Goal: Communication & Community: Answer question/provide support

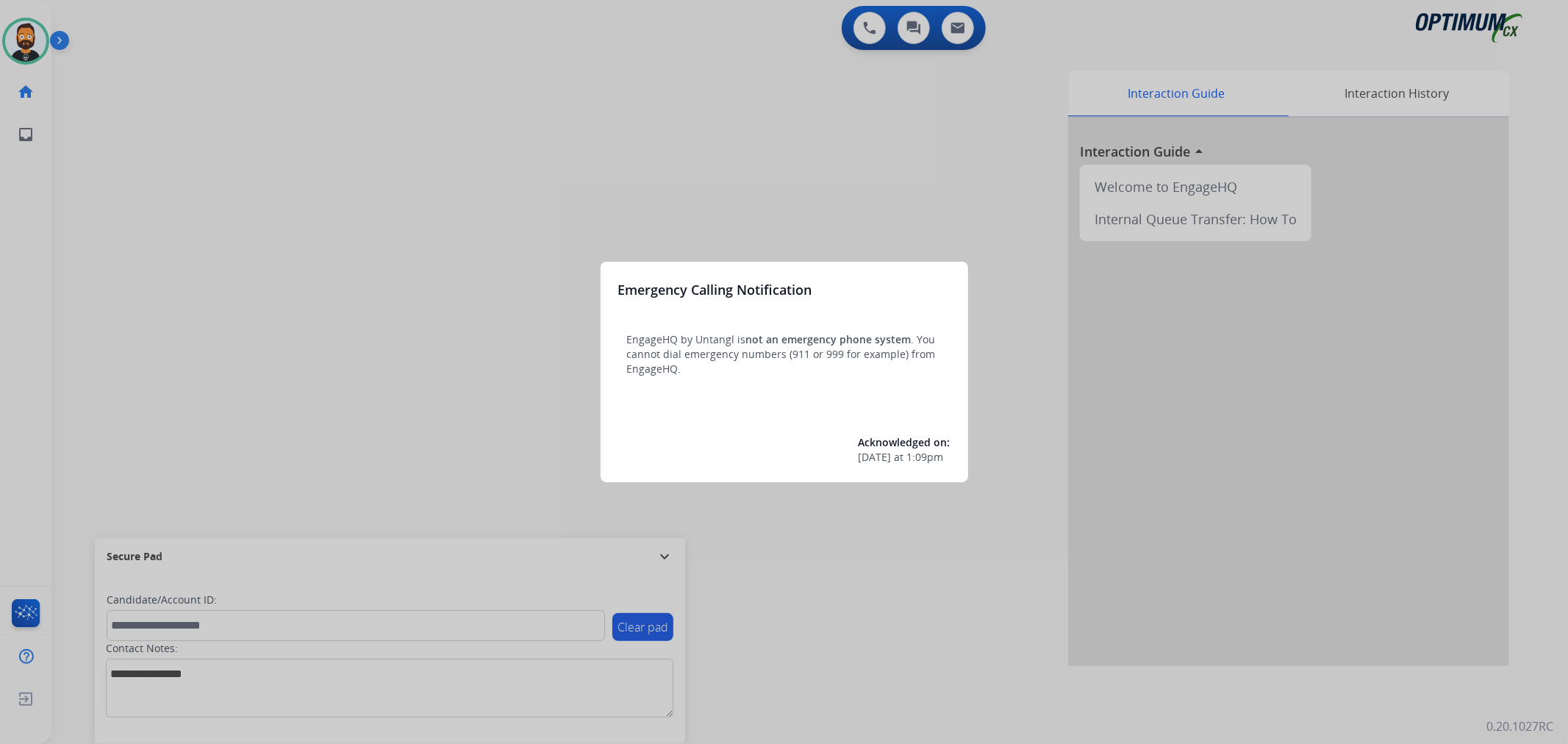
click at [645, 557] on div at bounding box center [784, 372] width 1568 height 744
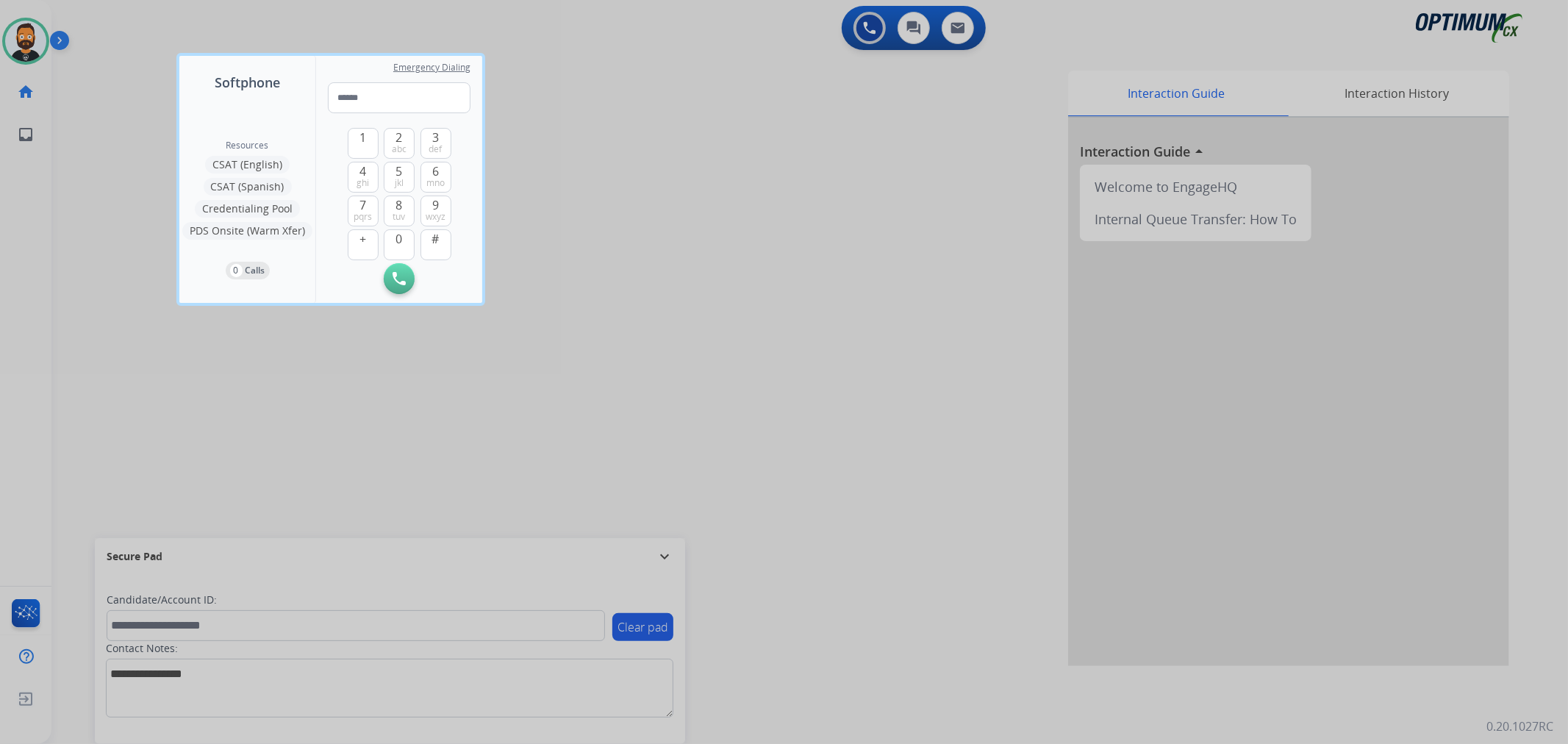
click at [657, 556] on div at bounding box center [784, 372] width 1568 height 744
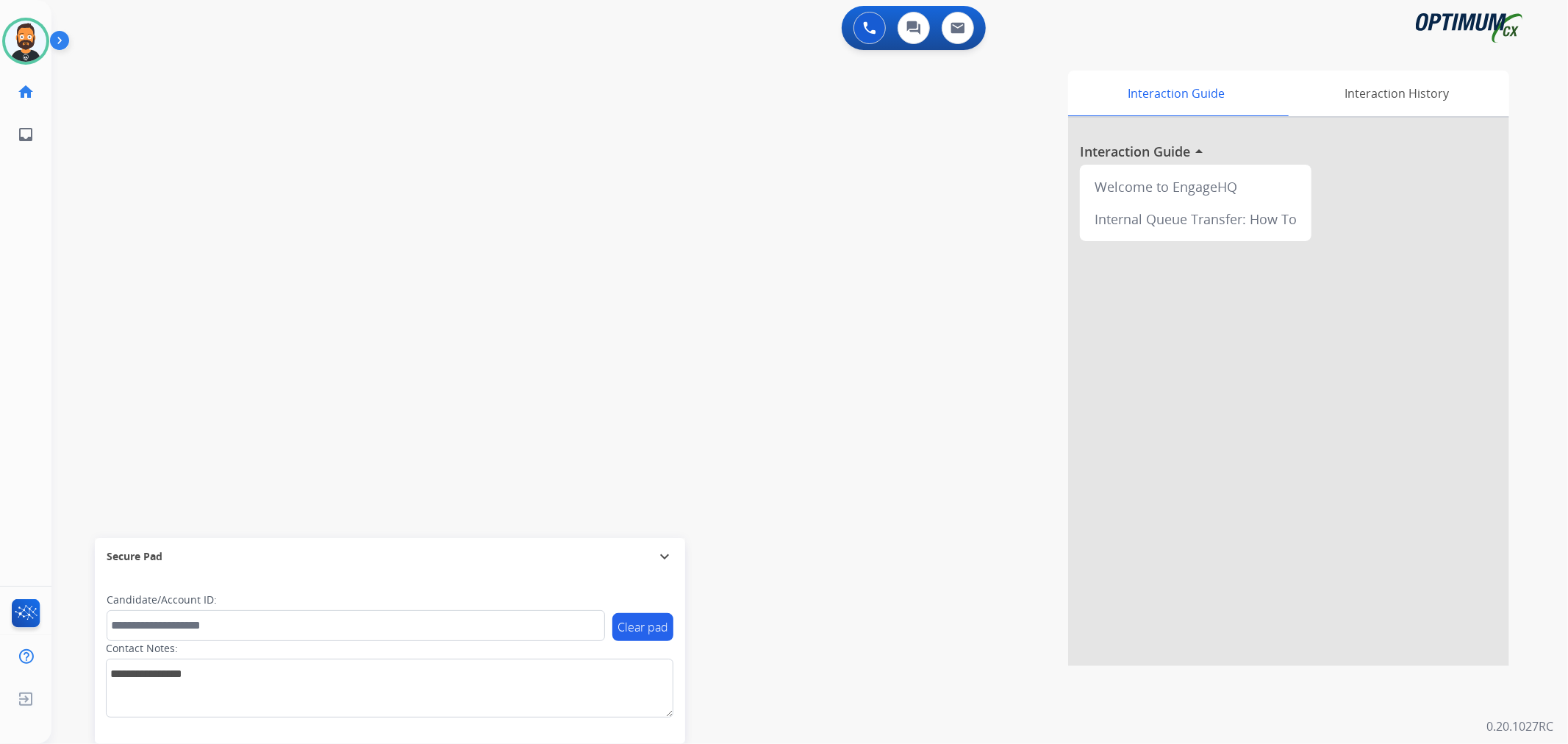
click at [658, 556] on mat-icon "expand_more" at bounding box center [665, 556] width 18 height 18
click at [55, 33] on img at bounding box center [62, 44] width 25 height 28
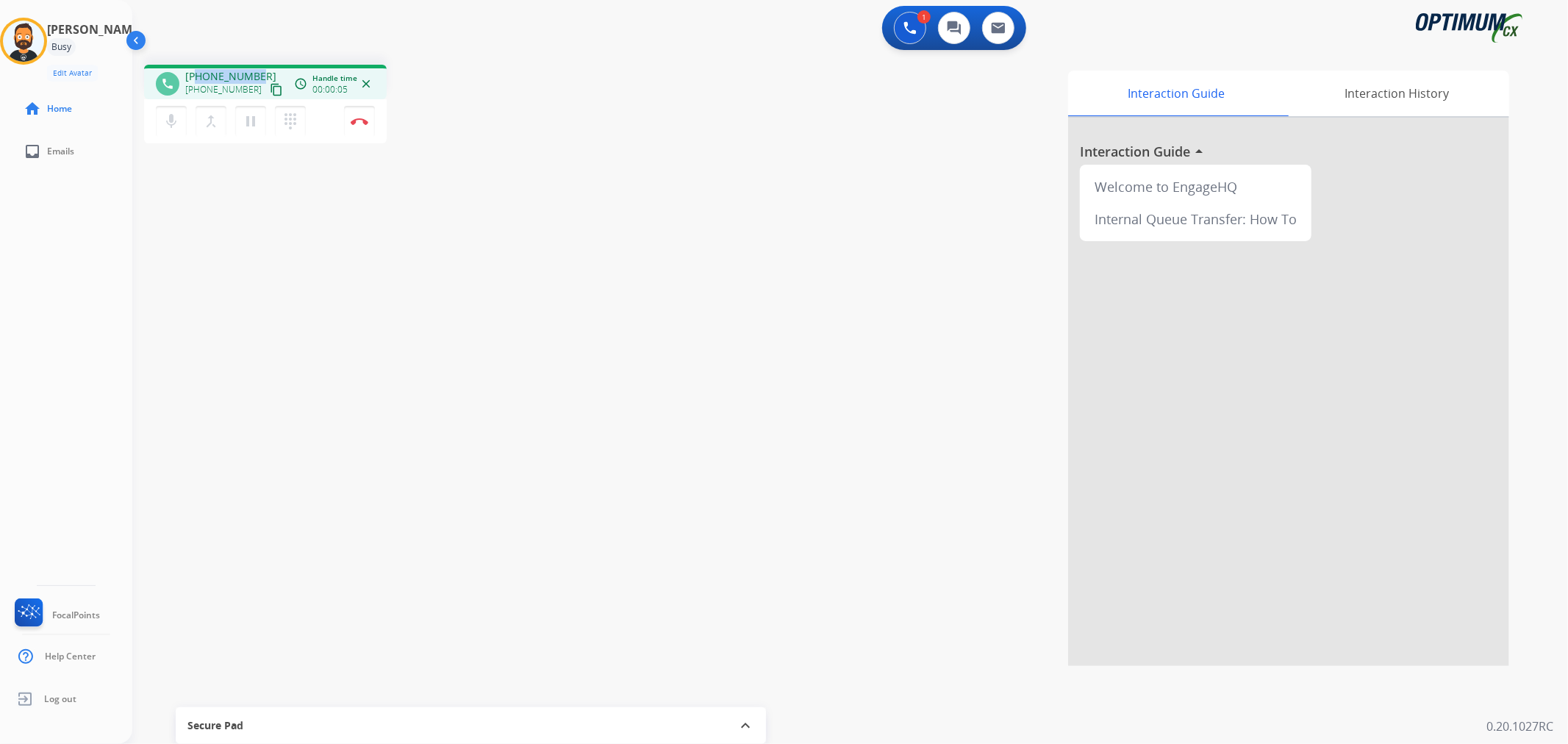
drag, startPoint x: 258, startPoint y: 71, endPoint x: 196, endPoint y: 69, distance: 62.0
click at [196, 69] on div "[PHONE_NUMBER] [PHONE_NUMBER] content_copy" at bounding box center [235, 84] width 100 height 30
copy span "3148137862"
click at [364, 123] on img at bounding box center [359, 121] width 18 height 7
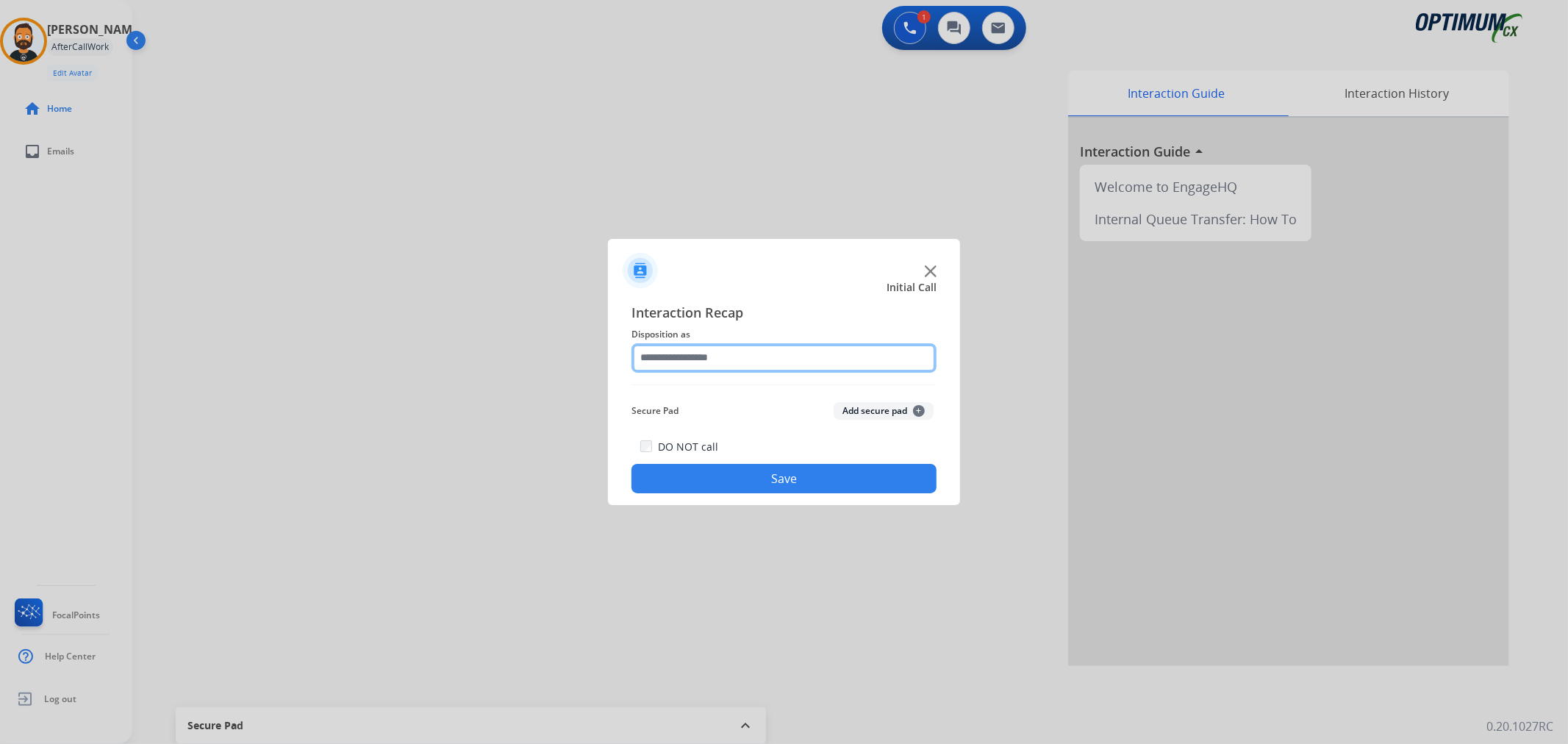
click at [692, 360] on input "text" at bounding box center [784, 358] width 305 height 30
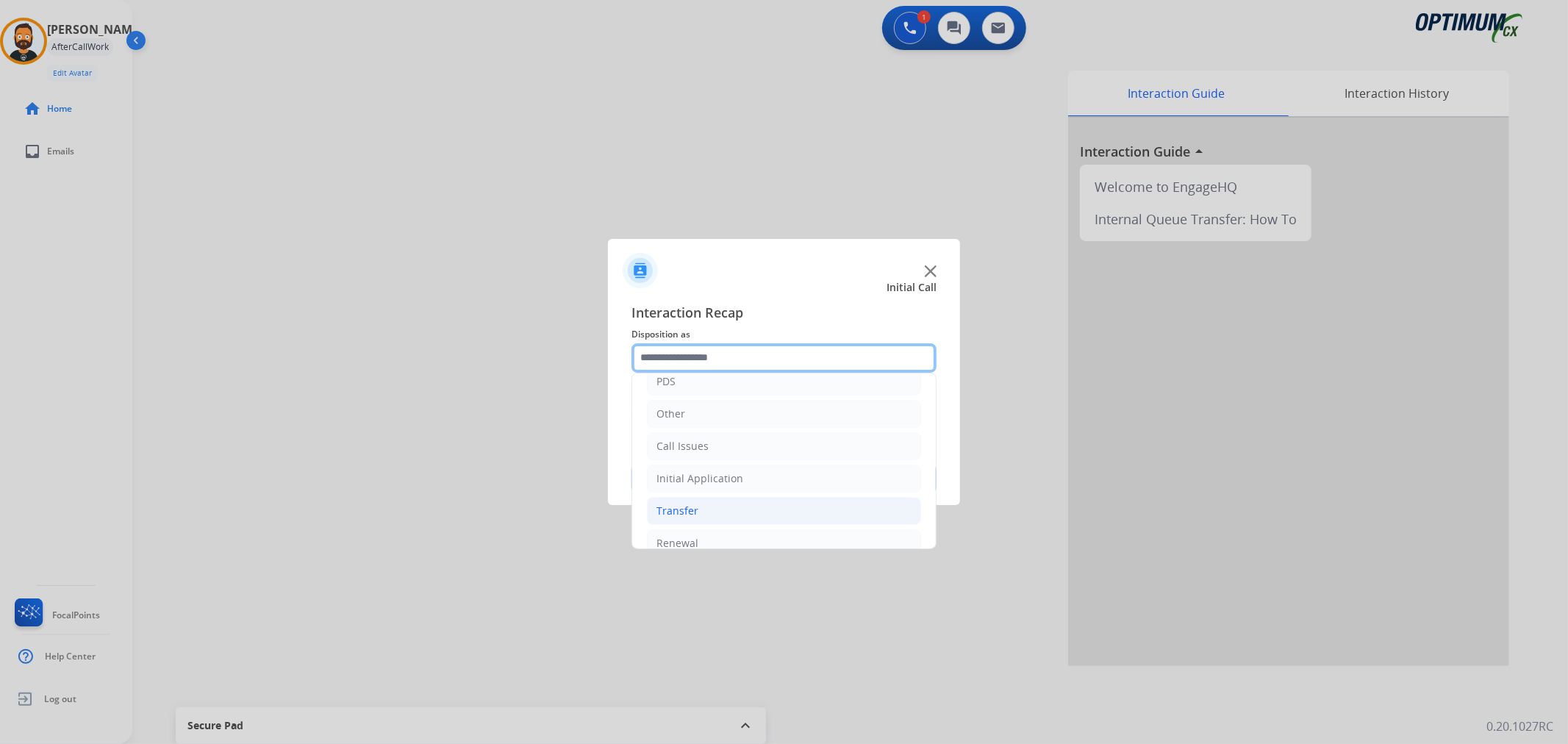
scroll to position [101, 0]
click at [698, 523] on li "Renewal" at bounding box center [783, 524] width 274 height 28
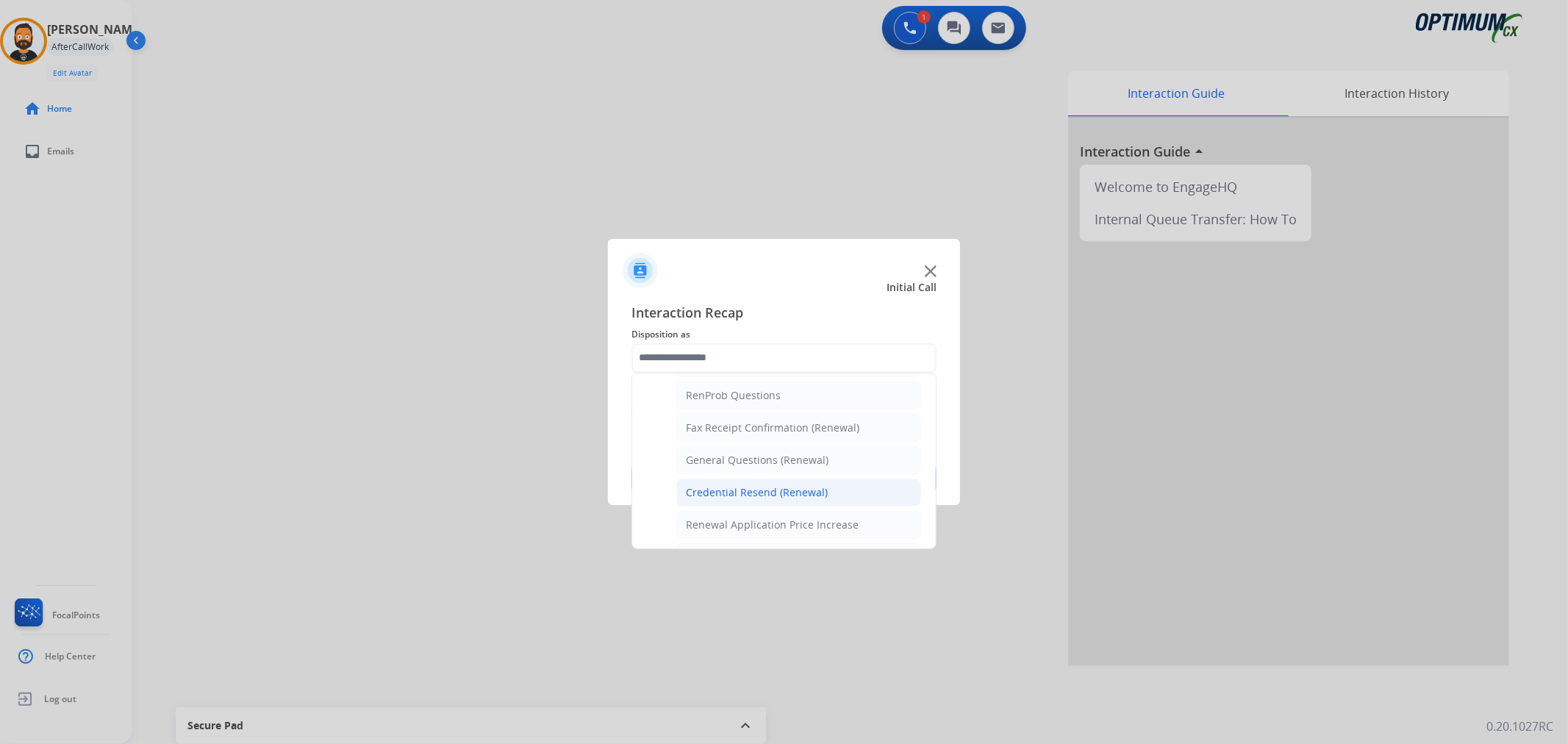
click at [728, 493] on div "Credential Resend (Renewal)" at bounding box center [757, 492] width 142 height 15
type input "**********"
click at [728, 493] on button "Save" at bounding box center [784, 479] width 305 height 30
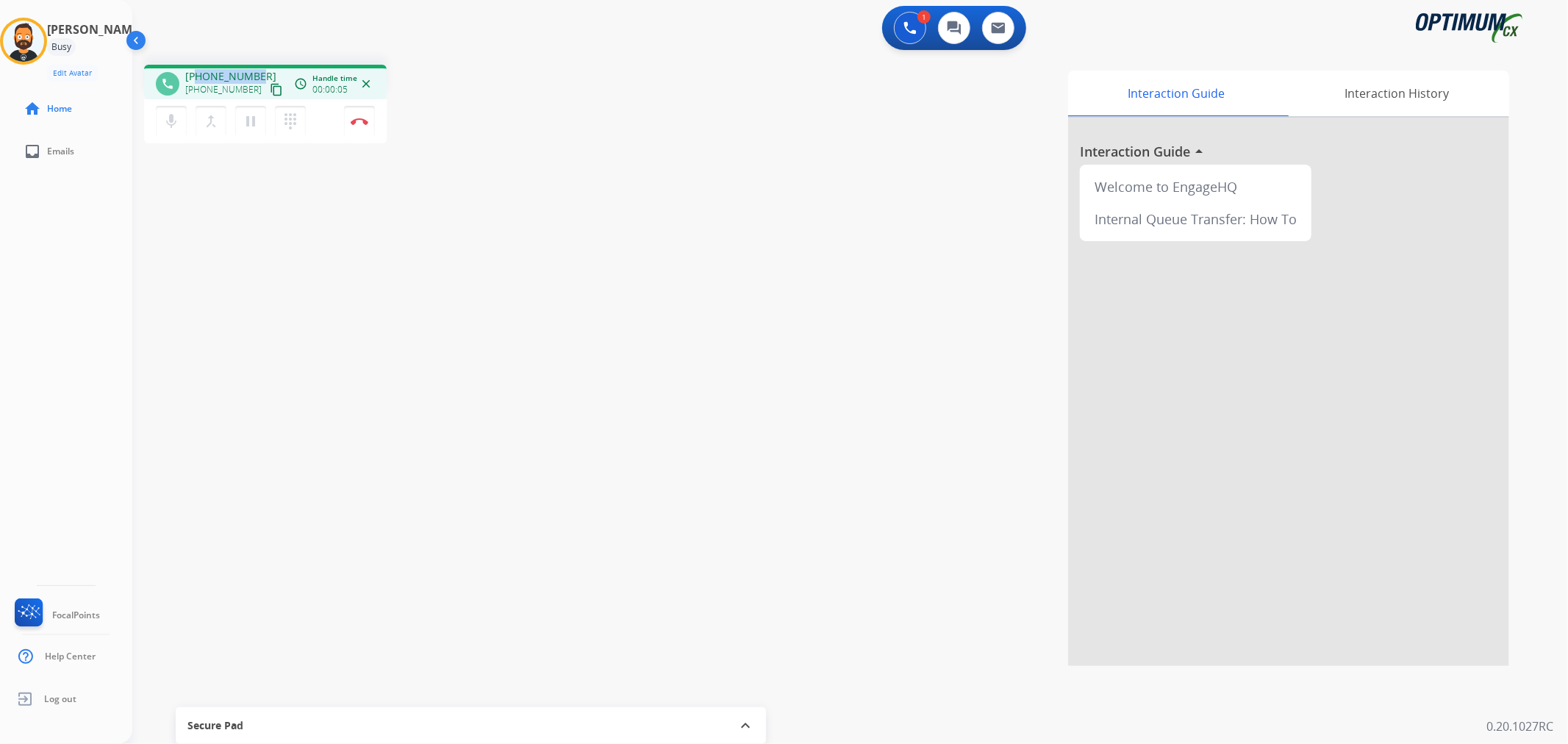
drag, startPoint x: 255, startPoint y: 70, endPoint x: 199, endPoint y: 69, distance: 56.0
click at [199, 69] on span "[PHONE_NUMBER]" at bounding box center [230, 76] width 91 height 15
copy span "5868435041"
click at [257, 120] on mat-icon "pause" at bounding box center [251, 121] width 18 height 18
click at [246, 106] on button "play_arrow Hold" at bounding box center [251, 122] width 31 height 31
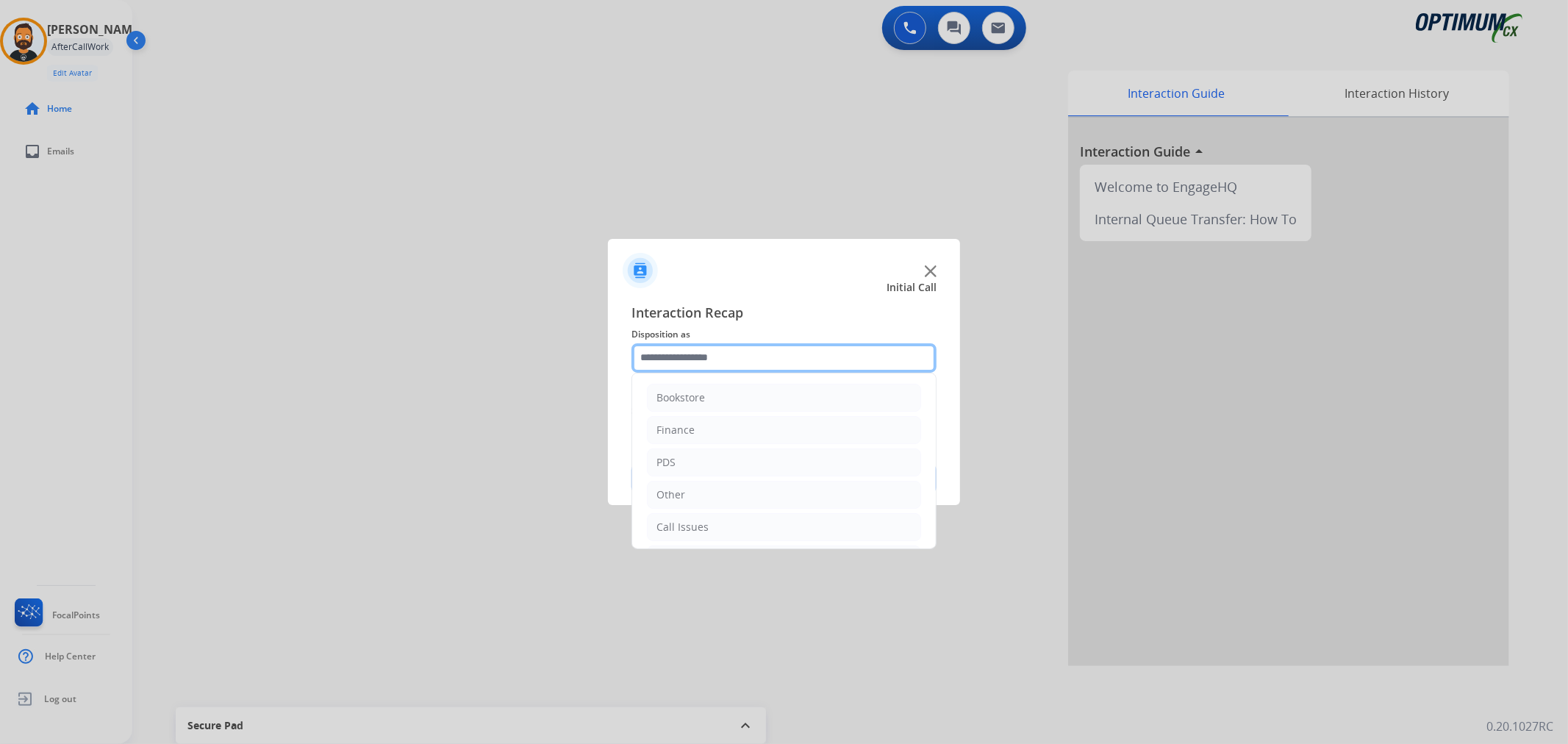
click at [689, 355] on input "text" at bounding box center [784, 358] width 305 height 30
click at [714, 461] on div "Initial Application" at bounding box center [700, 459] width 87 height 15
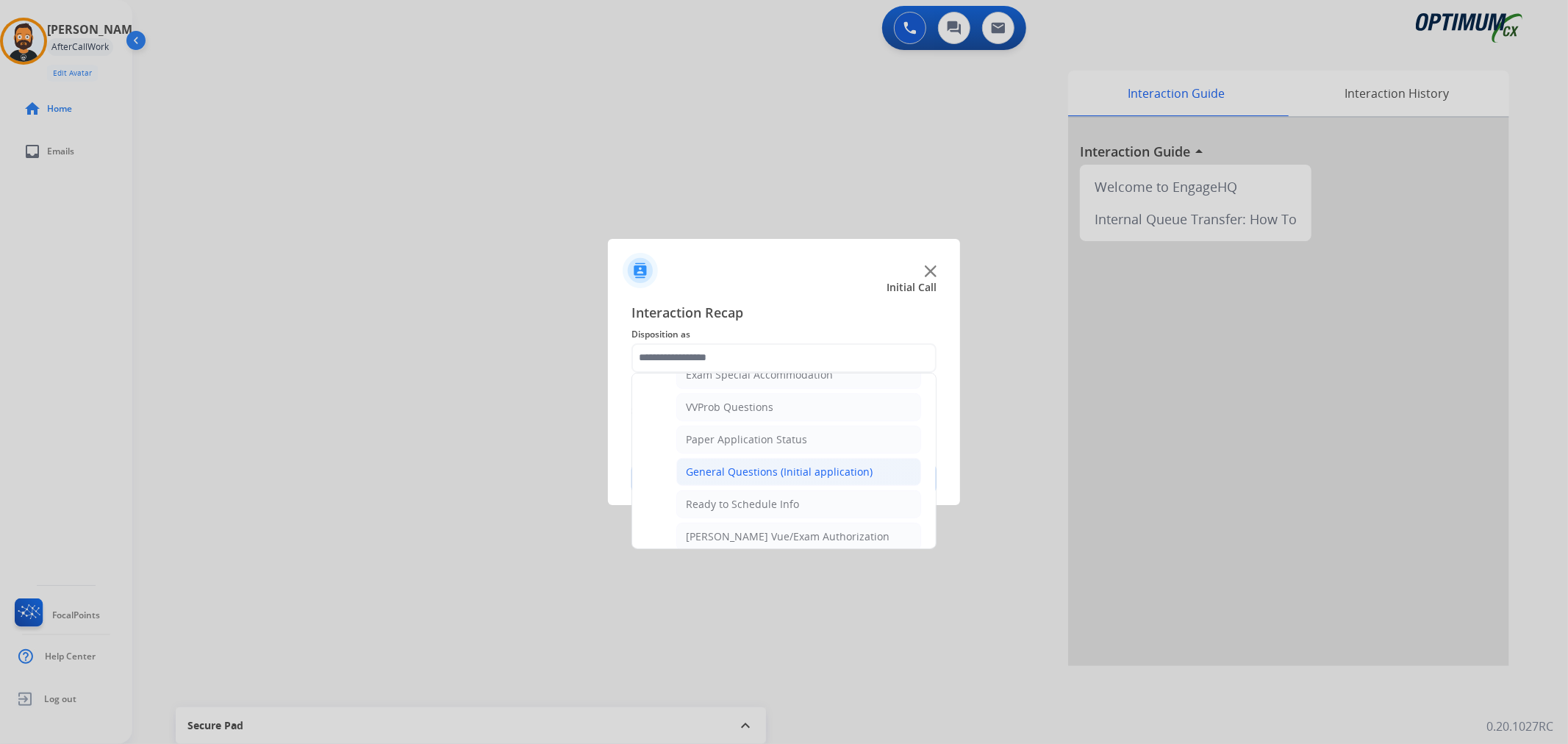
click at [716, 468] on div "General Questions (Initial application)" at bounding box center [779, 472] width 187 height 15
type input "**********"
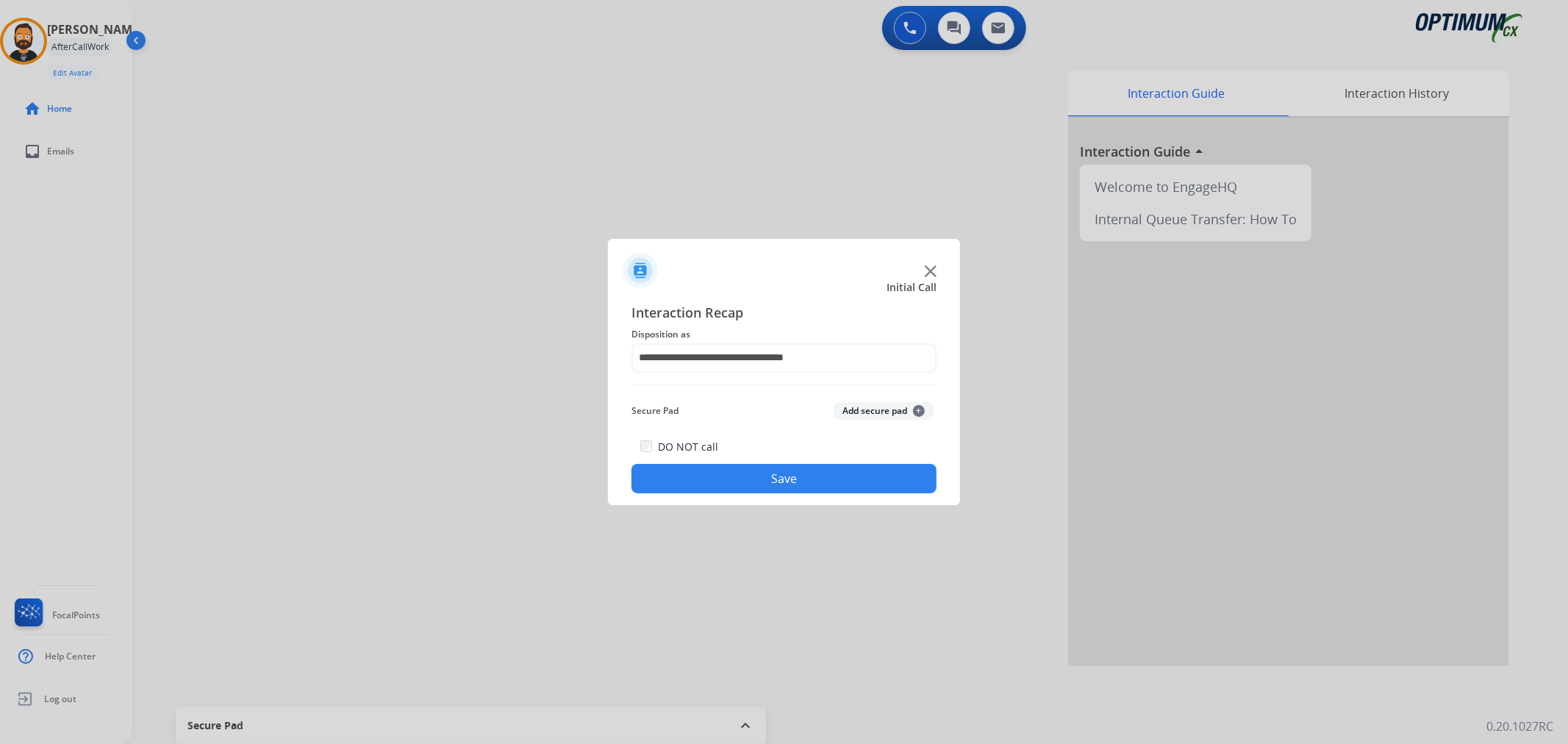
click at [716, 470] on button "Save" at bounding box center [784, 479] width 305 height 30
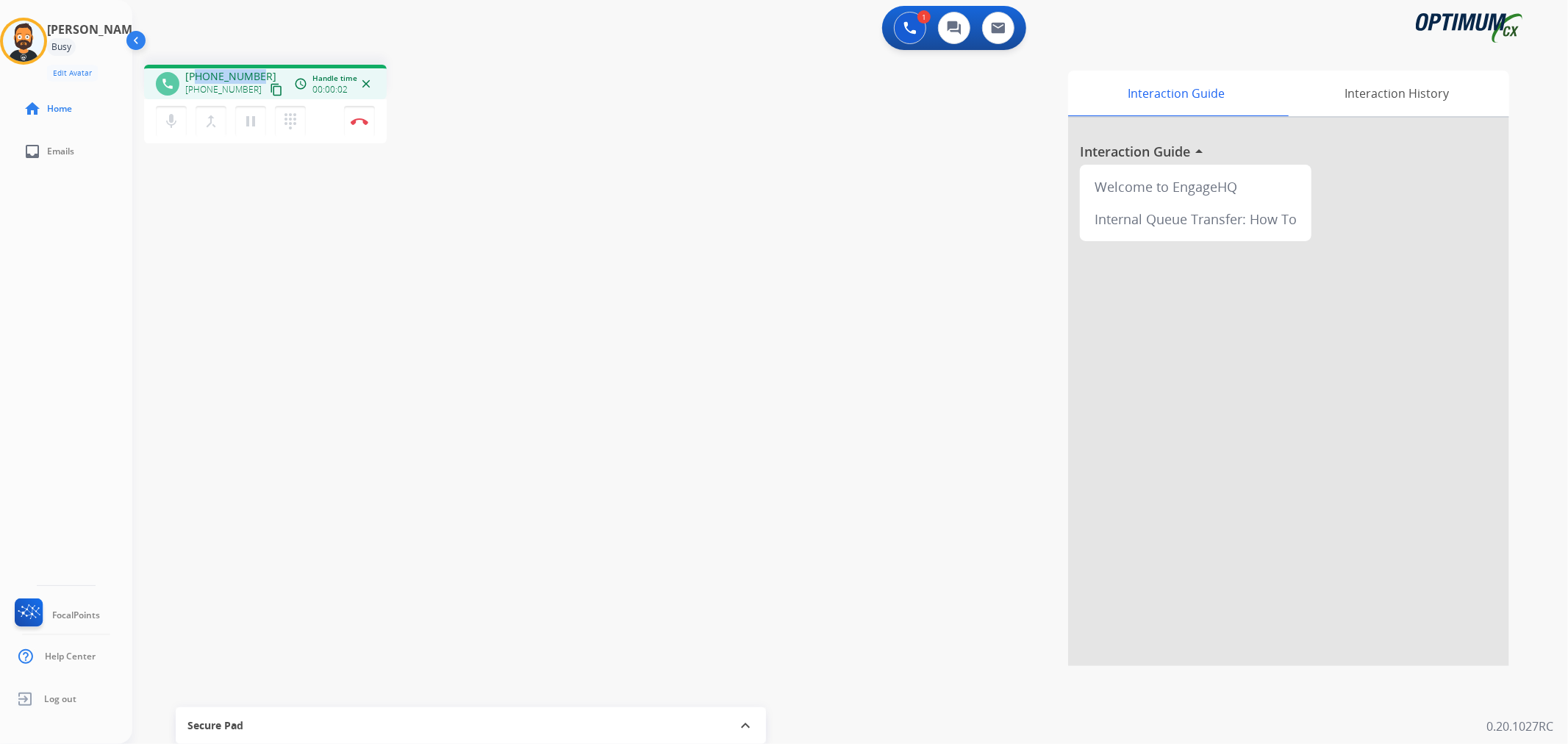
drag, startPoint x: 258, startPoint y: 69, endPoint x: 196, endPoint y: 75, distance: 62.3
click at [196, 75] on div "[PHONE_NUMBER] [PHONE_NUMBER] content_copy" at bounding box center [235, 84] width 100 height 30
copy span "9042379245"
click at [362, 119] on img at bounding box center [359, 121] width 18 height 7
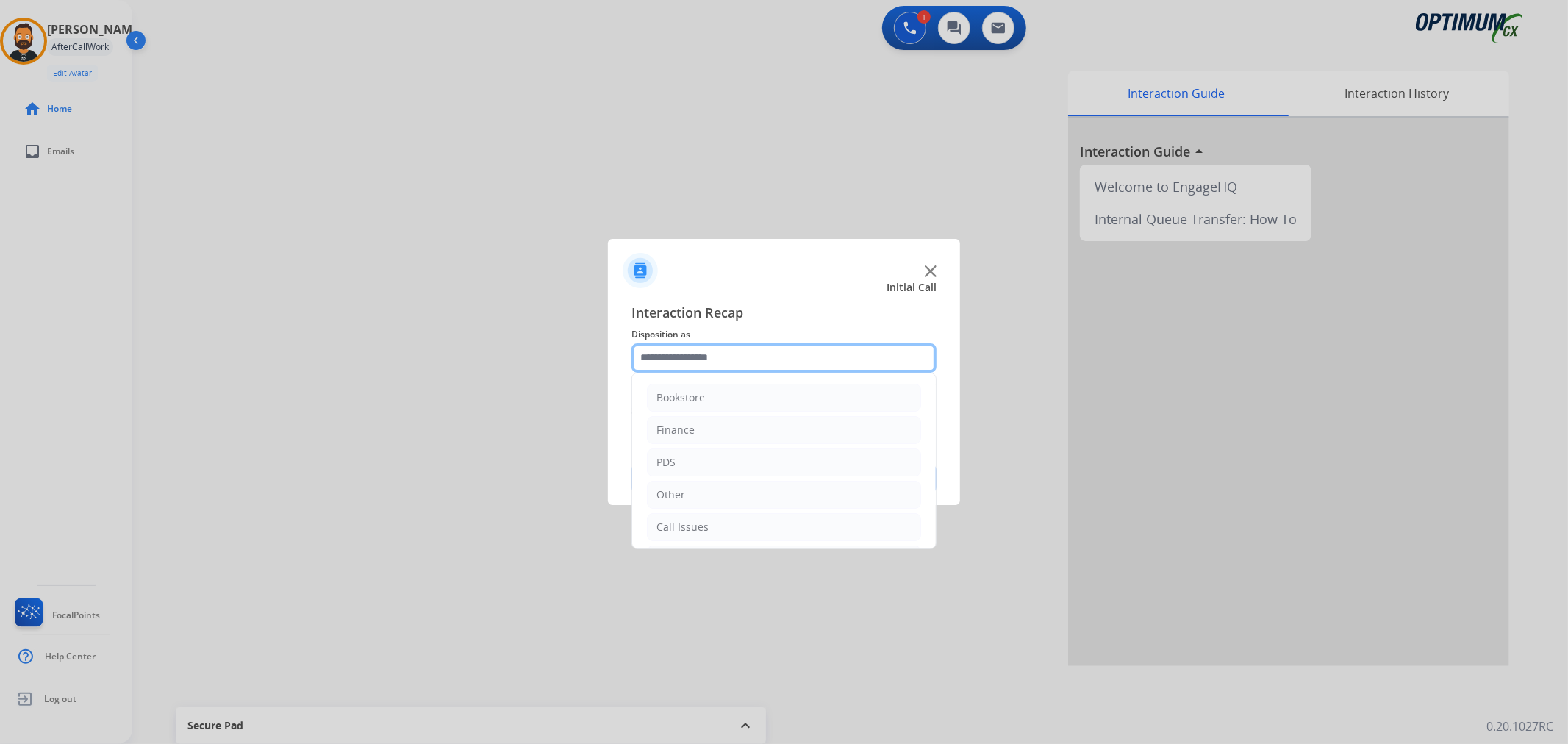
click at [751, 358] on input "text" at bounding box center [784, 358] width 305 height 30
click at [701, 520] on li "Renewal" at bounding box center [783, 524] width 274 height 28
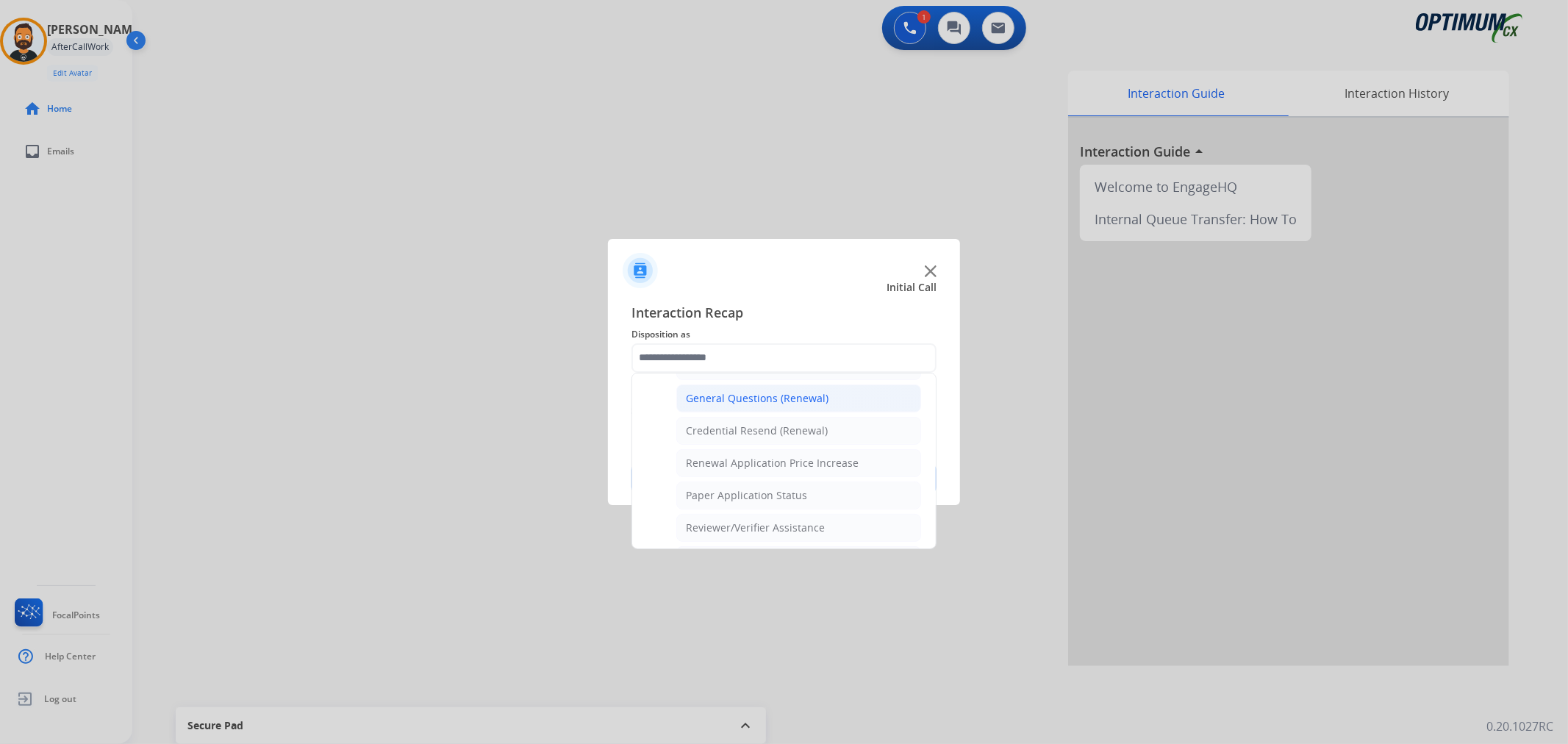
click at [755, 393] on div "General Questions (Renewal)" at bounding box center [757, 398] width 143 height 15
type input "**********"
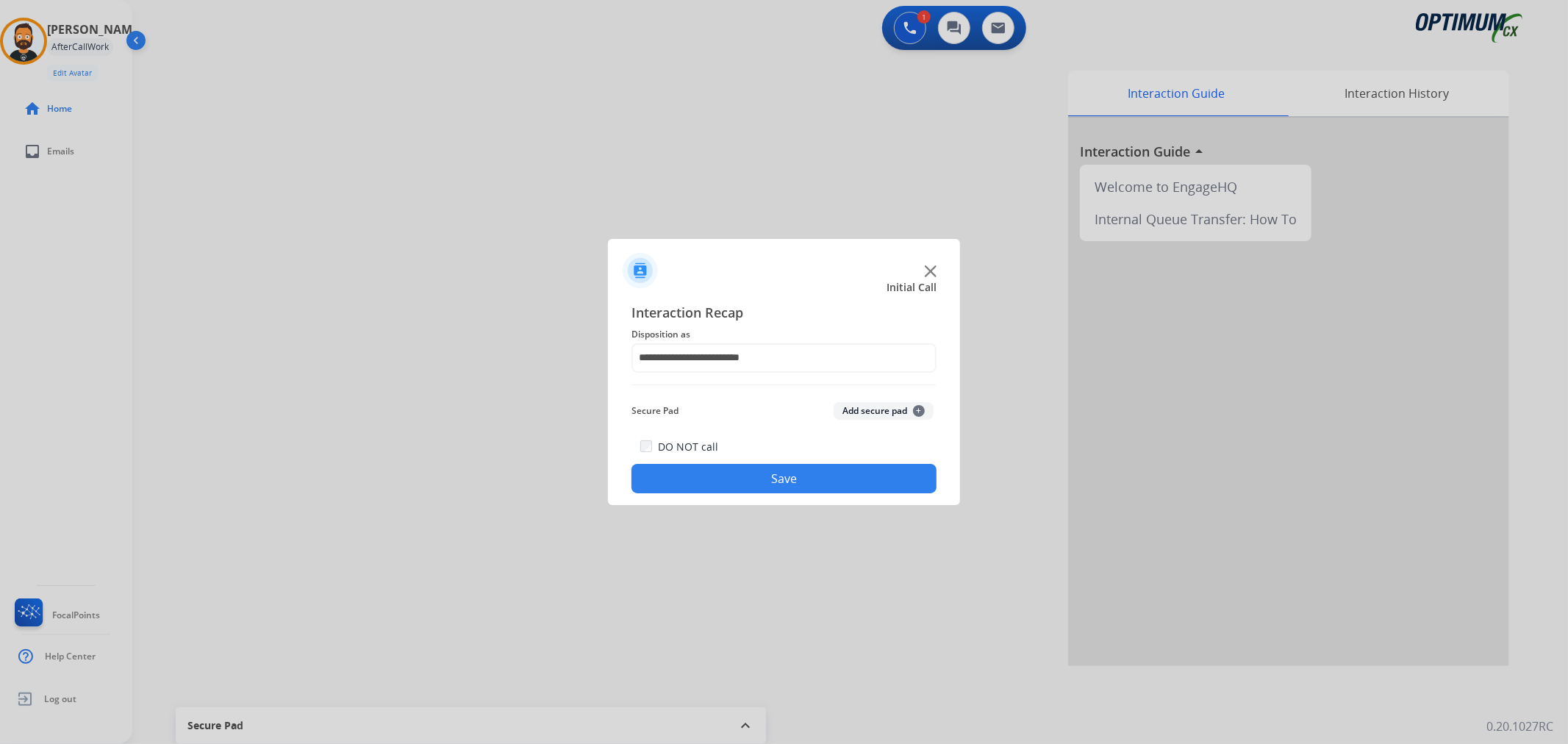
click at [754, 475] on button "Save" at bounding box center [784, 479] width 305 height 30
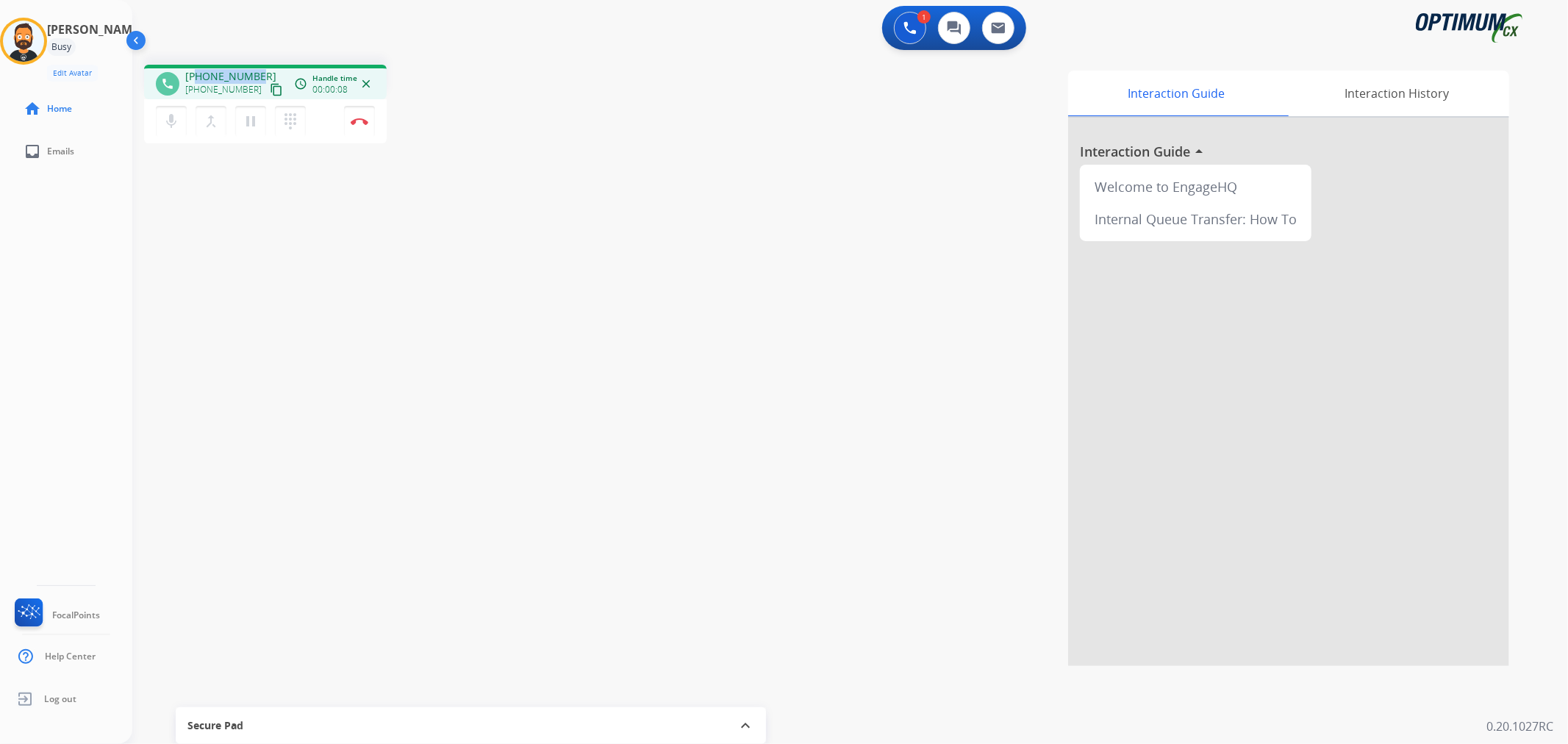
drag, startPoint x: 256, startPoint y: 70, endPoint x: 197, endPoint y: 70, distance: 59.0
click at [197, 70] on div "[PHONE_NUMBER] [PHONE_NUMBER] content_copy" at bounding box center [235, 84] width 100 height 30
copy span "5802970865"
click at [360, 115] on button "Disconnect" at bounding box center [360, 122] width 31 height 31
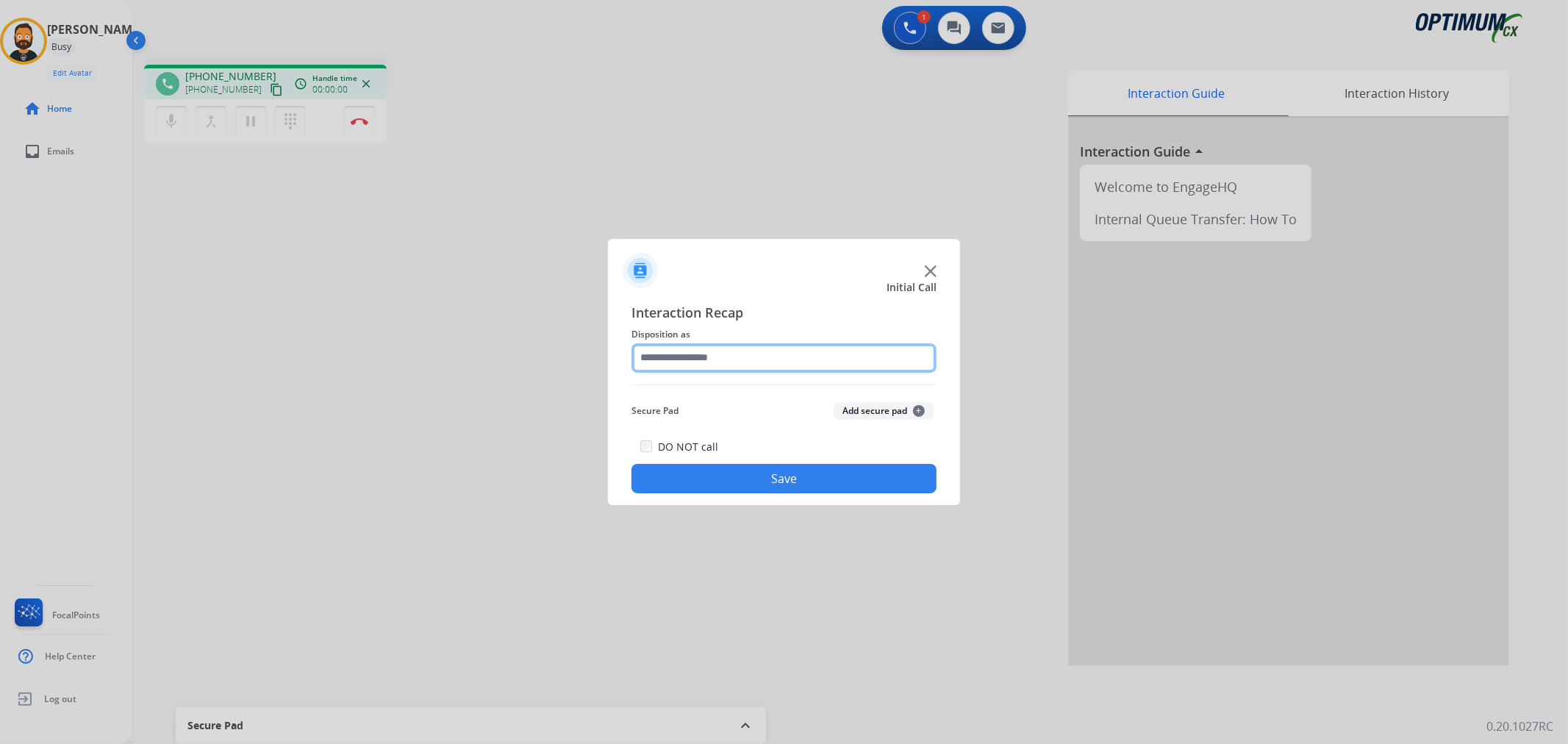
click at [738, 360] on input "text" at bounding box center [784, 358] width 305 height 30
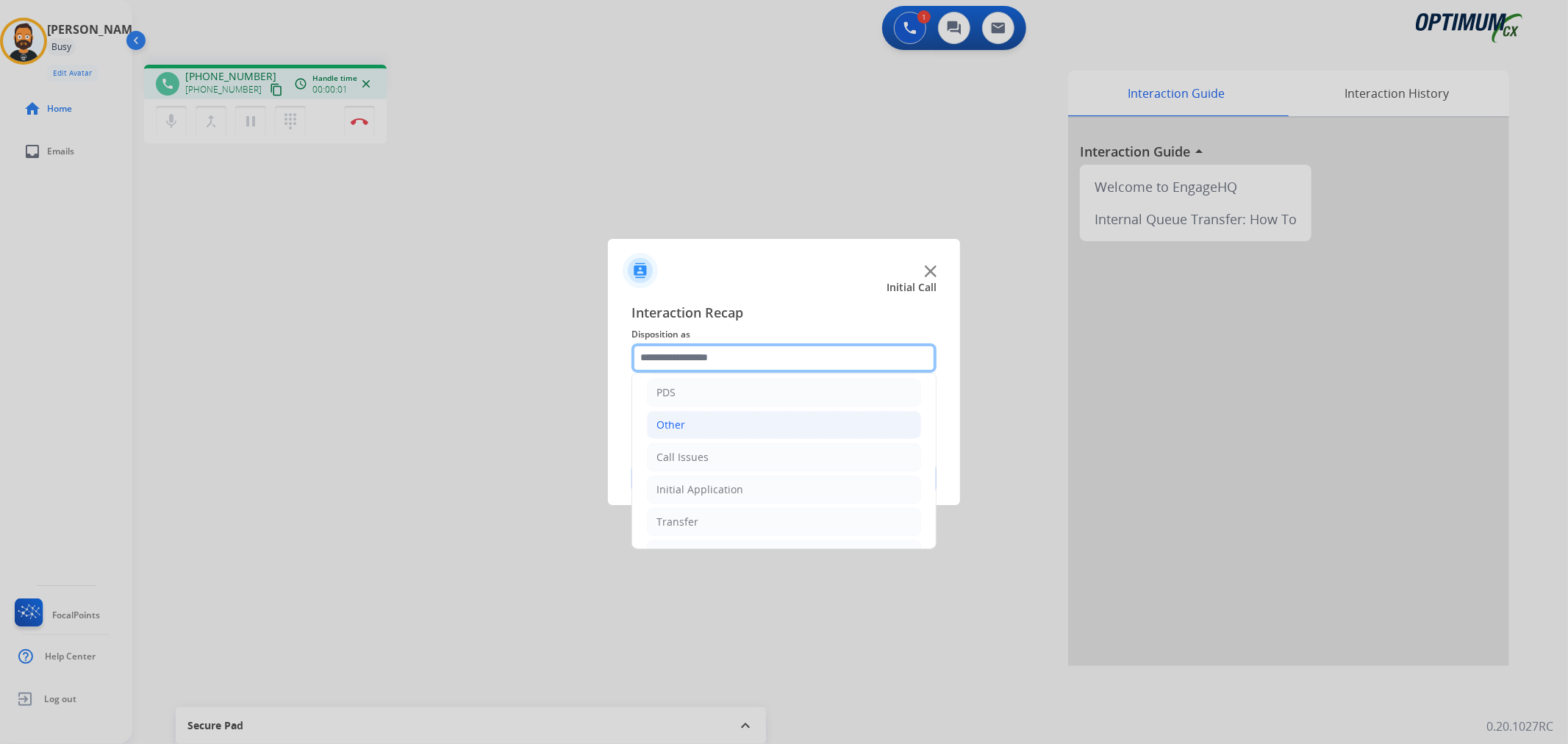
scroll to position [101, 0]
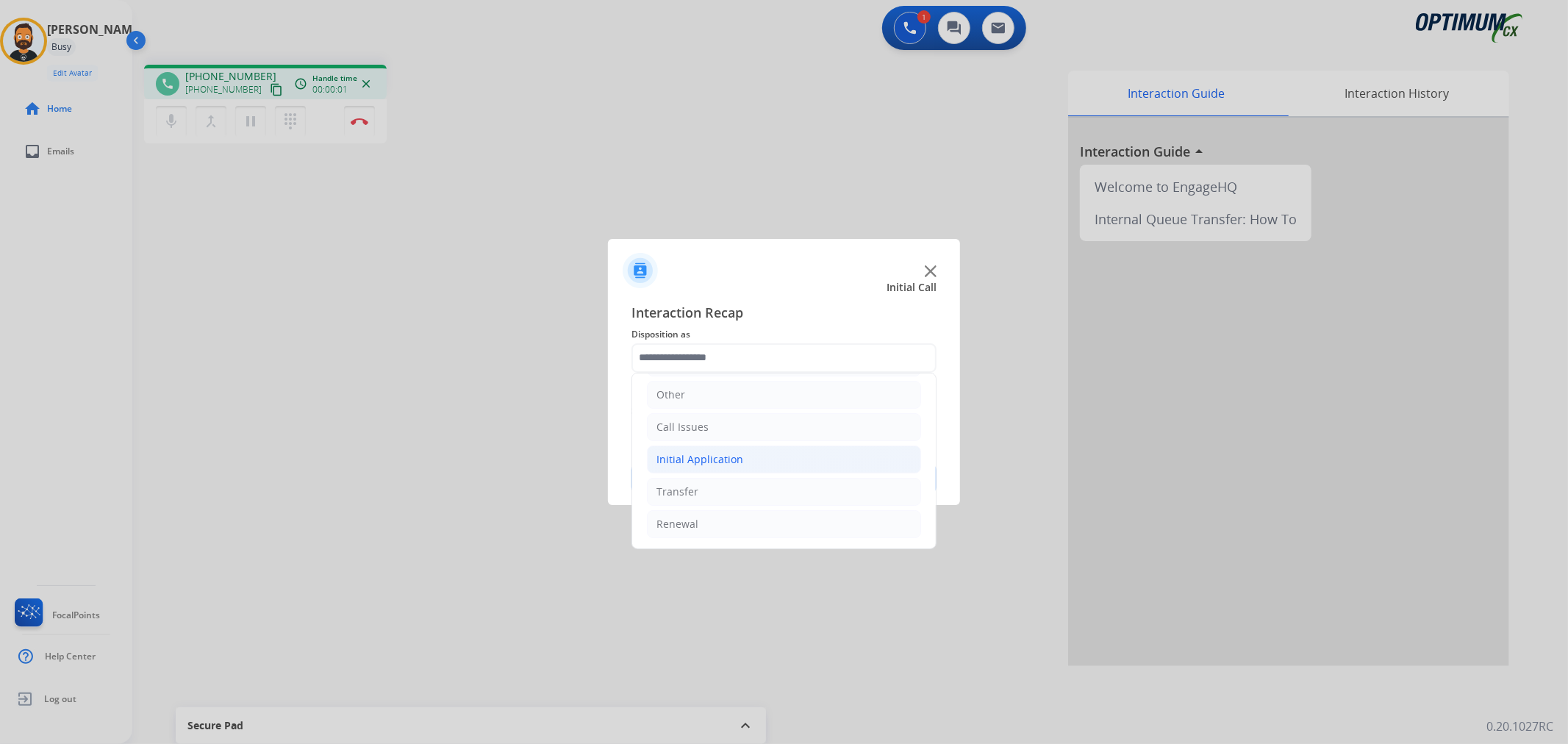
click at [707, 457] on div "Initial Application" at bounding box center [700, 459] width 87 height 15
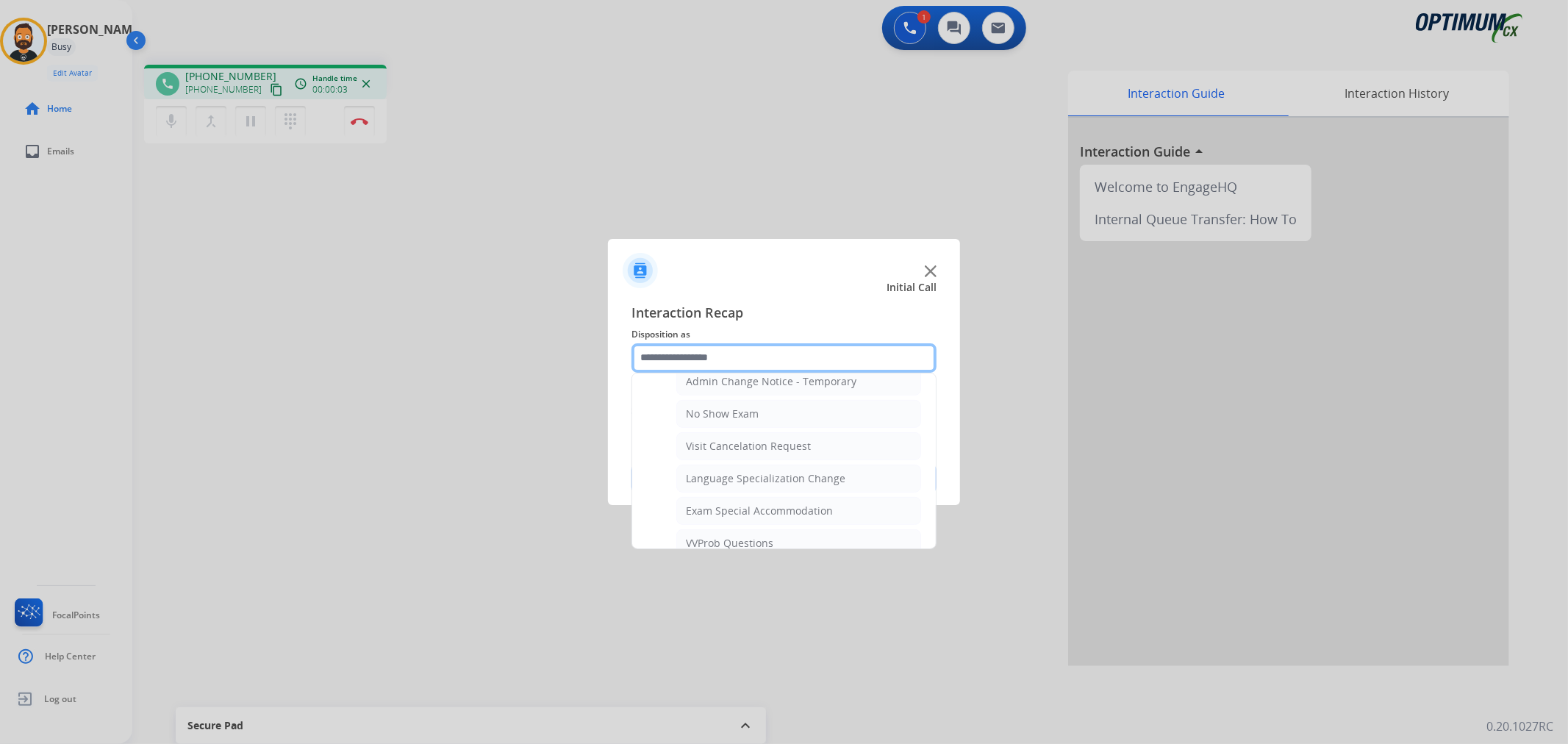
scroll to position [781, 0]
click at [736, 503] on div "Ready to Schedule Info" at bounding box center [742, 504] width 113 height 15
type input "**********"
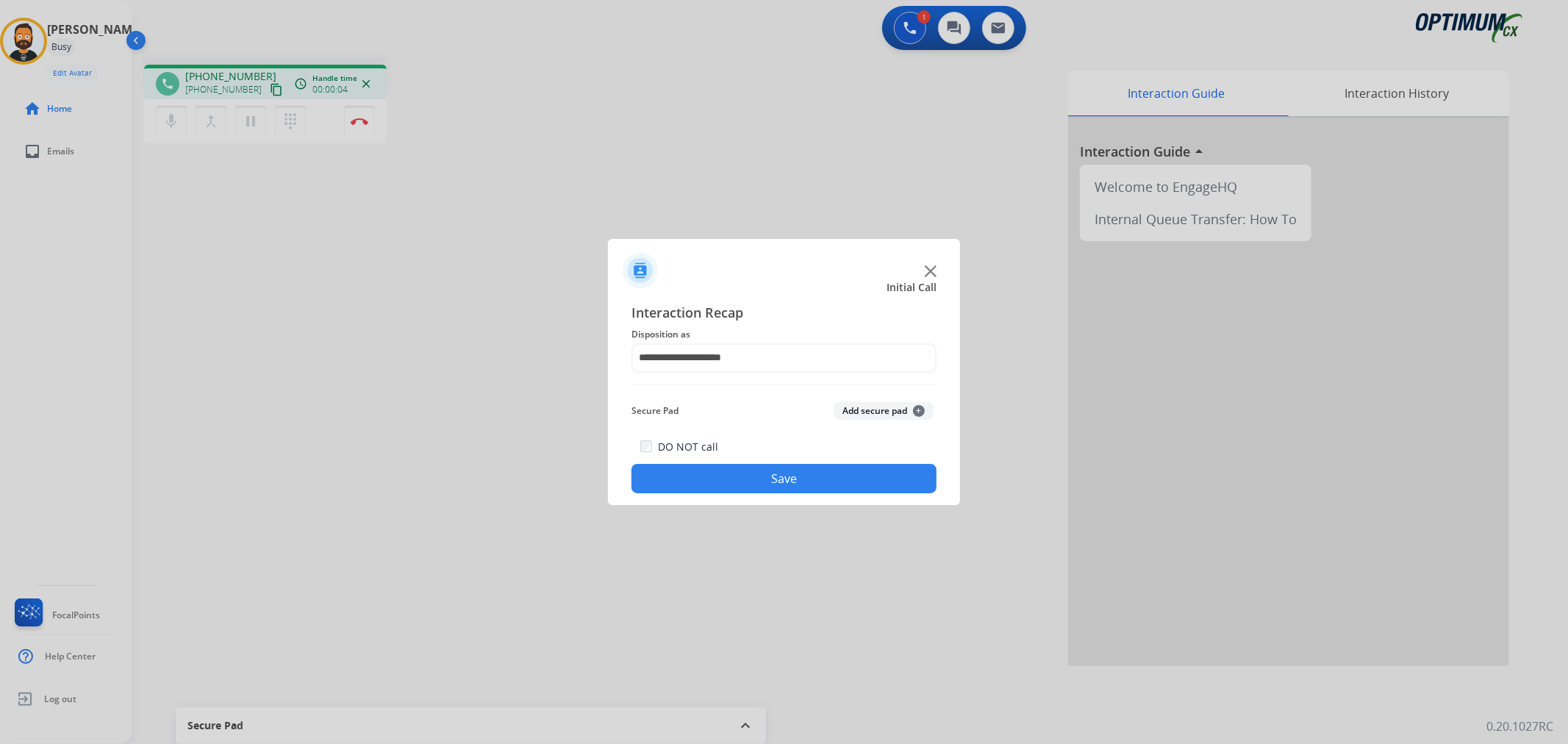
click at [739, 487] on button "Save" at bounding box center [784, 479] width 305 height 30
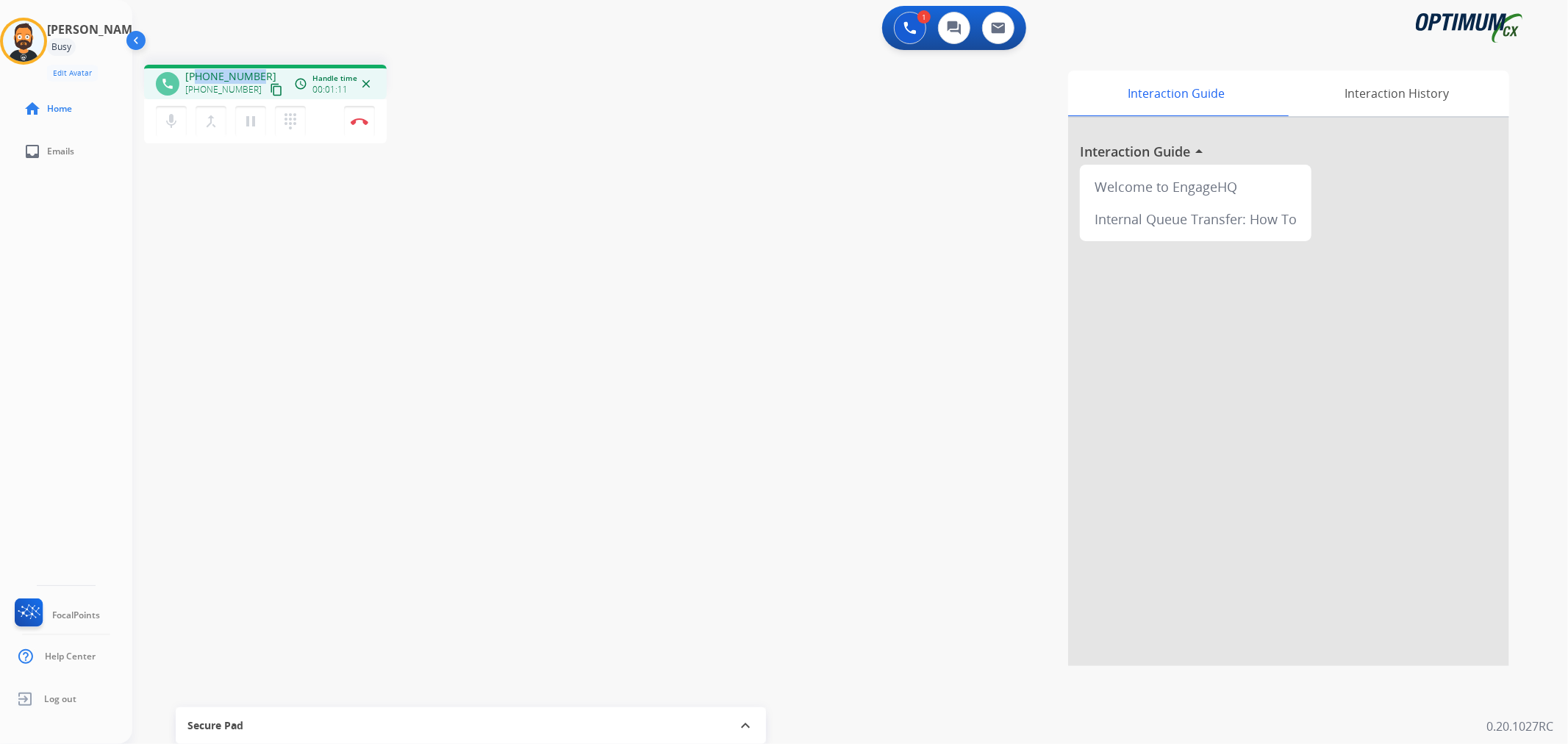
drag, startPoint x: 258, startPoint y: 72, endPoint x: 196, endPoint y: 71, distance: 62.0
click at [196, 71] on div "[PHONE_NUMBER] [PHONE_NUMBER] content_copy" at bounding box center [235, 84] width 100 height 30
copy span "3152262376"
click at [357, 119] on img at bounding box center [359, 121] width 18 height 7
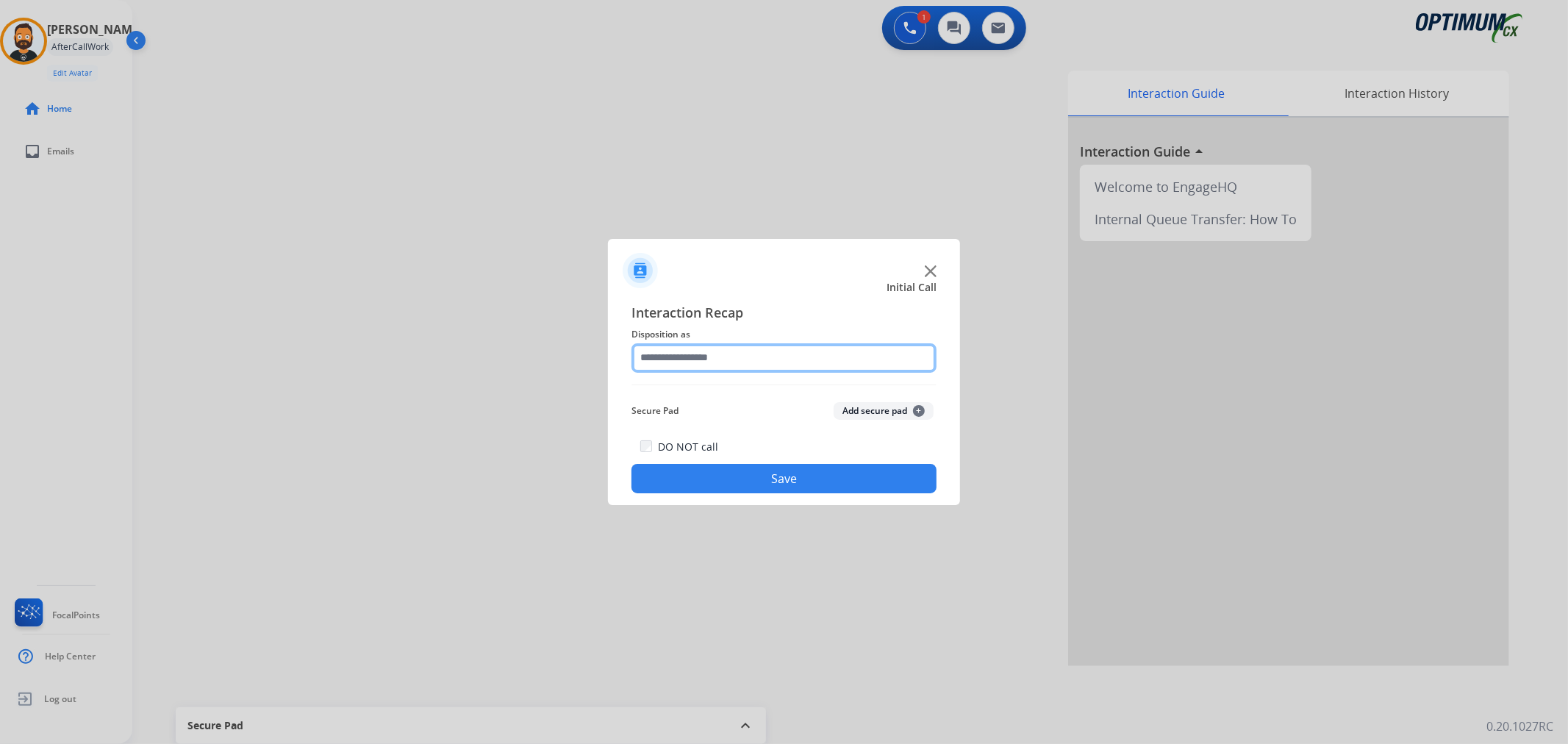
click at [706, 357] on input "text" at bounding box center [784, 358] width 305 height 30
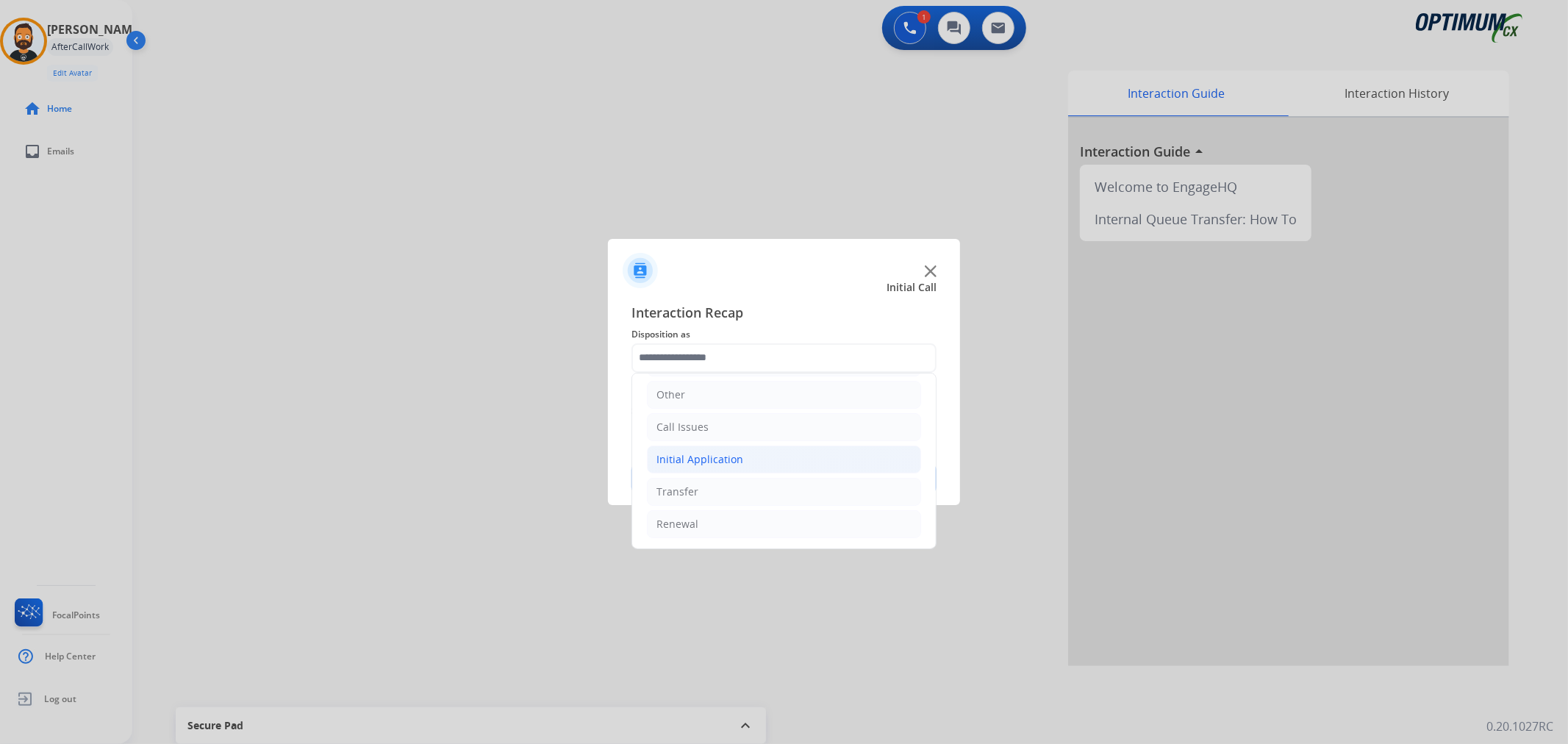
click at [707, 457] on div "Initial Application" at bounding box center [700, 459] width 87 height 15
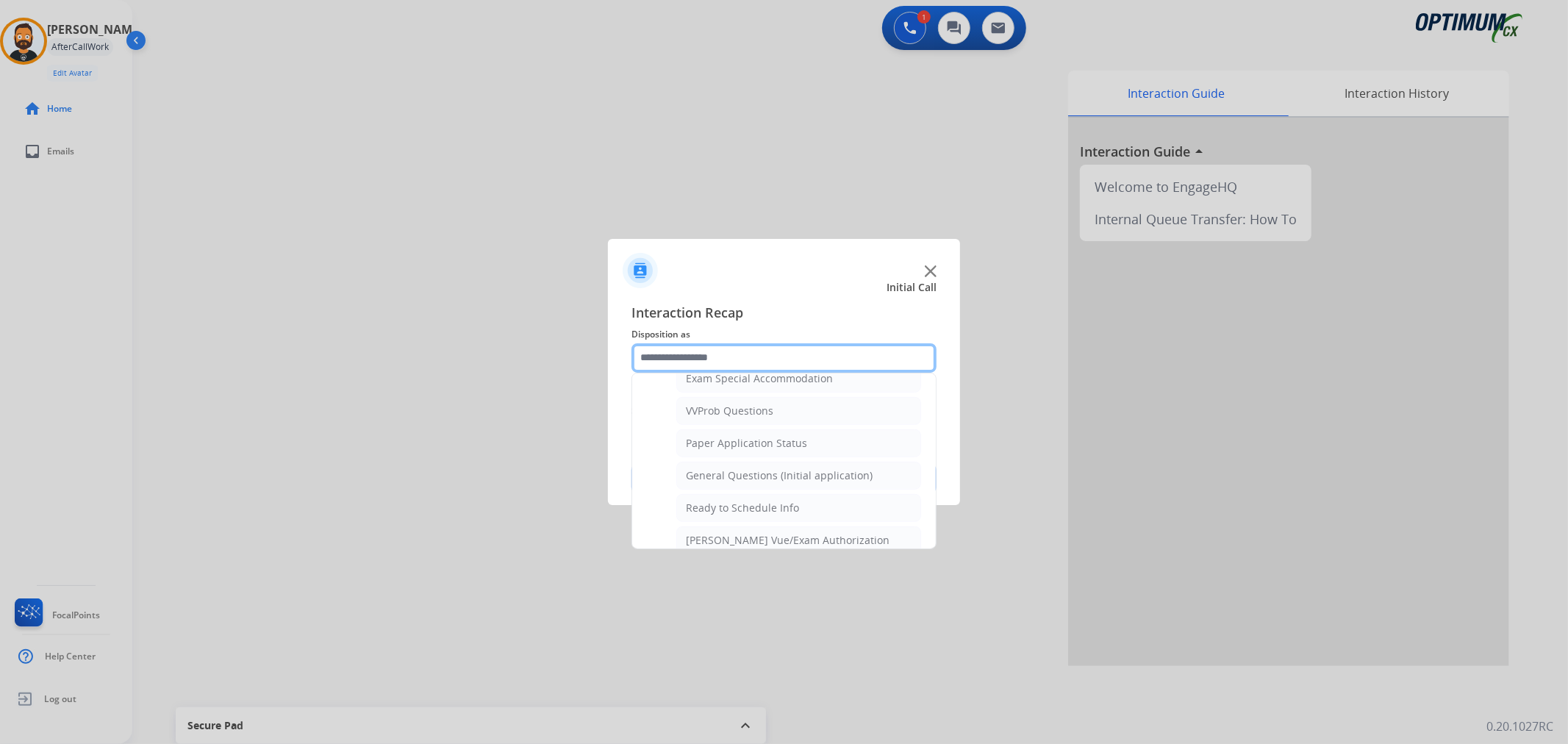
scroll to position [894, 0]
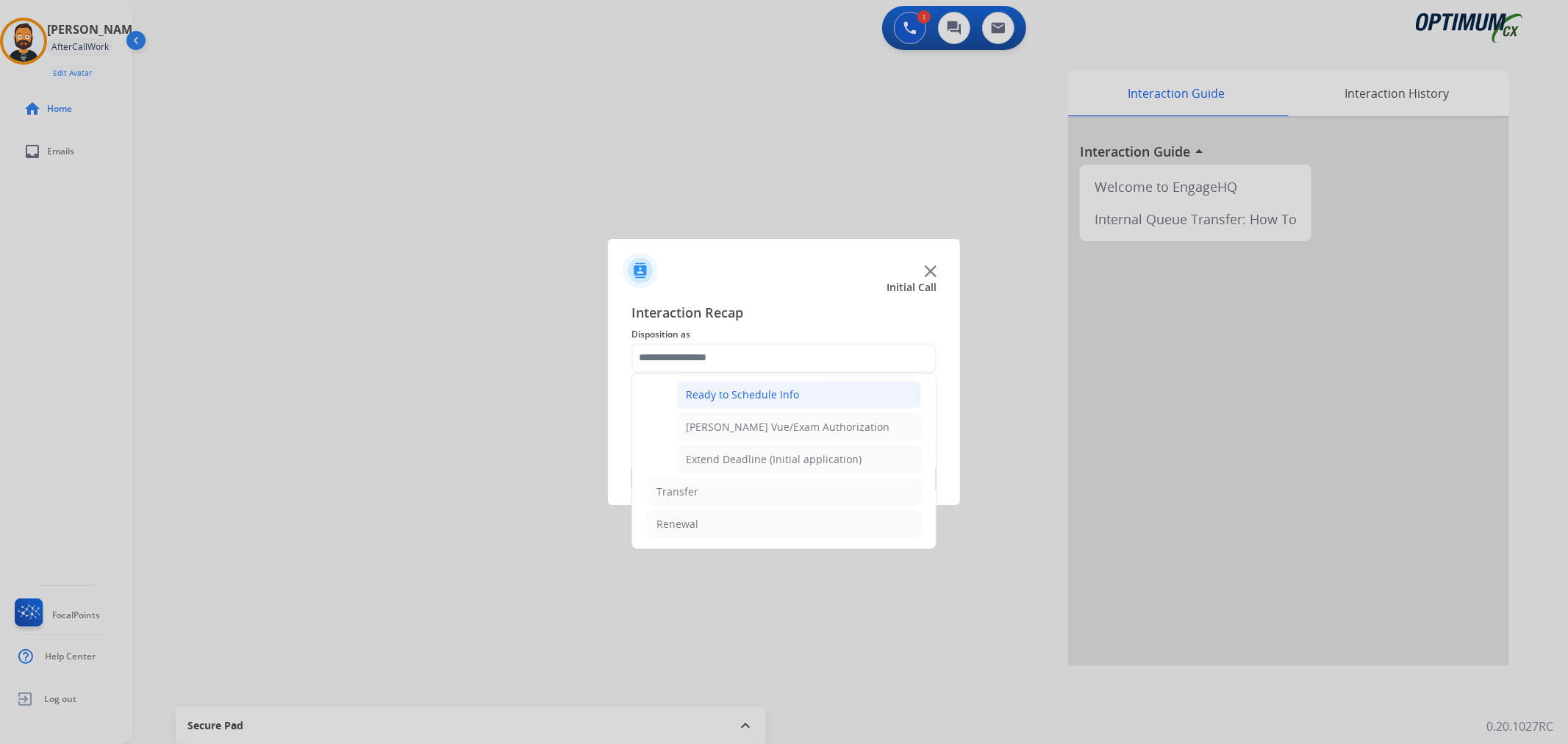
click at [745, 400] on div "Ready to Schedule Info" at bounding box center [742, 394] width 113 height 15
type input "**********"
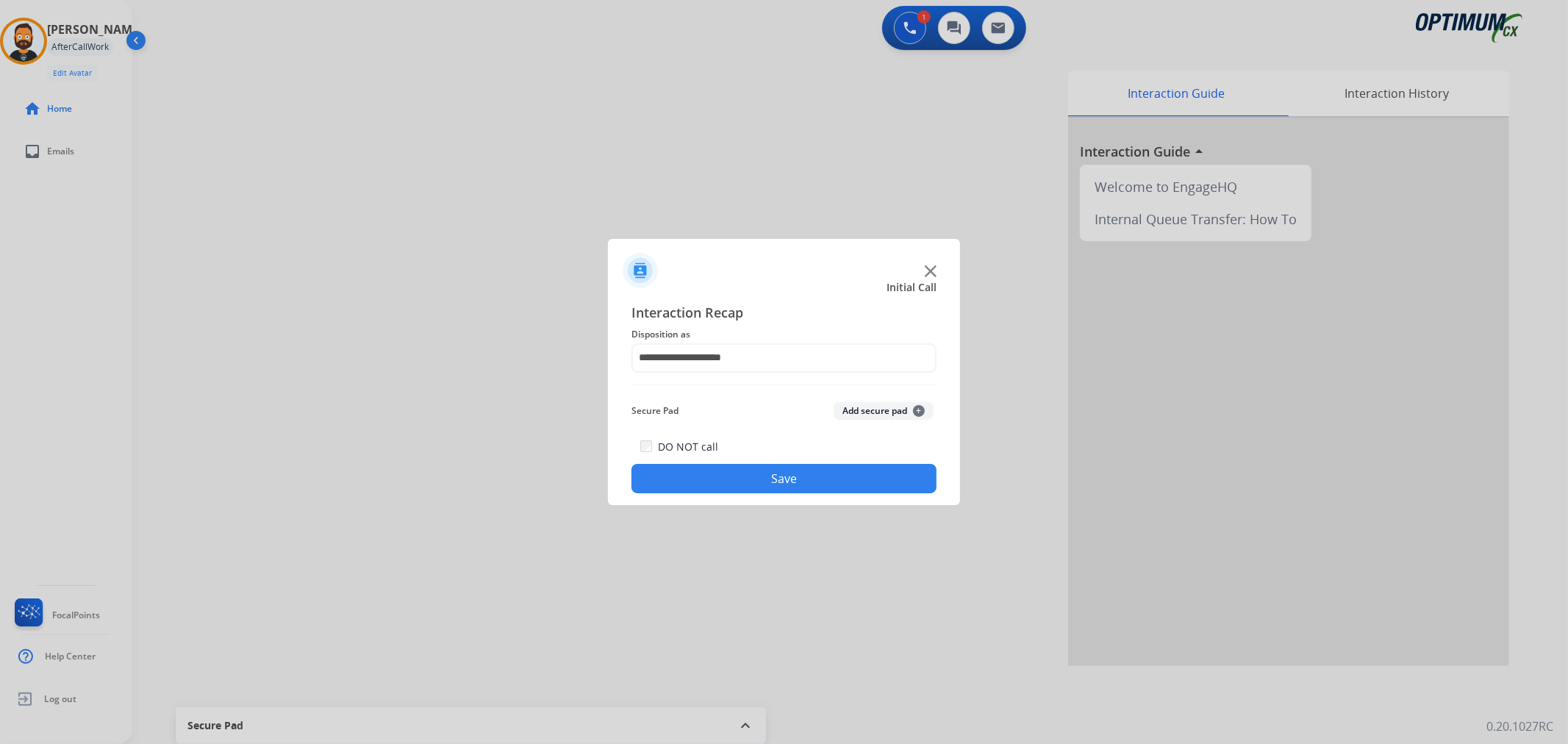
click at [731, 475] on button "Save" at bounding box center [784, 479] width 305 height 30
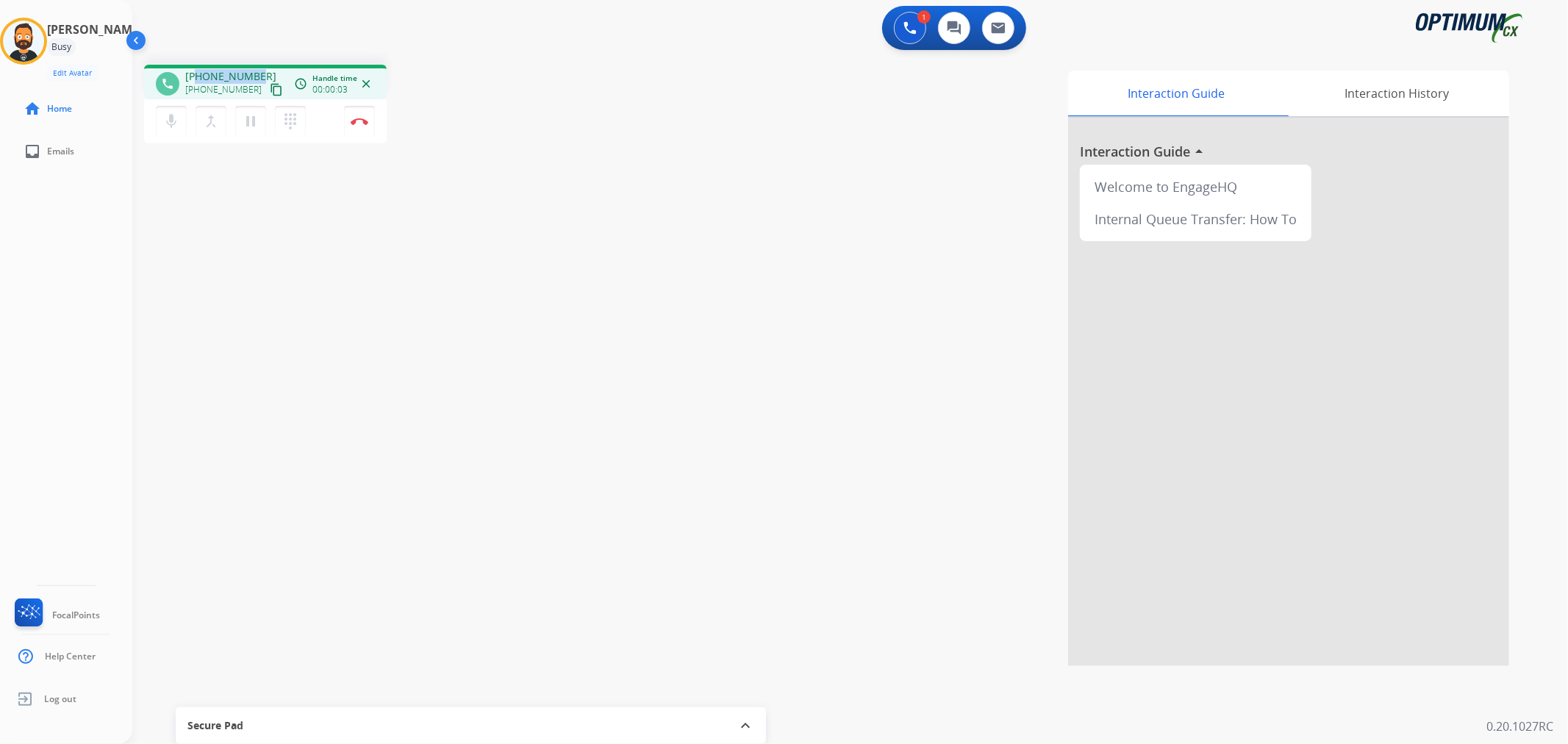
drag, startPoint x: 258, startPoint y: 70, endPoint x: 198, endPoint y: 73, distance: 60.1
click at [198, 73] on div "[PHONE_NUMBER] [PHONE_NUMBER] content_copy" at bounding box center [235, 84] width 100 height 30
copy span "5043497908"
click at [357, 123] on img at bounding box center [359, 121] width 18 height 7
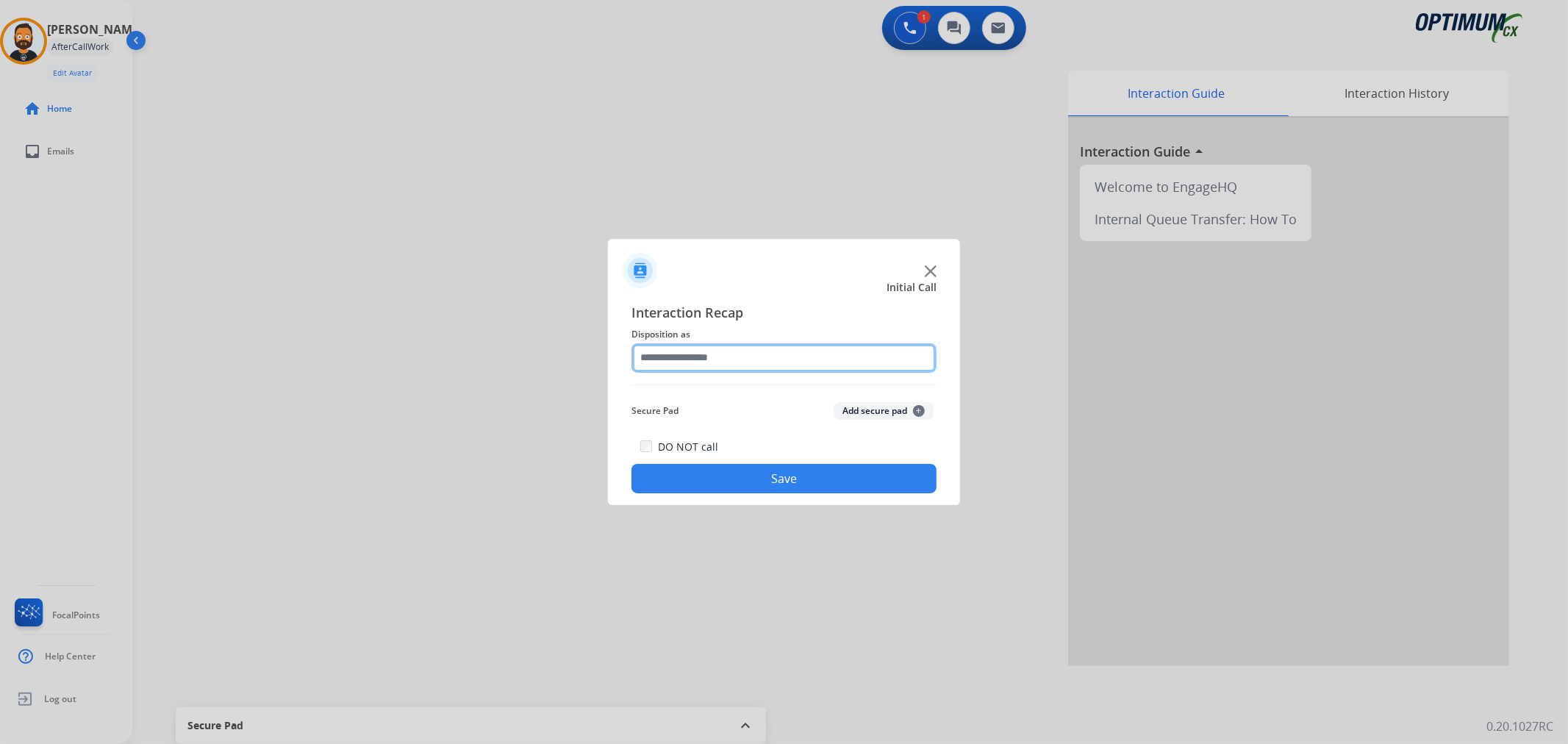
click at [707, 347] on input "text" at bounding box center [784, 358] width 305 height 30
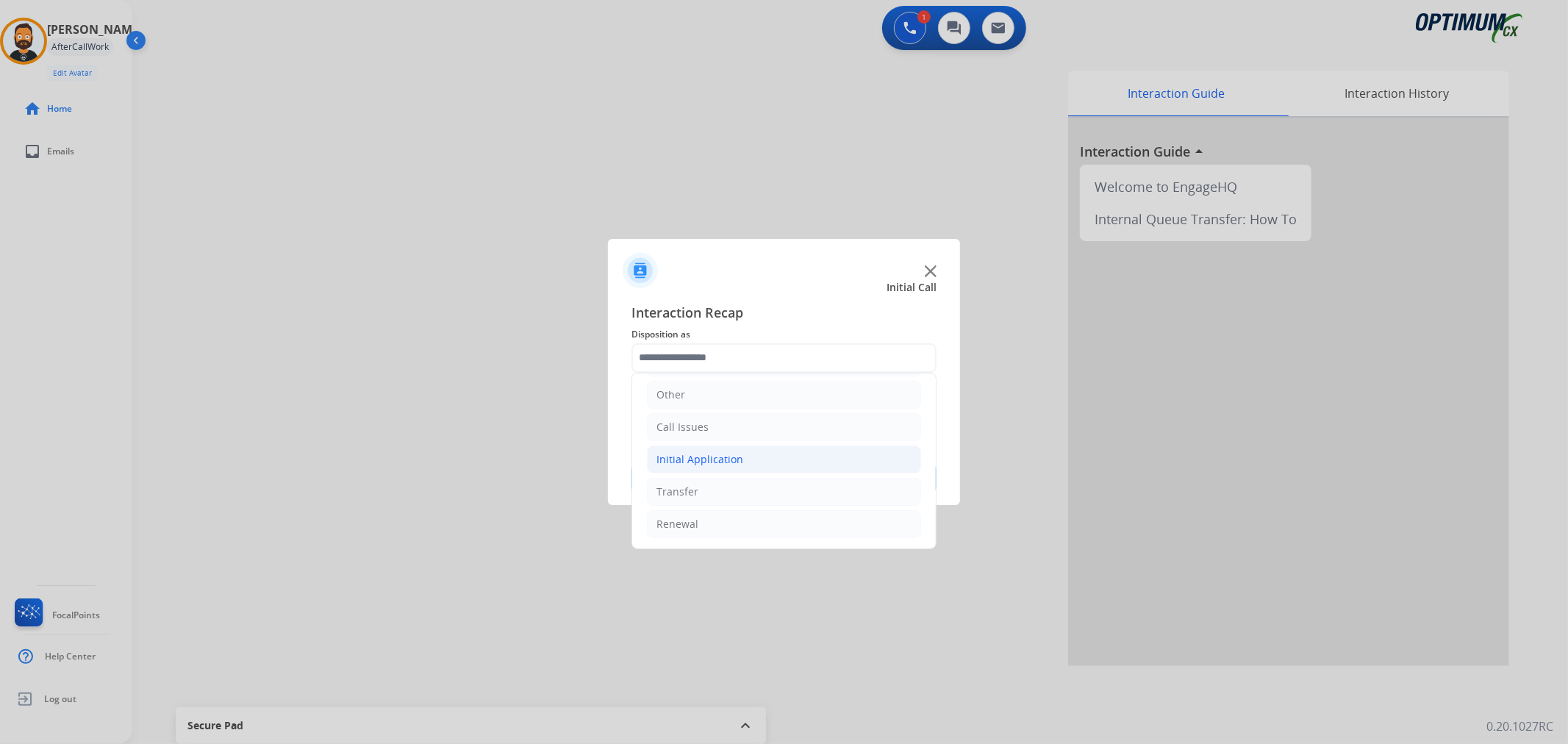
click at [724, 464] on div "Initial Application" at bounding box center [700, 459] width 87 height 15
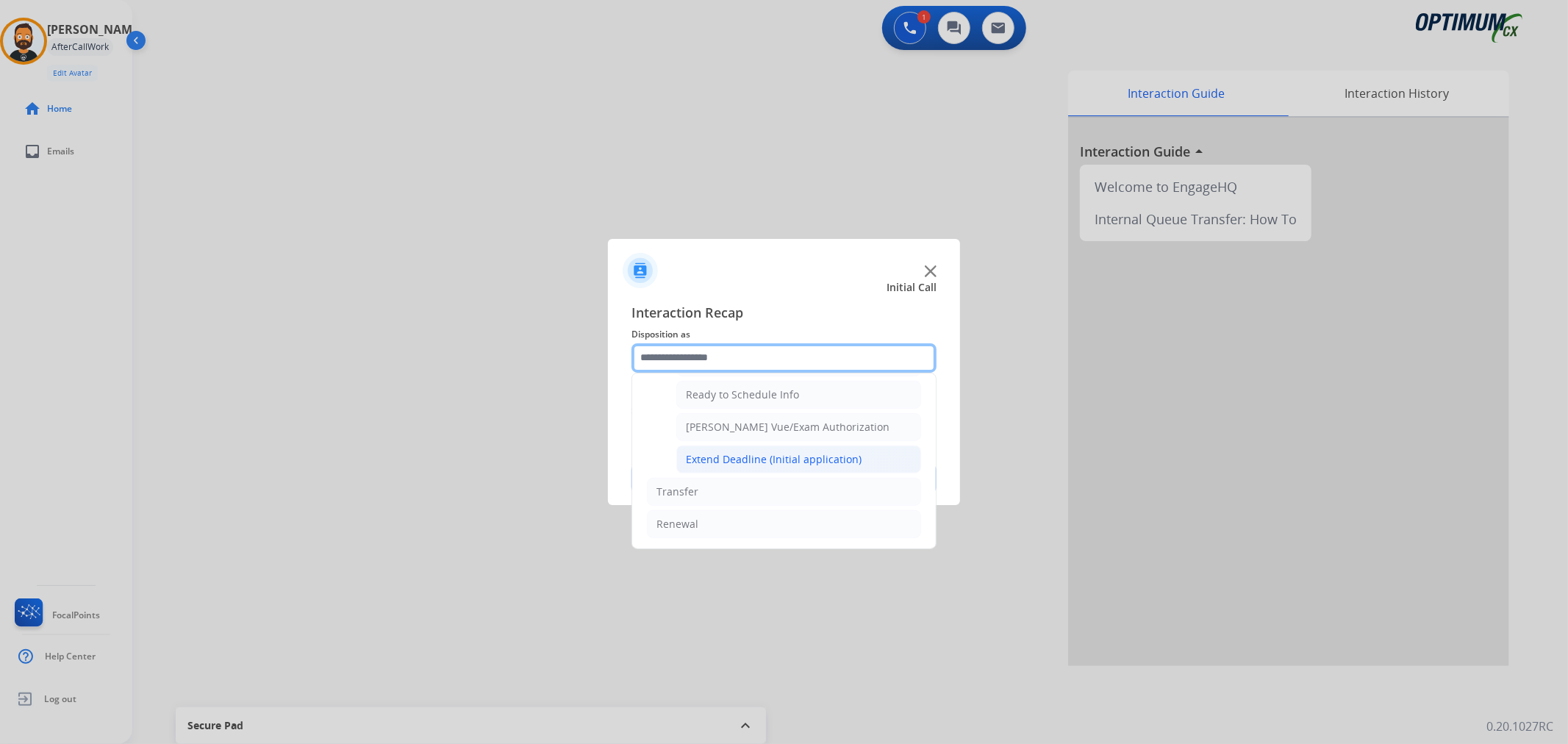
scroll to position [758, 0]
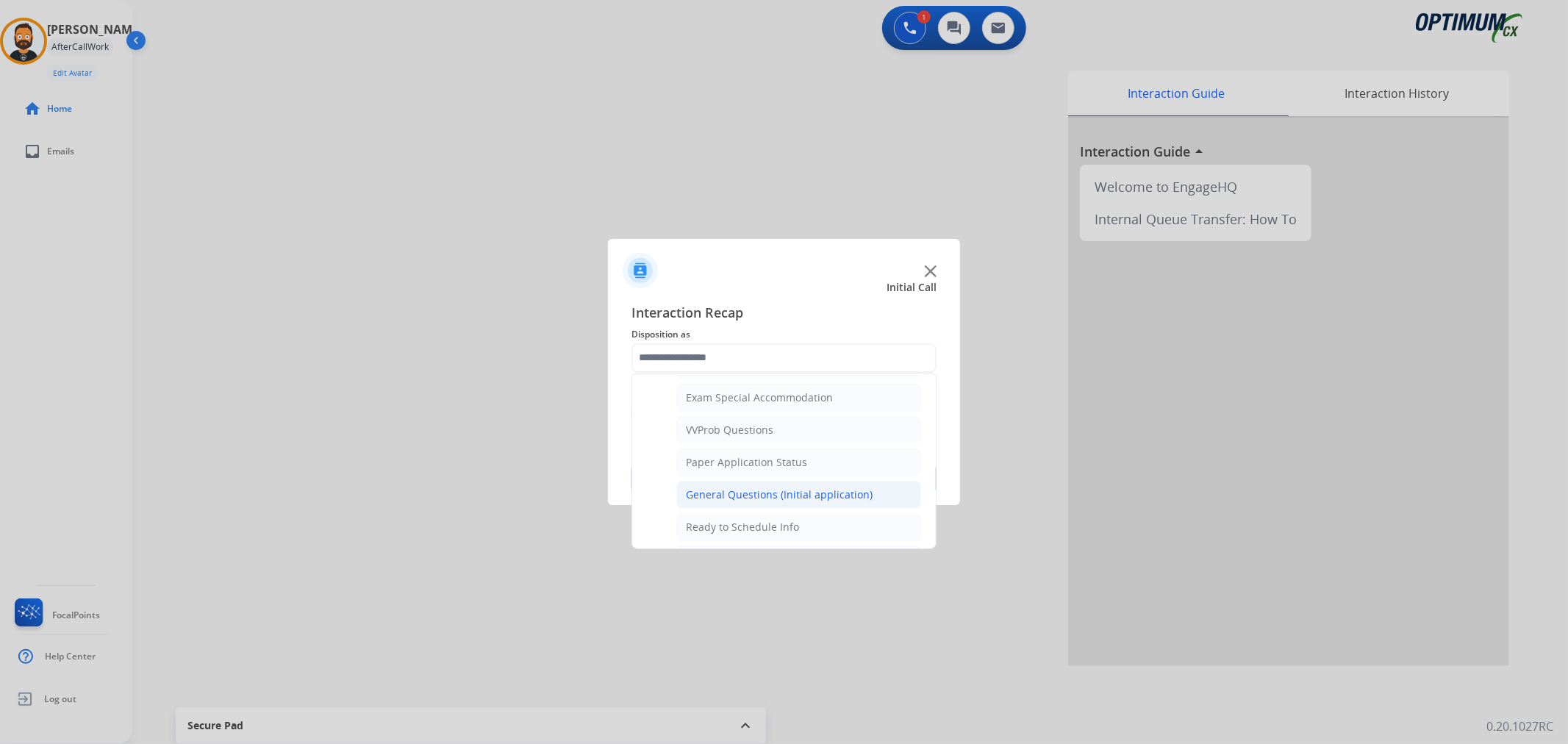
click at [751, 488] on li "General Questions (Initial application)" at bounding box center [798, 495] width 244 height 28
type input "**********"
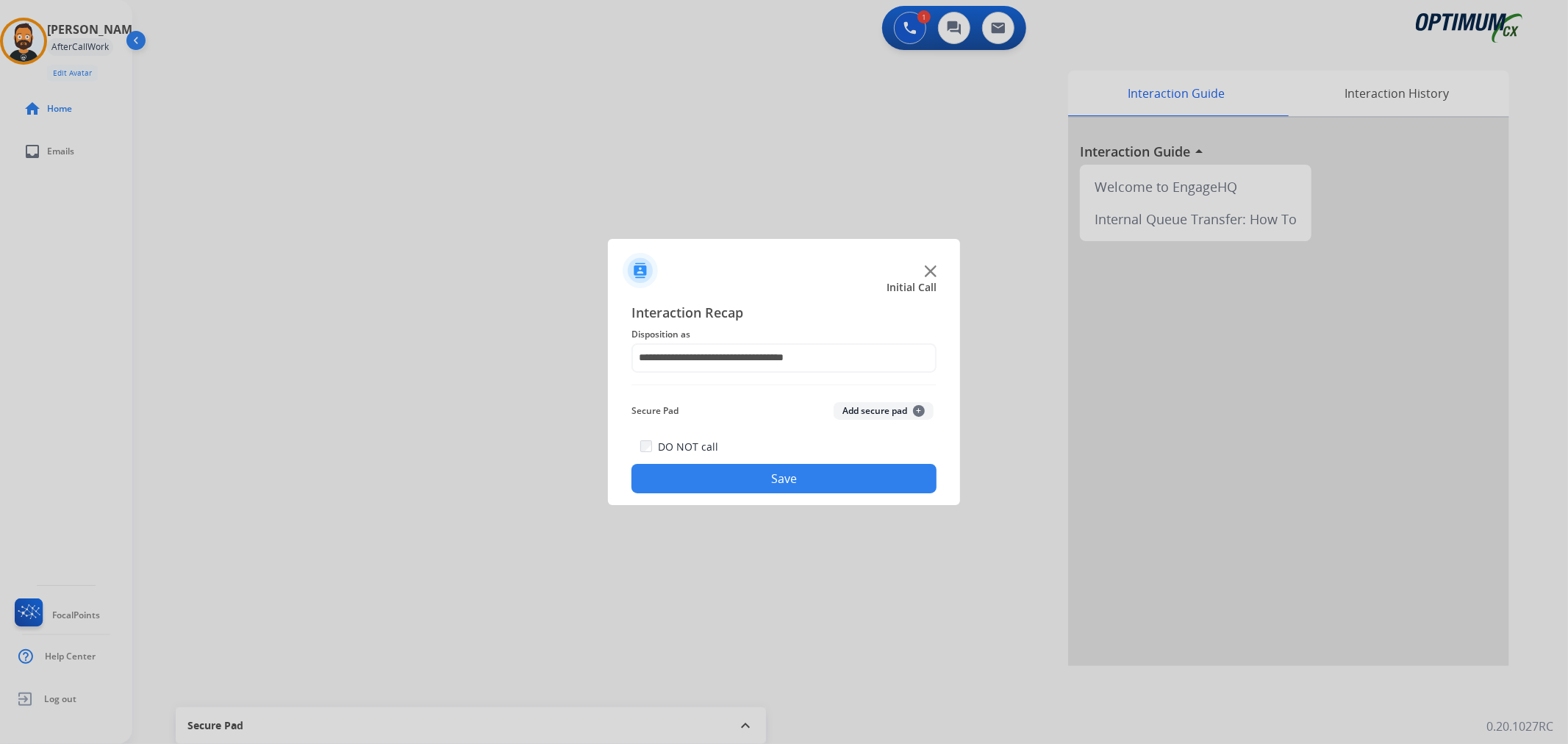
click at [751, 488] on button "Save" at bounding box center [784, 479] width 305 height 30
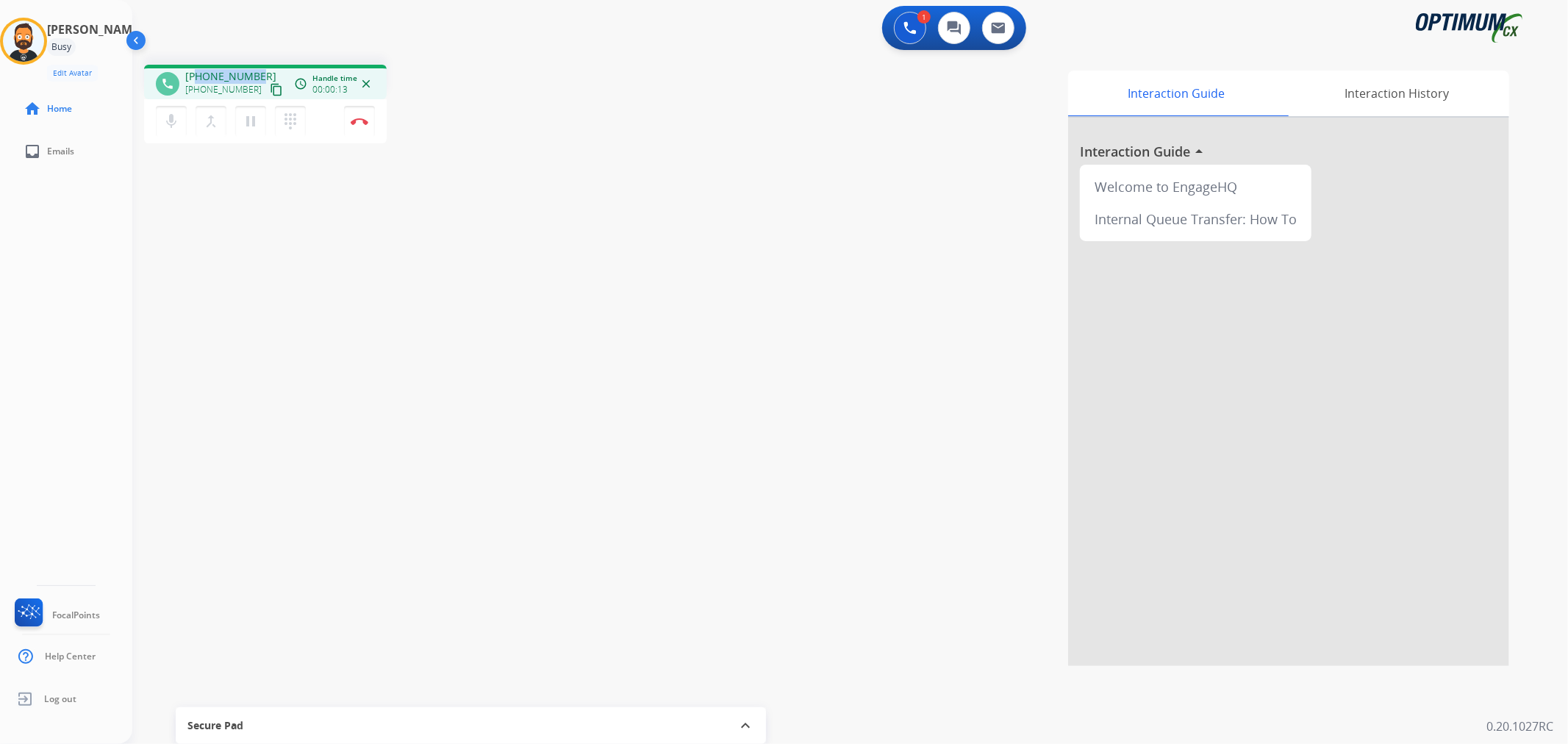
drag, startPoint x: 254, startPoint y: 77, endPoint x: 198, endPoint y: 70, distance: 56.4
click at [198, 70] on span "[PHONE_NUMBER]" at bounding box center [230, 76] width 91 height 15
copy span "3097505743"
click at [348, 121] on button "Disconnect" at bounding box center [360, 122] width 31 height 31
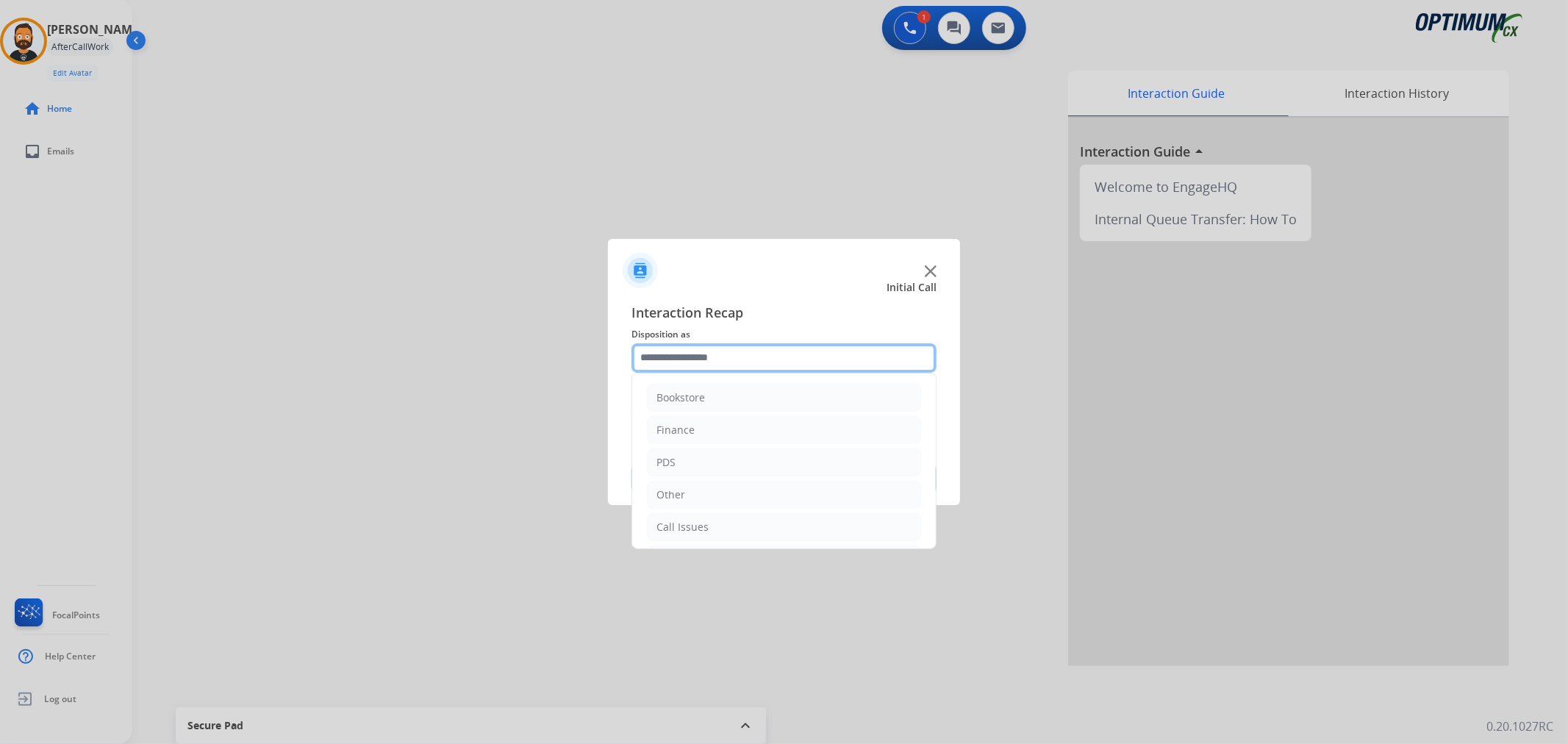
click at [665, 351] on input "text" at bounding box center [784, 358] width 305 height 30
click at [718, 528] on li "Renewal" at bounding box center [783, 524] width 274 height 28
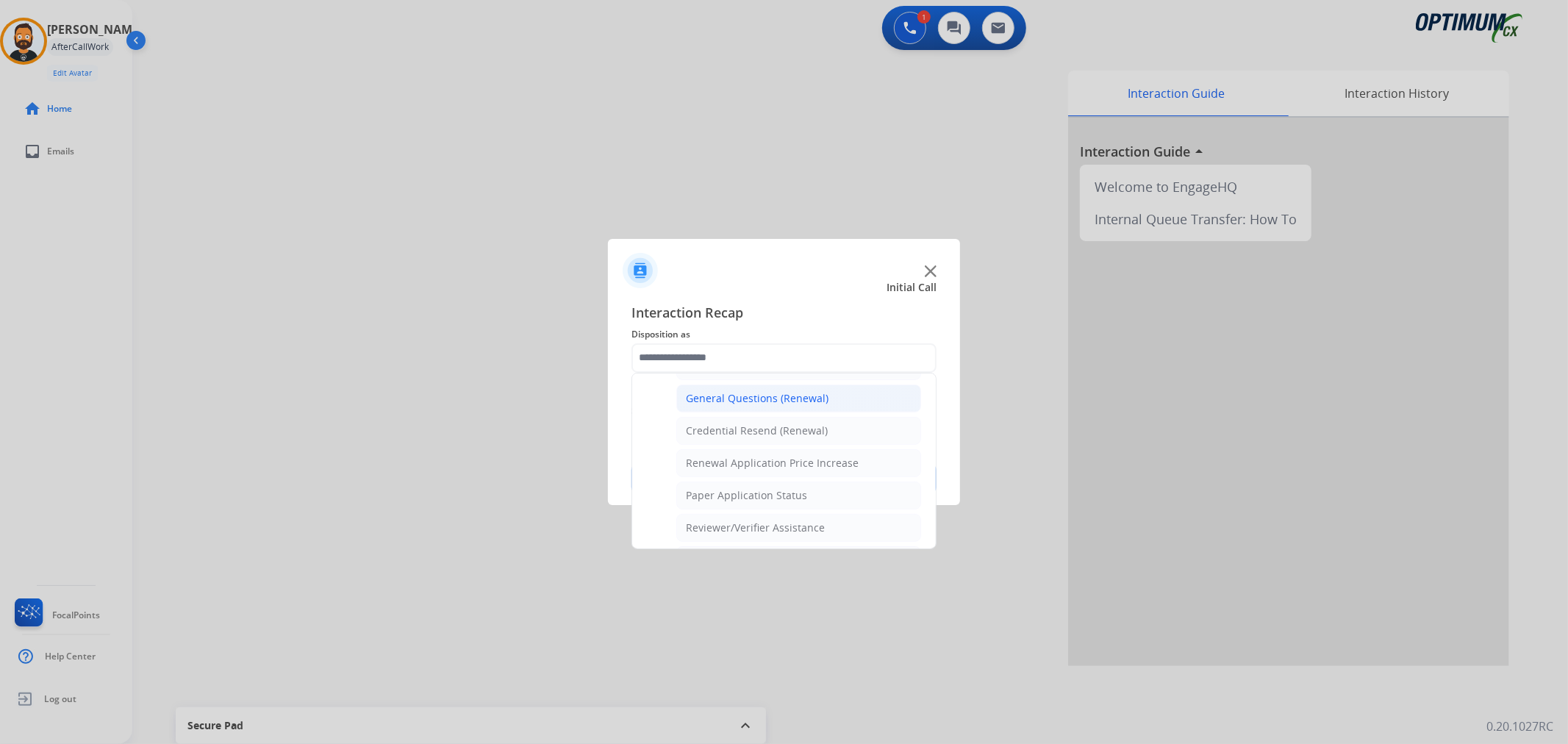
click at [723, 400] on div "General Questions (Renewal)" at bounding box center [757, 398] width 143 height 15
type input "**********"
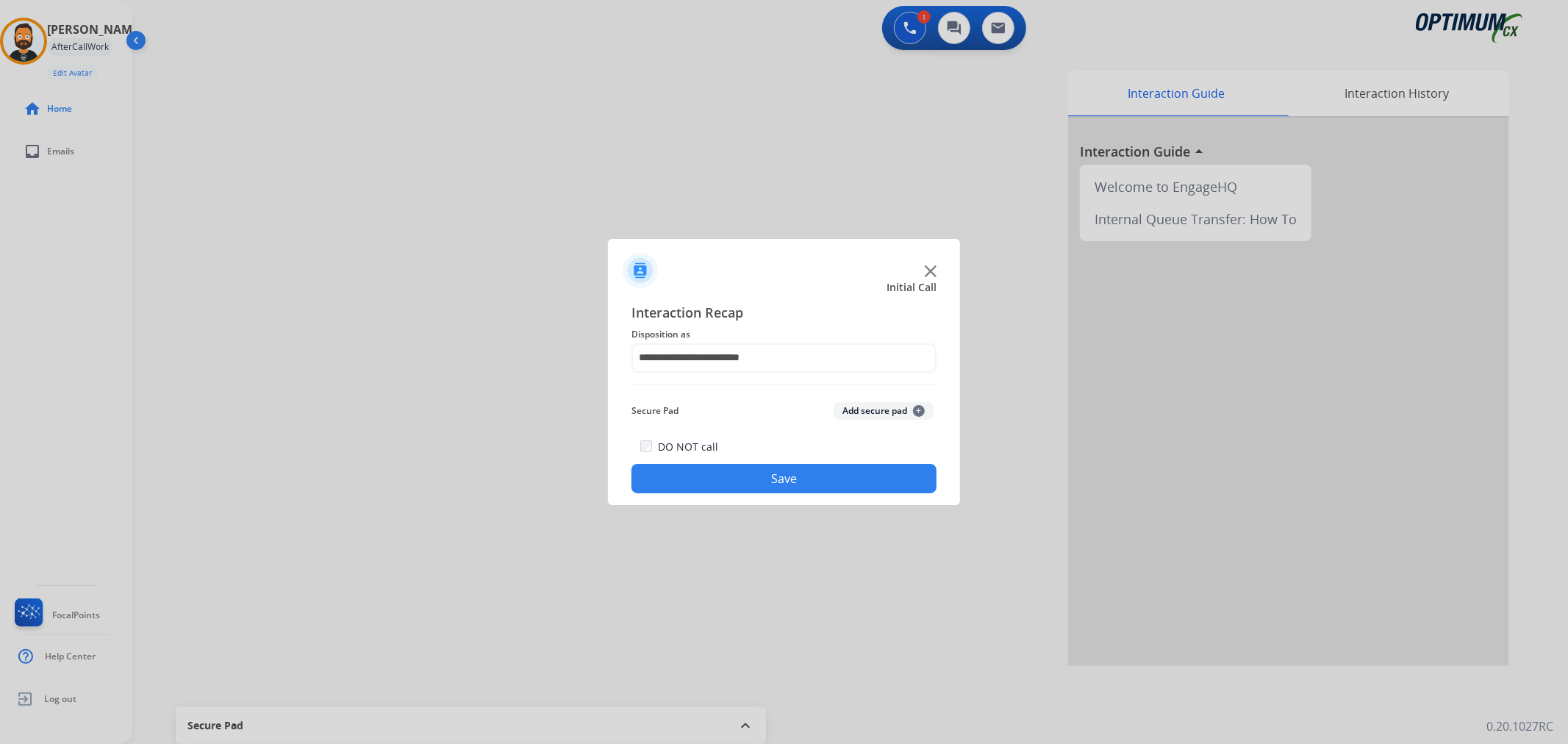
click at [724, 471] on button "Save" at bounding box center [784, 479] width 305 height 30
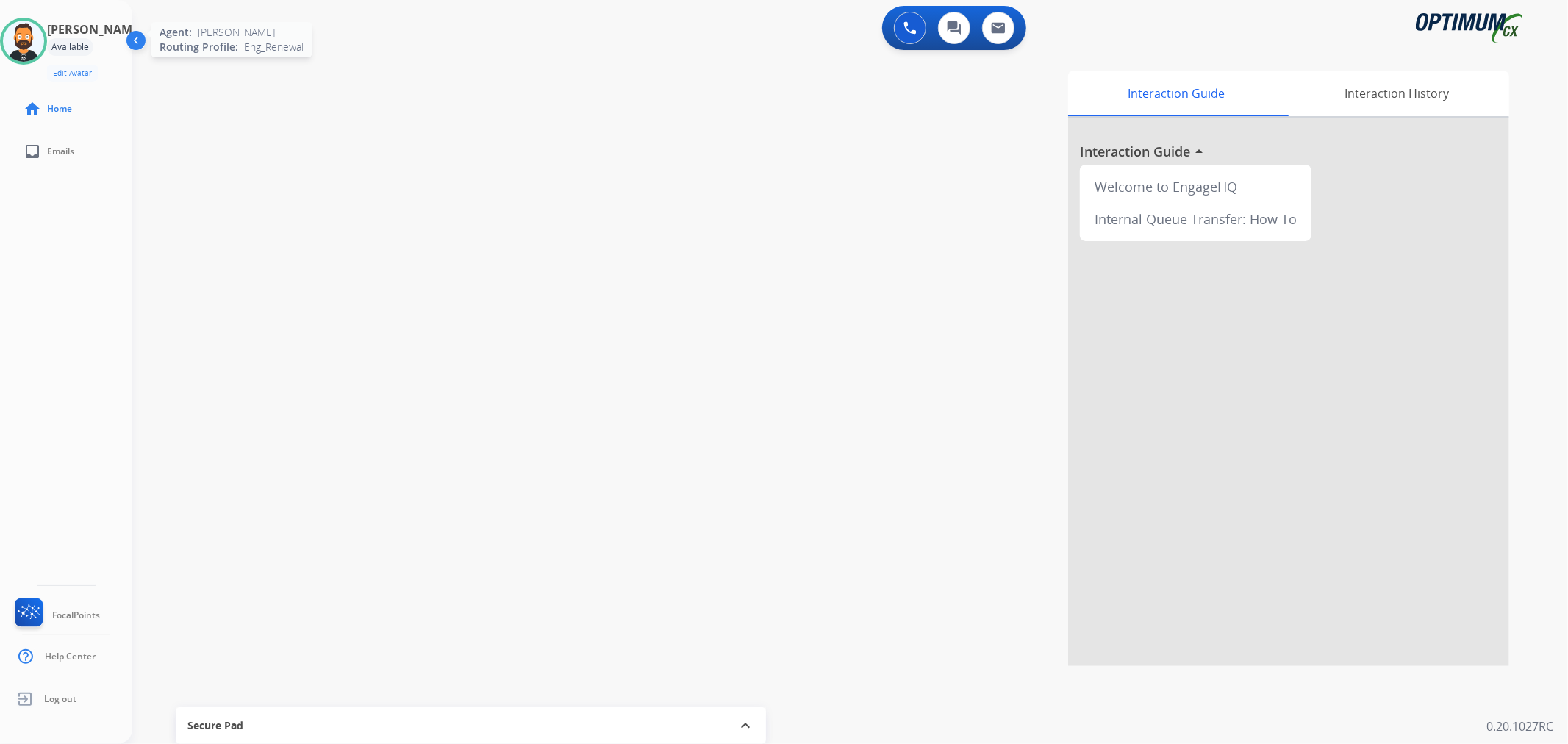
click at [44, 44] on img at bounding box center [23, 41] width 41 height 41
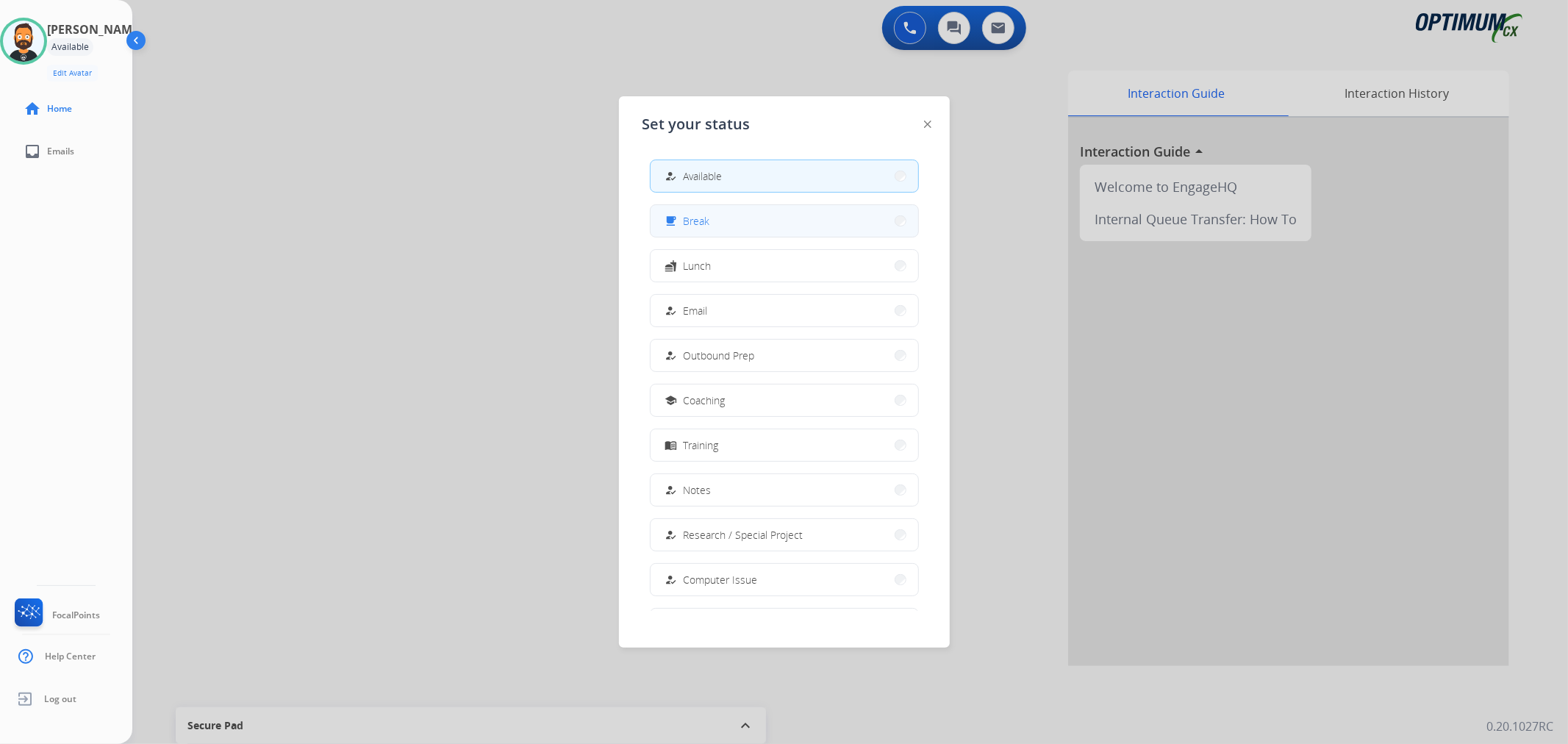
click at [732, 231] on button "free_breakfast Break" at bounding box center [784, 221] width 268 height 31
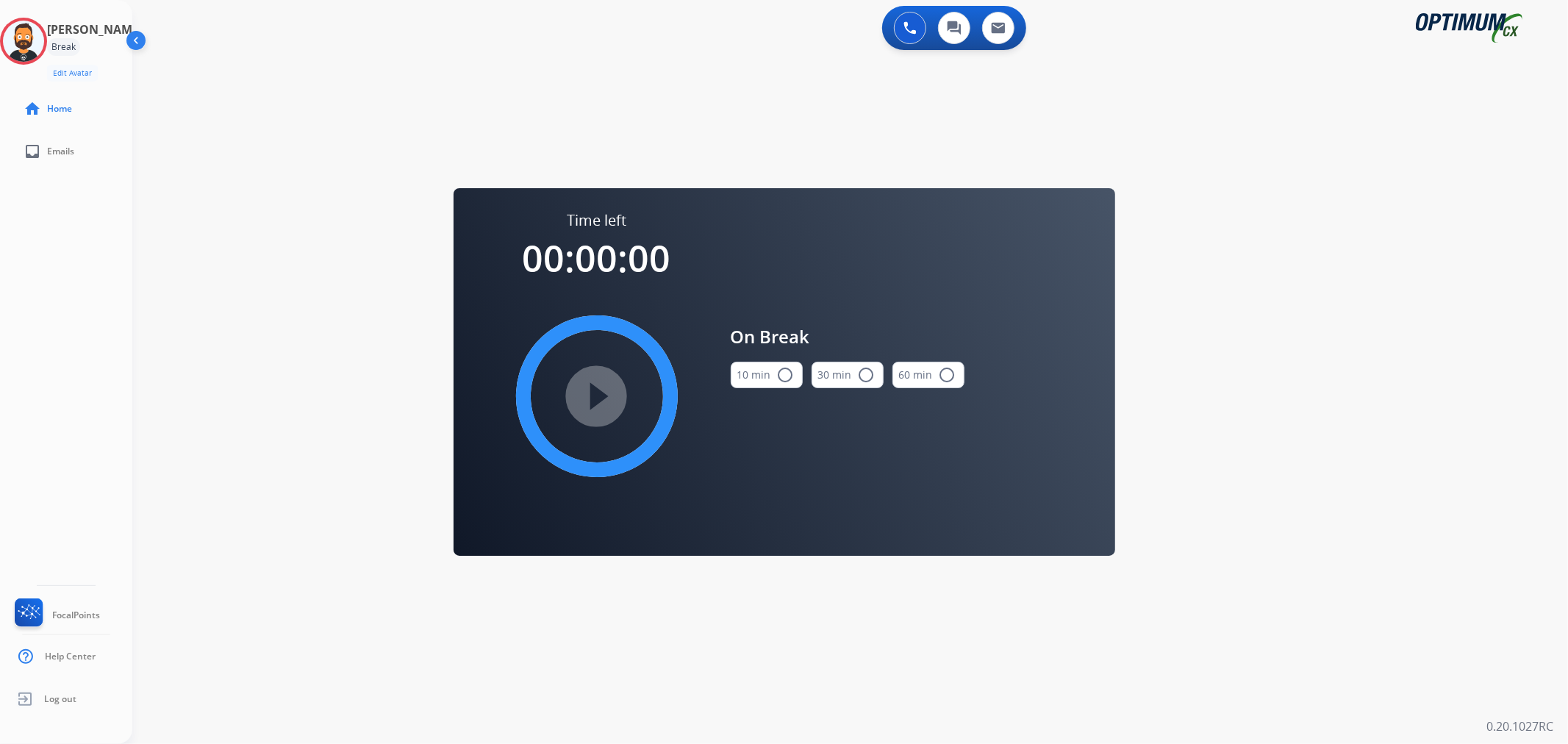
click at [772, 383] on button "10 min radio_button_unchecked" at bounding box center [767, 375] width 72 height 27
click at [606, 387] on mat-icon "play_circle_filled" at bounding box center [597, 396] width 18 height 18
click at [17, 34] on icon at bounding box center [23, 41] width 48 height 48
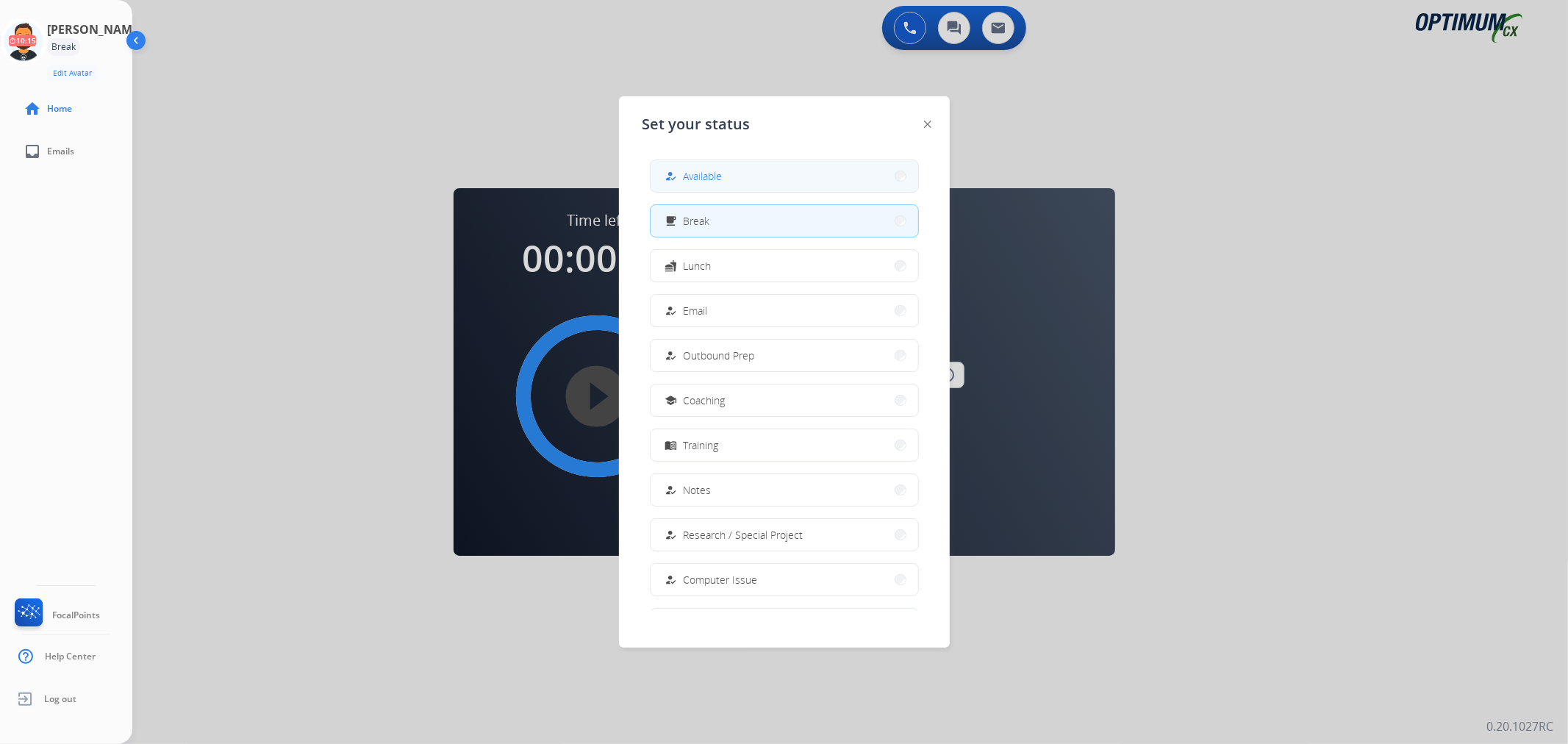
click at [693, 170] on span "Available" at bounding box center [703, 176] width 39 height 16
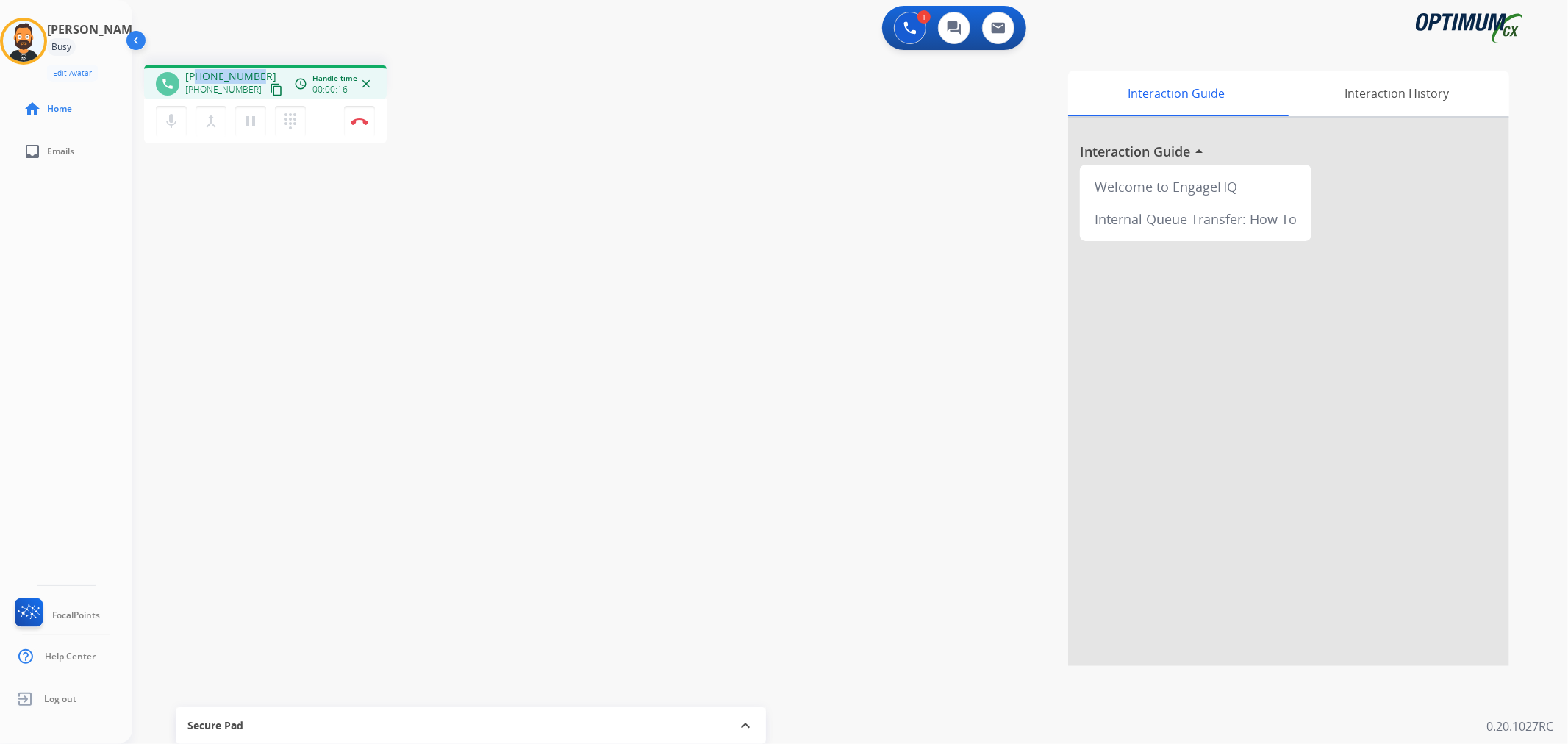
drag, startPoint x: 259, startPoint y: 72, endPoint x: 198, endPoint y: 72, distance: 61.0
click at [198, 72] on div "[PHONE_NUMBER] [PHONE_NUMBER] content_copy" at bounding box center [235, 84] width 100 height 30
copy span "3077772439"
click at [255, 121] on mat-icon "pause" at bounding box center [251, 121] width 18 height 18
click at [252, 122] on mat-icon "play_arrow" at bounding box center [251, 121] width 18 height 18
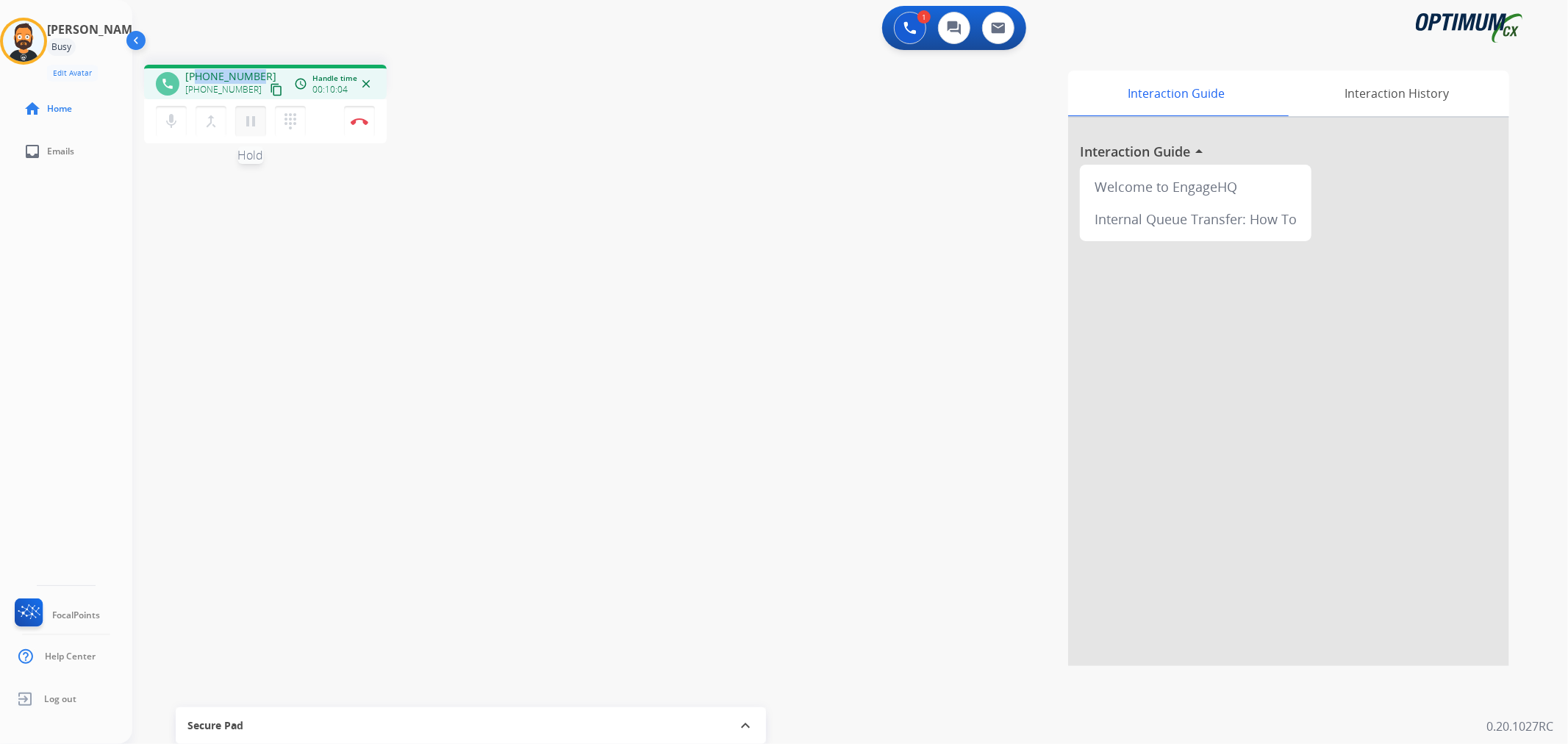
click at [248, 120] on mat-icon "pause" at bounding box center [251, 121] width 18 height 18
click at [258, 119] on mat-icon "play_arrow" at bounding box center [251, 121] width 18 height 18
click at [362, 116] on button "Disconnect" at bounding box center [360, 122] width 31 height 31
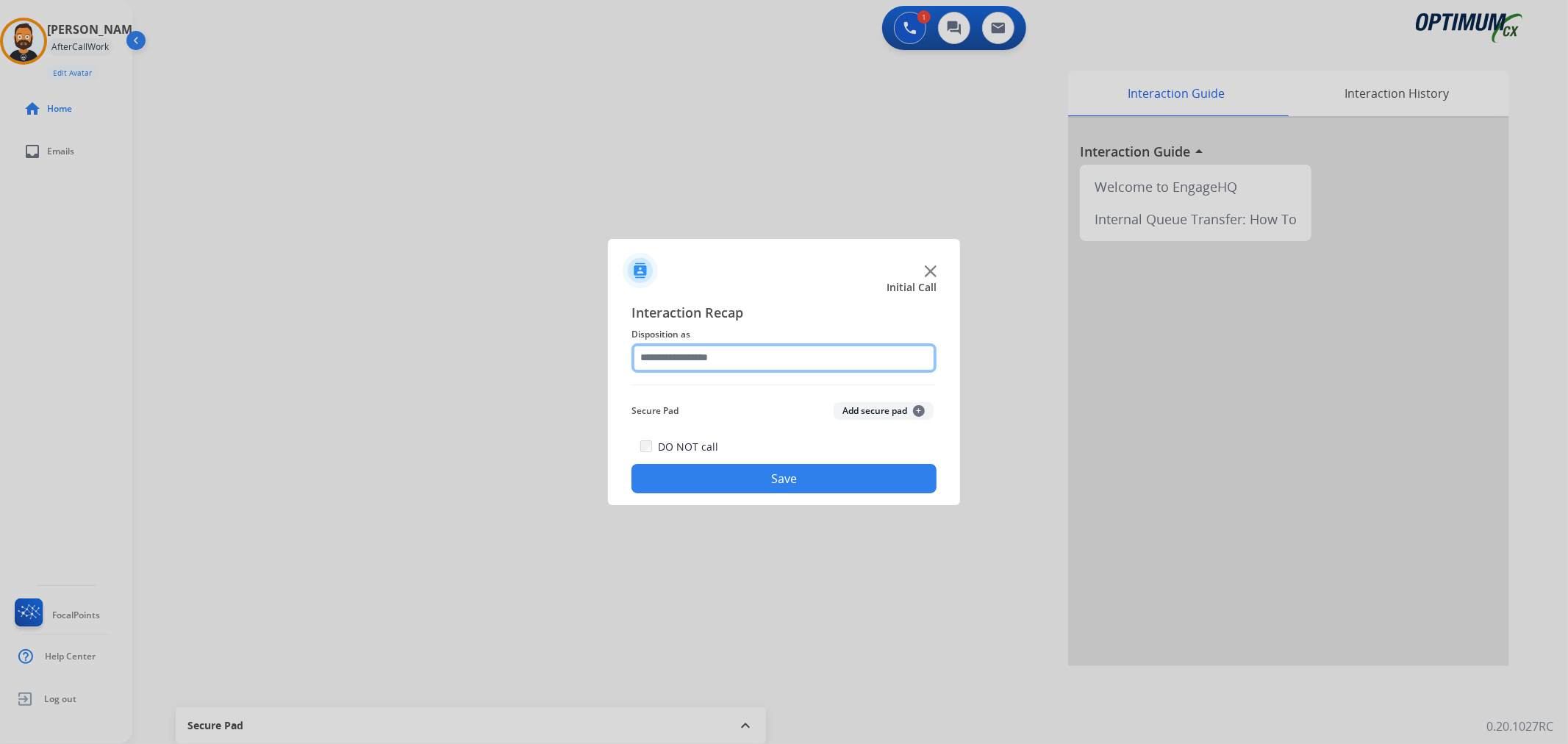
click at [664, 345] on input "text" at bounding box center [784, 358] width 305 height 30
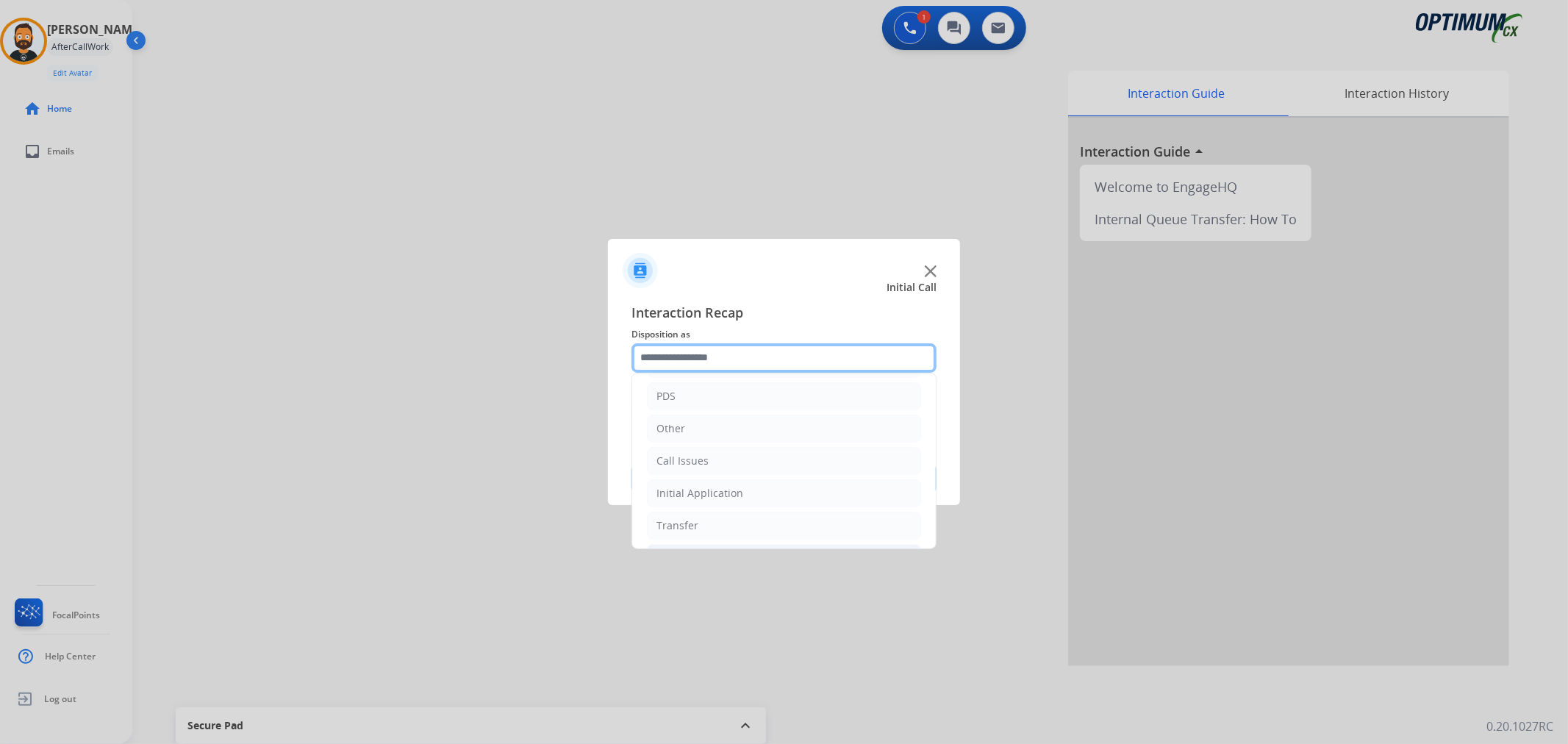
scroll to position [101, 0]
click at [693, 523] on div "Renewal" at bounding box center [678, 524] width 42 height 15
click at [695, 394] on div "Bookstore" at bounding box center [681, 397] width 48 height 15
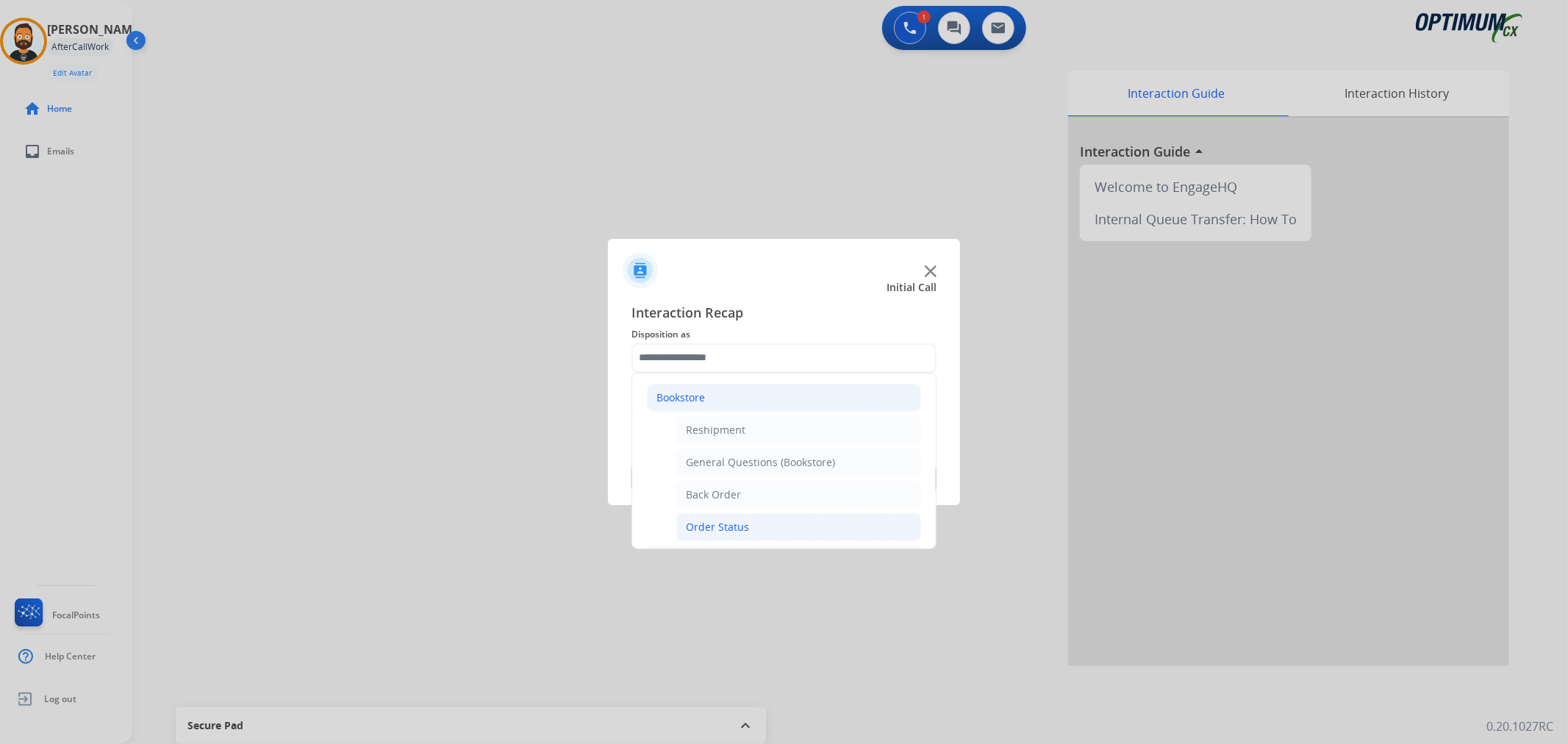
click at [737, 522] on div "Order Status" at bounding box center [717, 526] width 63 height 15
type input "**********"
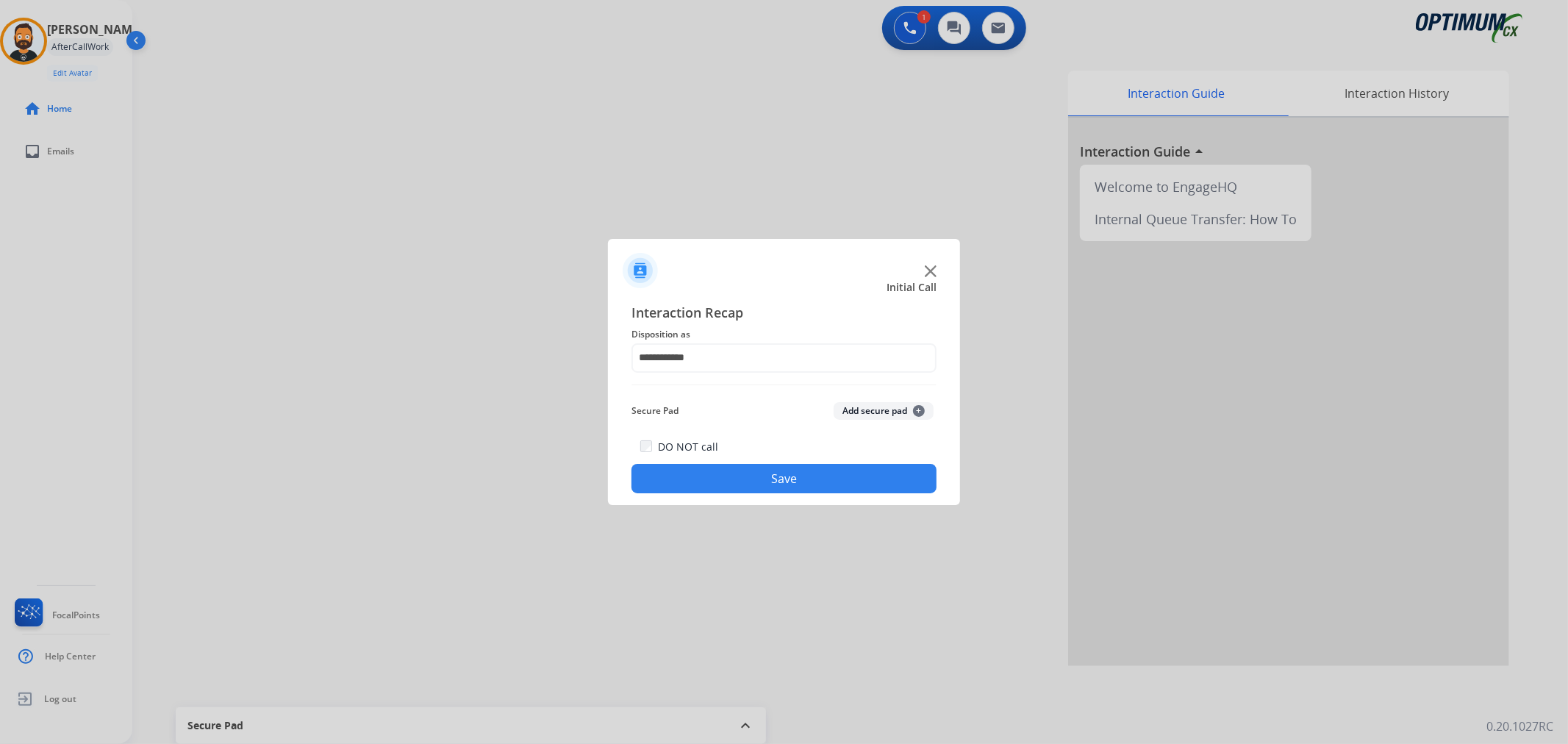
click at [741, 486] on button "Save" at bounding box center [784, 479] width 305 height 30
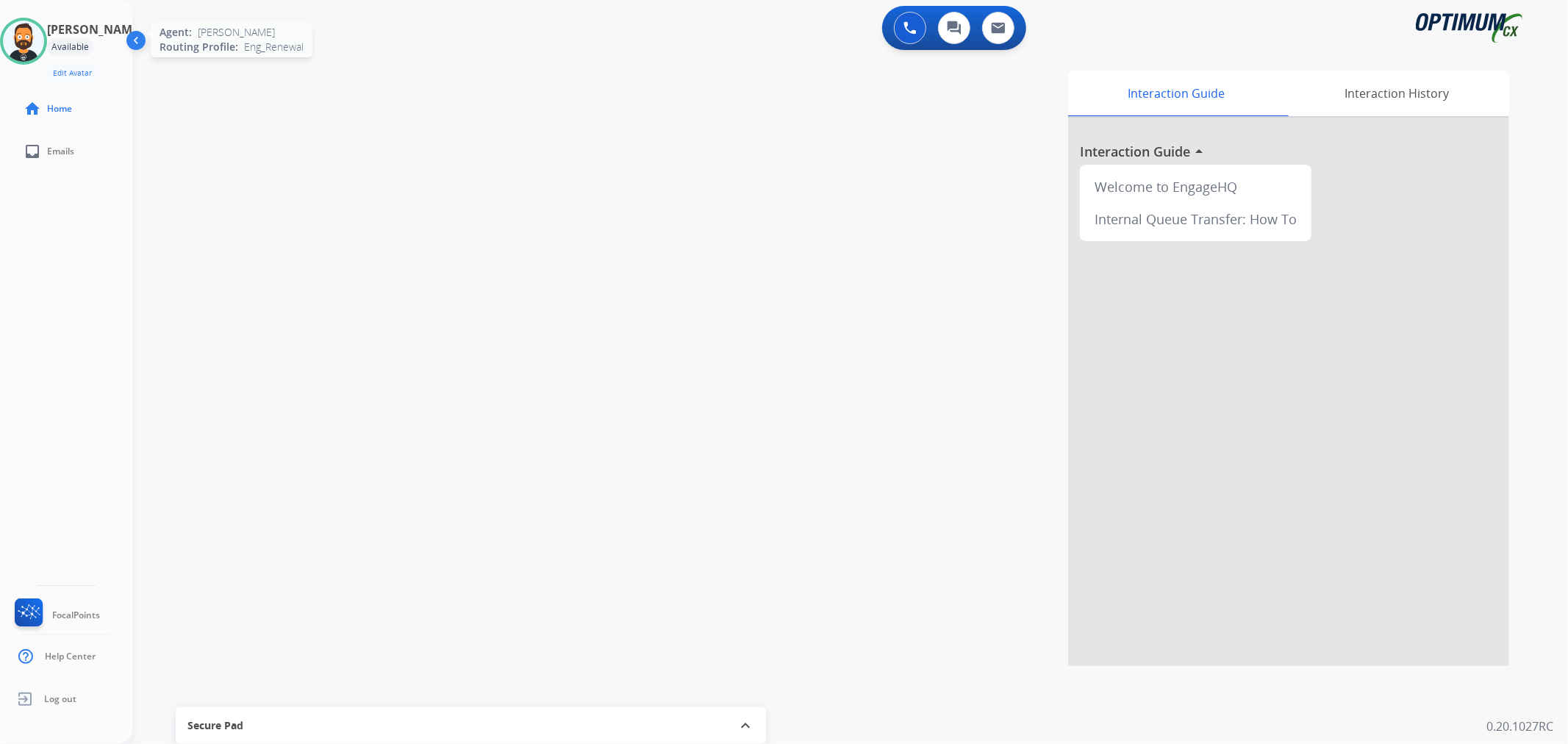
click at [44, 34] on img at bounding box center [23, 41] width 41 height 41
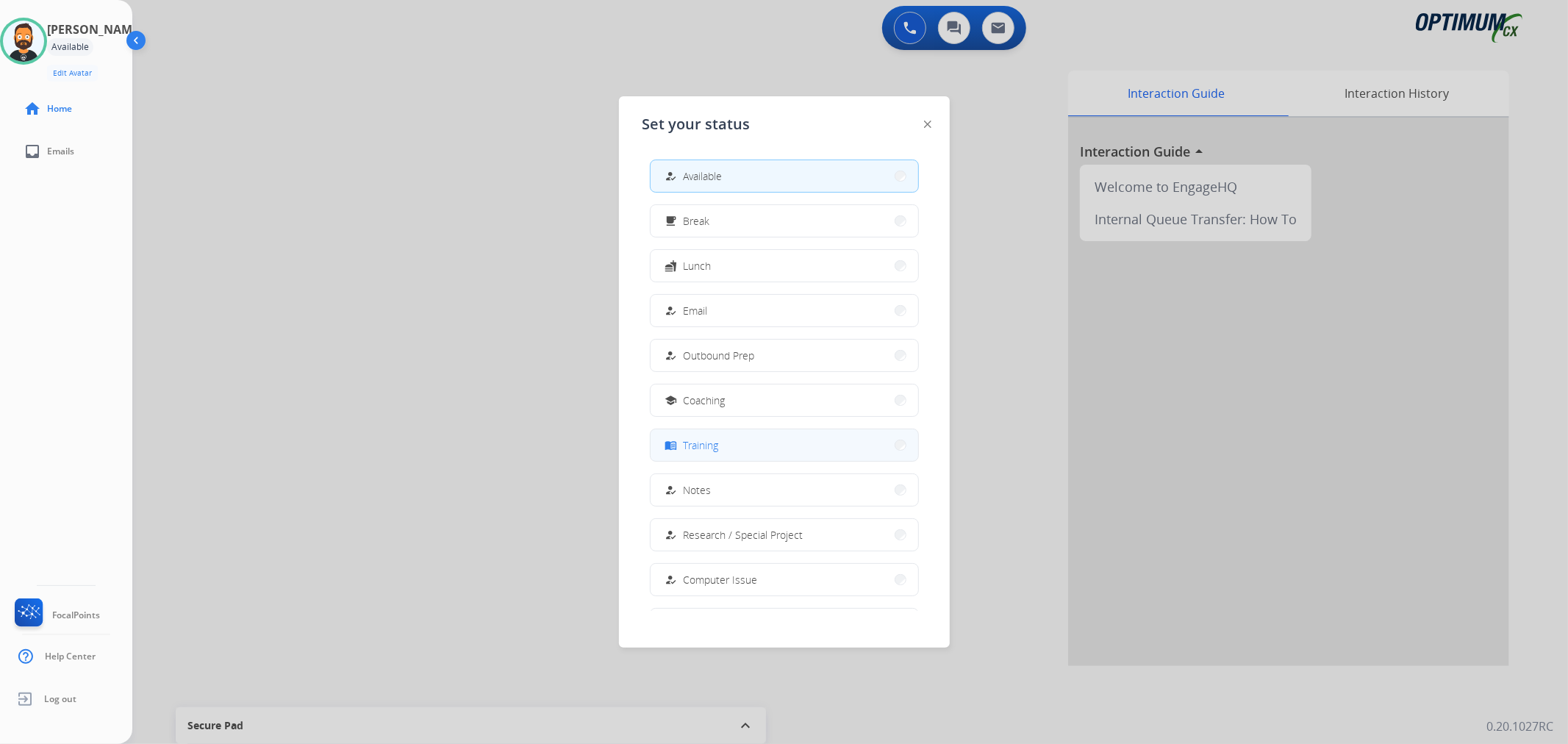
click at [711, 438] on span "Training" at bounding box center [700, 445] width 35 height 16
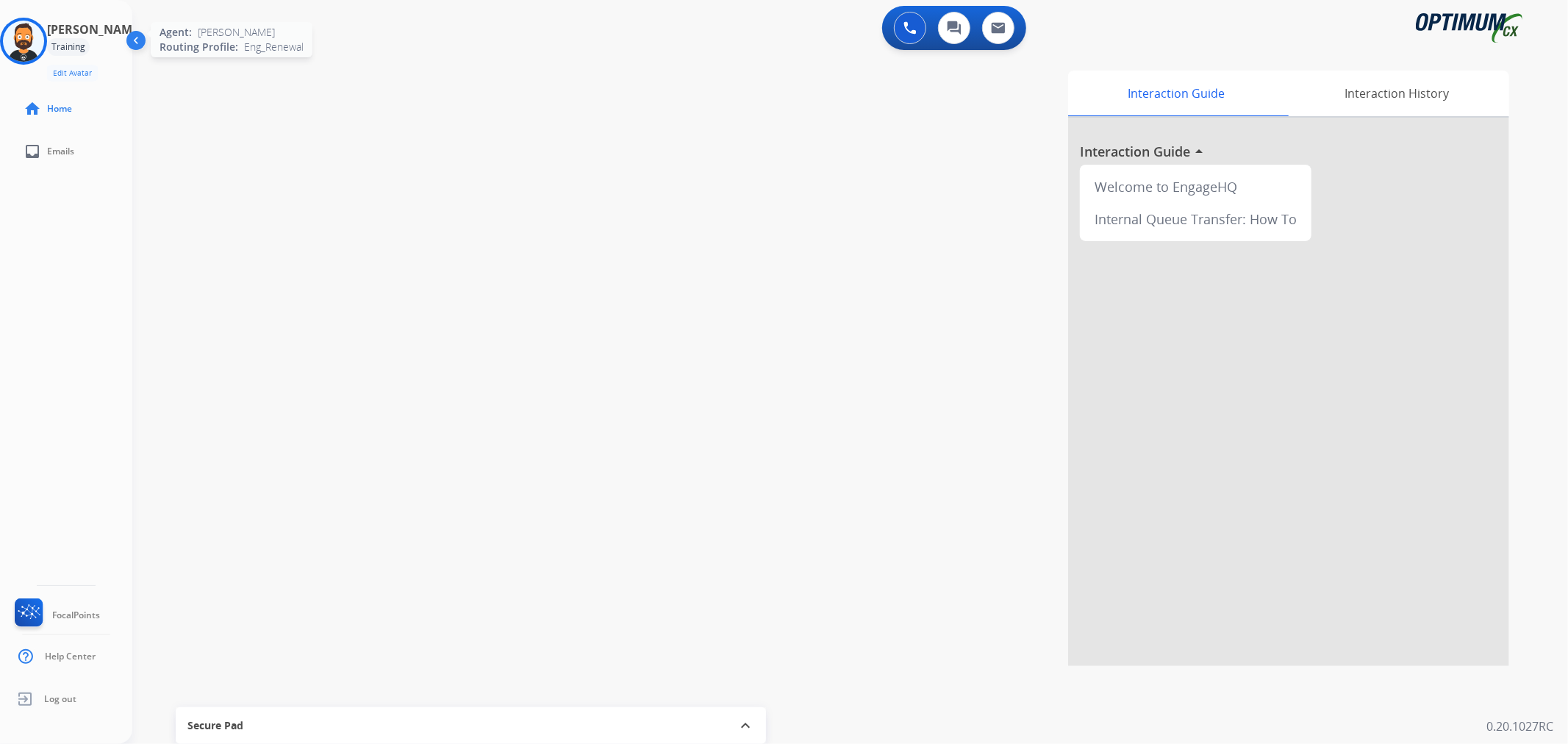
click at [44, 34] on img at bounding box center [23, 41] width 41 height 41
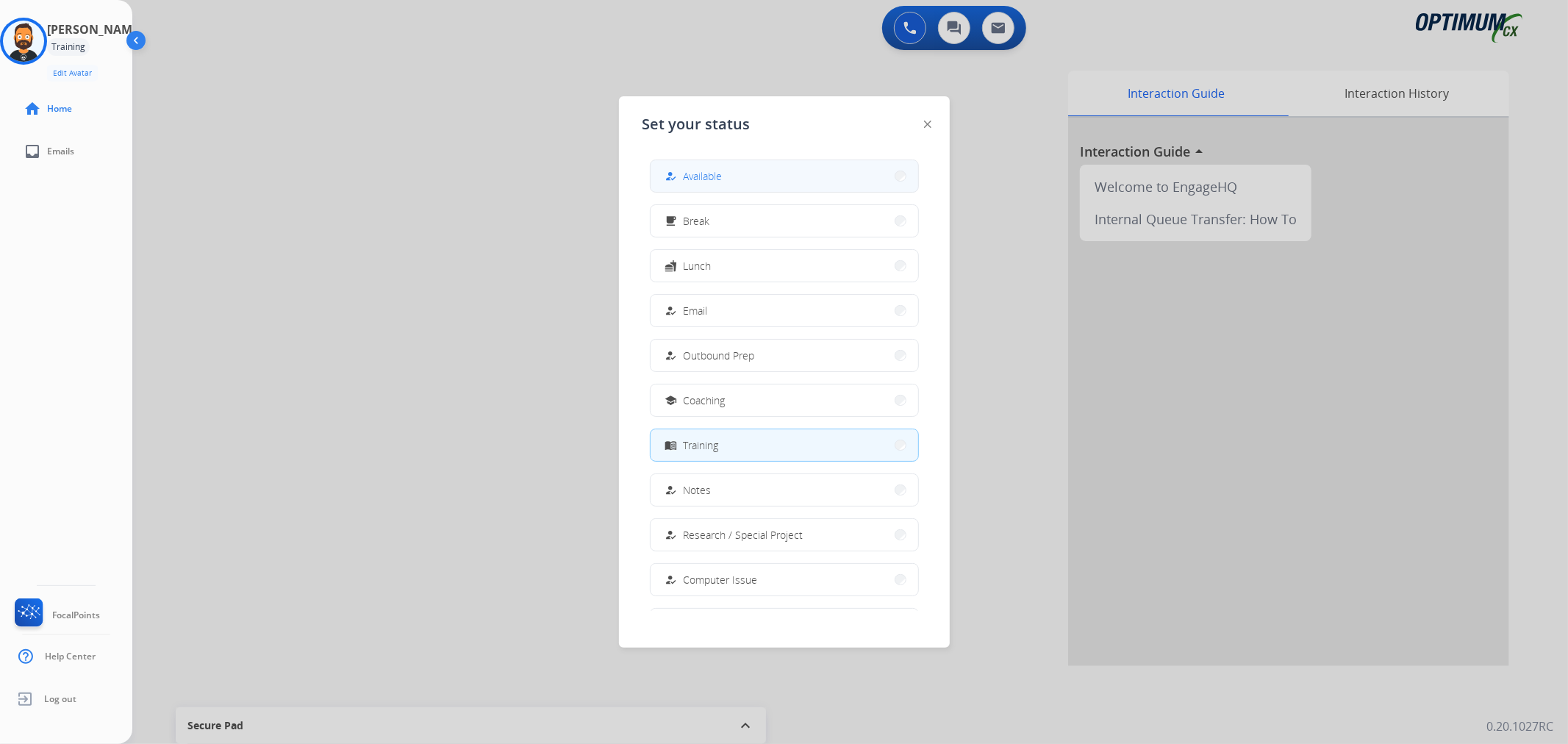
click at [786, 172] on button "how_to_reg Available" at bounding box center [784, 176] width 268 height 31
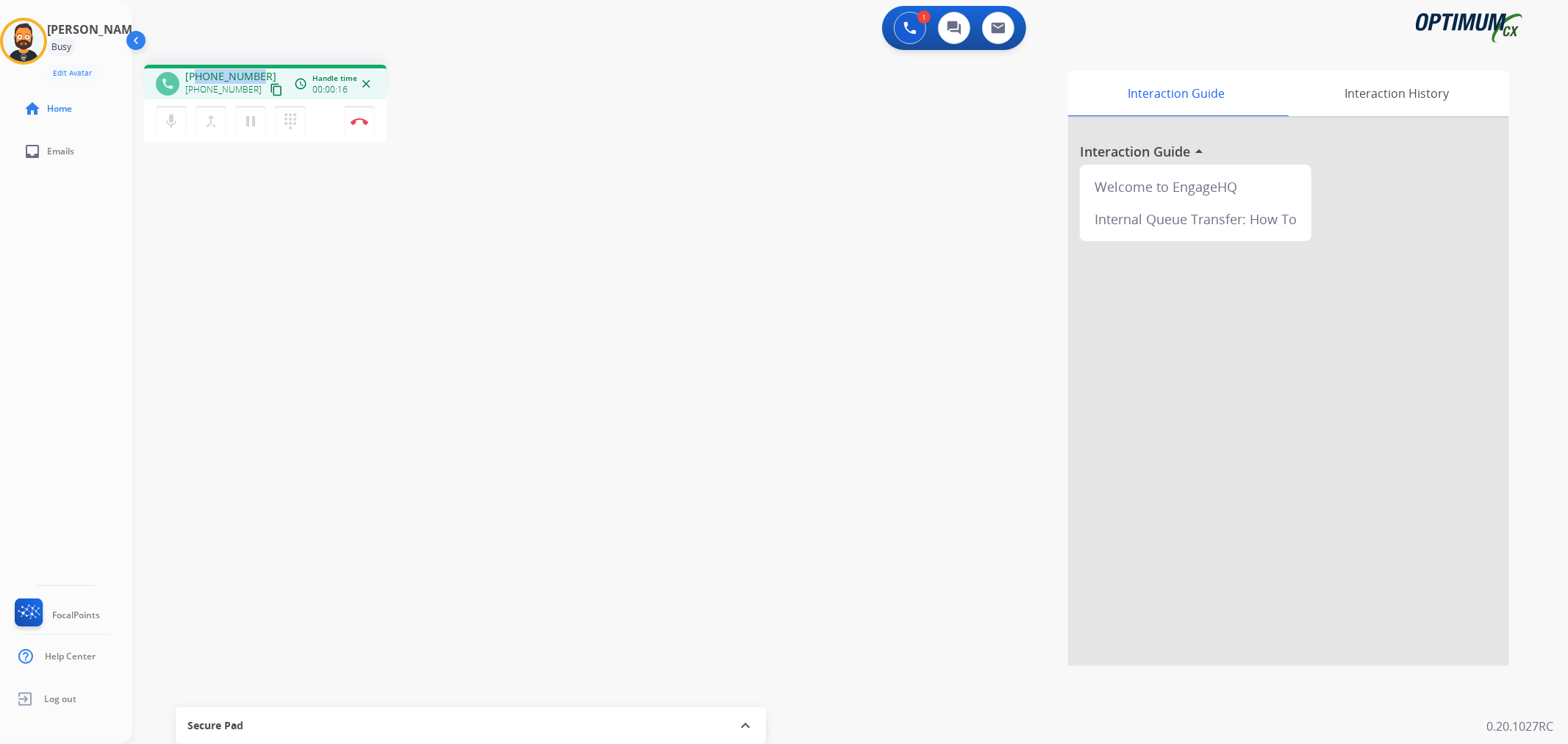
drag, startPoint x: 253, startPoint y: 73, endPoint x: 194, endPoint y: 71, distance: 59.0
click at [194, 71] on span "[PHONE_NUMBER]" at bounding box center [230, 76] width 91 height 15
copy span "3056195463"
click at [360, 119] on img at bounding box center [359, 121] width 18 height 7
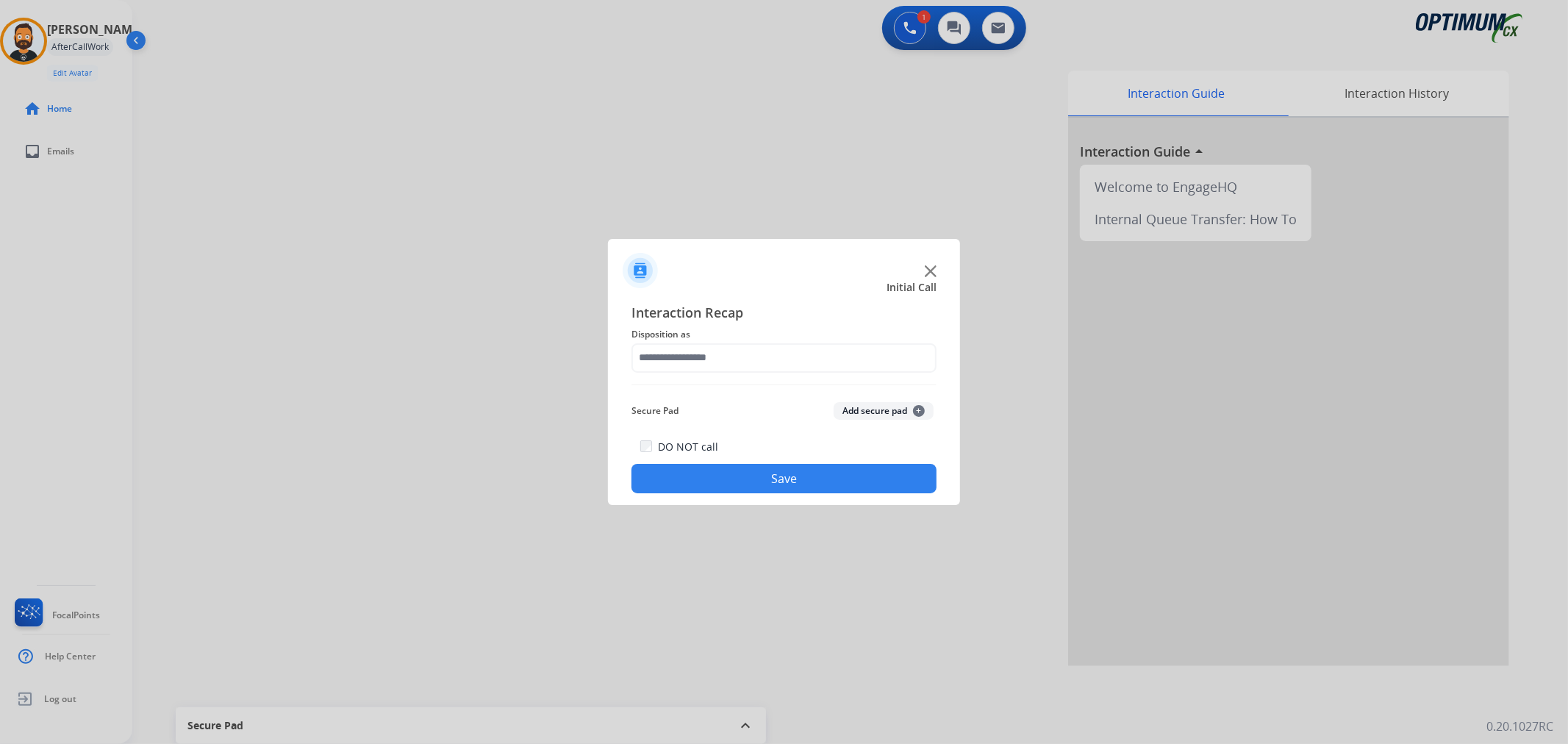
click at [681, 379] on div "Interaction Recap Disposition as Secure Pad Add secure pad + DO NOT call Save" at bounding box center [784, 398] width 305 height 192
click at [691, 361] on input "text" at bounding box center [784, 358] width 305 height 30
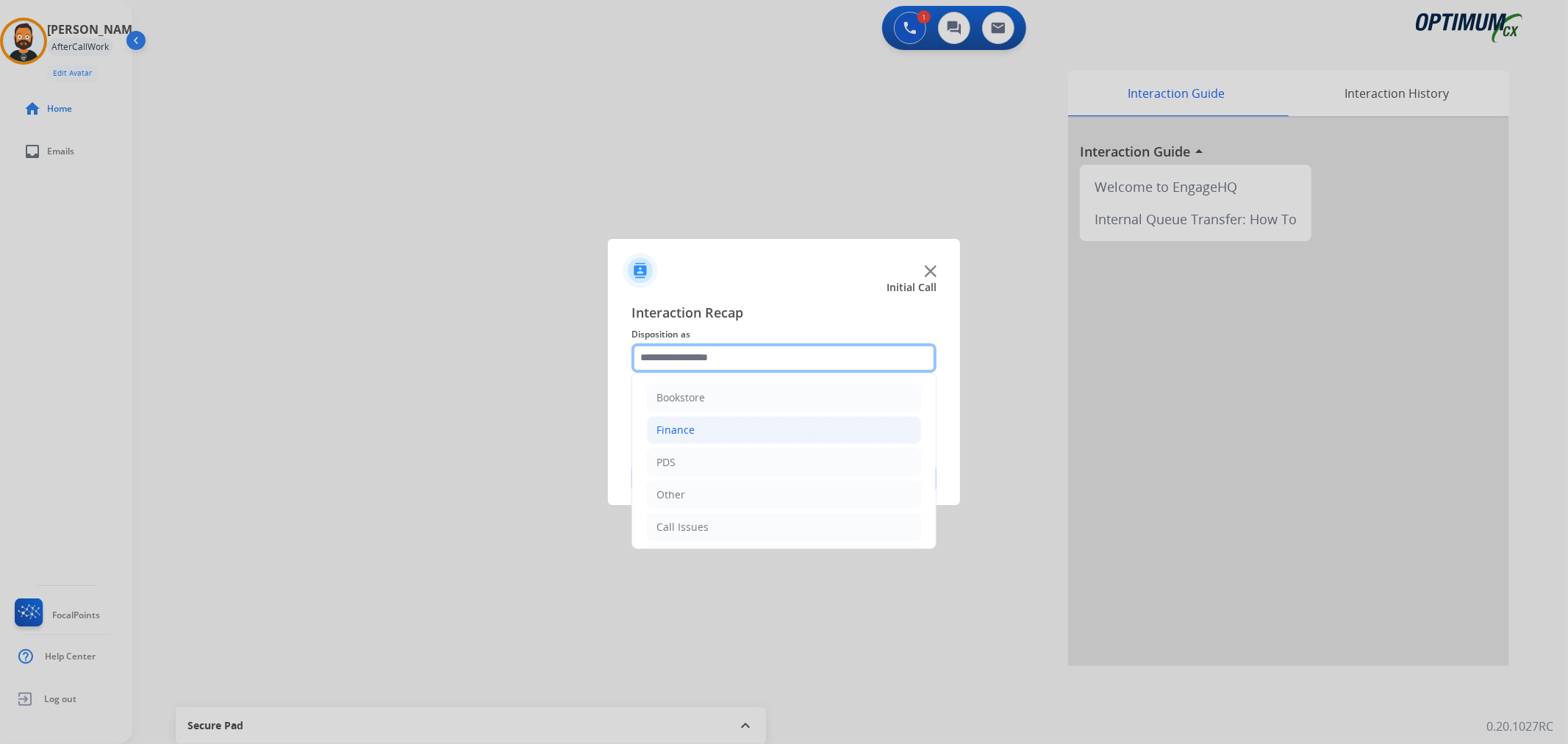
scroll to position [101, 0]
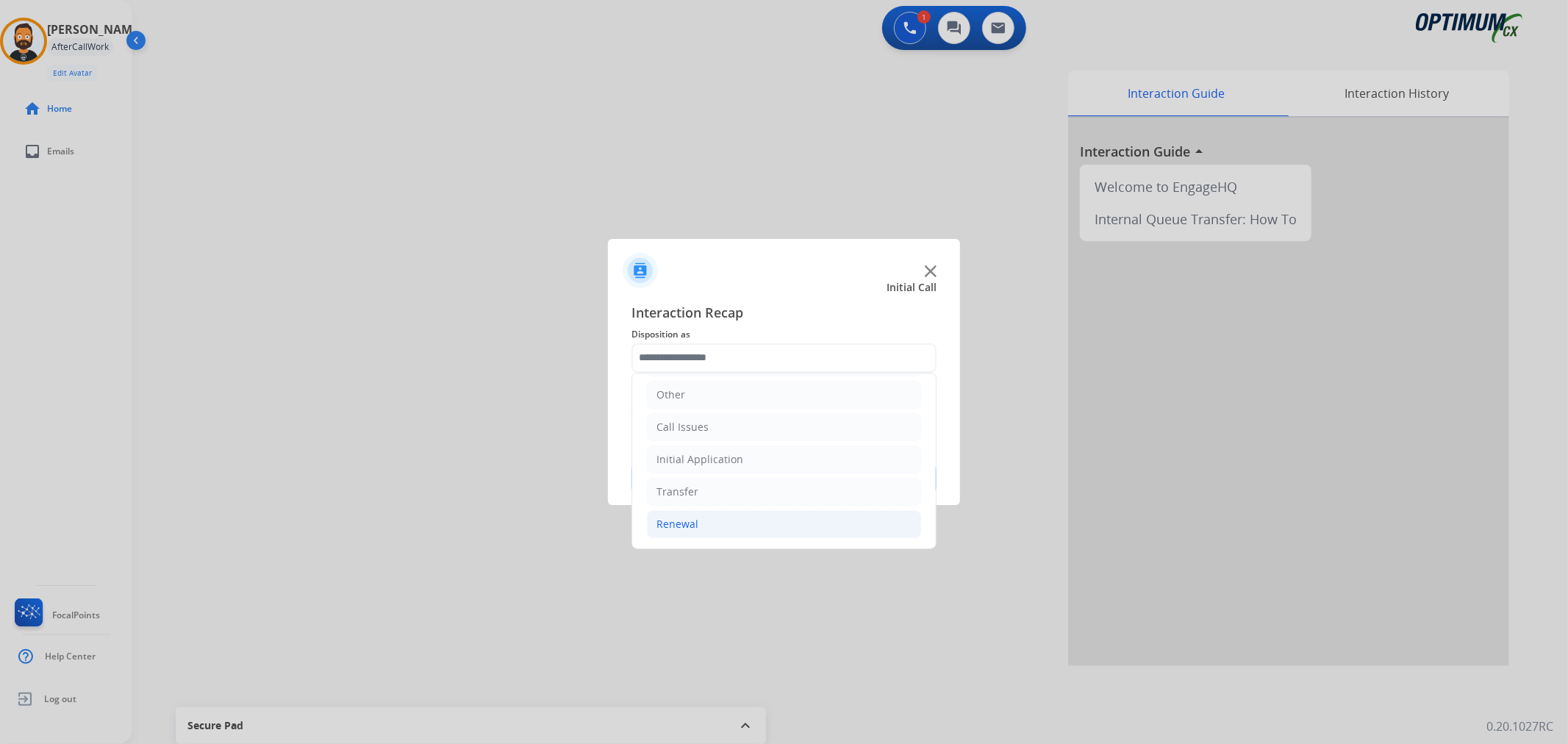
click at [716, 526] on li "Renewal" at bounding box center [783, 524] width 274 height 28
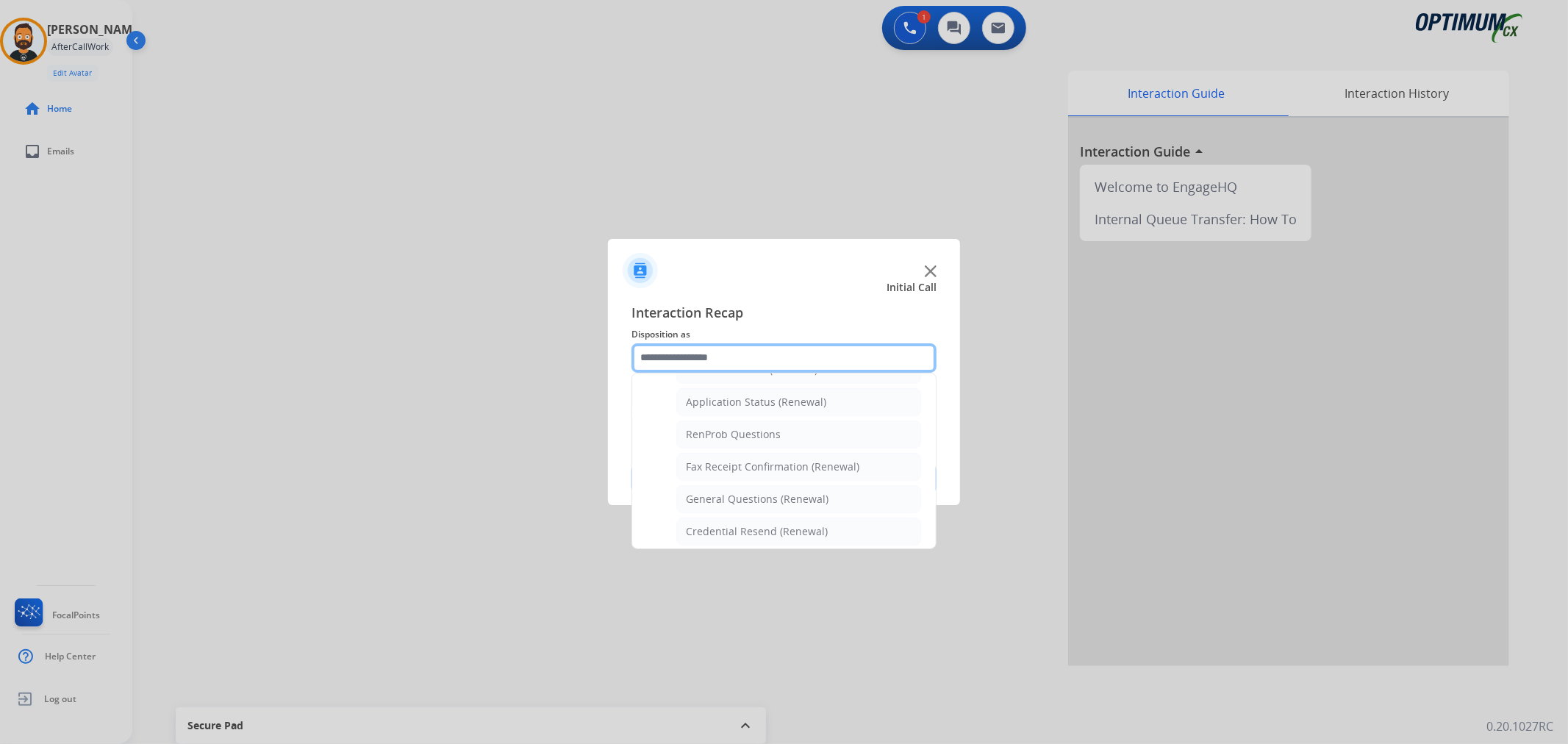
scroll to position [372, 0]
click at [737, 459] on div "General Questions (Renewal)" at bounding box center [757, 460] width 143 height 15
type input "**********"
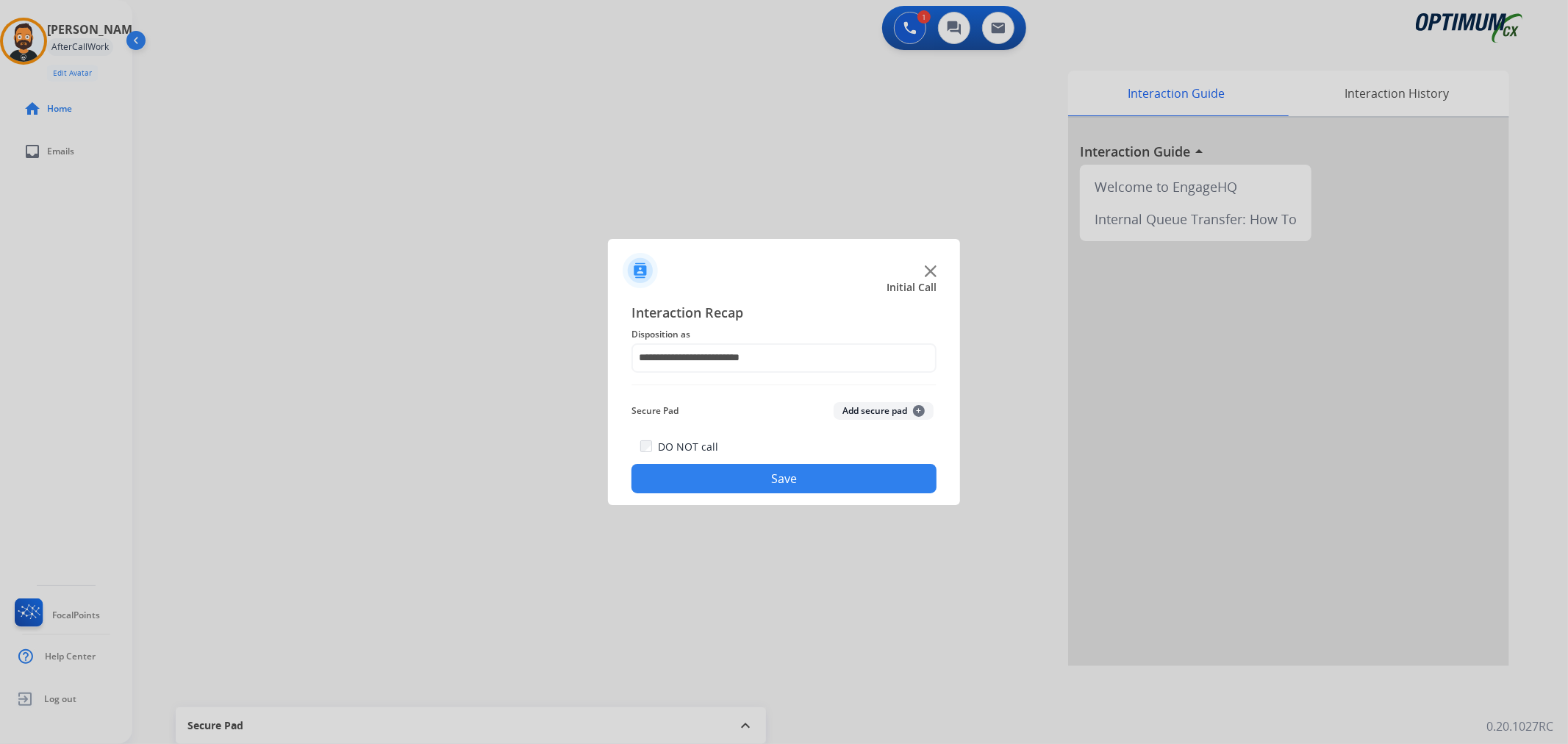
click at [744, 475] on button "Save" at bounding box center [784, 479] width 305 height 30
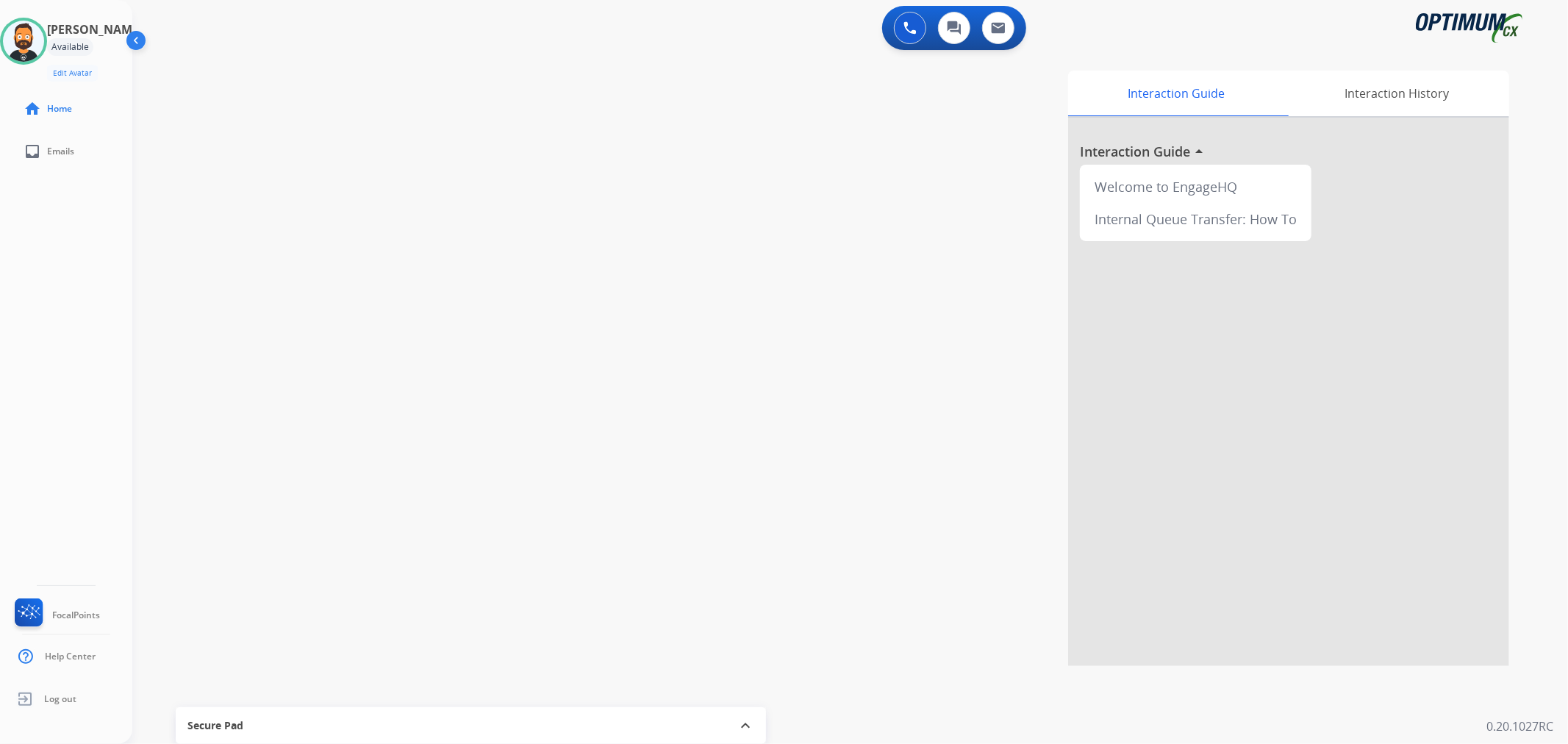
click at [221, 208] on div "swap_horiz Break voice bridge close_fullscreen Connect 3-Way Call merge_type Se…" at bounding box center [832, 359] width 1400 height 613
click at [515, 248] on div "swap_horiz Break voice bridge close_fullscreen Connect 3-Way Call merge_type Se…" at bounding box center [832, 359] width 1400 height 613
drag, startPoint x: 255, startPoint y: 67, endPoint x: 196, endPoint y: 69, distance: 59.0
click at [196, 69] on div "phone [PHONE_NUMBER] [PHONE_NUMBER] content_copy access_time Call metrics Queue…" at bounding box center [265, 82] width 243 height 34
copy span "5868435041"
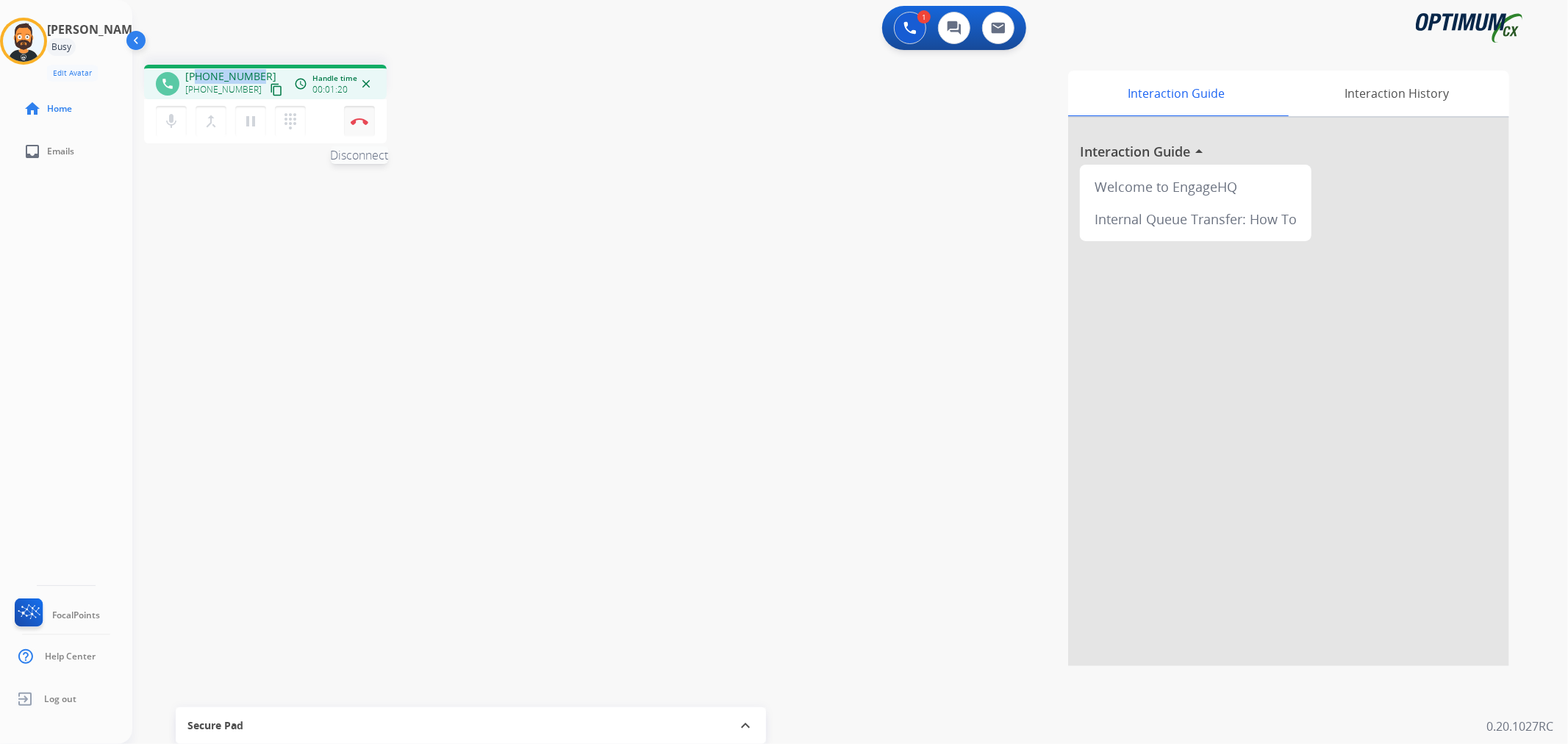
click at [364, 123] on img at bounding box center [359, 121] width 18 height 7
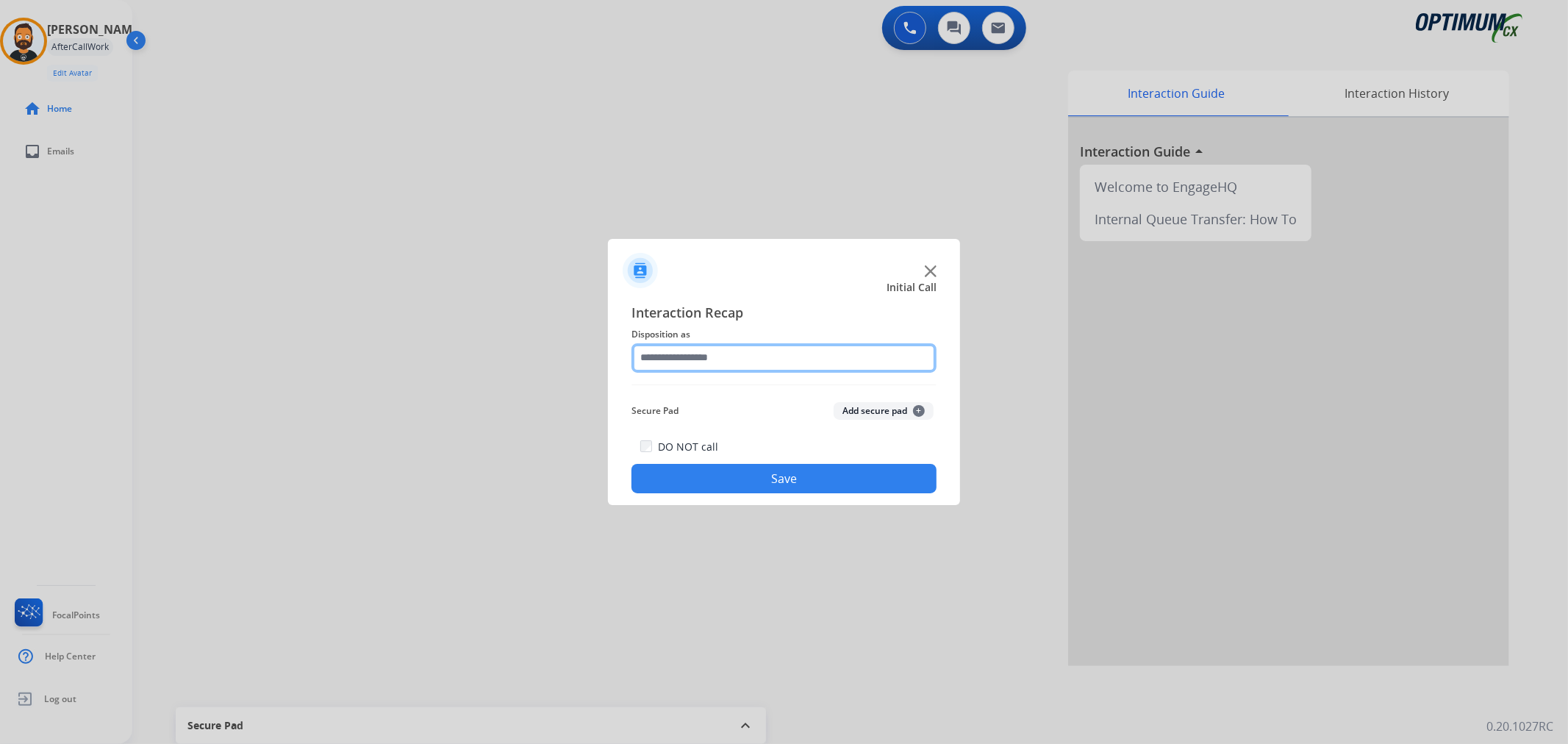
click at [679, 361] on input "text" at bounding box center [784, 358] width 305 height 30
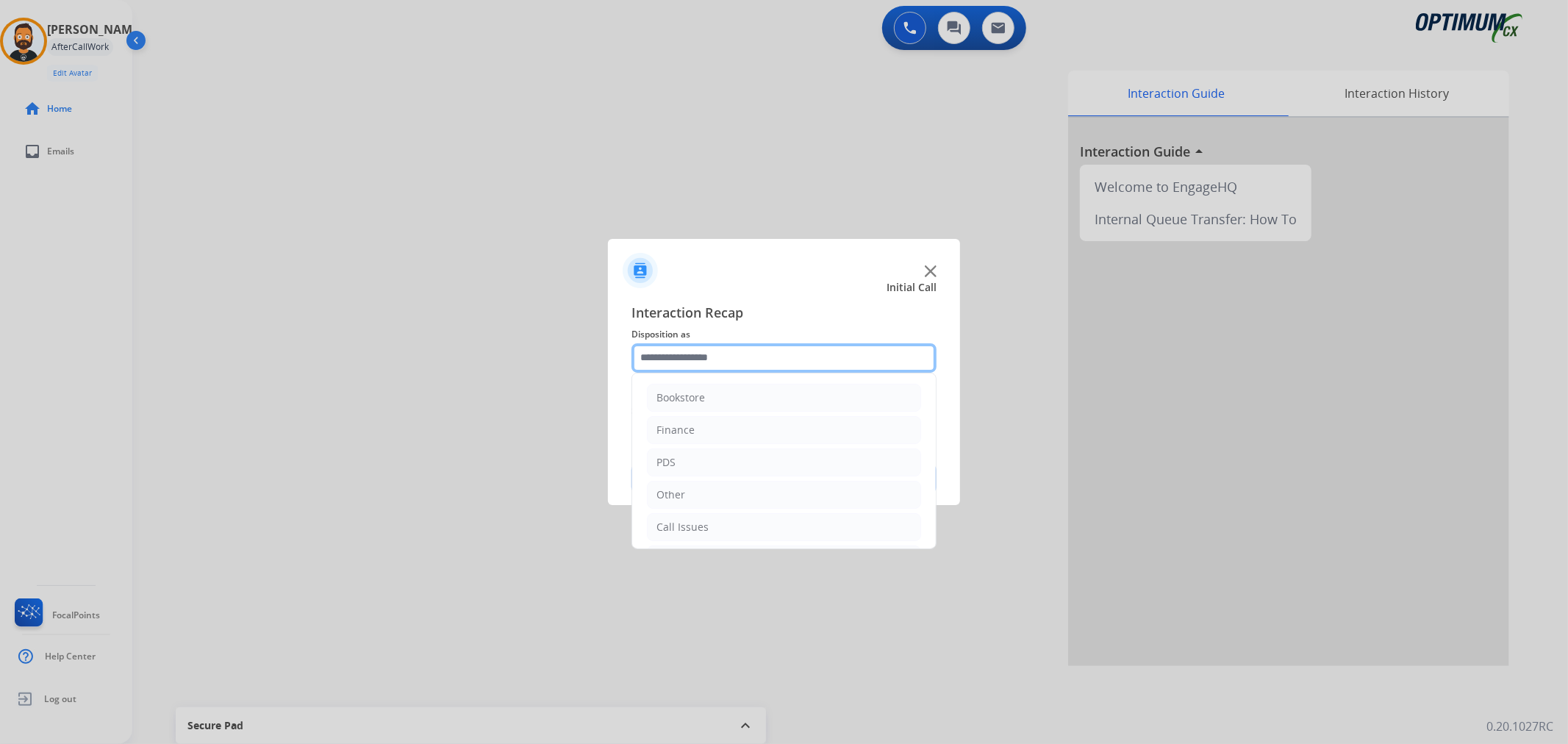
scroll to position [101, 0]
click at [706, 450] on li "Initial Application" at bounding box center [783, 459] width 274 height 28
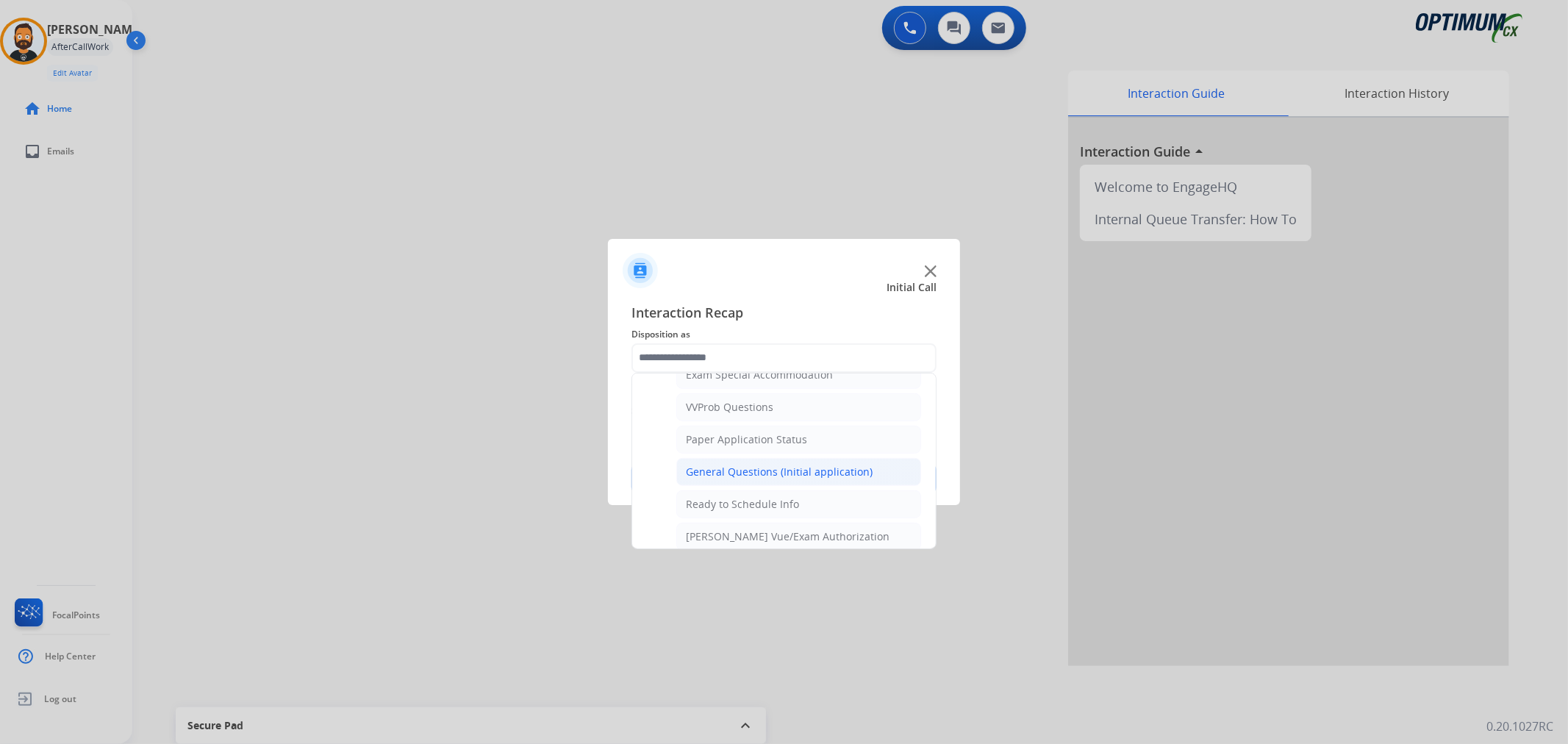
click at [733, 470] on div "General Questions (Initial application)" at bounding box center [779, 472] width 187 height 15
type input "**********"
click at [733, 470] on button "Save" at bounding box center [784, 479] width 305 height 30
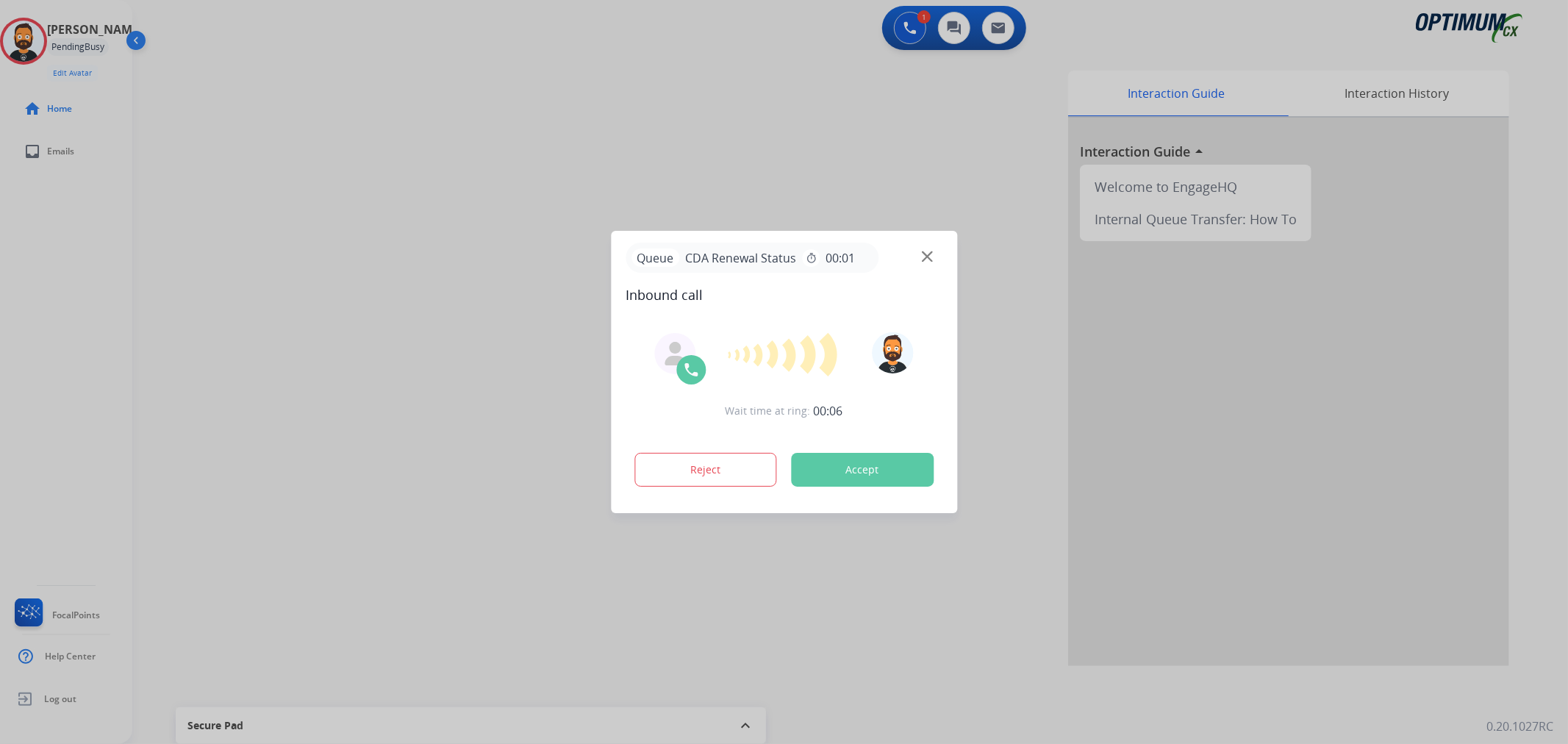
click at [222, 235] on div at bounding box center [784, 372] width 1568 height 744
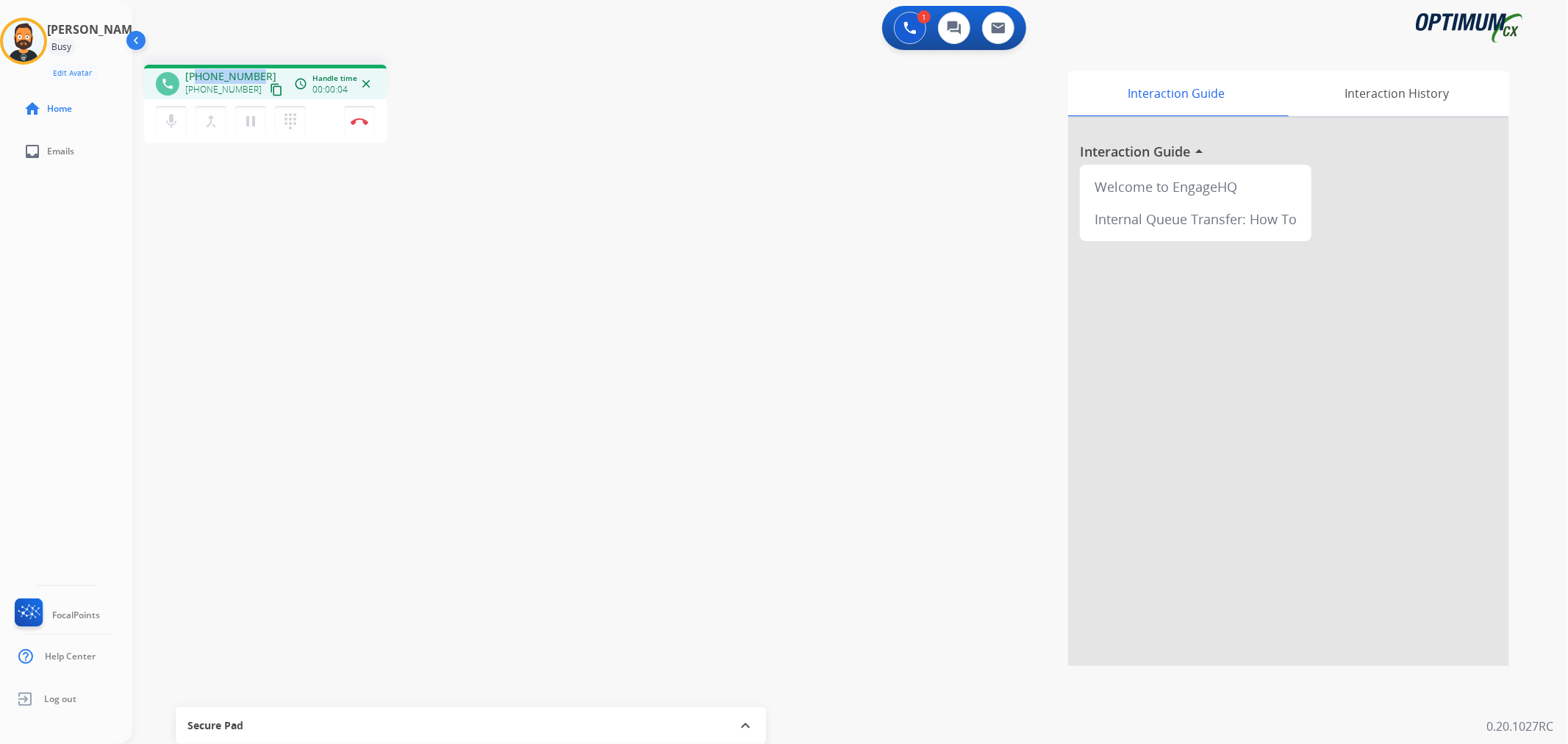
drag, startPoint x: 246, startPoint y: 69, endPoint x: 194, endPoint y: 69, distance: 52.0
click at [194, 70] on div "[PHONE_NUMBER] [PHONE_NUMBER] content_copy" at bounding box center [235, 84] width 100 height 30
click at [255, 116] on mat-icon "pause" at bounding box center [251, 121] width 18 height 18
click at [251, 112] on mat-icon "play_arrow" at bounding box center [251, 121] width 18 height 18
click at [369, 123] on button "Disconnect" at bounding box center [360, 122] width 31 height 31
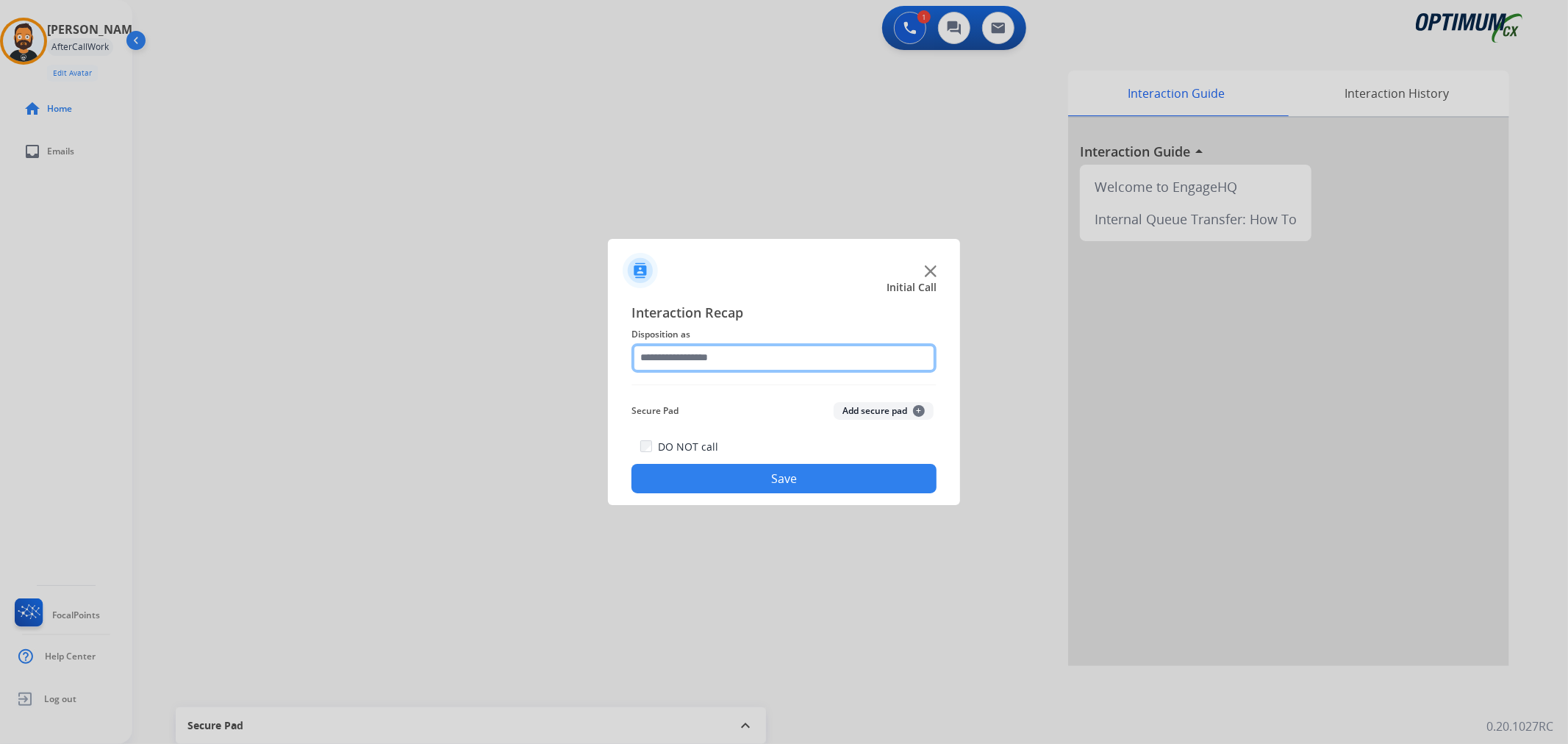
click at [829, 349] on input "text" at bounding box center [784, 358] width 305 height 30
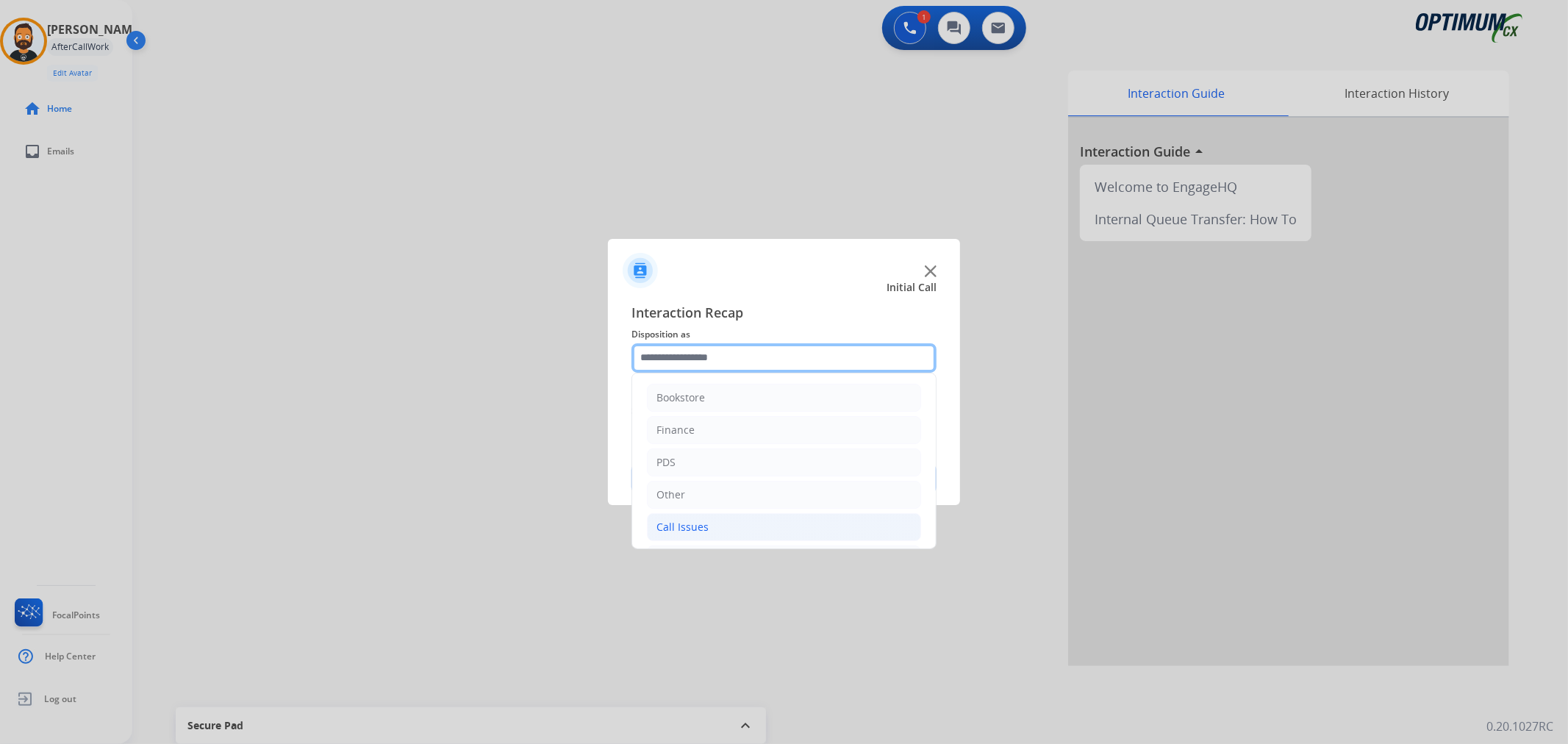
scroll to position [101, 0]
click at [680, 517] on div "Renewal" at bounding box center [678, 524] width 42 height 15
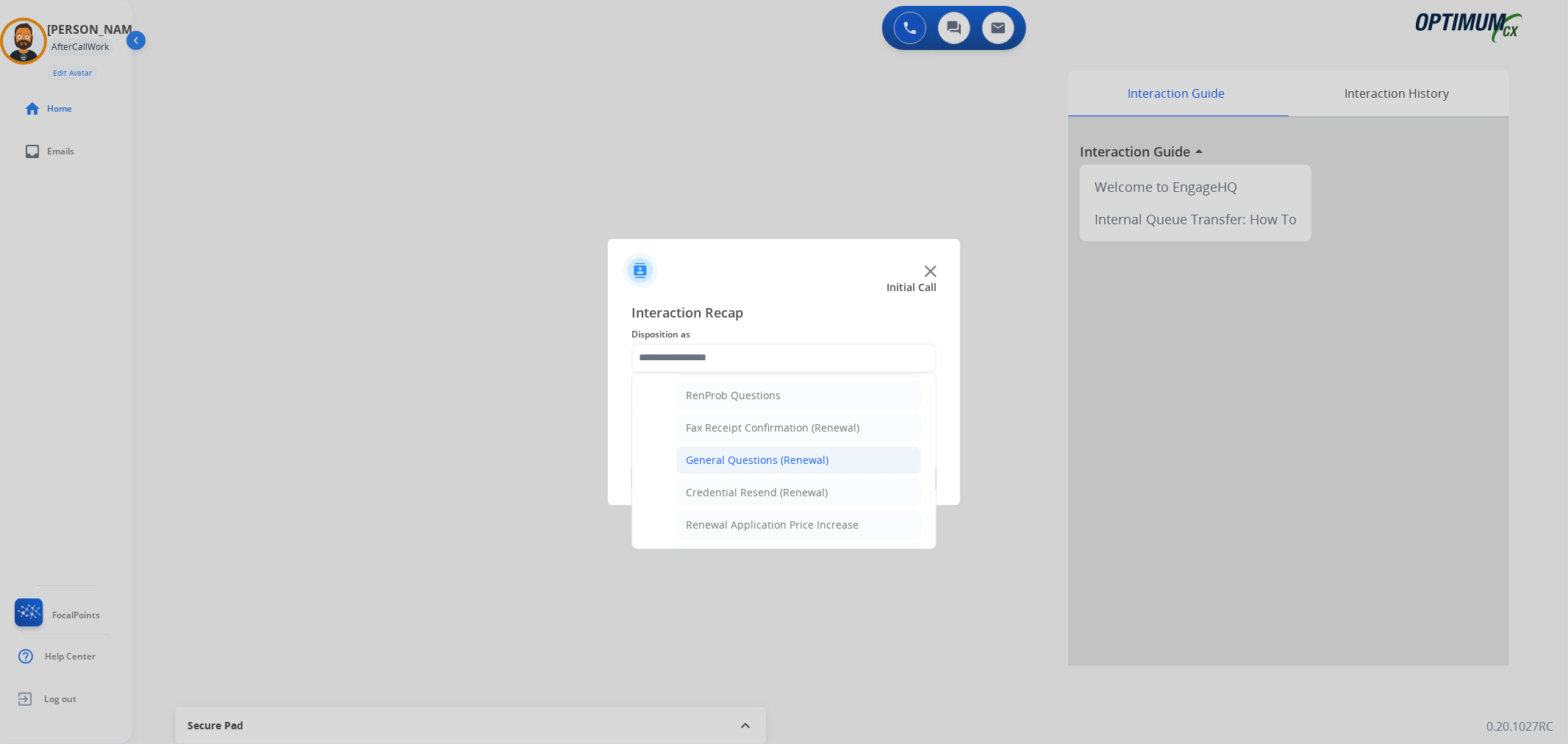
click at [732, 458] on div "General Questions (Renewal)" at bounding box center [757, 460] width 143 height 15
type input "**********"
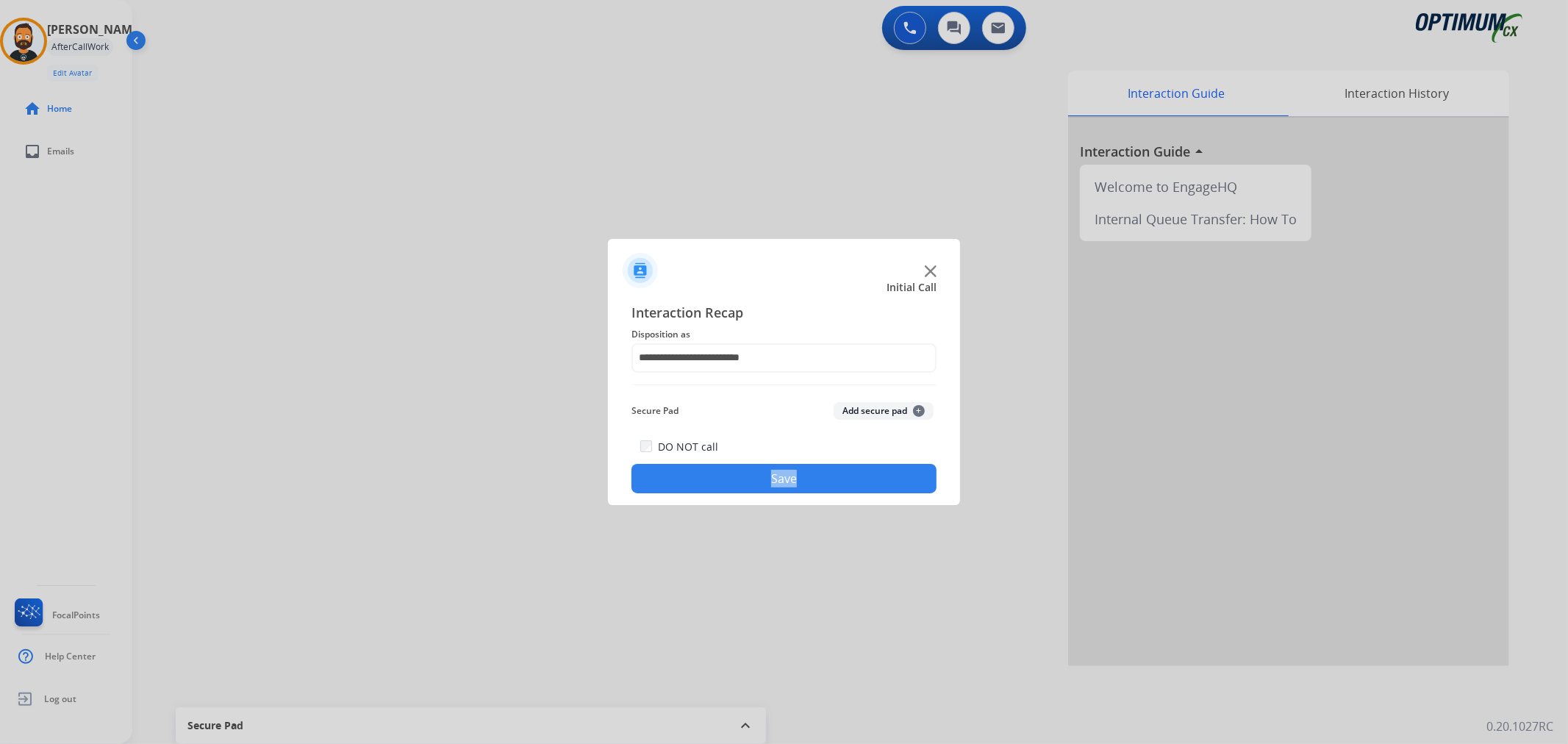
click at [732, 458] on div "DO NOT call Save" at bounding box center [784, 465] width 305 height 56
click at [729, 466] on button "Save" at bounding box center [784, 479] width 305 height 30
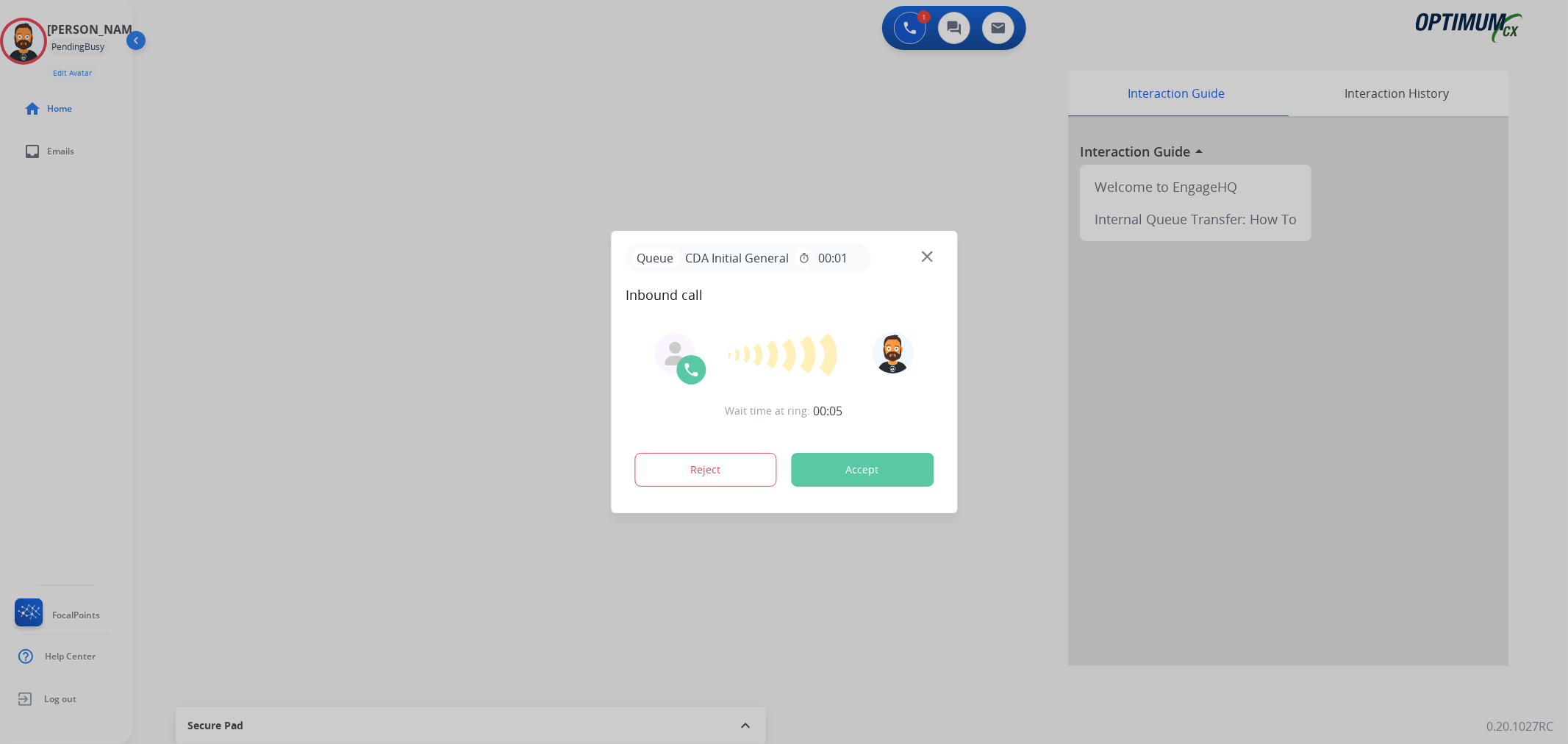
click at [319, 192] on div at bounding box center [784, 372] width 1568 height 744
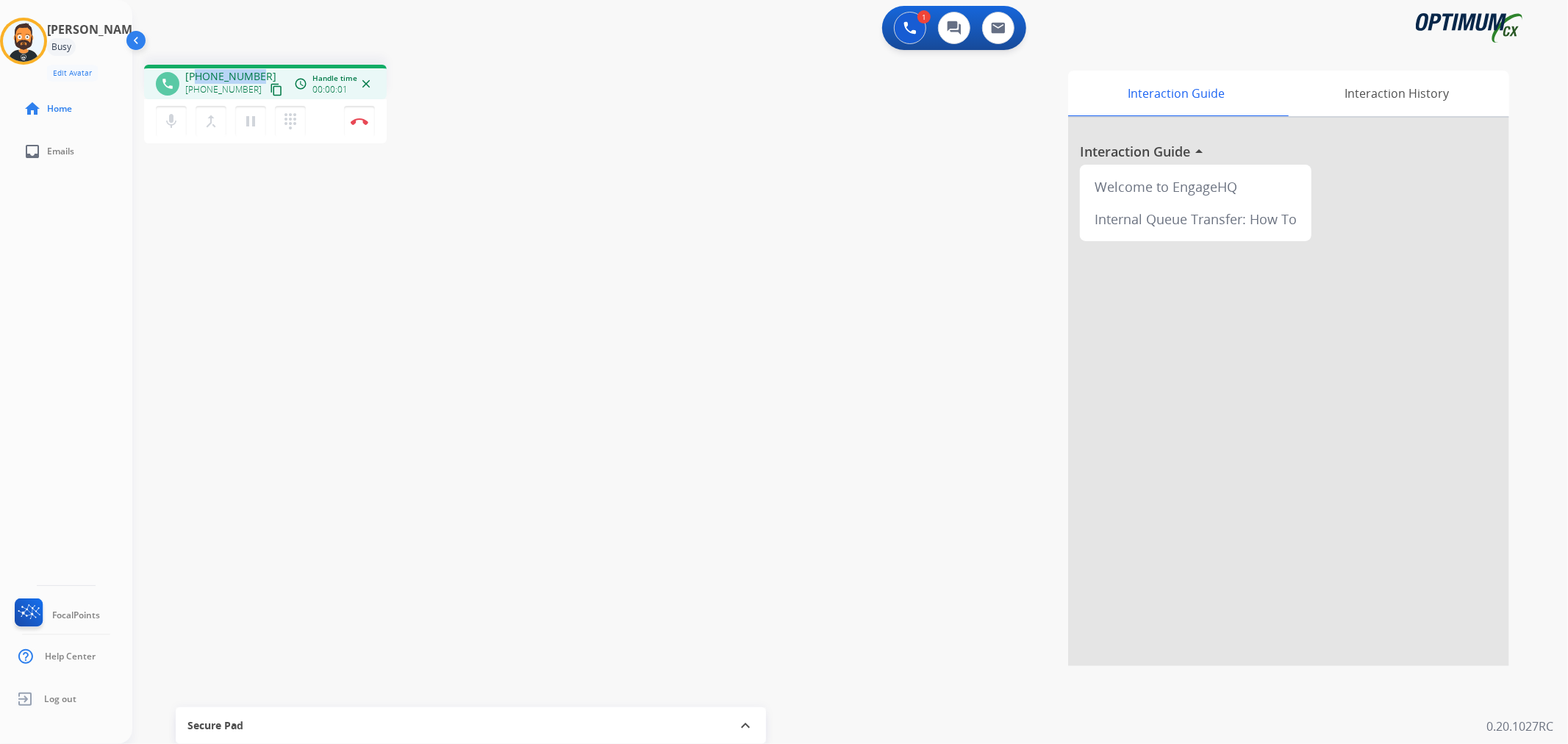
drag, startPoint x: 255, startPoint y: 71, endPoint x: 196, endPoint y: 69, distance: 59.0
click at [196, 70] on span "[PHONE_NUMBER]" at bounding box center [230, 76] width 91 height 15
click at [368, 123] on img at bounding box center [359, 121] width 18 height 7
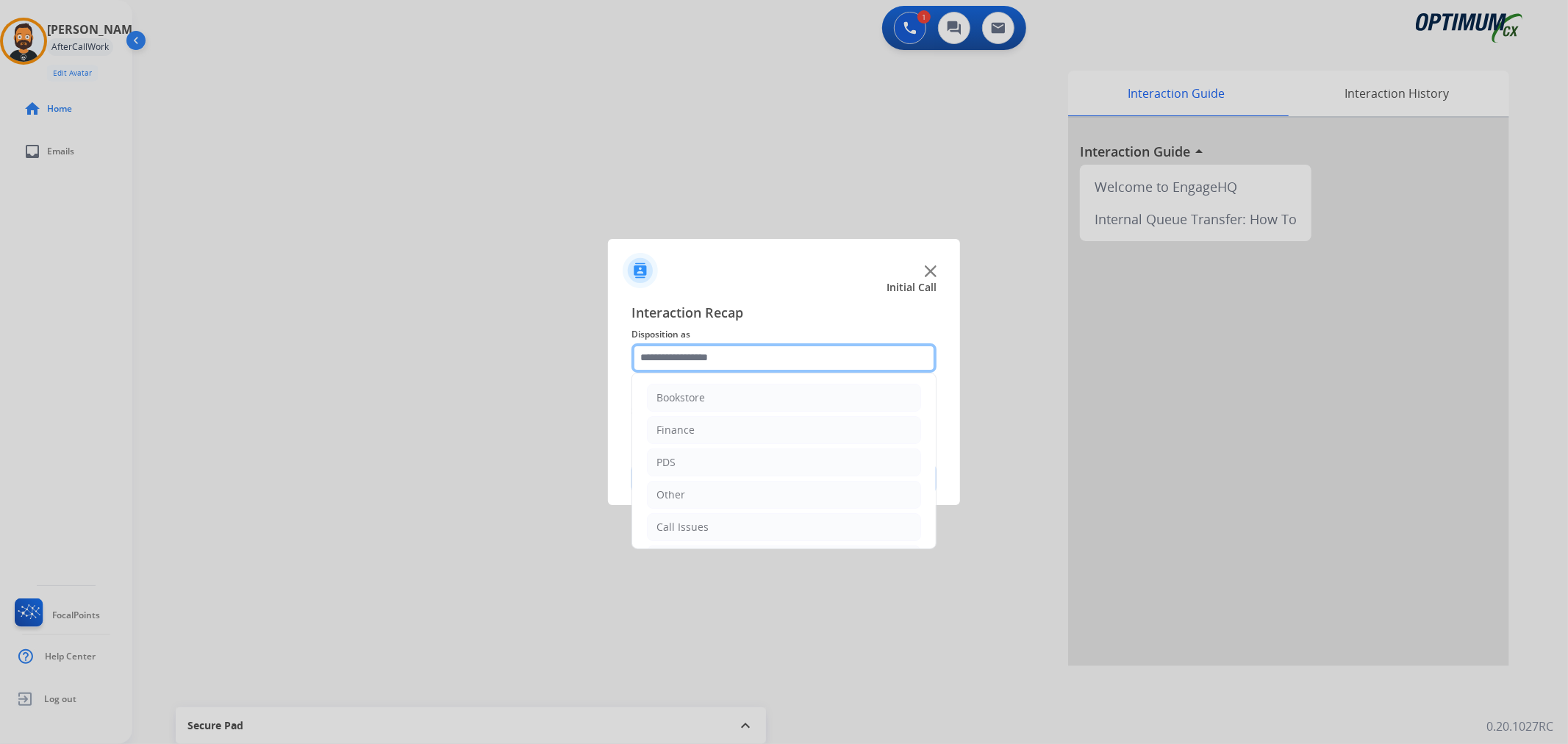
click at [770, 363] on input "text" at bounding box center [784, 358] width 305 height 30
click at [686, 457] on div "Initial Application" at bounding box center [700, 459] width 87 height 15
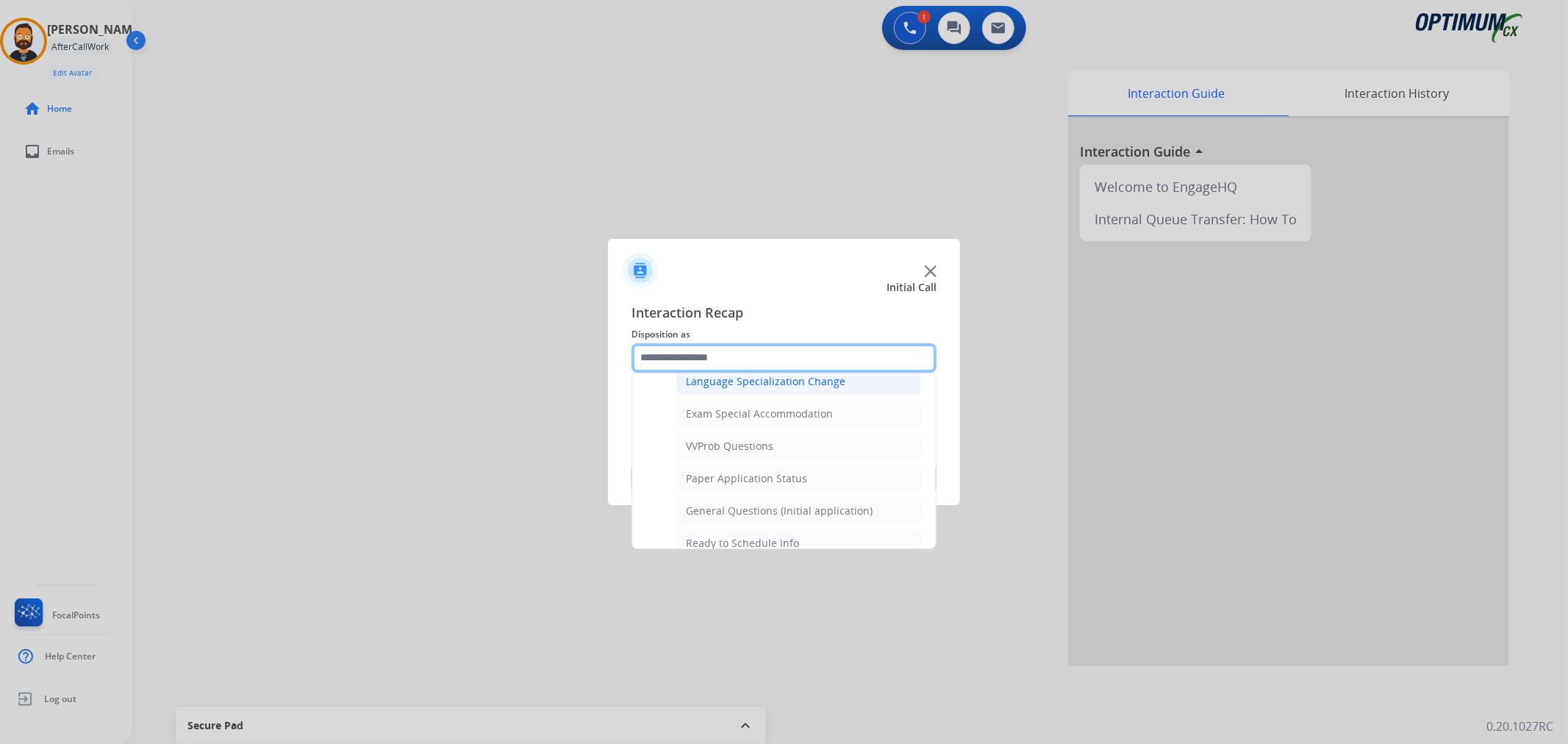
scroll to position [781, 0]
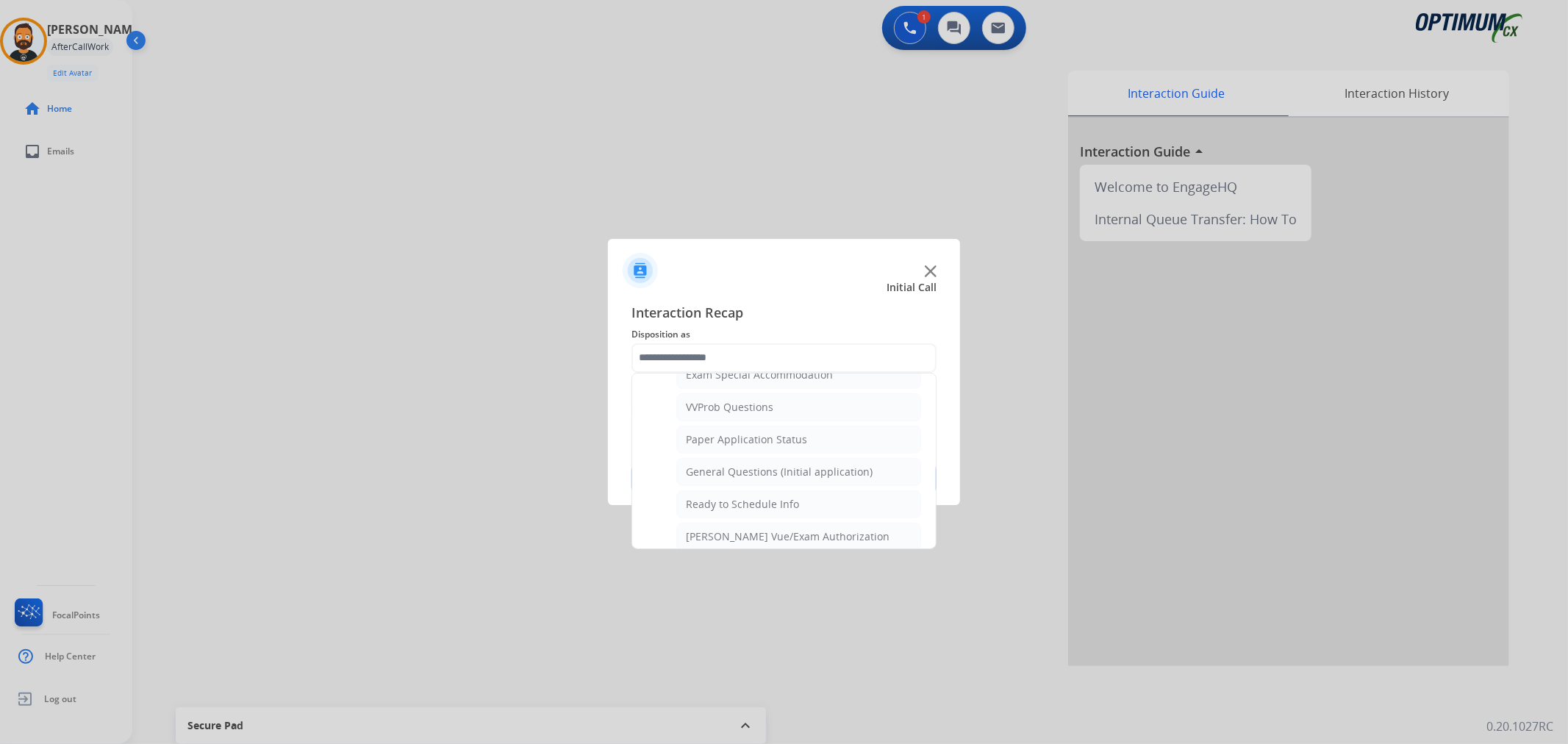
click at [759, 475] on div "General Questions (Initial application)" at bounding box center [779, 472] width 187 height 15
type input "**********"
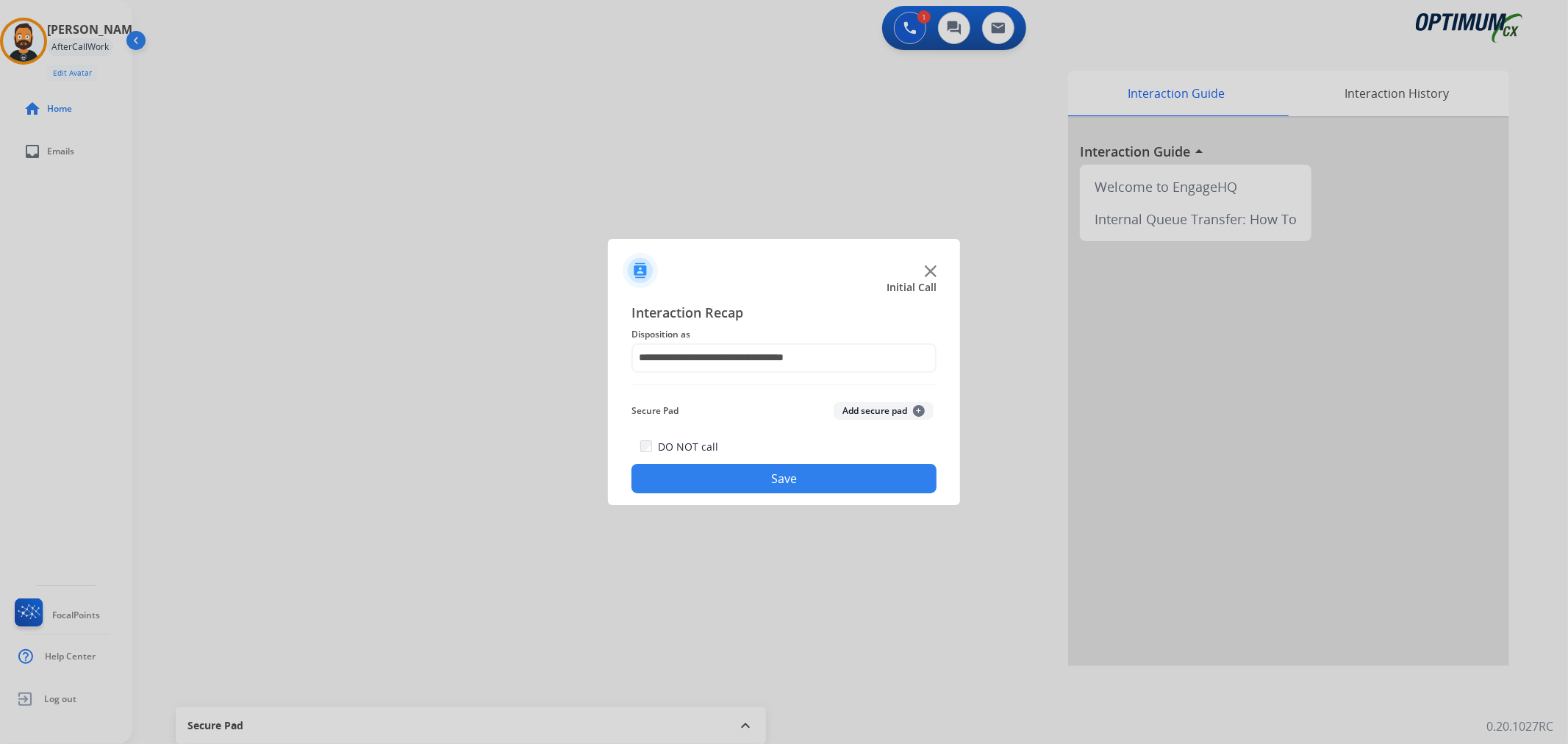
click at [759, 476] on button "Save" at bounding box center [784, 479] width 305 height 30
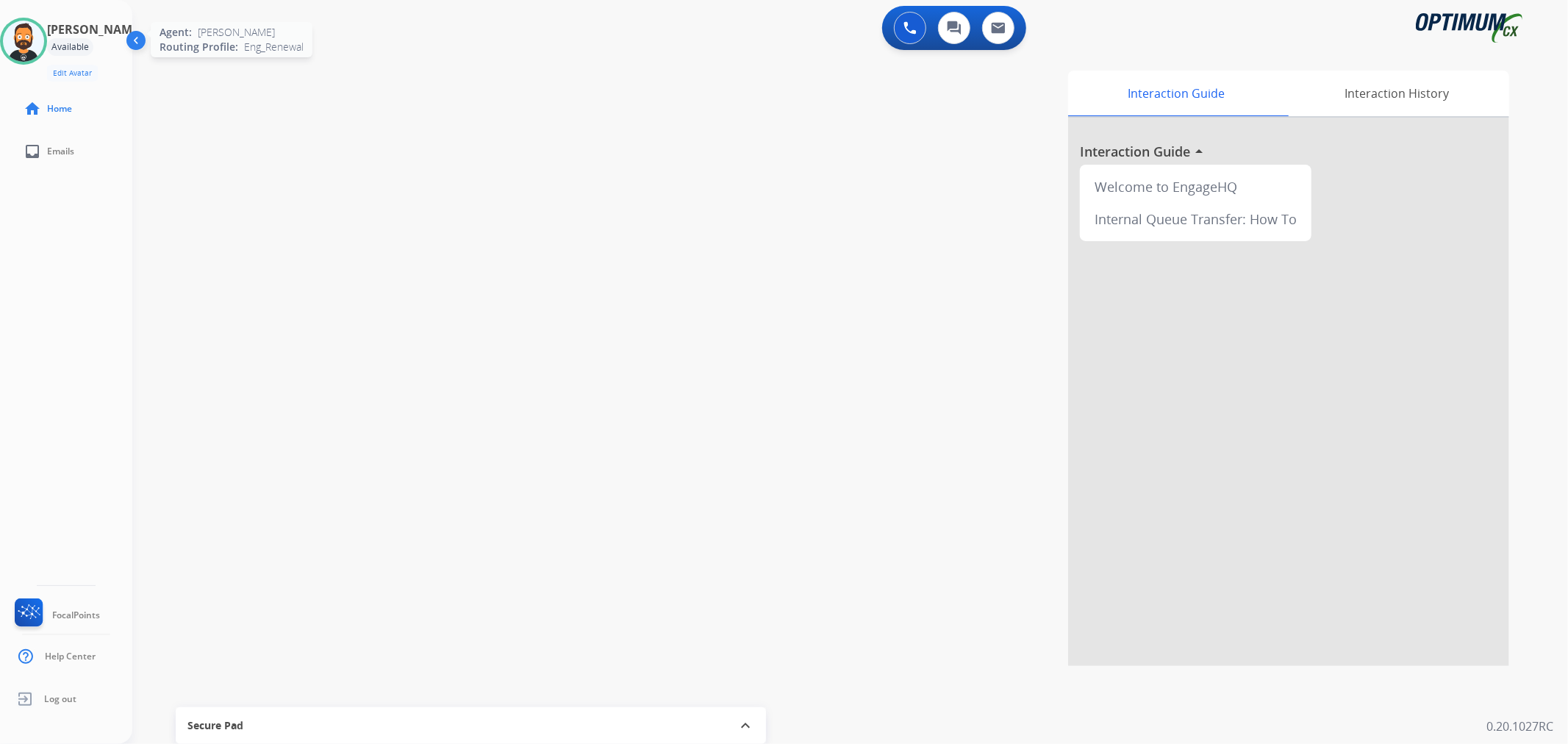
click at [43, 31] on img at bounding box center [23, 41] width 41 height 41
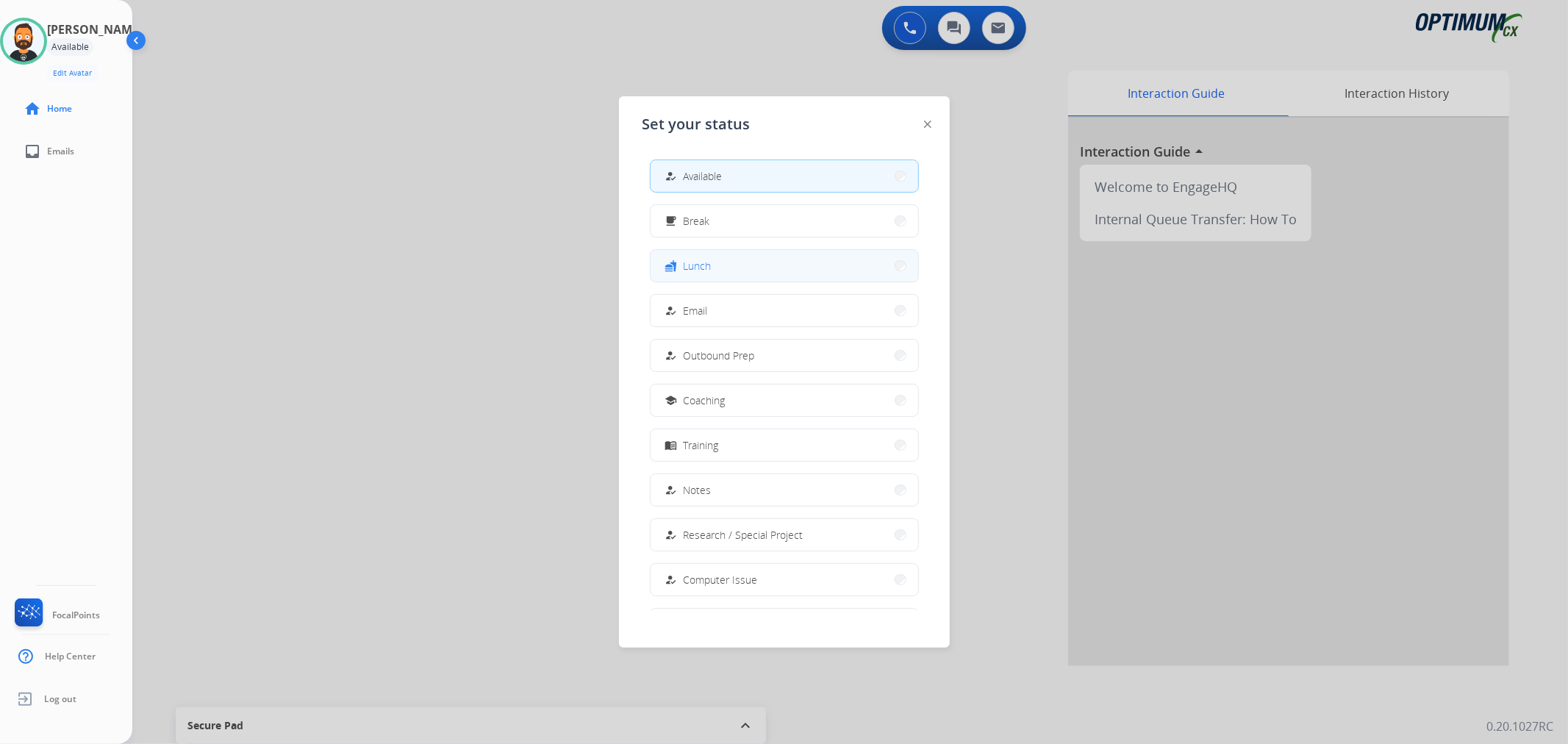
click at [732, 259] on button "fastfood Lunch" at bounding box center [784, 265] width 268 height 31
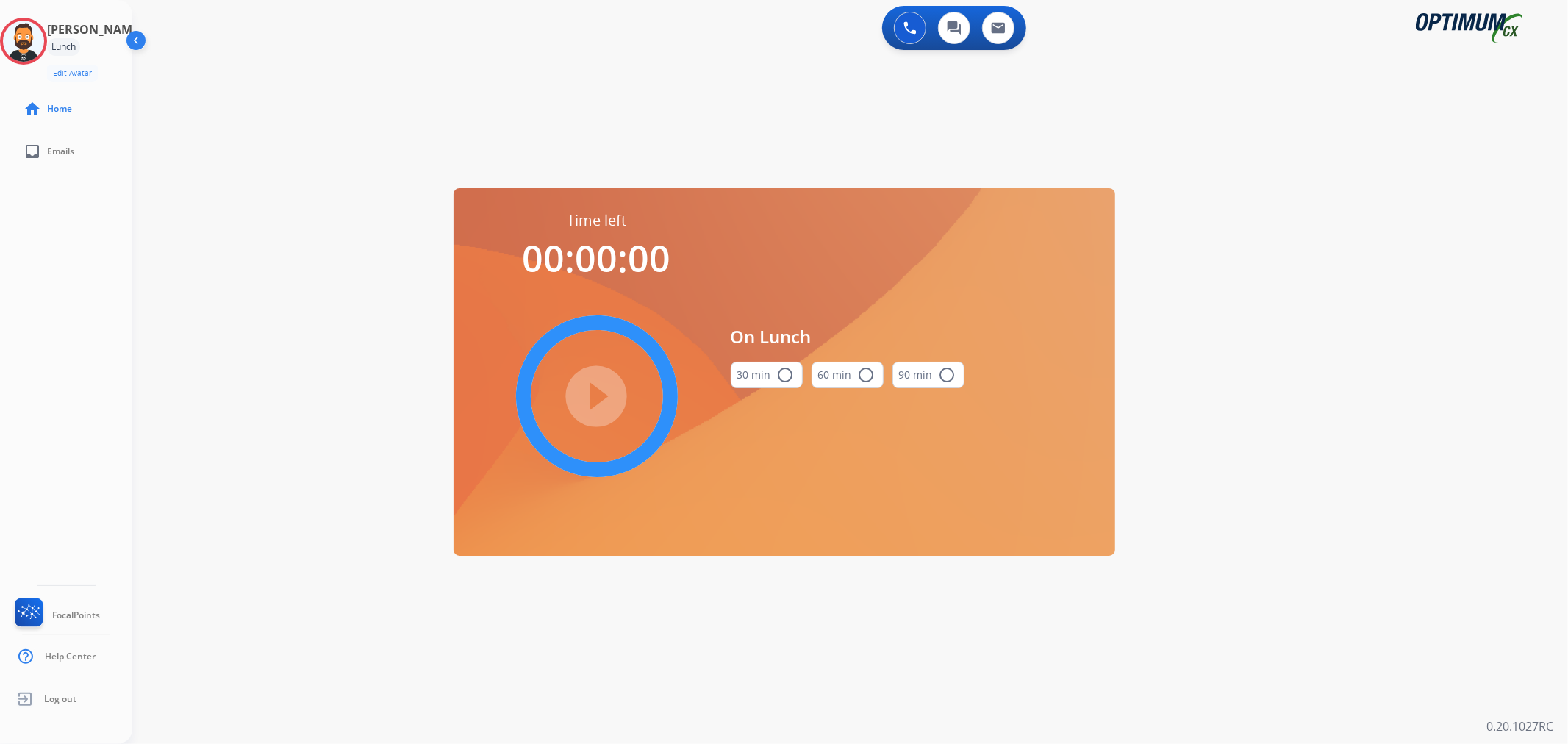
click at [756, 361] on div "30 min radio_button_unchecked" at bounding box center [767, 375] width 72 height 50
click at [604, 391] on div "play_circle_filled" at bounding box center [597, 396] width 220 height 220
click at [738, 361] on button "30 min radio_button_unchecked" at bounding box center [767, 375] width 72 height 27
click at [589, 387] on mat-icon "play_circle_filled" at bounding box center [597, 396] width 18 height 18
click at [47, 47] on icon at bounding box center [23, 41] width 48 height 48
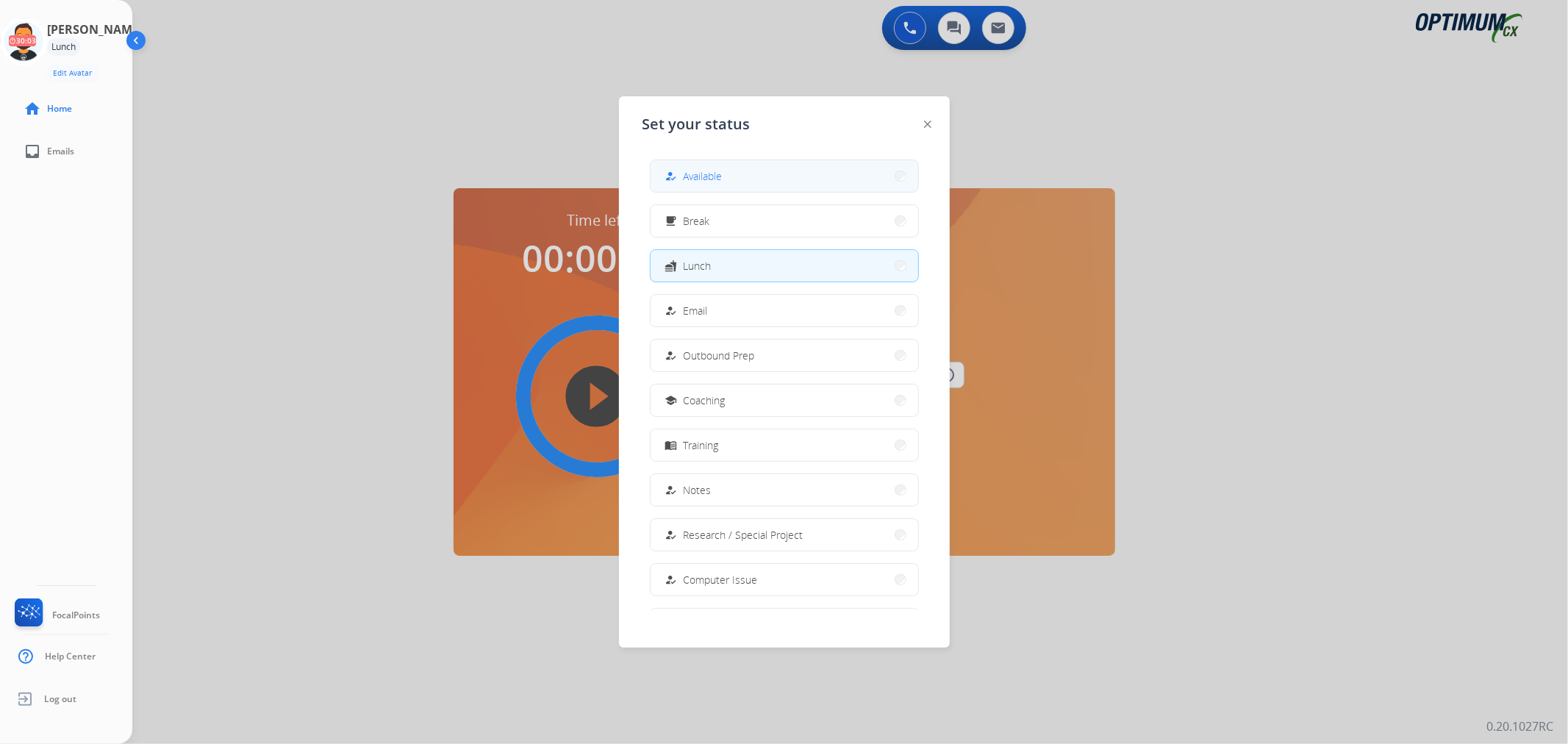
click at [707, 177] on span "Available" at bounding box center [703, 176] width 39 height 16
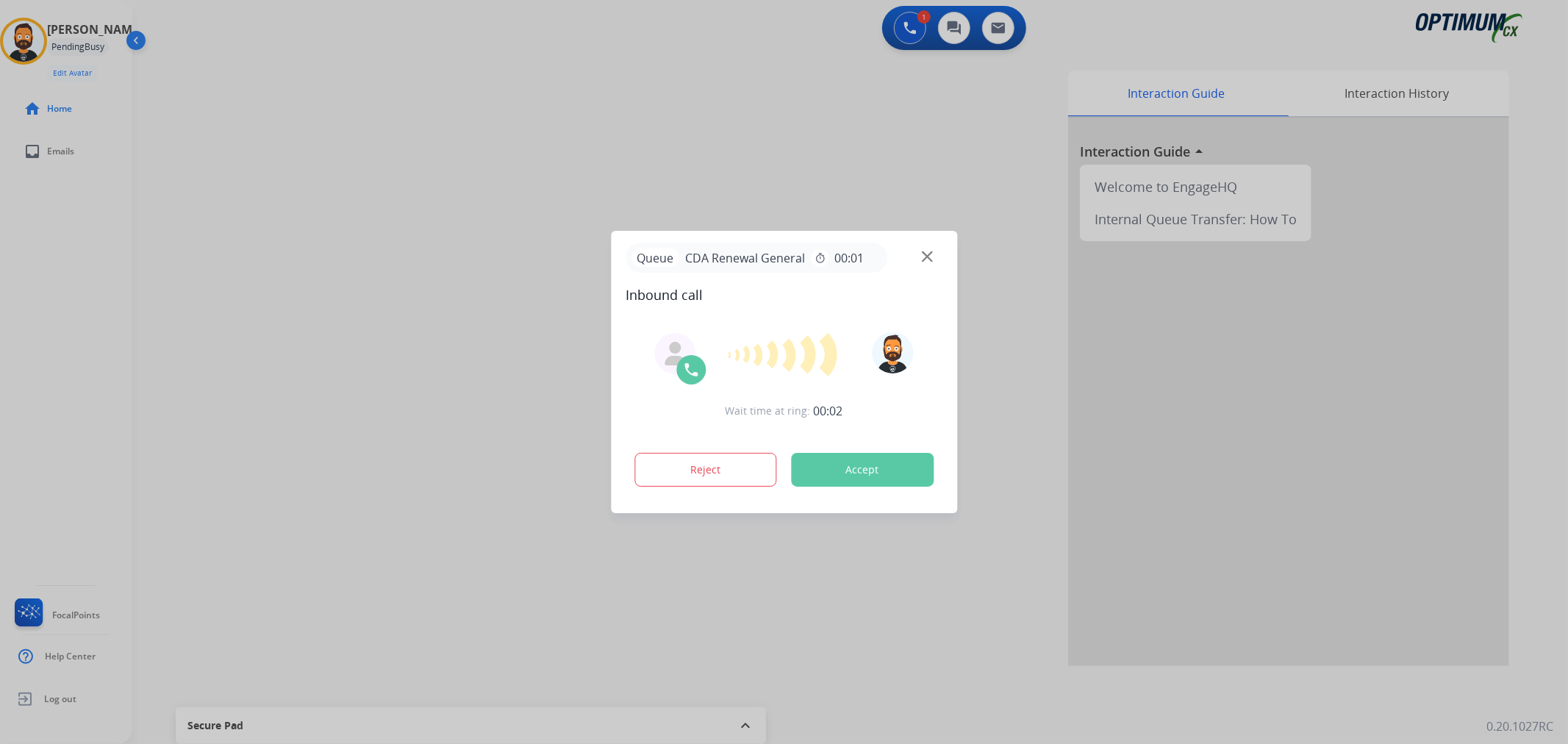
click at [219, 392] on div at bounding box center [784, 372] width 1568 height 744
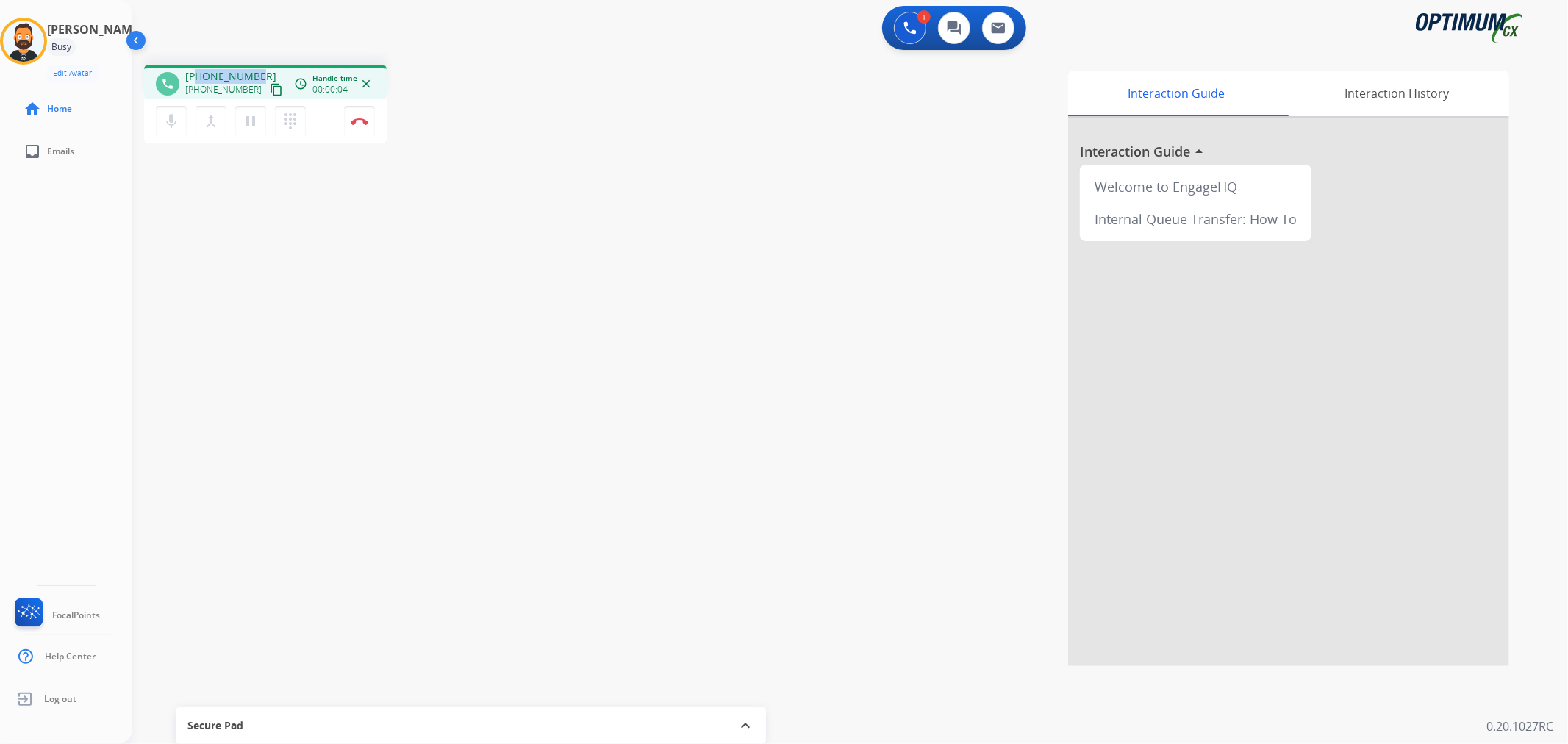
drag, startPoint x: 256, startPoint y: 71, endPoint x: 199, endPoint y: 70, distance: 57.0
click at [199, 70] on div "[PHONE_NUMBER] [PHONE_NUMBER] content_copy" at bounding box center [235, 84] width 100 height 30
click at [362, 120] on img at bounding box center [359, 121] width 18 height 7
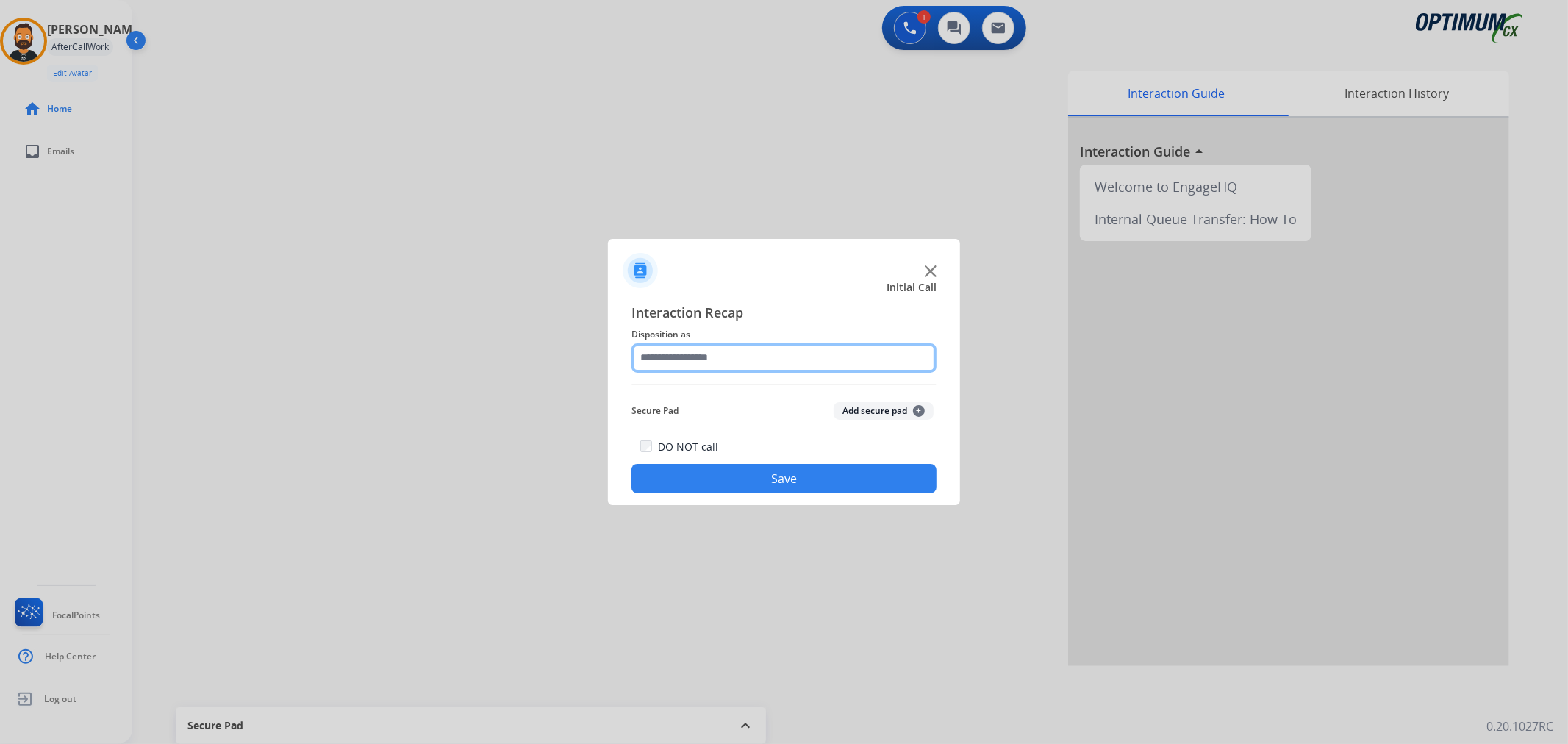
drag, startPoint x: 708, startPoint y: 368, endPoint x: 715, endPoint y: 360, distance: 10.6
click at [713, 368] on input "text" at bounding box center [784, 358] width 305 height 30
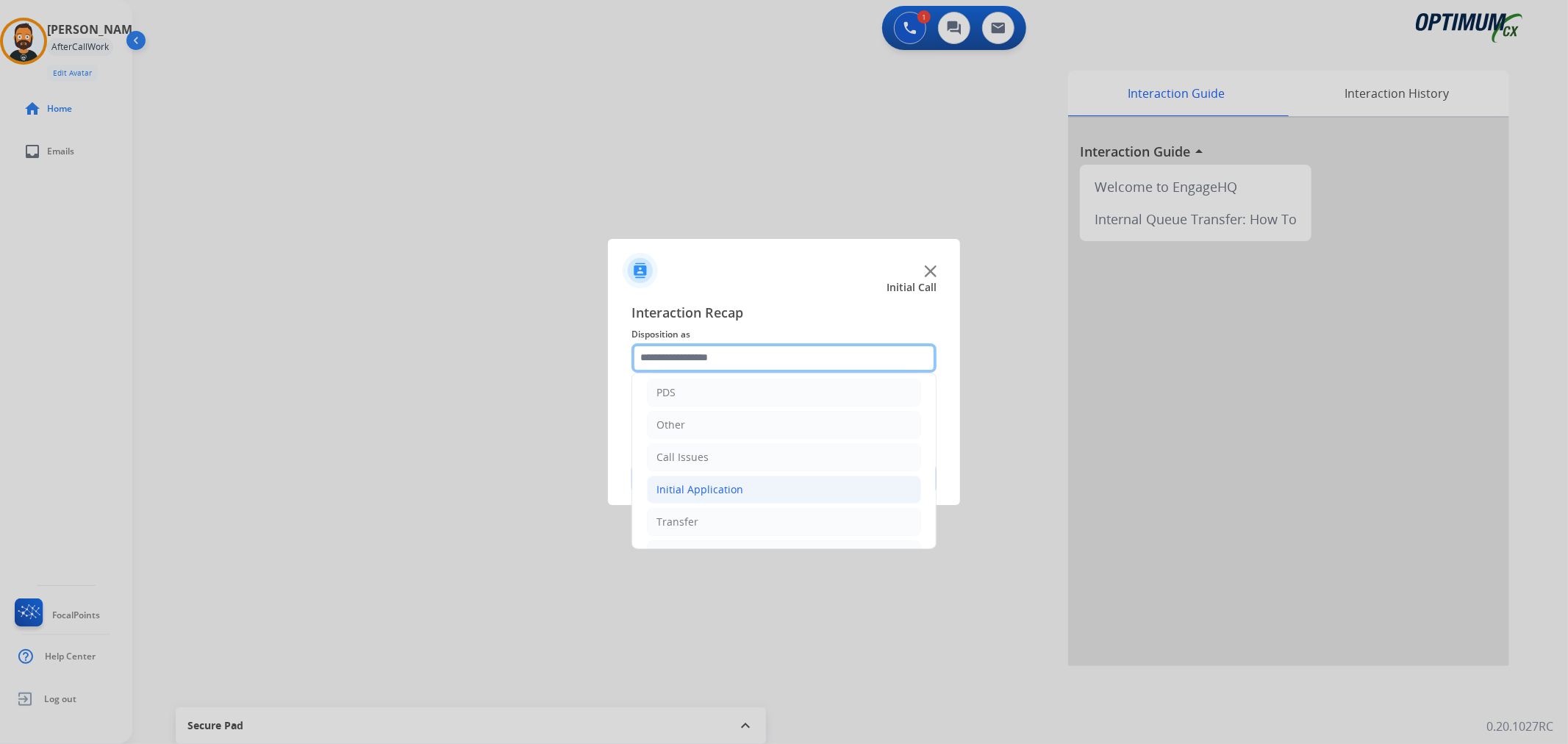
scroll to position [101, 0]
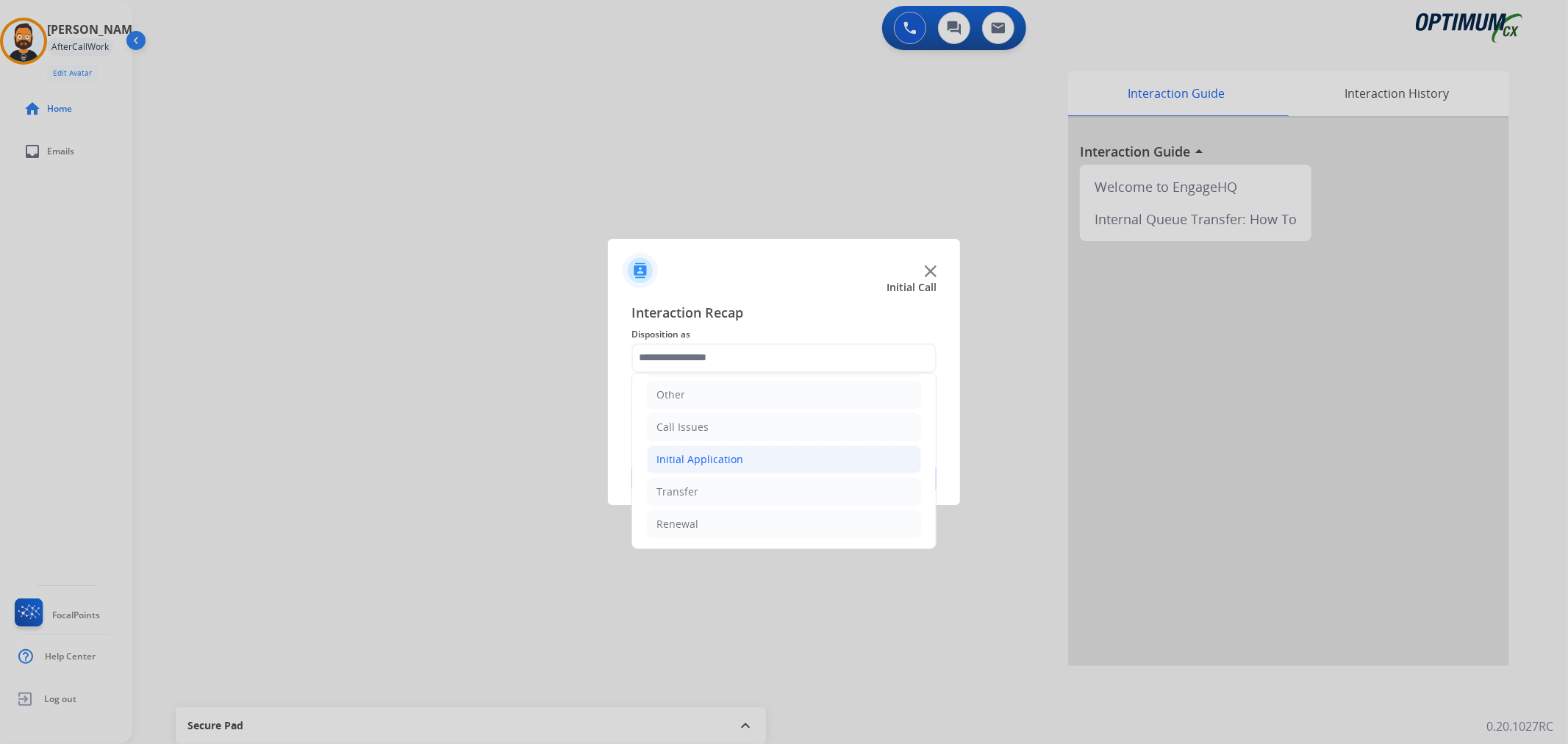
click at [700, 454] on div "Initial Application" at bounding box center [700, 459] width 87 height 15
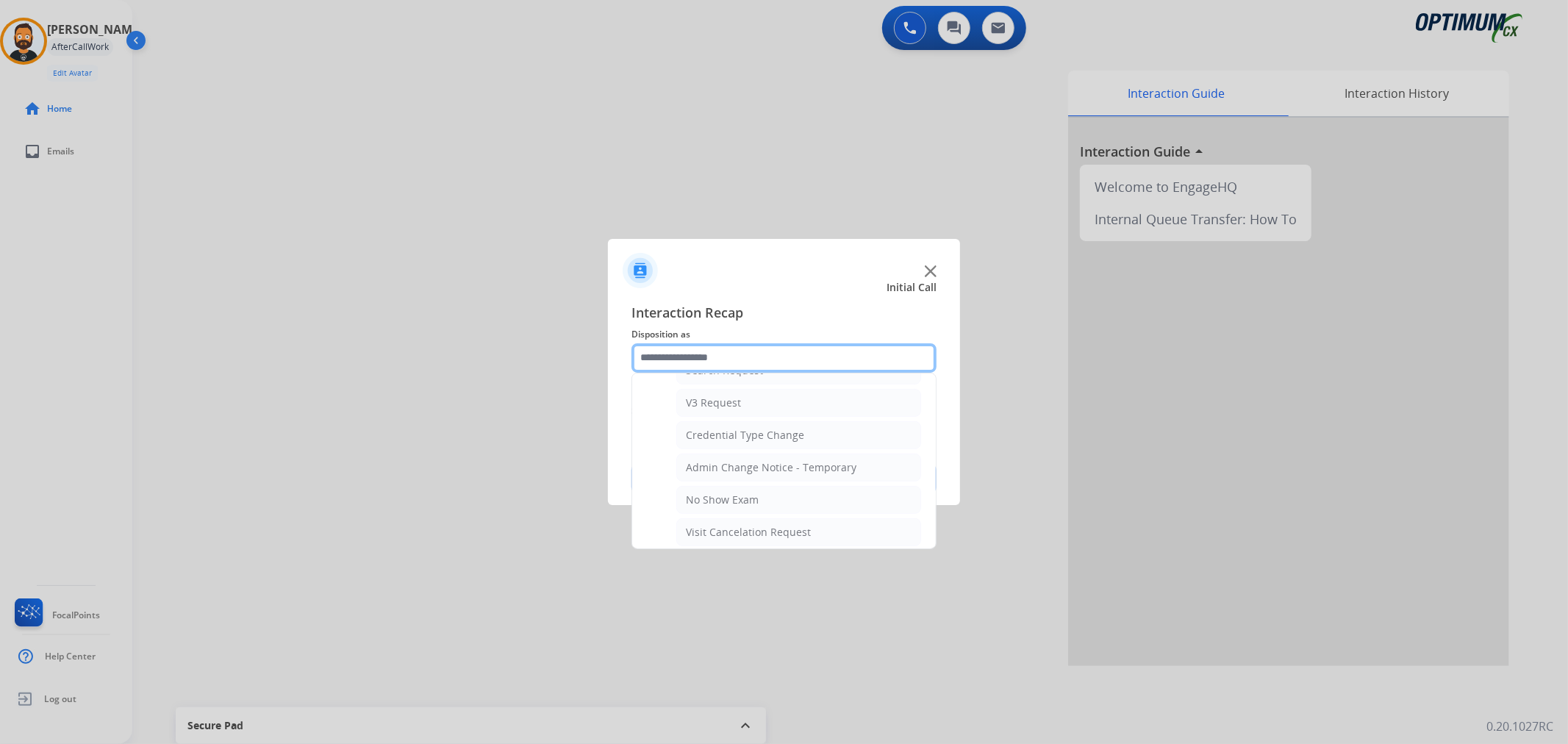
scroll to position [781, 0]
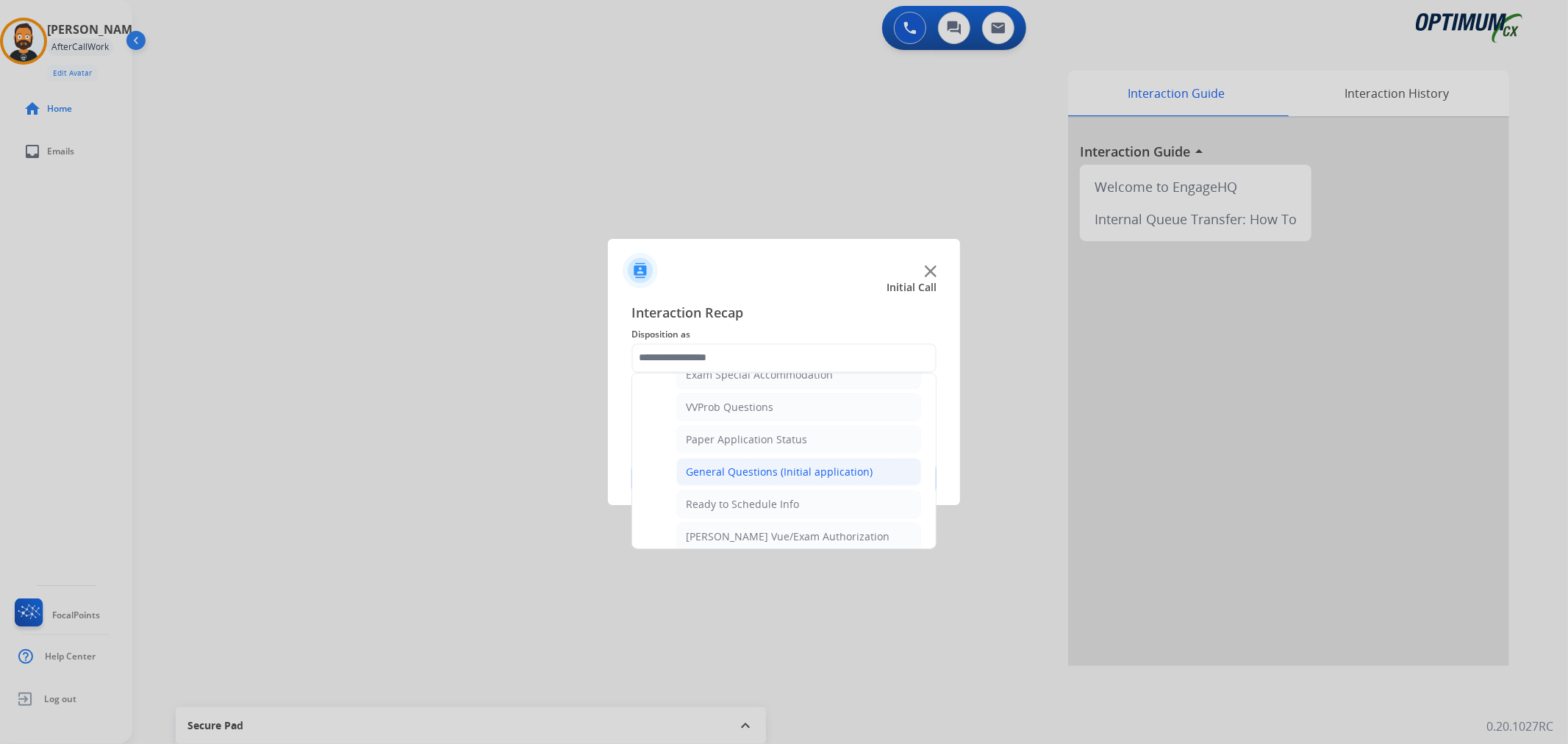
click at [726, 472] on div "General Questions (Initial application)" at bounding box center [779, 472] width 187 height 15
type input "**********"
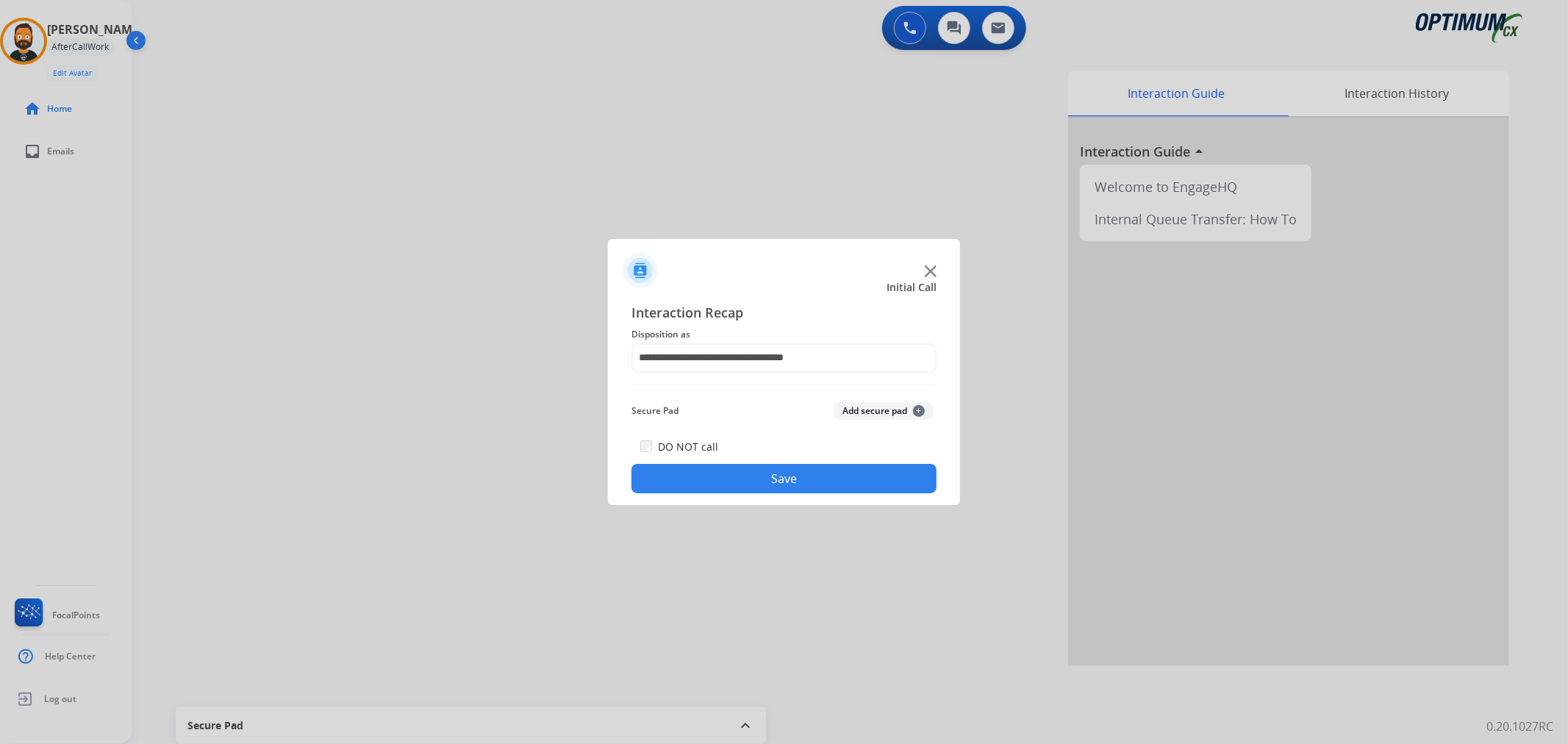
click at [726, 472] on button "Save" at bounding box center [784, 479] width 305 height 30
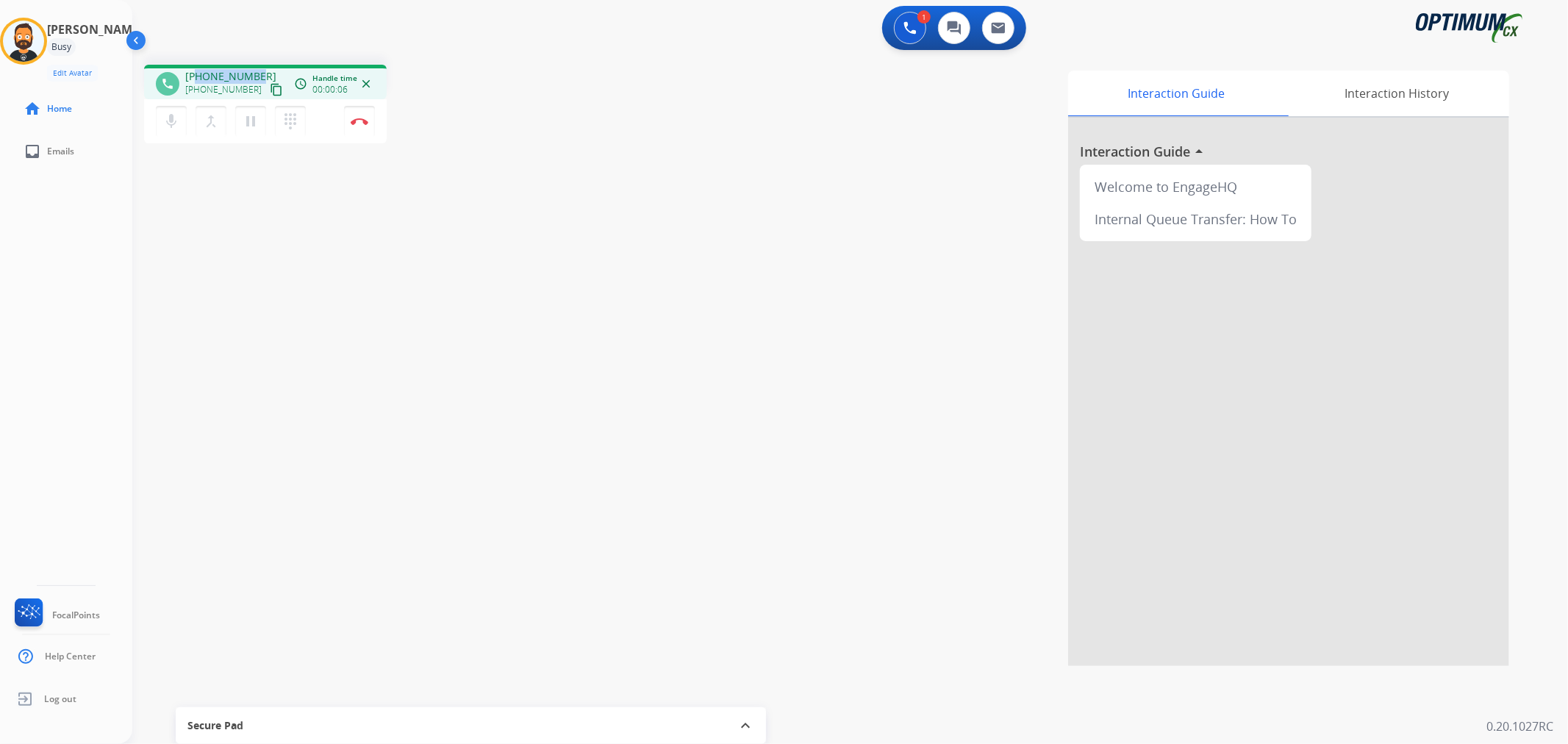
drag, startPoint x: 256, startPoint y: 72, endPoint x: 197, endPoint y: 72, distance: 59.0
click at [197, 72] on div "[PHONE_NUMBER] [PHONE_NUMBER] content_copy" at bounding box center [235, 84] width 100 height 30
click at [358, 112] on button "Disconnect" at bounding box center [360, 122] width 31 height 31
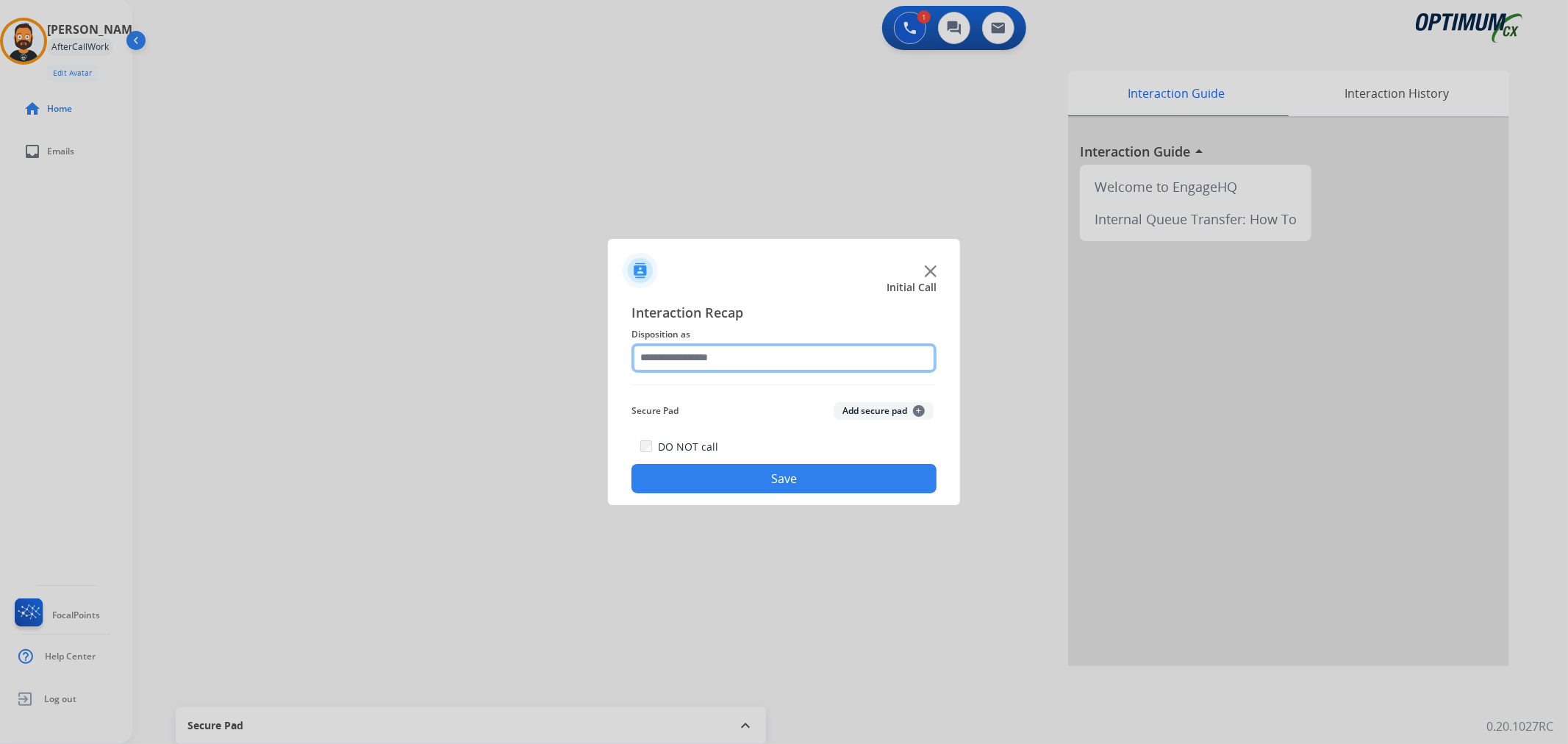
click at [739, 344] on input "text" at bounding box center [784, 358] width 305 height 30
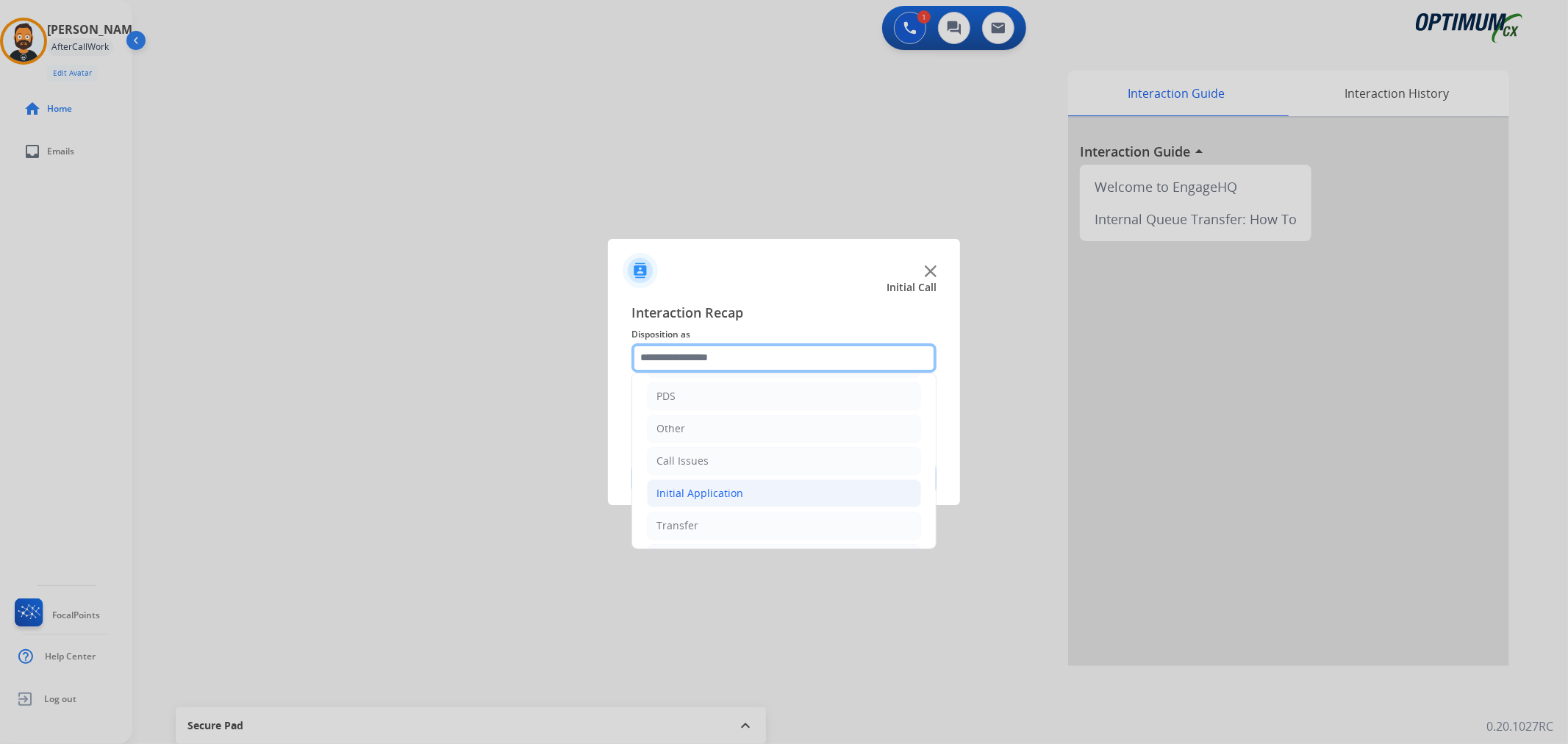
scroll to position [101, 0]
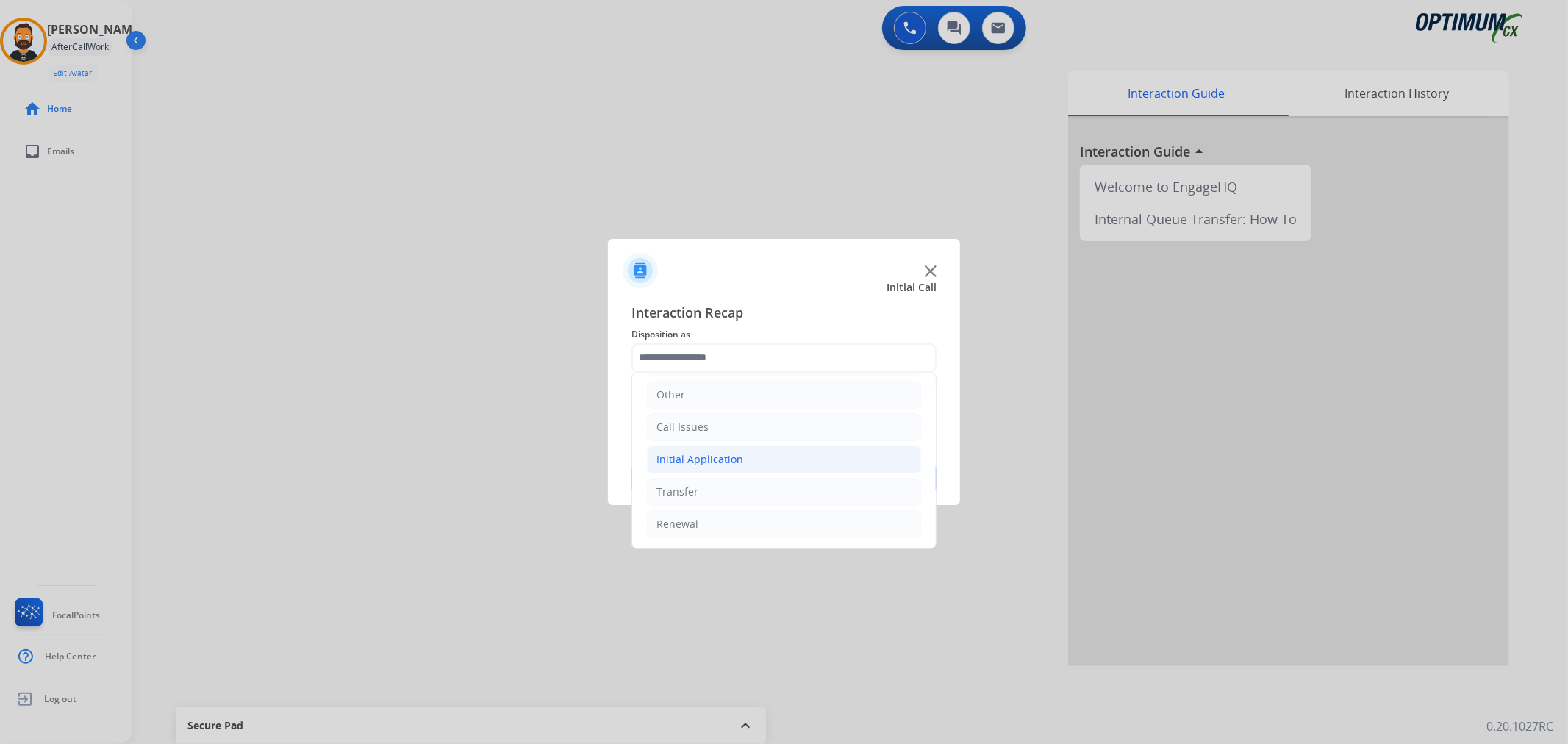
click at [736, 459] on div "Initial Application" at bounding box center [700, 459] width 87 height 15
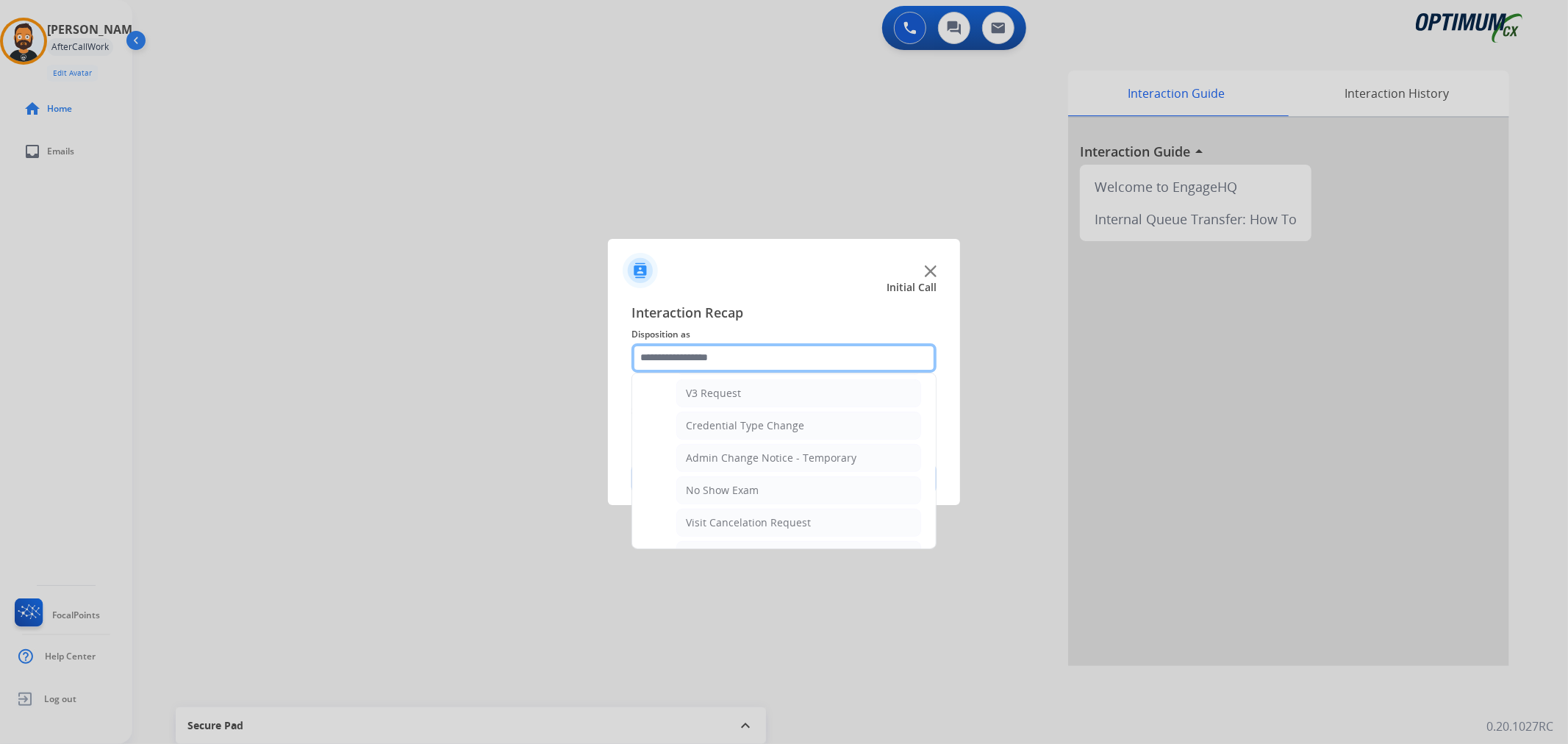
scroll to position [509, 0]
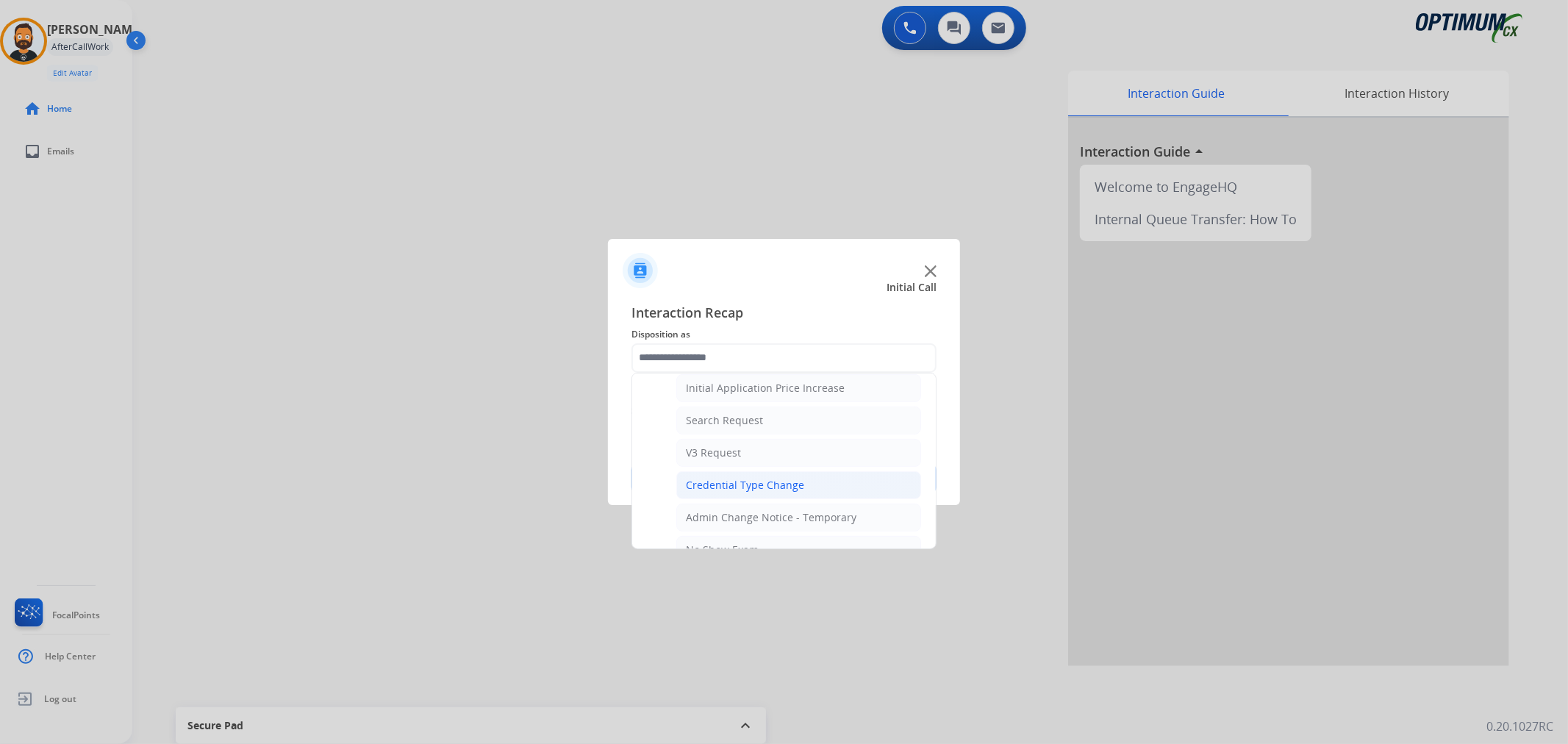
click at [744, 489] on div "Credential Type Change" at bounding box center [745, 485] width 119 height 15
type input "**********"
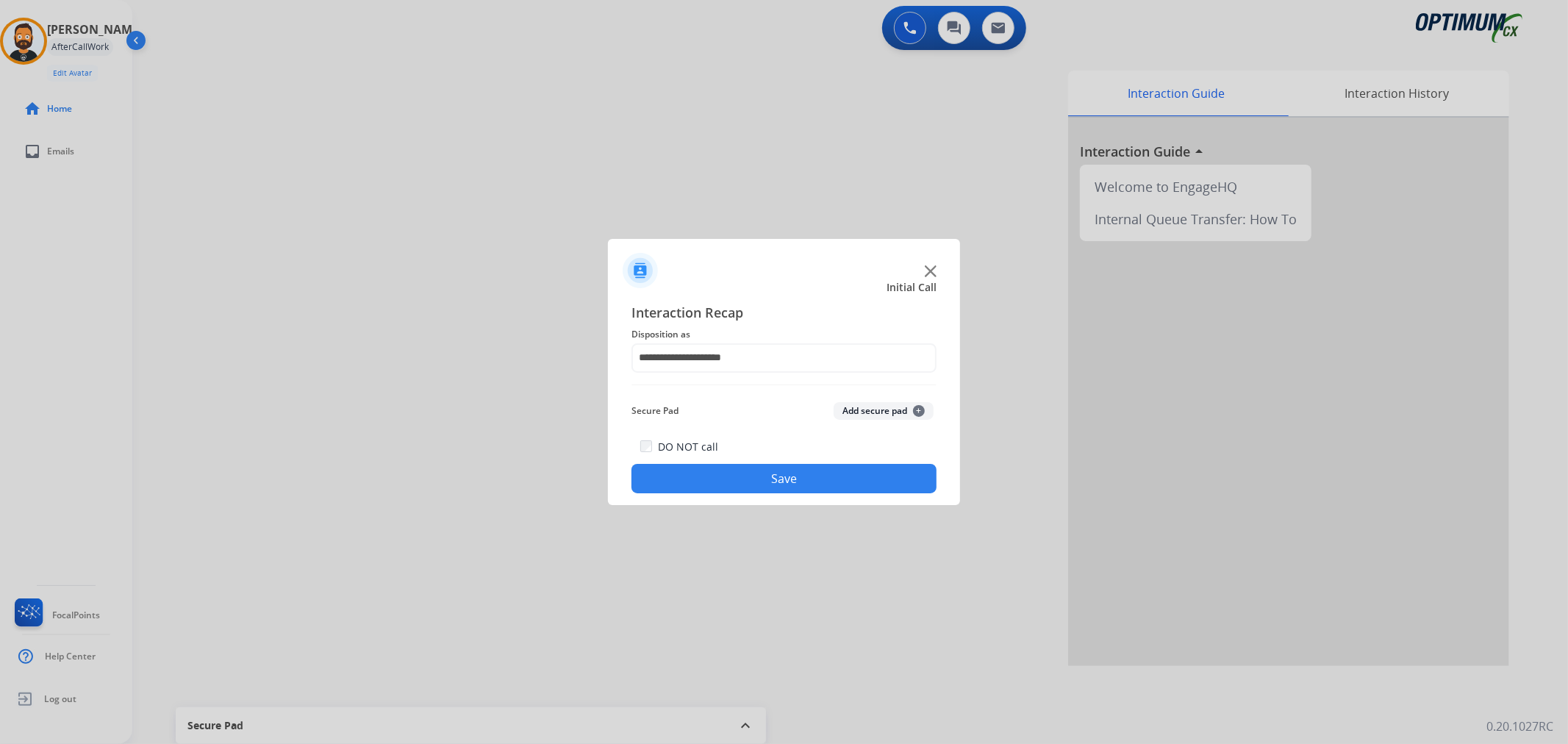
click at [747, 480] on button "Save" at bounding box center [784, 479] width 305 height 30
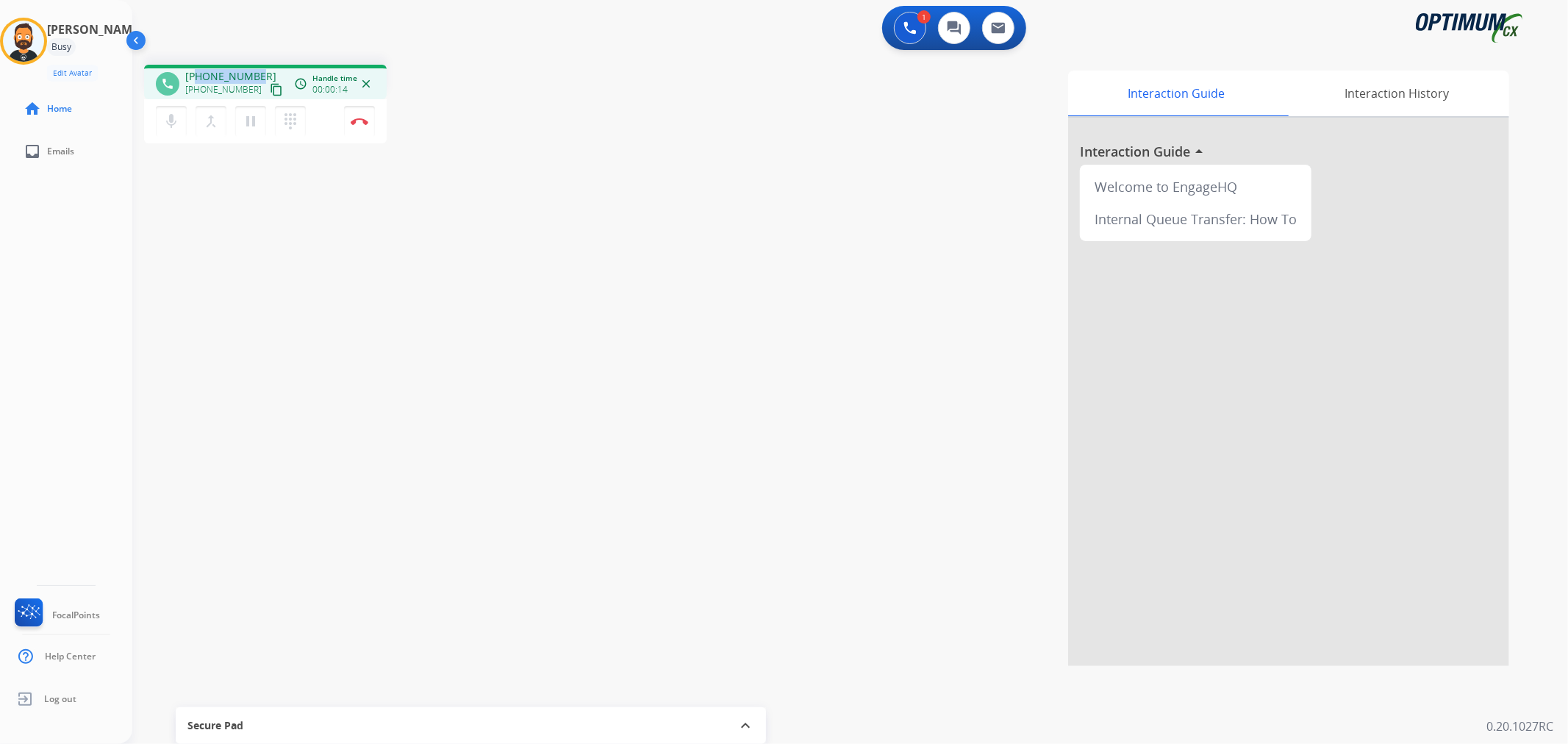
drag, startPoint x: 258, startPoint y: 71, endPoint x: 196, endPoint y: 69, distance: 62.0
click at [196, 69] on div "[PHONE_NUMBER] [PHONE_NUMBER] content_copy" at bounding box center [235, 84] width 100 height 30
click at [363, 123] on img at bounding box center [359, 121] width 18 height 7
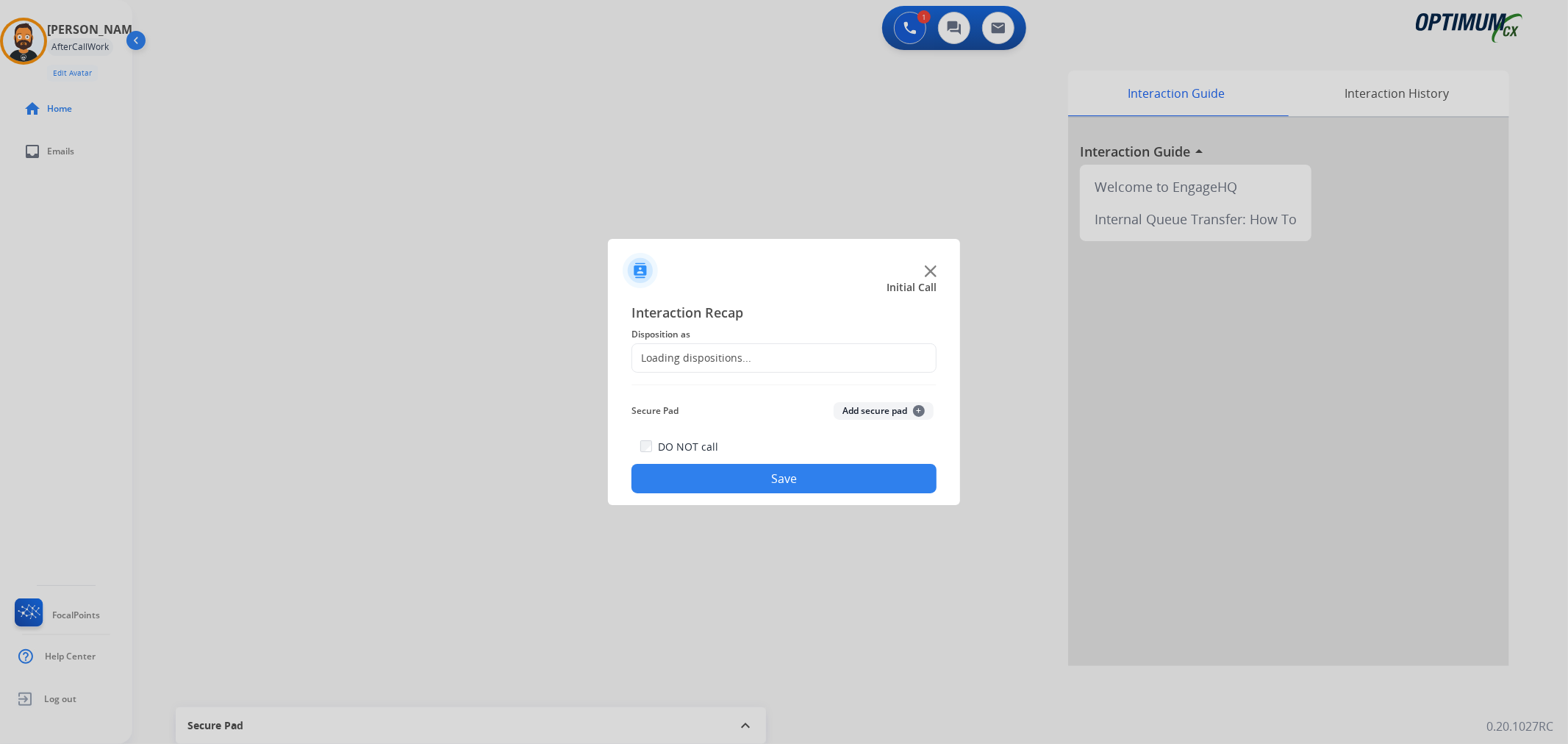
click at [761, 355] on div "Loading dispositions..." at bounding box center [784, 358] width 305 height 30
click at [729, 355] on input "text" at bounding box center [784, 358] width 305 height 30
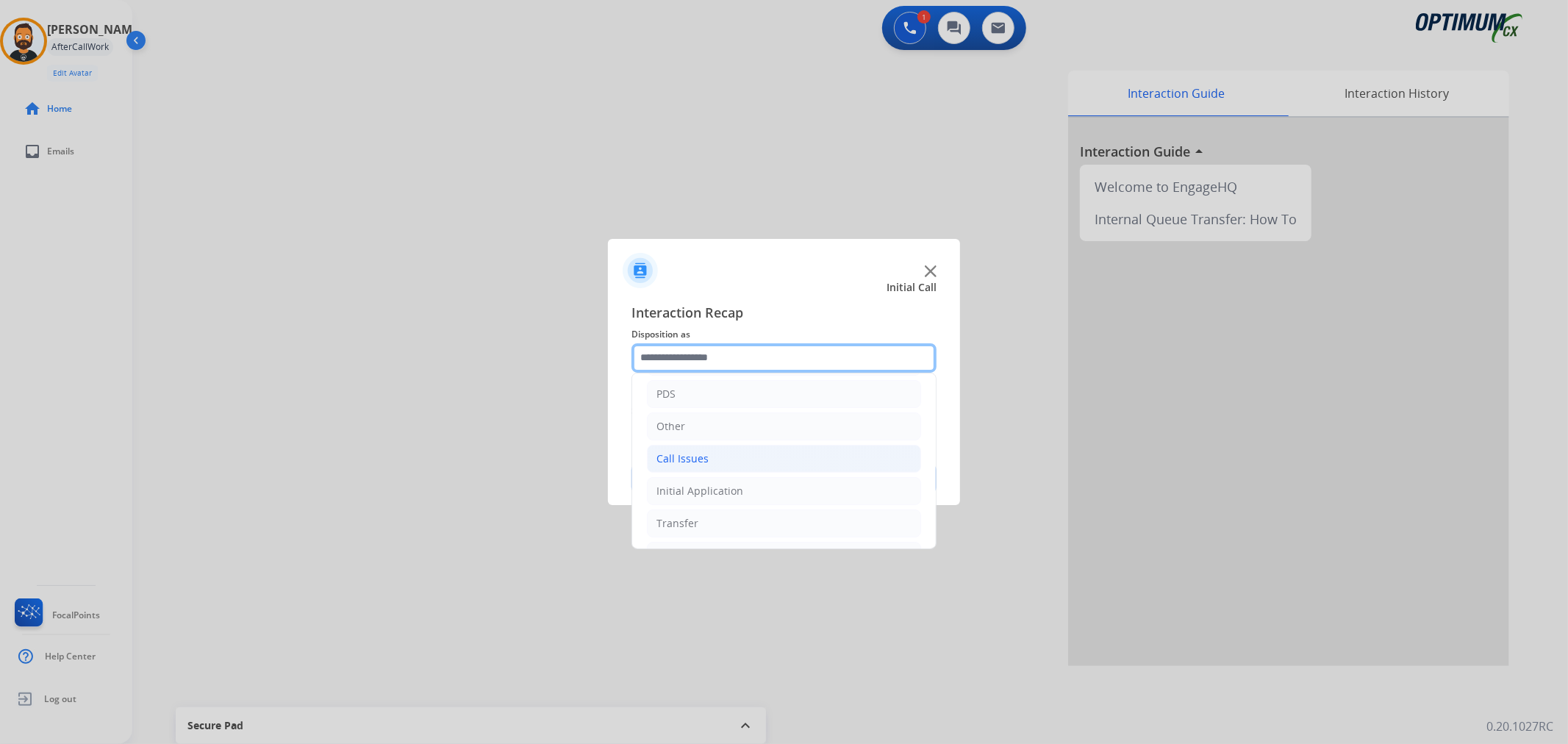
scroll to position [101, 0]
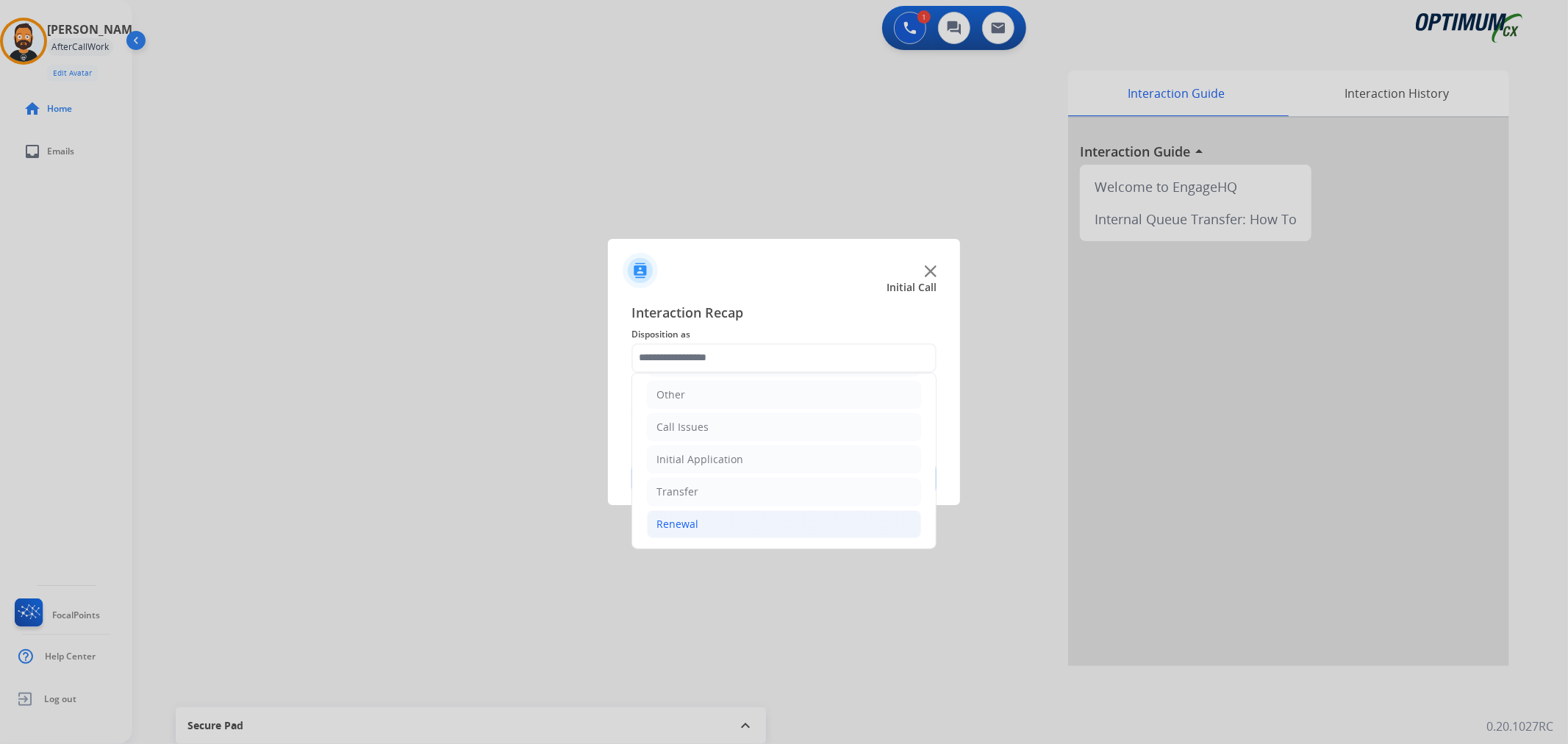
click at [696, 518] on div "Renewal" at bounding box center [678, 524] width 42 height 15
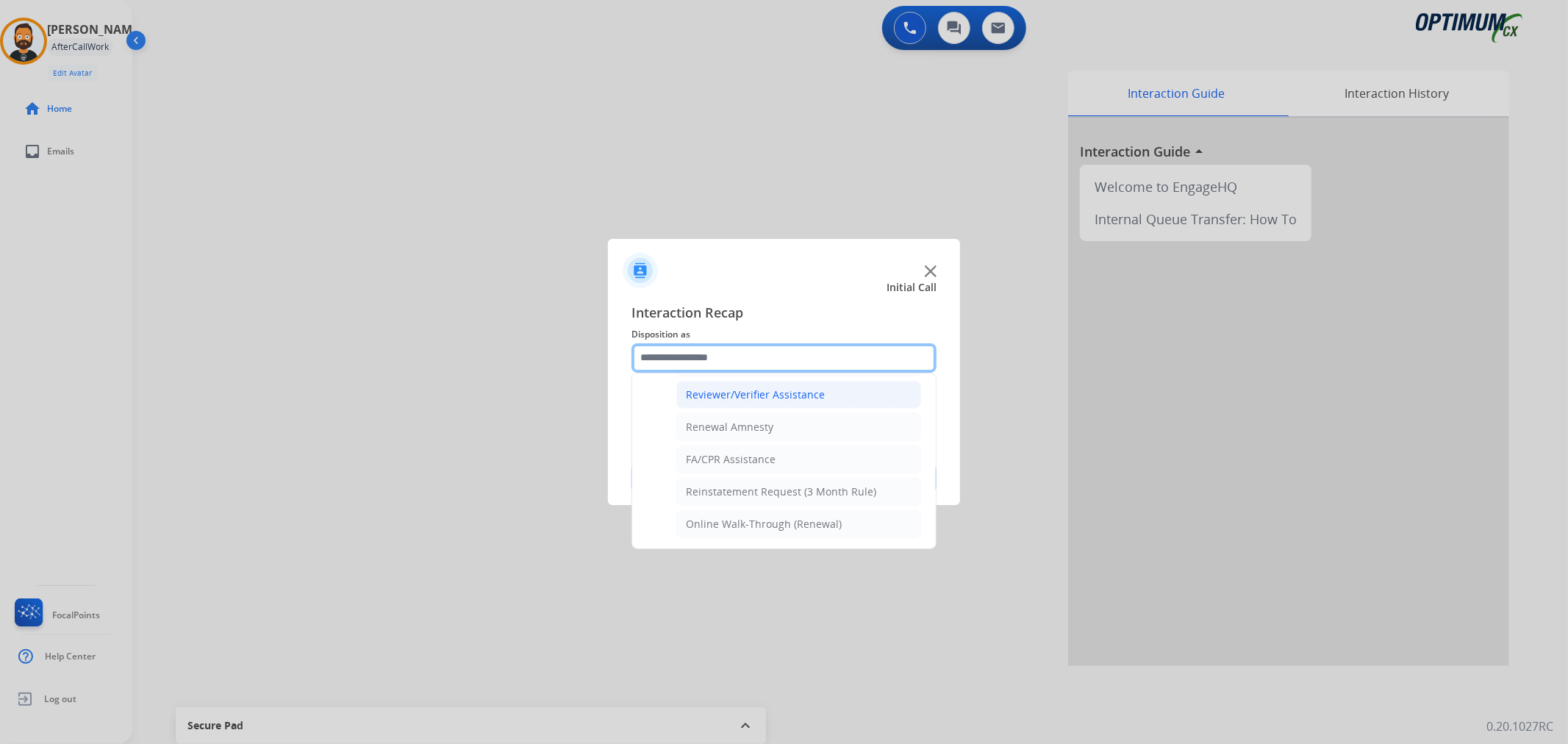
scroll to position [434, 0]
click at [722, 398] on div "General Questions (Renewal)" at bounding box center [757, 398] width 143 height 15
type input "**********"
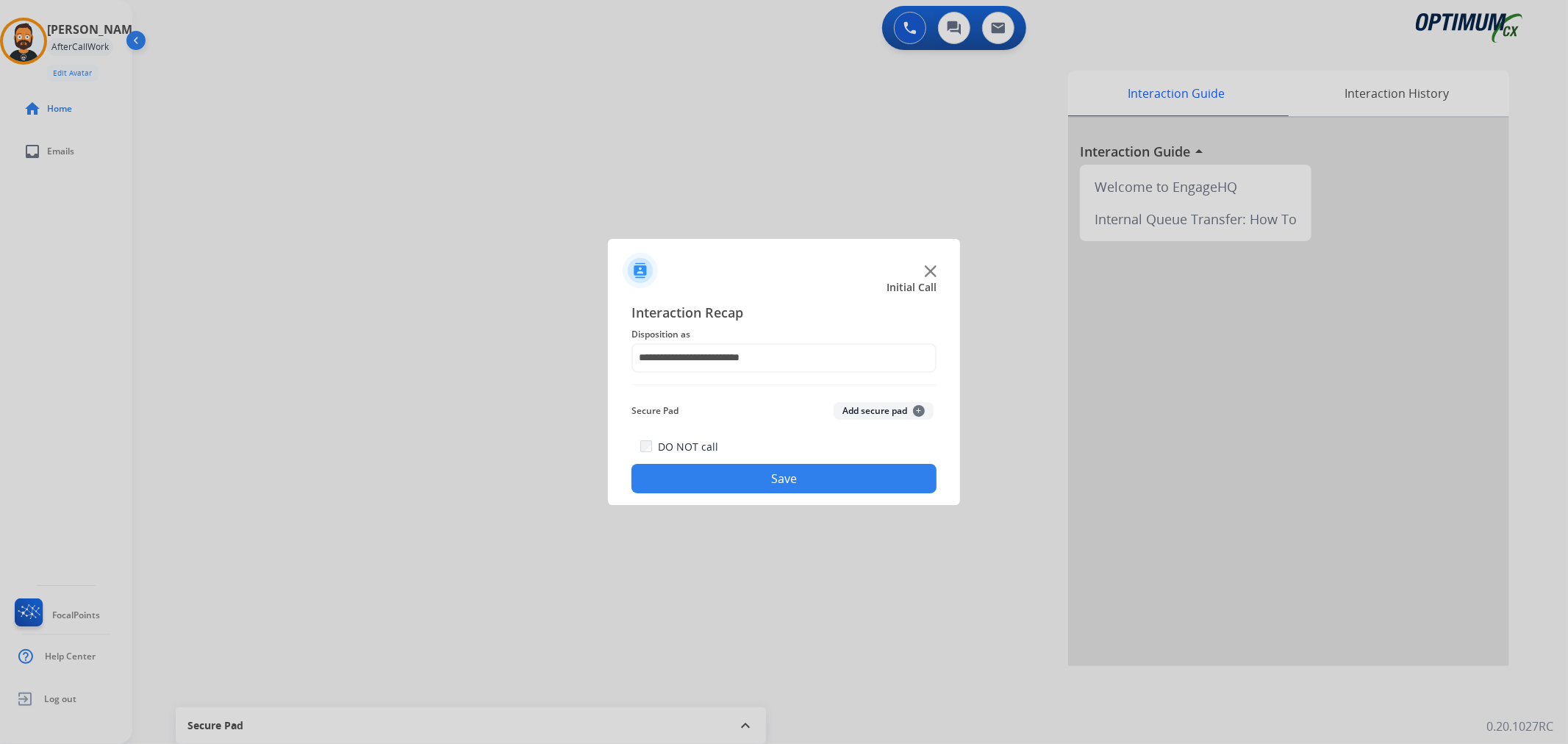
click at [736, 486] on button "Save" at bounding box center [784, 479] width 305 height 30
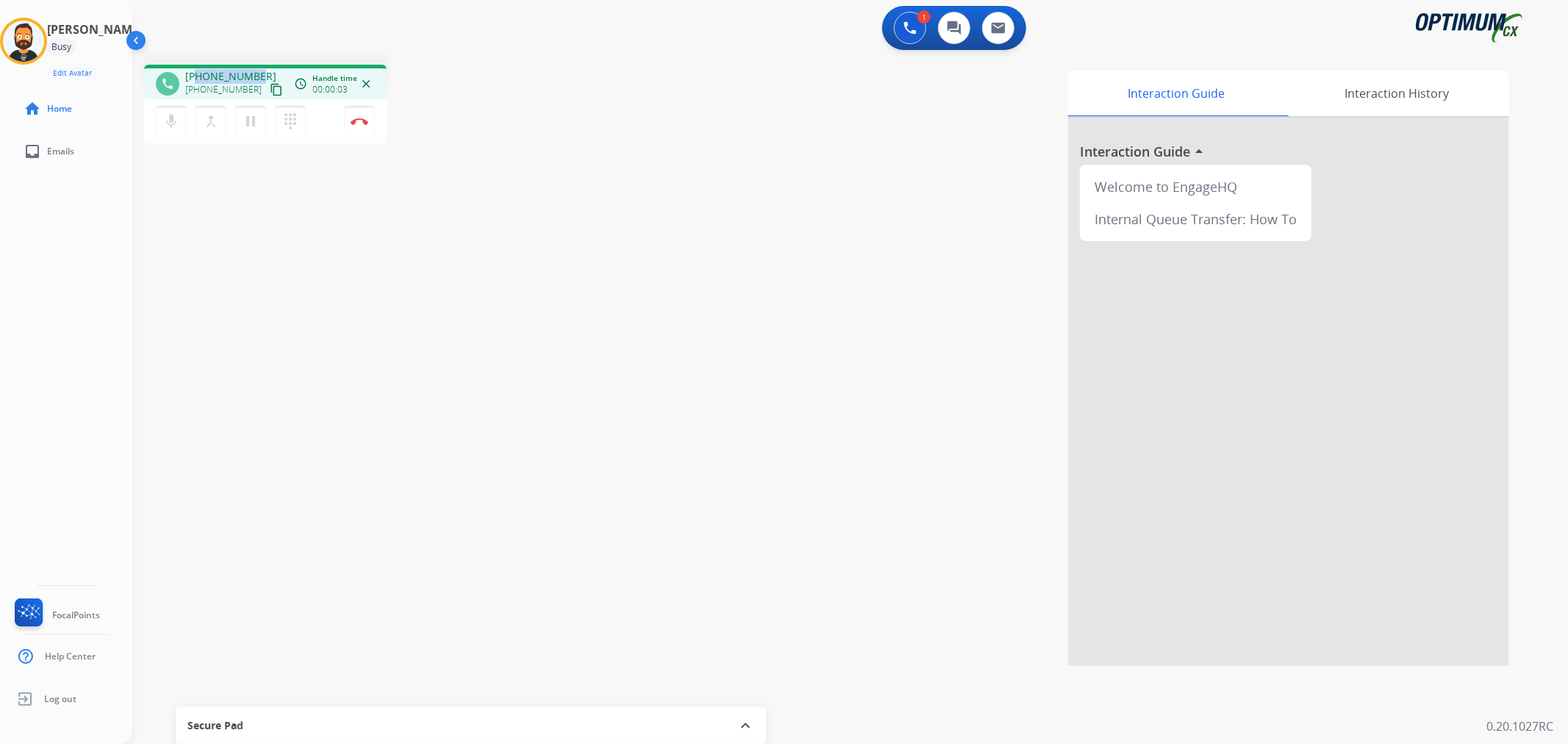
drag, startPoint x: 255, startPoint y: 74, endPoint x: 197, endPoint y: 75, distance: 58.0
click at [197, 75] on span "[PHONE_NUMBER]" at bounding box center [230, 76] width 91 height 15
click at [348, 119] on button "Disconnect" at bounding box center [360, 122] width 31 height 31
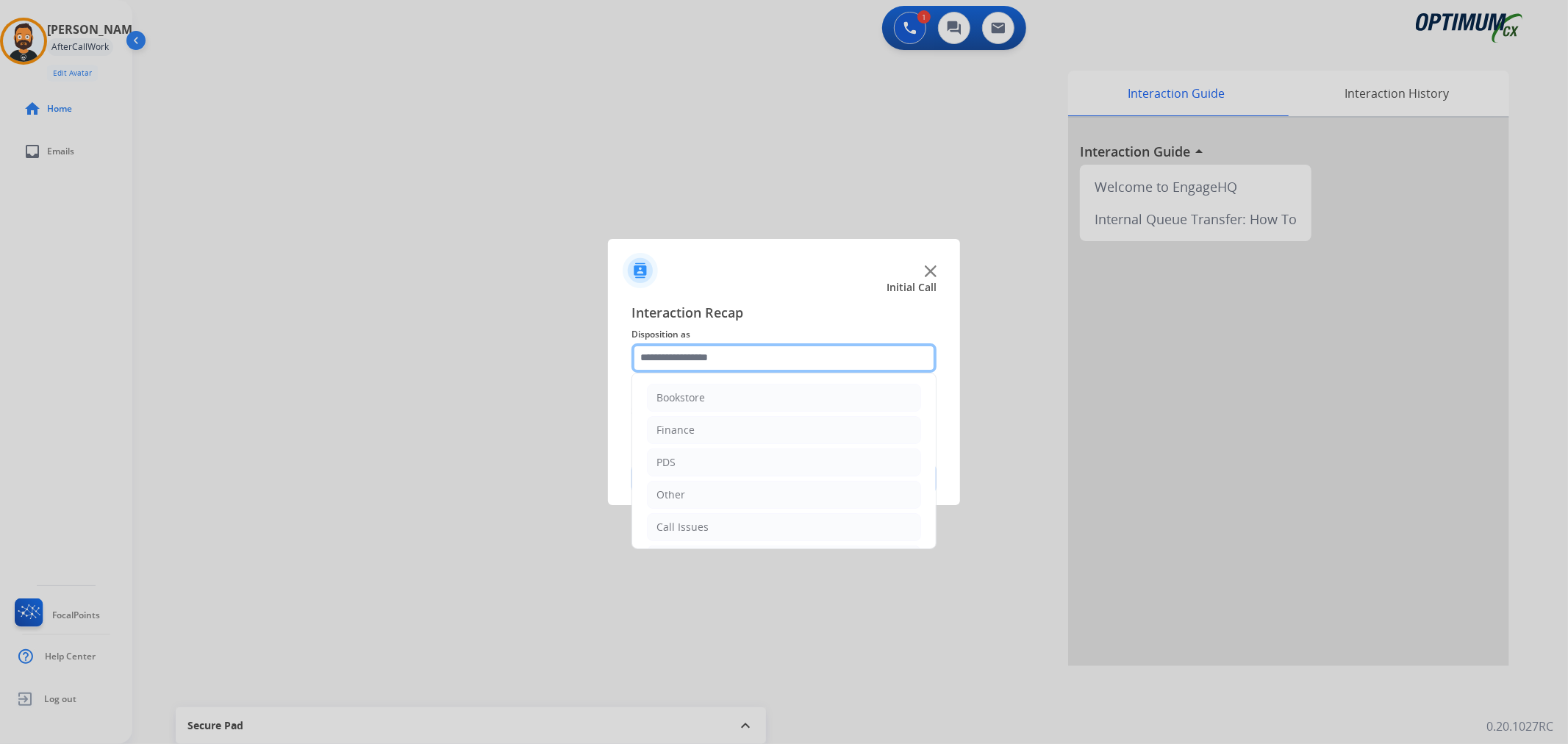
drag, startPoint x: 701, startPoint y: 353, endPoint x: 704, endPoint y: 341, distance: 12.4
click at [704, 346] on input "text" at bounding box center [784, 358] width 305 height 30
click at [709, 511] on li "Renewal" at bounding box center [783, 524] width 274 height 28
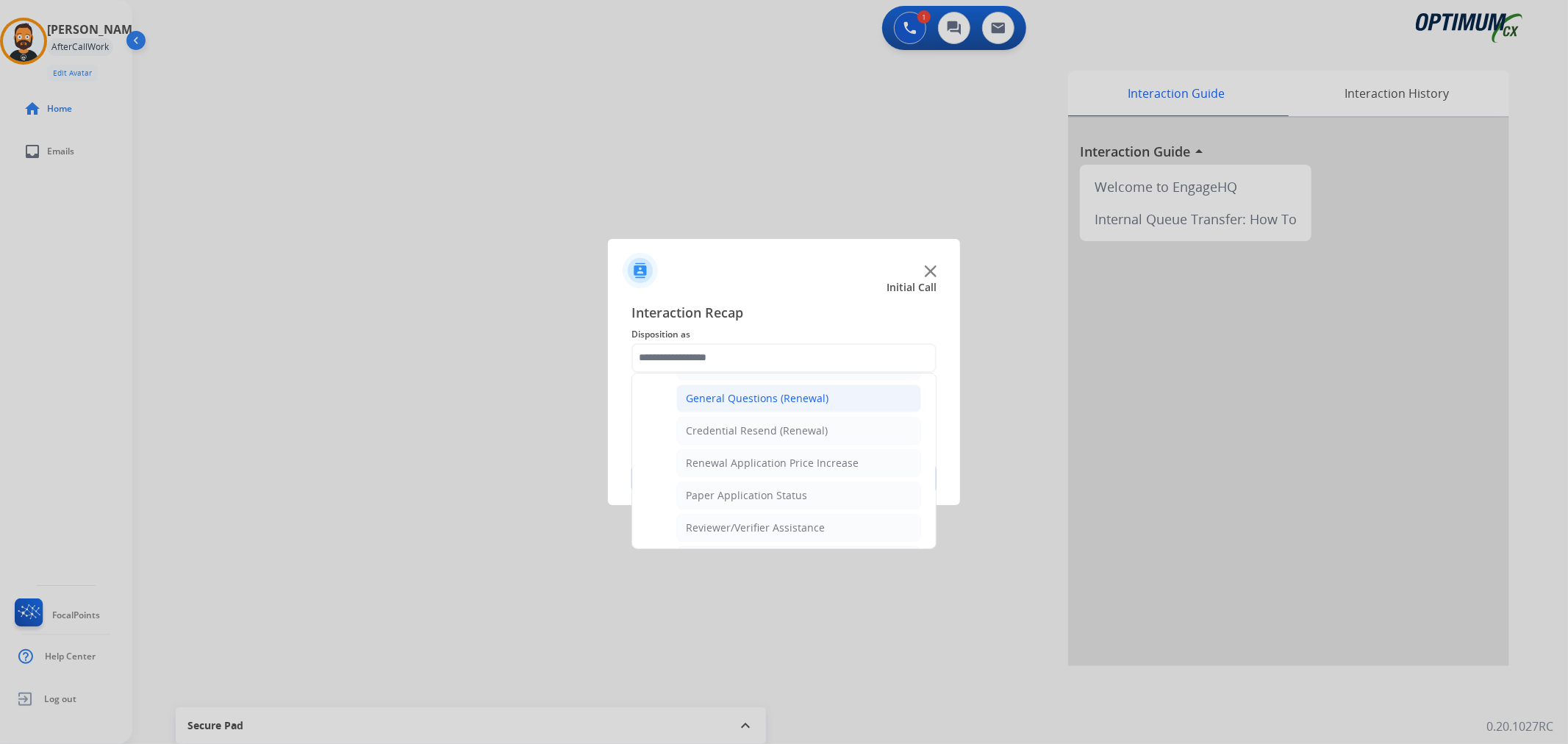
click at [741, 403] on div "General Questions (Renewal)" at bounding box center [757, 398] width 143 height 15
type input "**********"
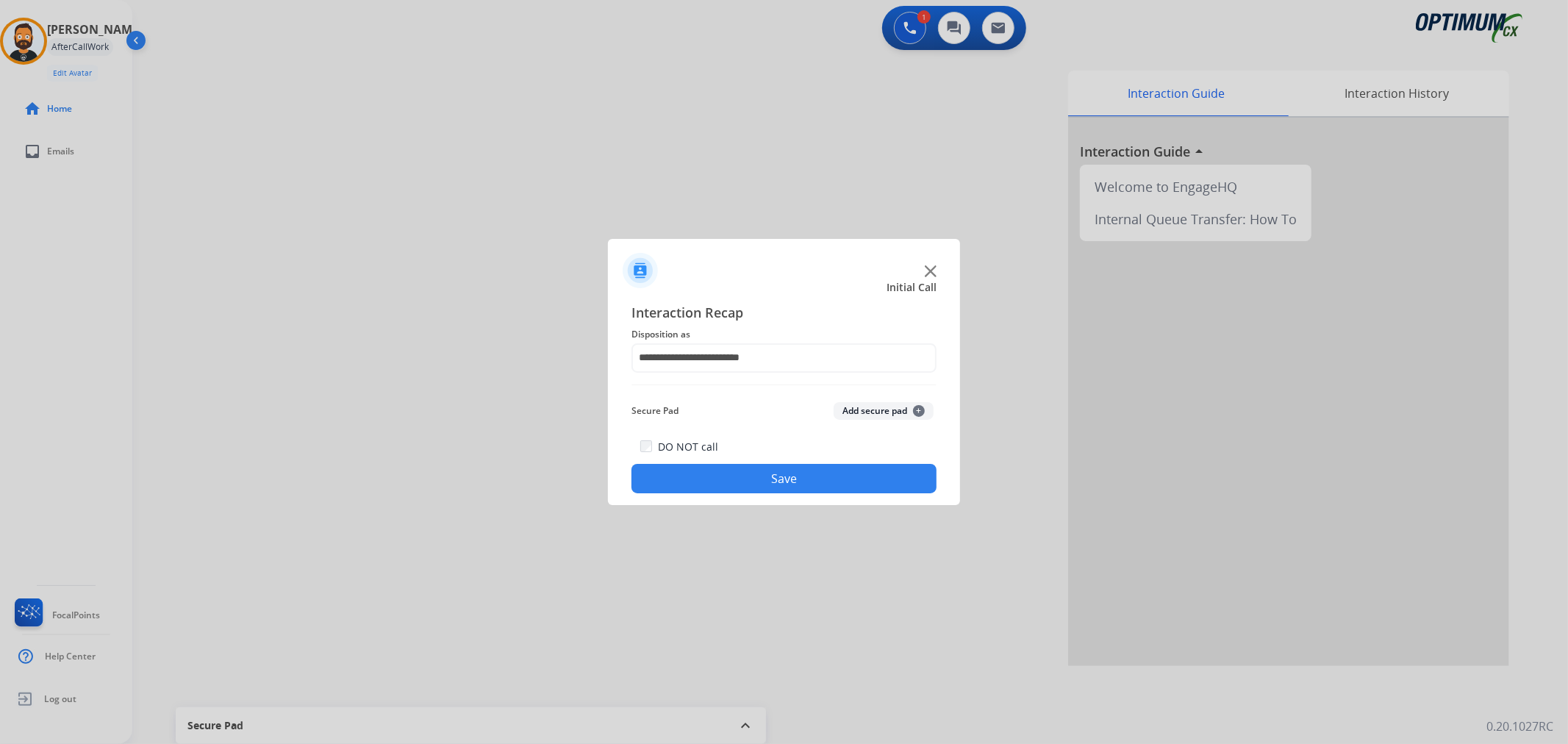
click at [757, 478] on button "Save" at bounding box center [784, 479] width 305 height 30
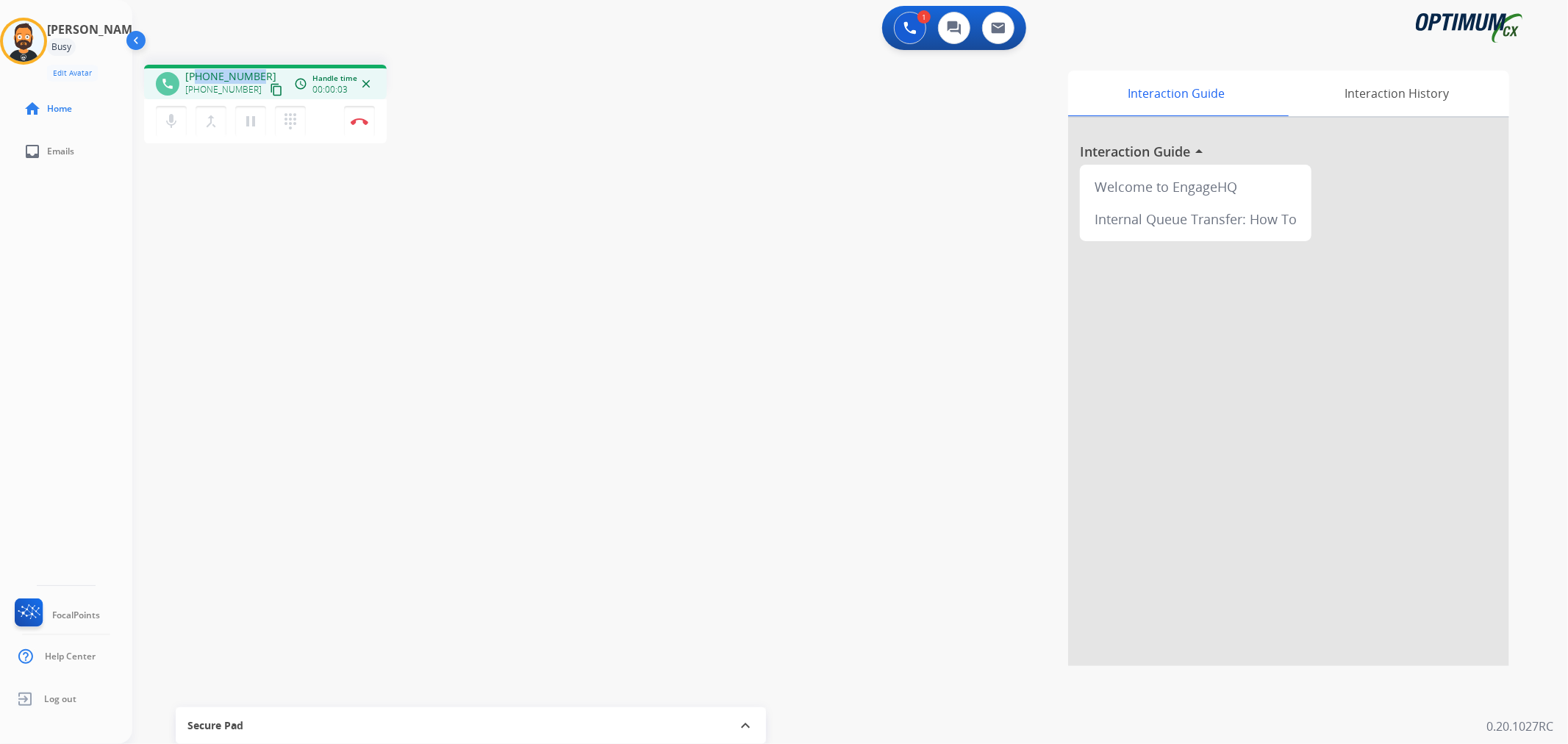
drag, startPoint x: 263, startPoint y: 70, endPoint x: 197, endPoint y: 75, distance: 66.2
click at [197, 75] on div "[PHONE_NUMBER] [PHONE_NUMBER] content_copy" at bounding box center [235, 84] width 100 height 30
click at [356, 123] on img at bounding box center [359, 121] width 18 height 7
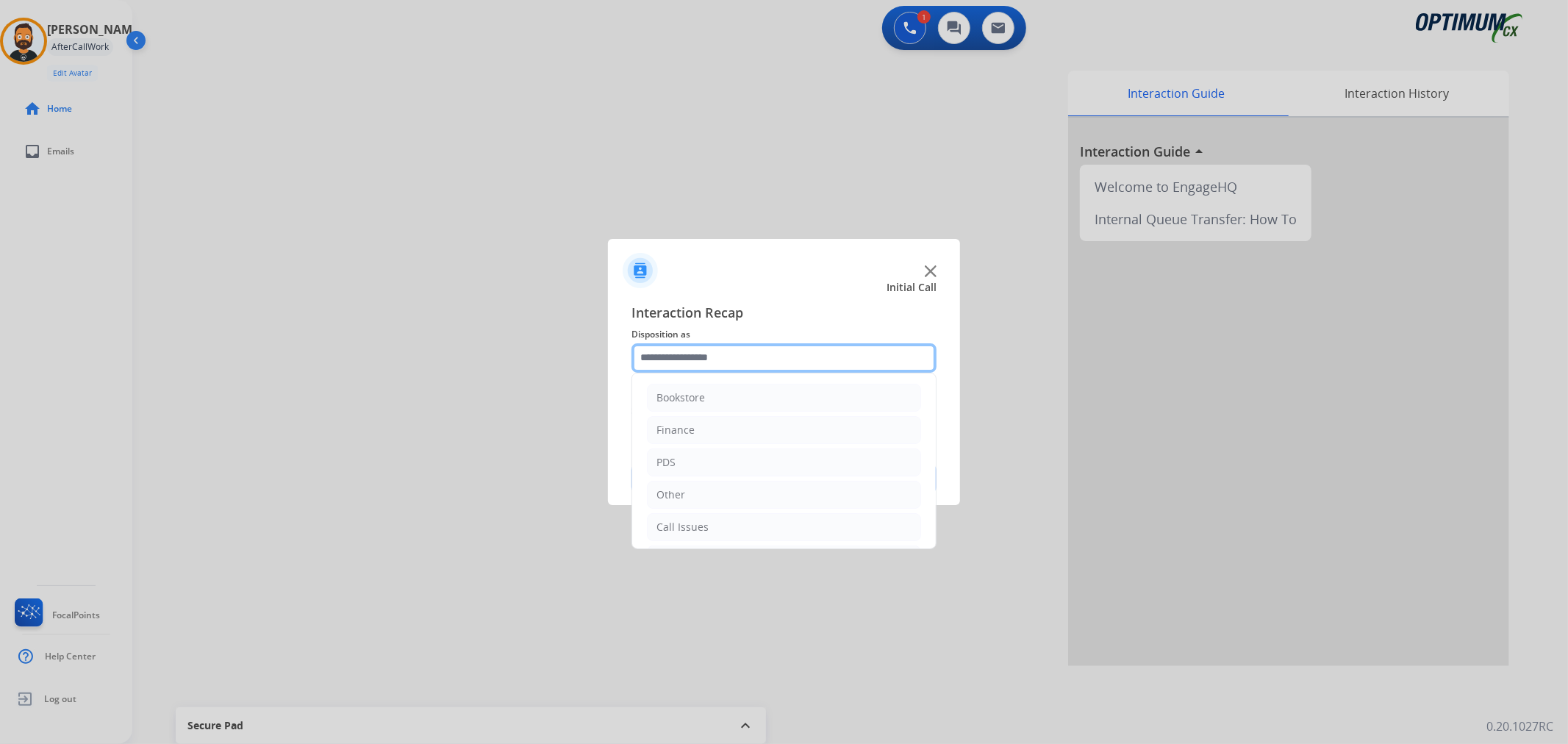
click at [731, 361] on input "text" at bounding box center [784, 358] width 305 height 30
click at [725, 522] on li "Renewal" at bounding box center [783, 524] width 274 height 28
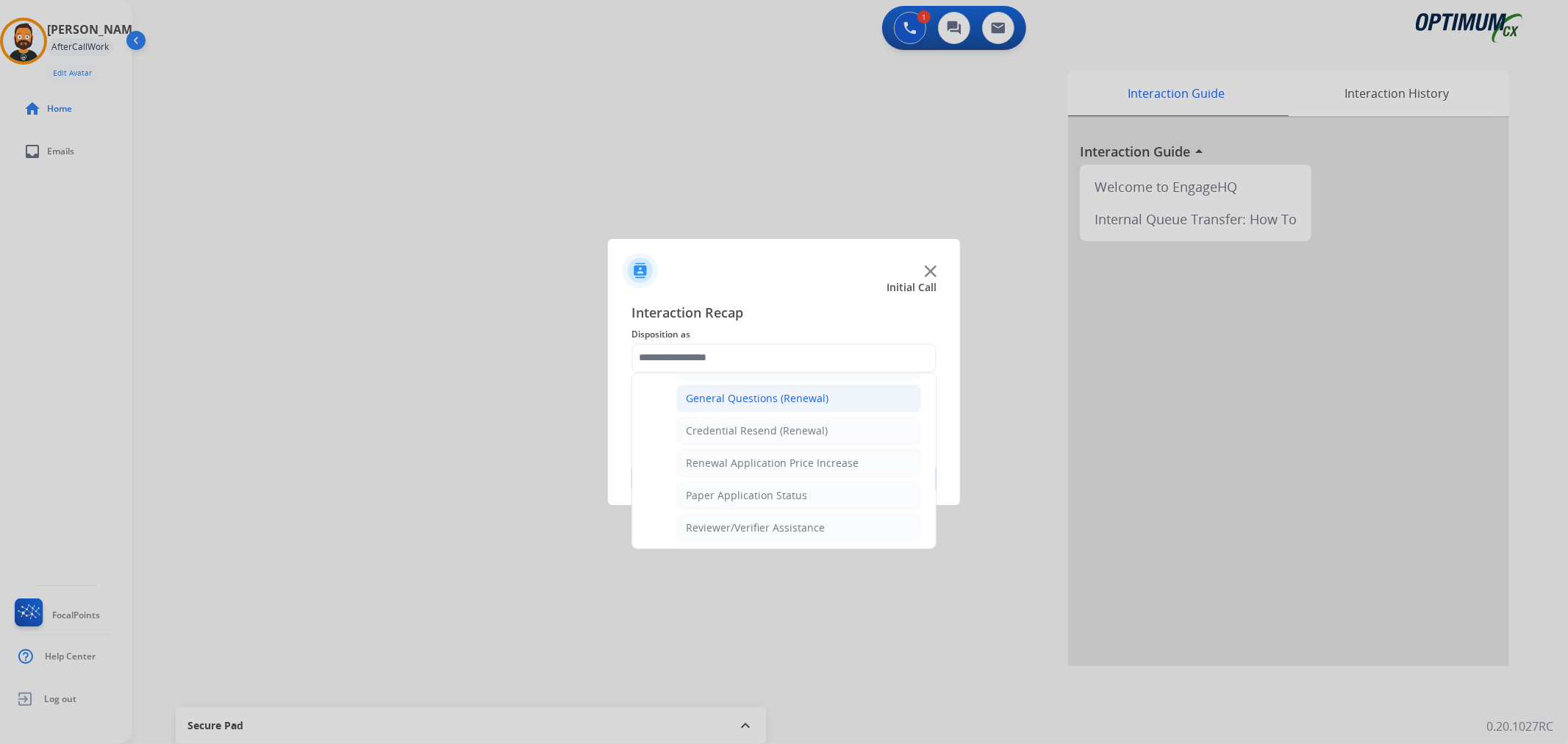
click at [723, 400] on div "General Questions (Renewal)" at bounding box center [757, 398] width 143 height 15
type input "**********"
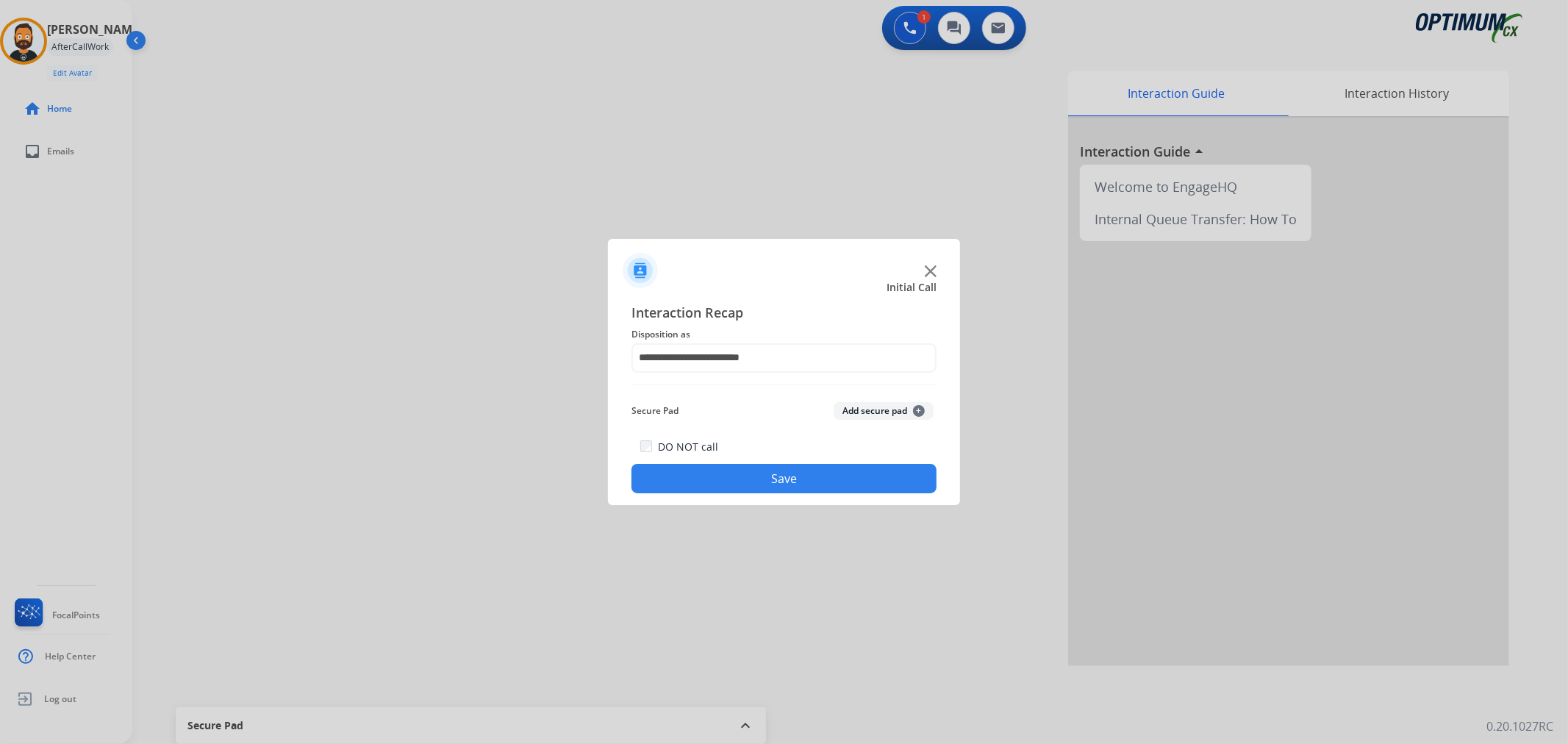
click at [730, 497] on div "**********" at bounding box center [783, 398] width 352 height 215
click at [717, 469] on button "Save" at bounding box center [784, 479] width 305 height 30
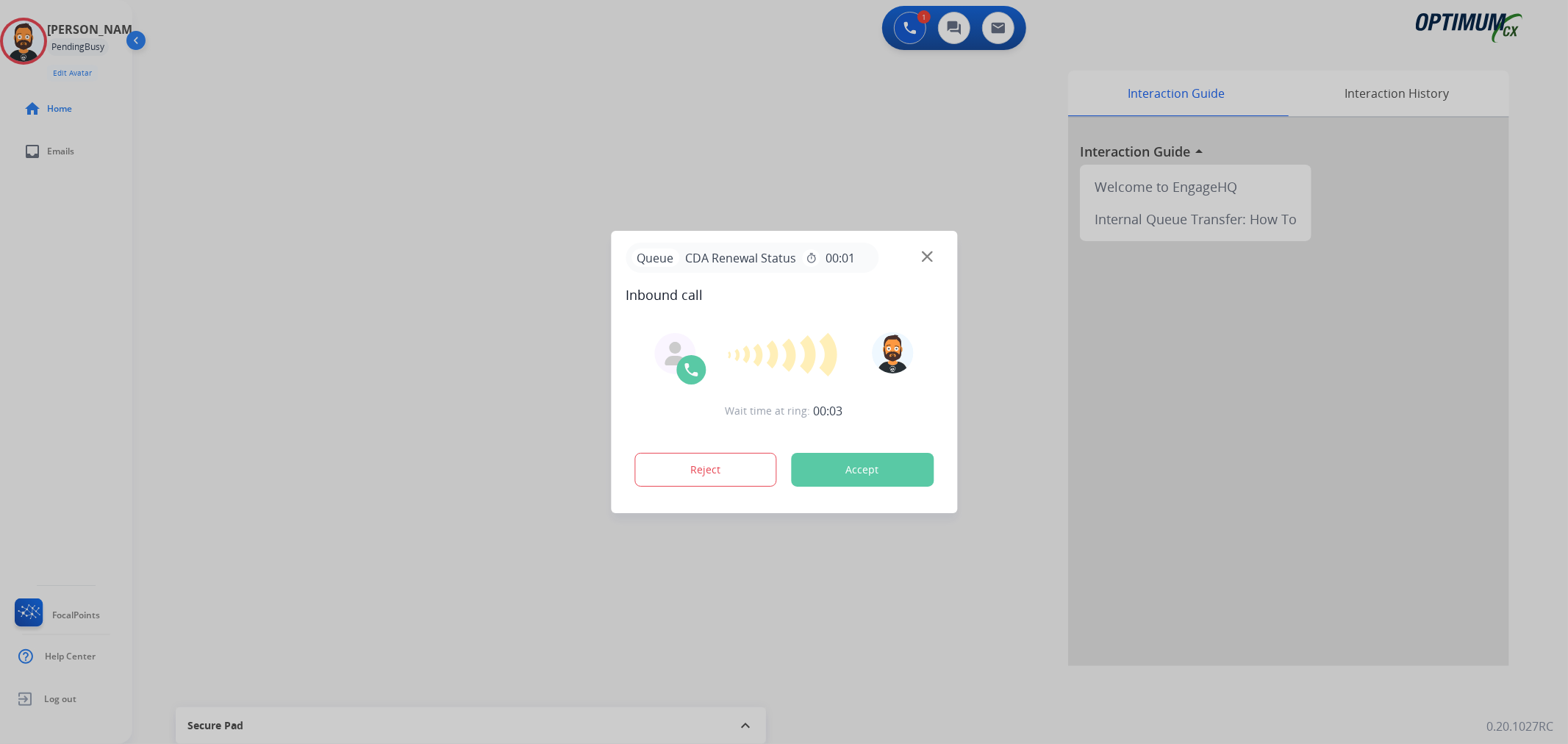
click at [30, 331] on div at bounding box center [784, 372] width 1568 height 744
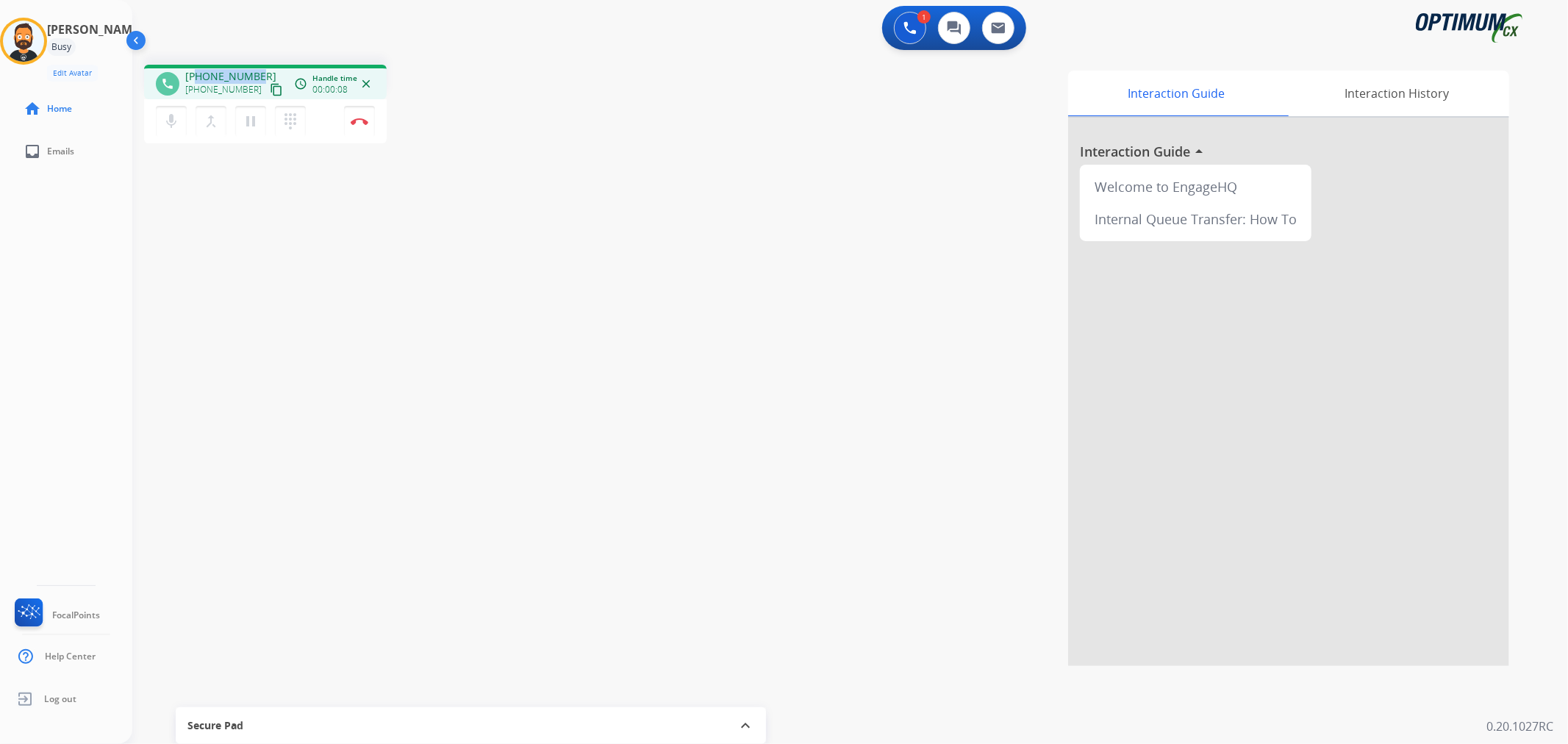
drag, startPoint x: 261, startPoint y: 69, endPoint x: 194, endPoint y: 69, distance: 67.0
click at [194, 69] on div "[PHONE_NUMBER] [PHONE_NUMBER] content_copy" at bounding box center [235, 84] width 100 height 30
click at [363, 116] on button "Disconnect" at bounding box center [360, 122] width 31 height 31
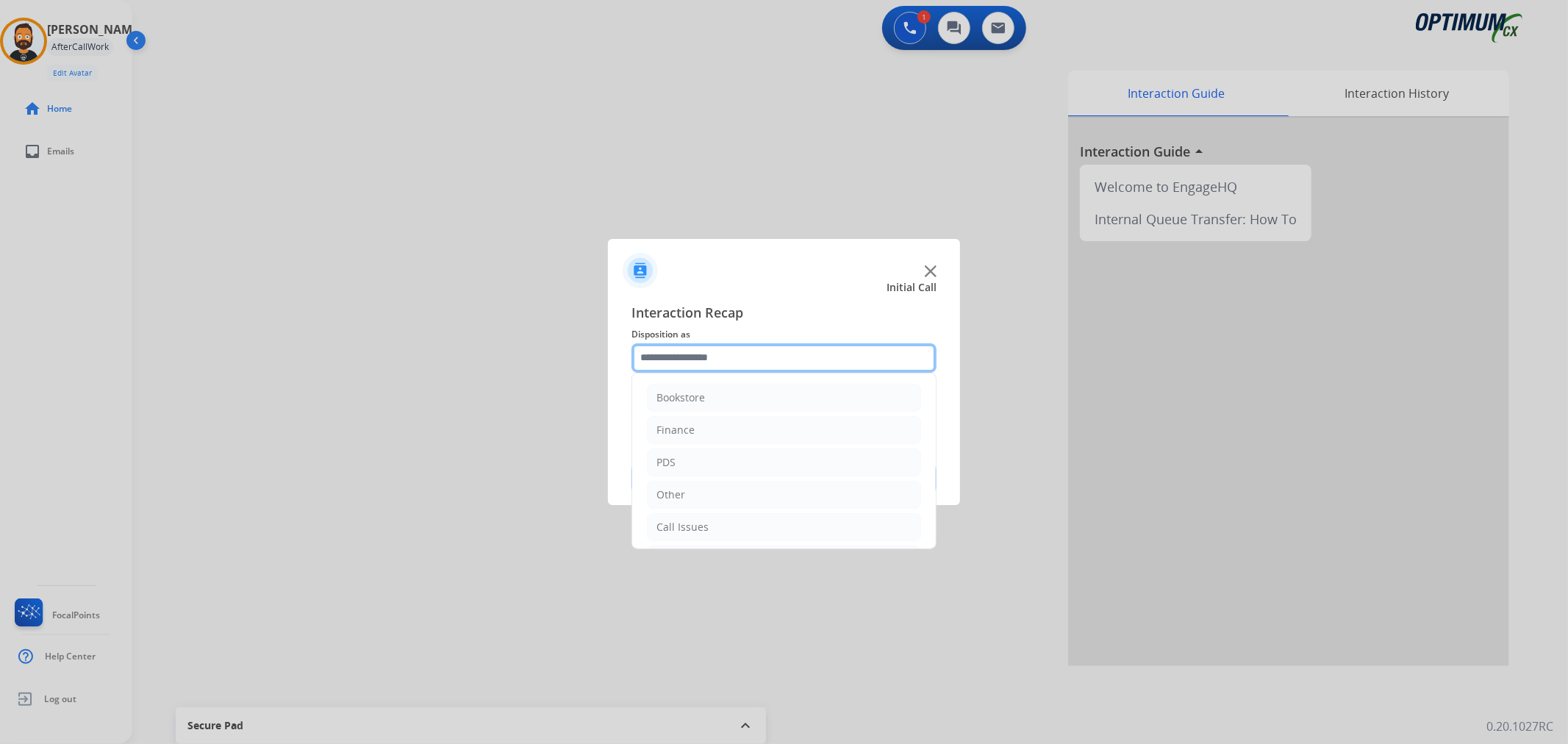
click at [879, 370] on input "text" at bounding box center [784, 358] width 305 height 30
click at [707, 512] on li "Renewal" at bounding box center [783, 524] width 274 height 28
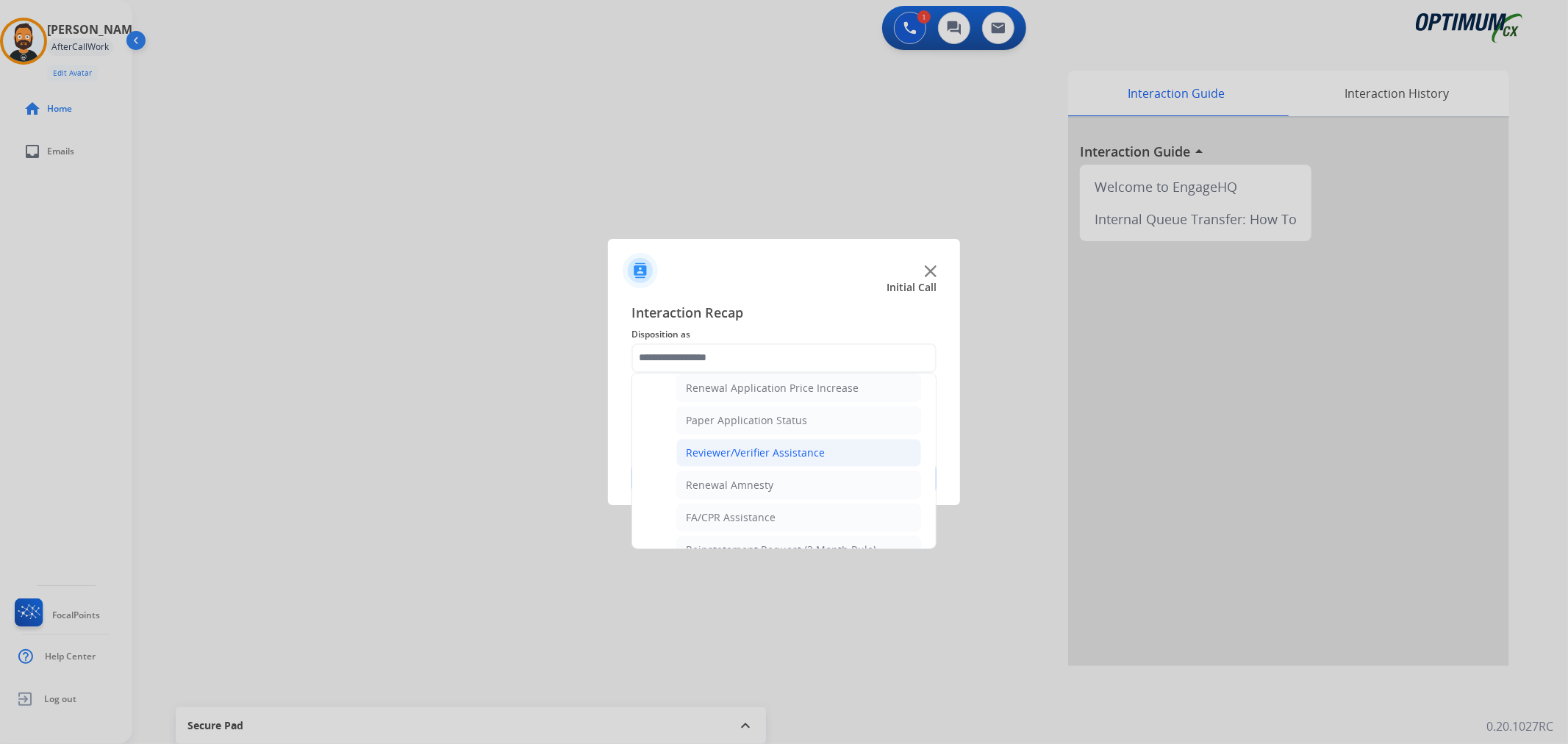
click at [755, 443] on li "Reviewer/Verifier Assistance" at bounding box center [798, 453] width 244 height 28
type input "**********"
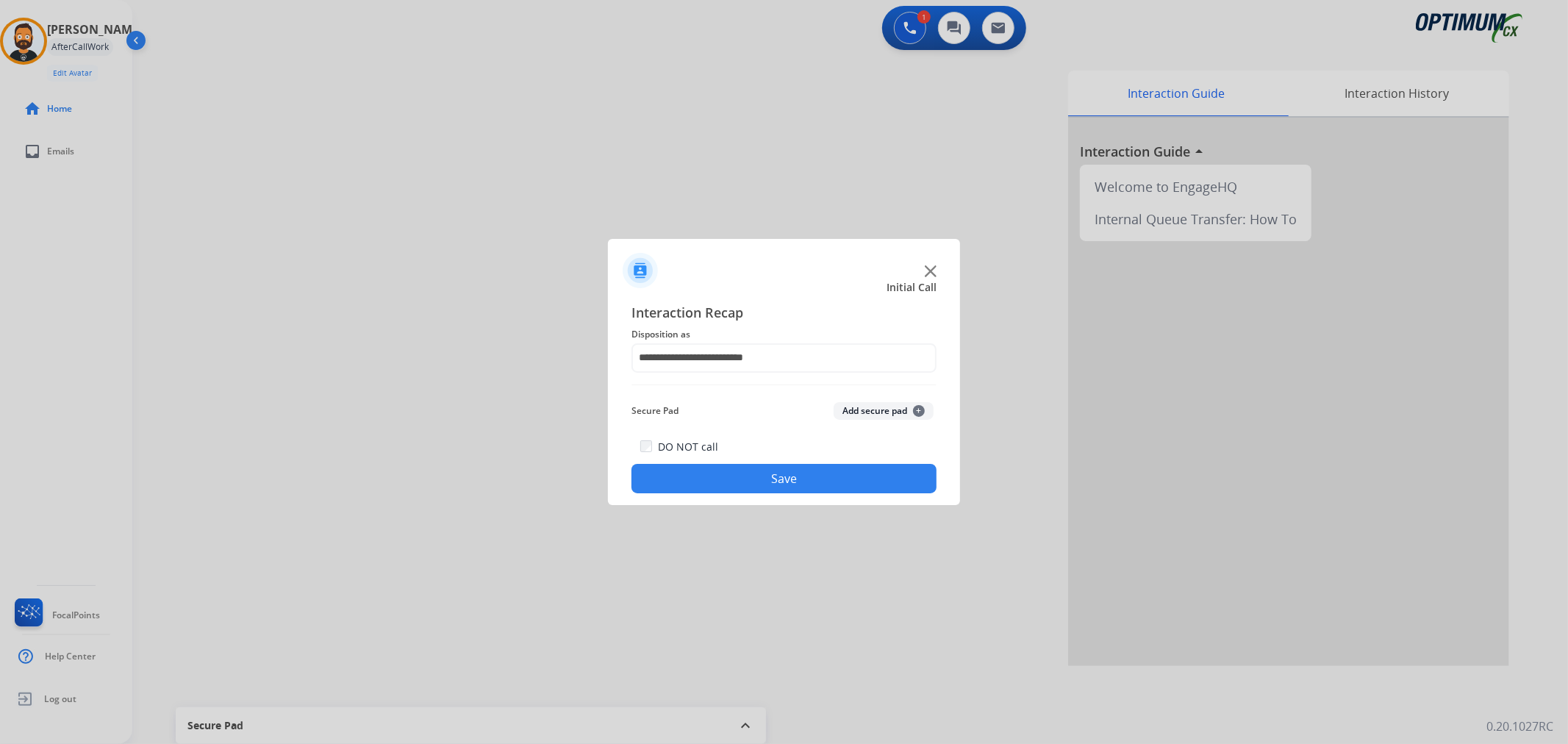
click at [755, 479] on button "Save" at bounding box center [784, 479] width 305 height 30
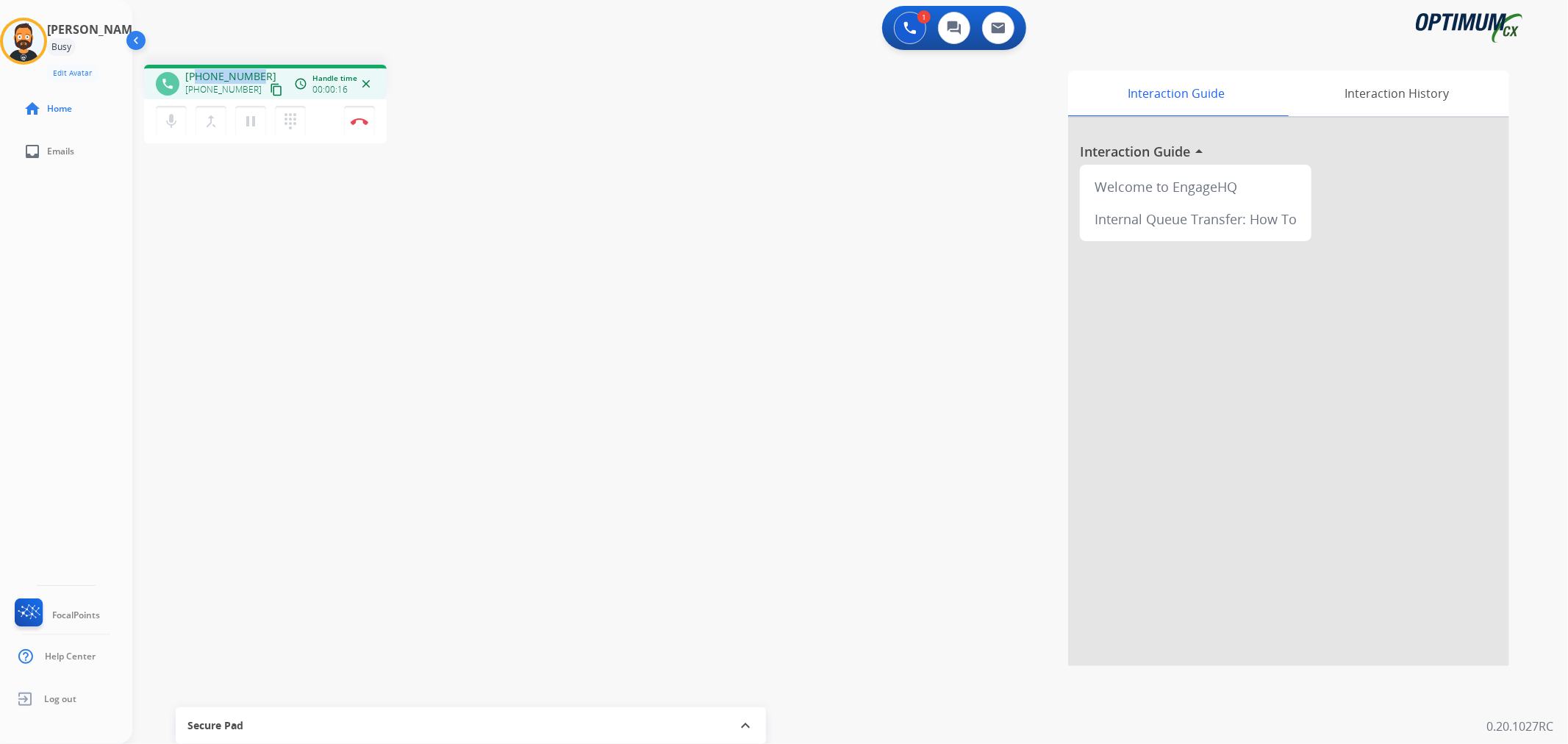
drag, startPoint x: 256, startPoint y: 69, endPoint x: 196, endPoint y: 69, distance: 60.0
click at [196, 69] on div "[PHONE_NUMBER] [PHONE_NUMBER] content_copy" at bounding box center [235, 84] width 100 height 30
click at [365, 116] on button "Disconnect" at bounding box center [360, 122] width 31 height 31
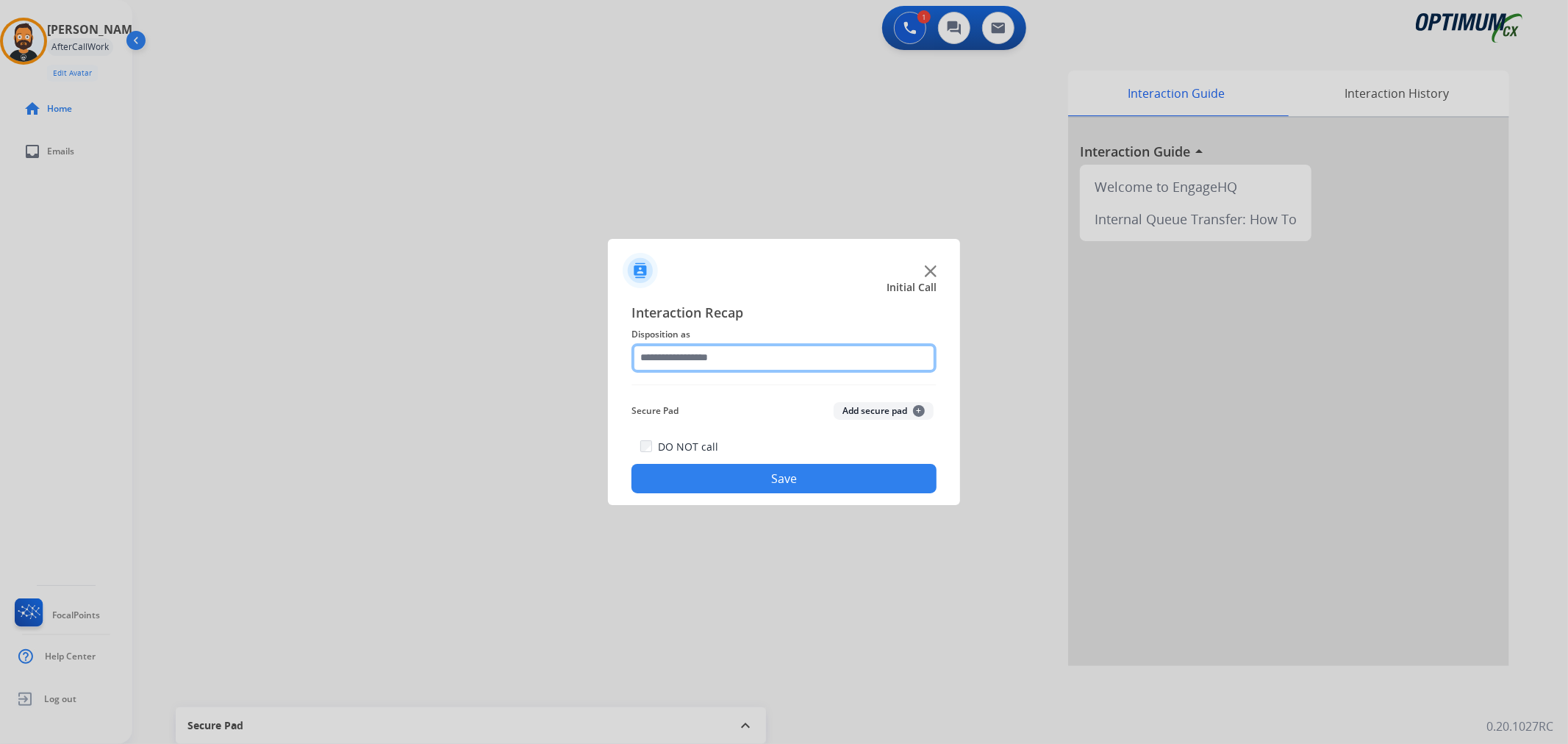
click at [692, 358] on input "text" at bounding box center [784, 358] width 305 height 30
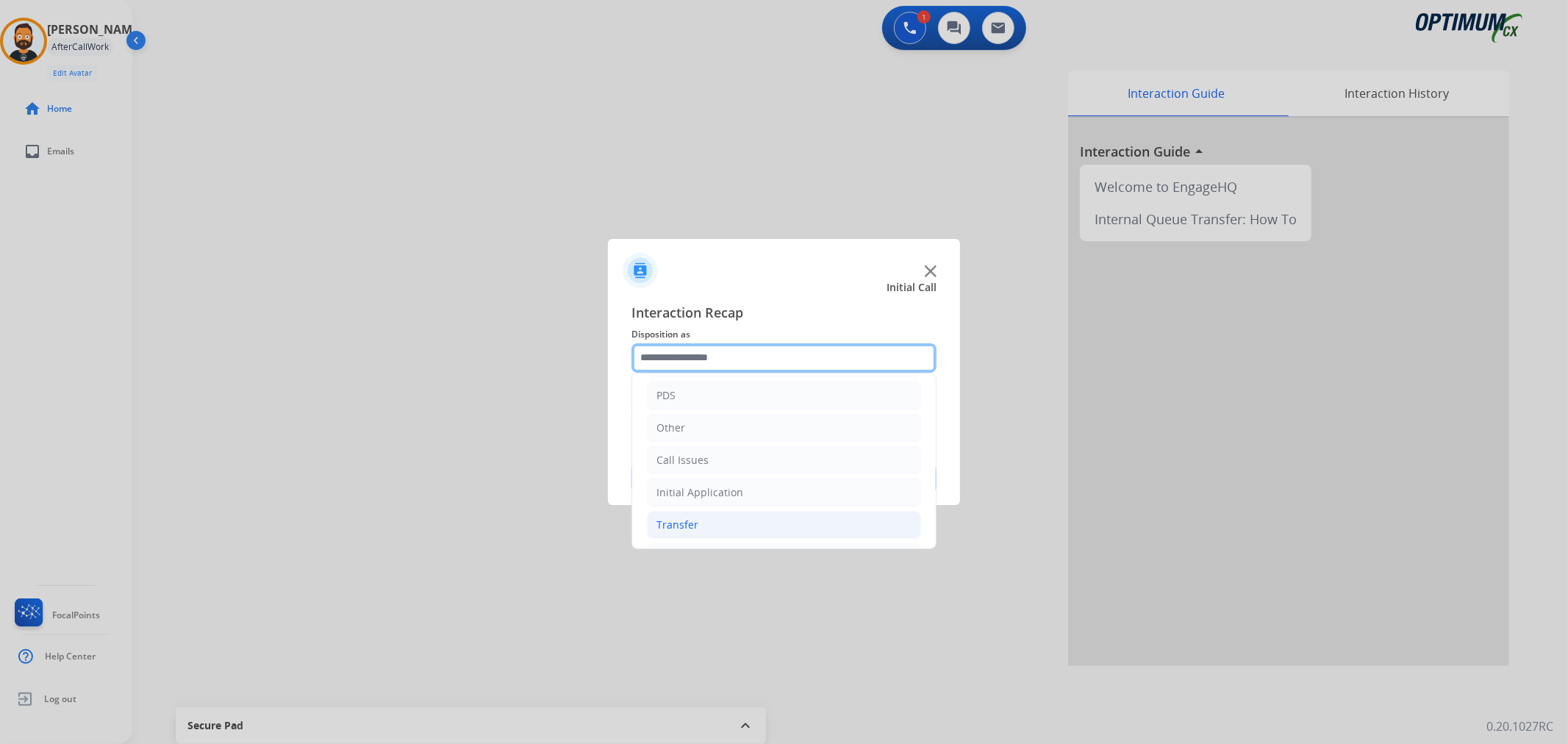
scroll to position [101, 0]
click at [684, 526] on div "Renewal" at bounding box center [678, 524] width 42 height 15
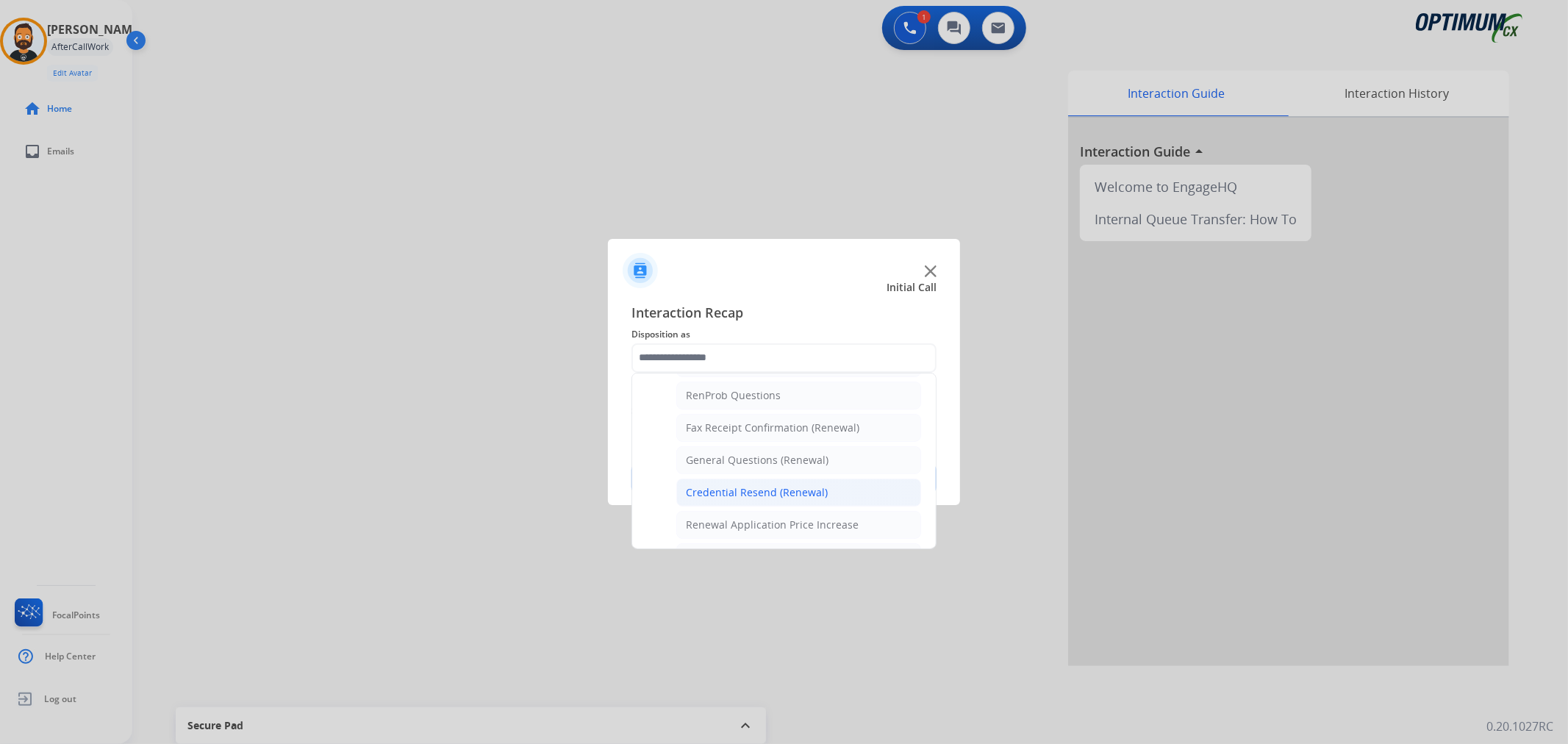
click at [722, 482] on li "Credential Resend (Renewal)" at bounding box center [798, 493] width 244 height 28
type input "**********"
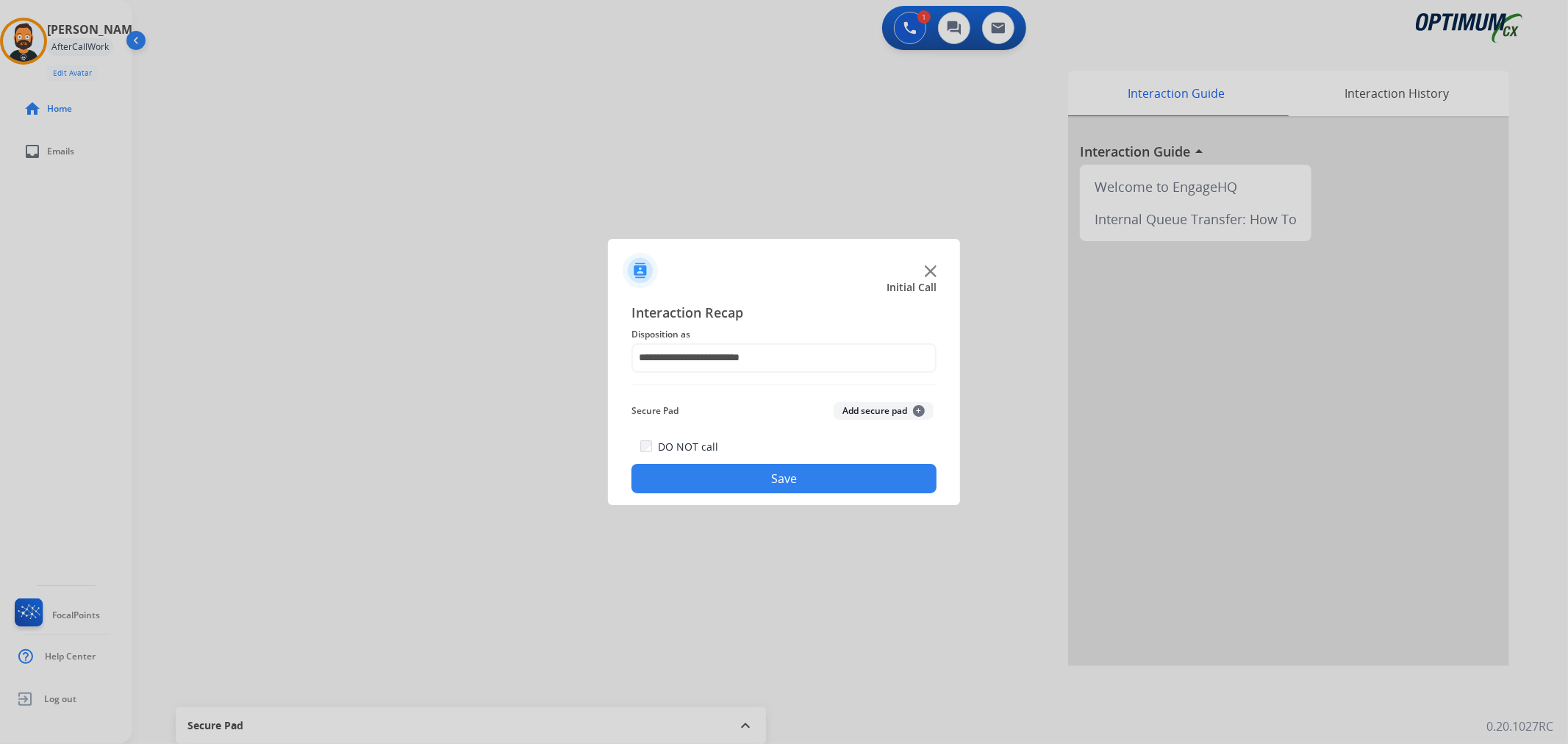
click at [722, 482] on button "Save" at bounding box center [784, 479] width 305 height 30
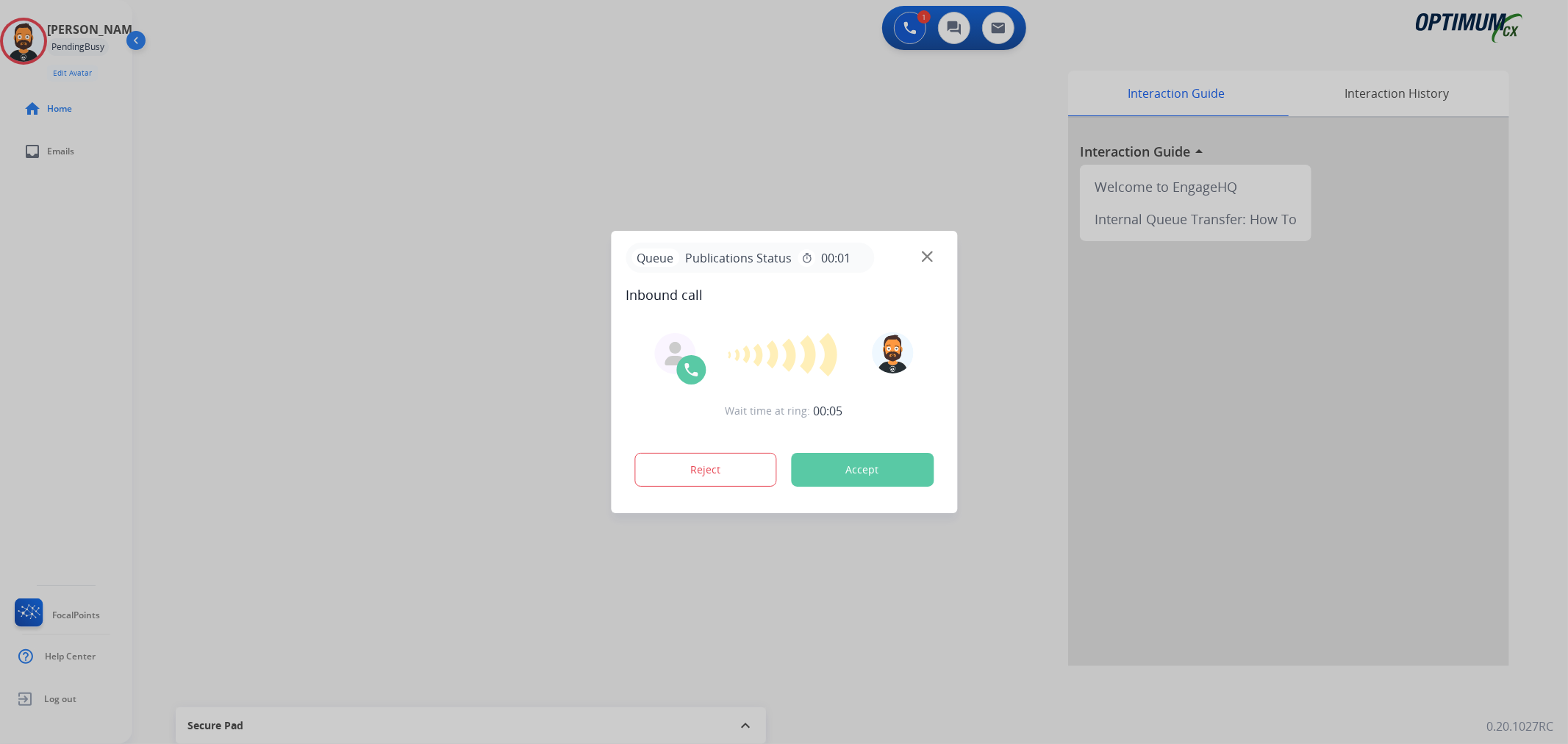
click at [156, 369] on div at bounding box center [784, 372] width 1568 height 744
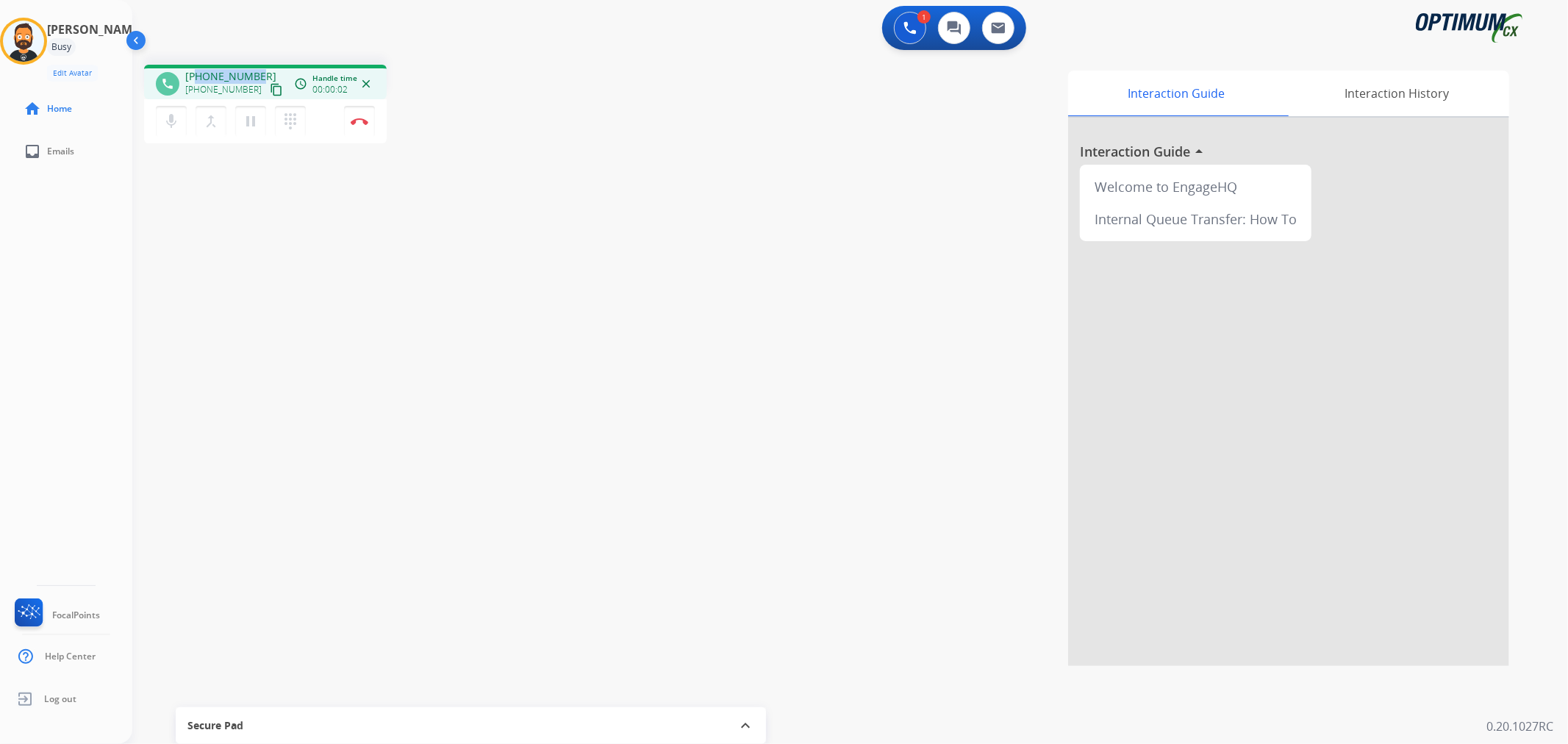
drag, startPoint x: 257, startPoint y: 69, endPoint x: 197, endPoint y: 72, distance: 60.1
click at [197, 72] on div "[PHONE_NUMBER] [PHONE_NUMBER] content_copy" at bounding box center [235, 84] width 100 height 30
click at [361, 121] on img at bounding box center [359, 121] width 18 height 7
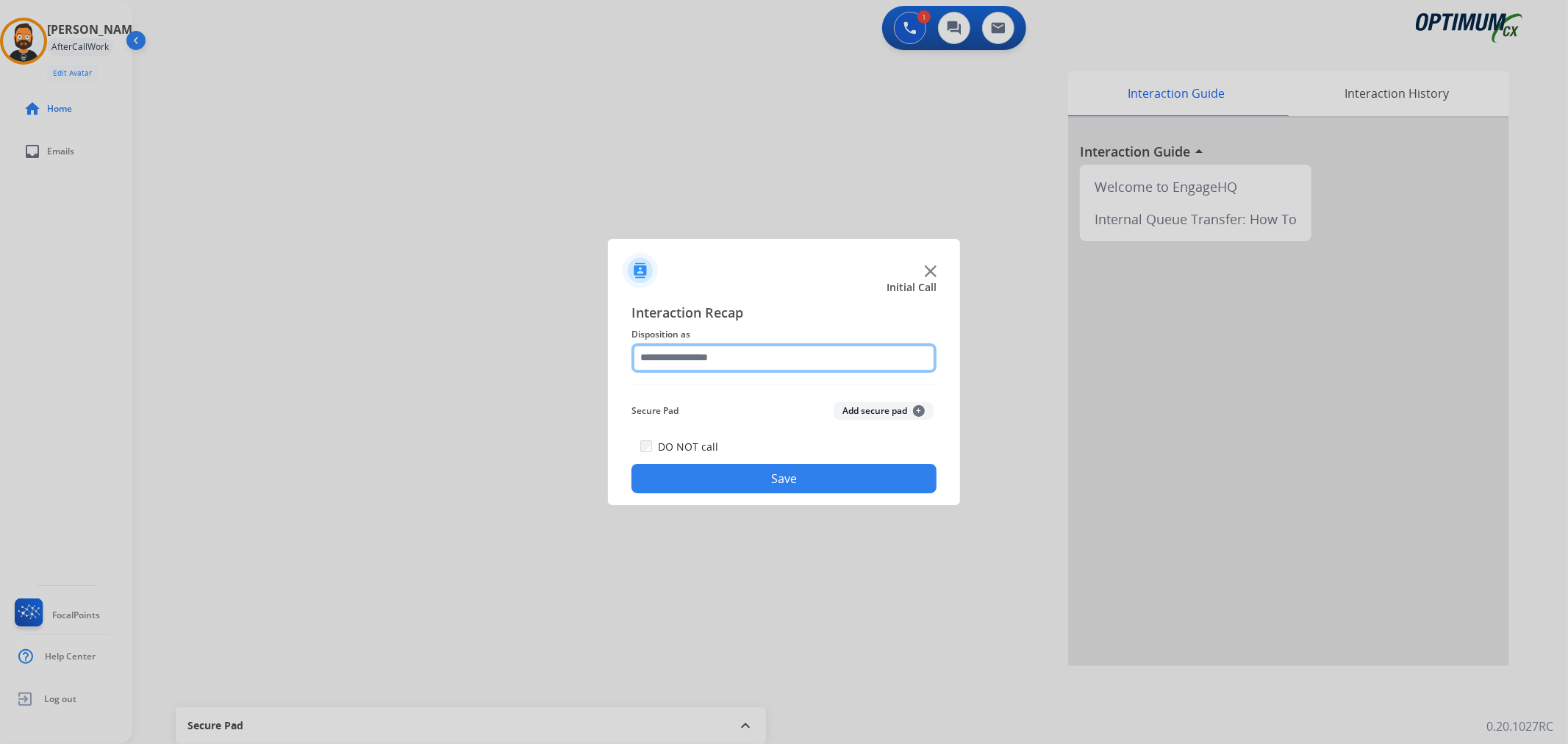
click at [744, 353] on input "text" at bounding box center [784, 358] width 305 height 30
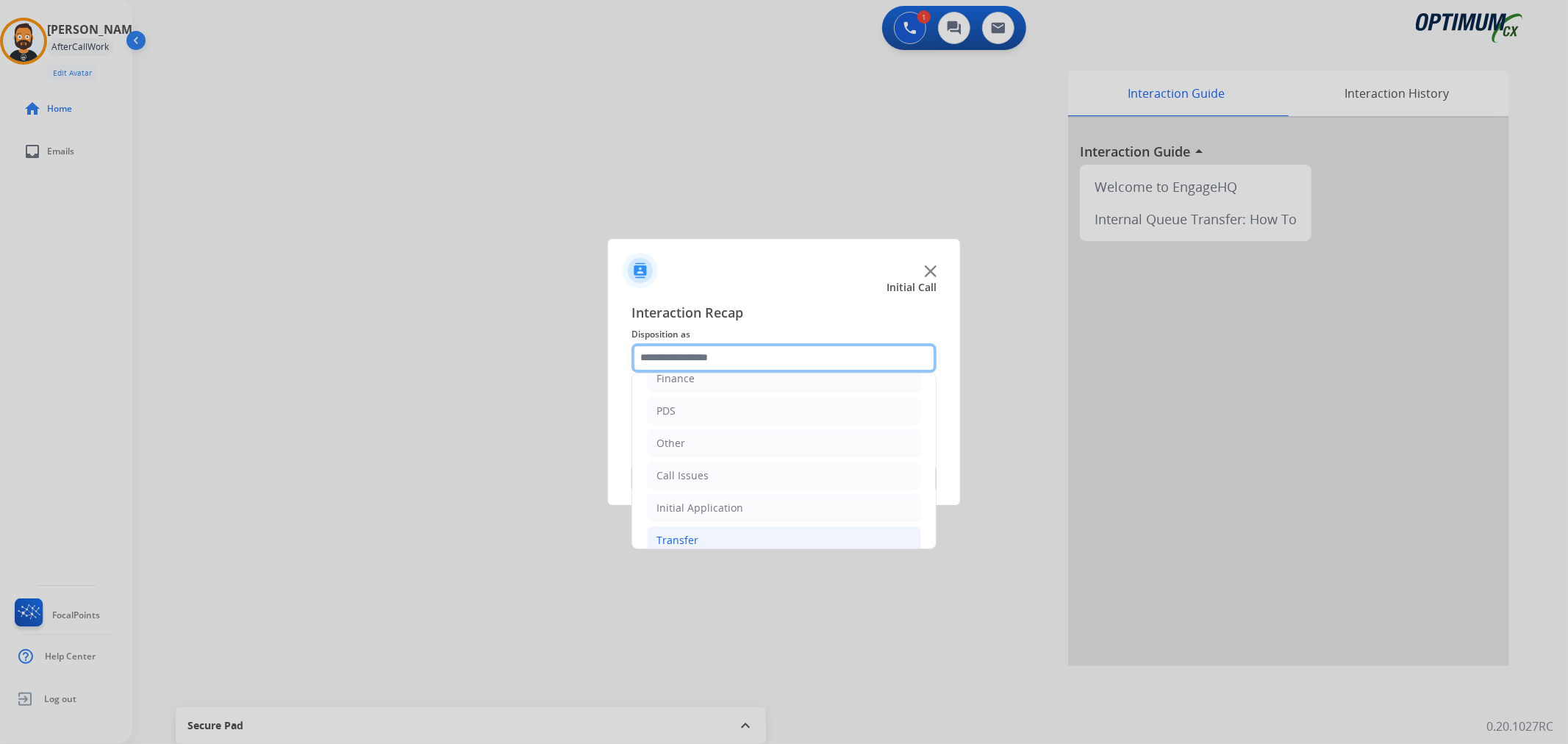
scroll to position [101, 0]
click at [672, 529] on div "Renewal" at bounding box center [678, 524] width 42 height 15
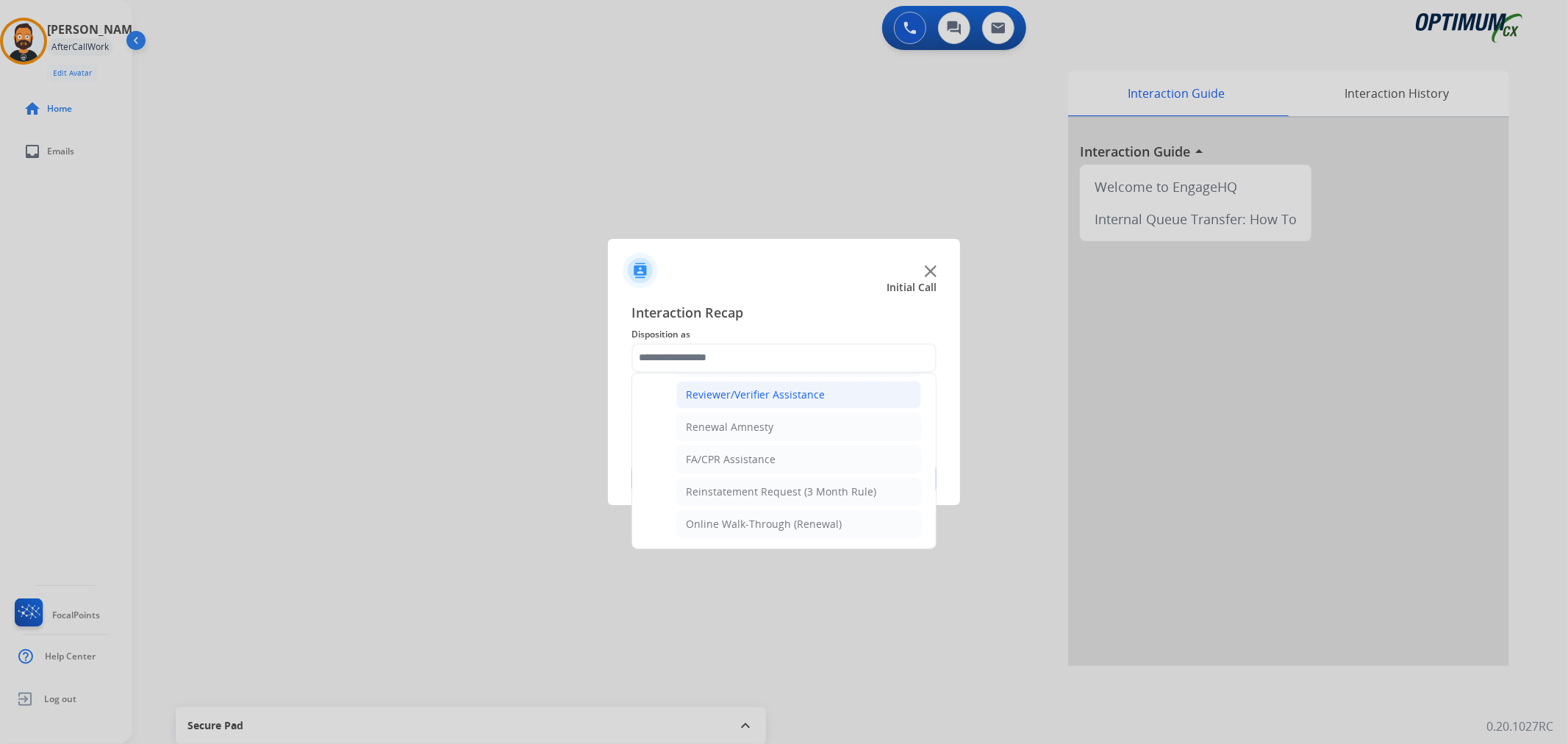
click at [750, 383] on li "Reviewer/Verifier Assistance" at bounding box center [798, 395] width 244 height 28
type input "**********"
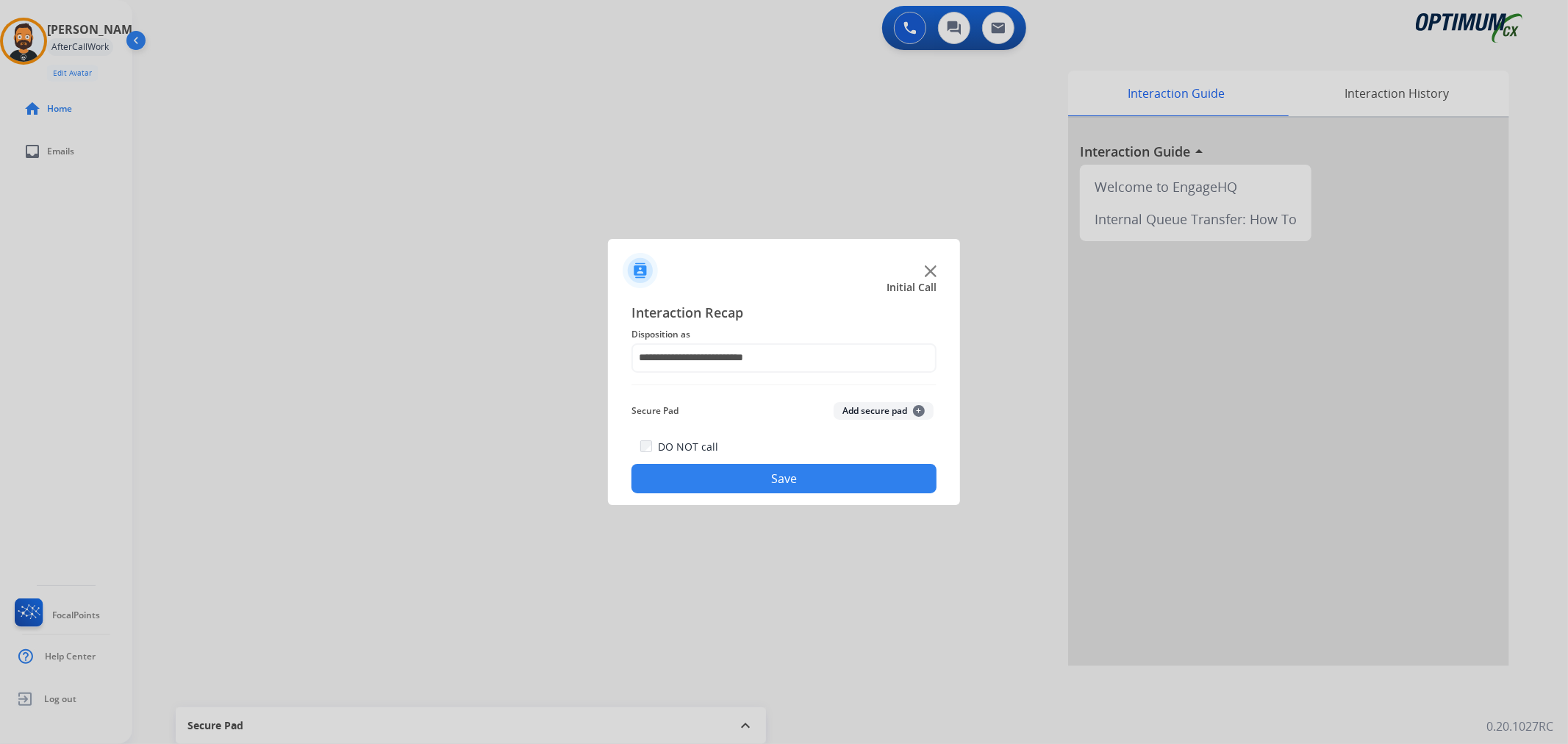
click at [754, 487] on button "Save" at bounding box center [784, 479] width 305 height 30
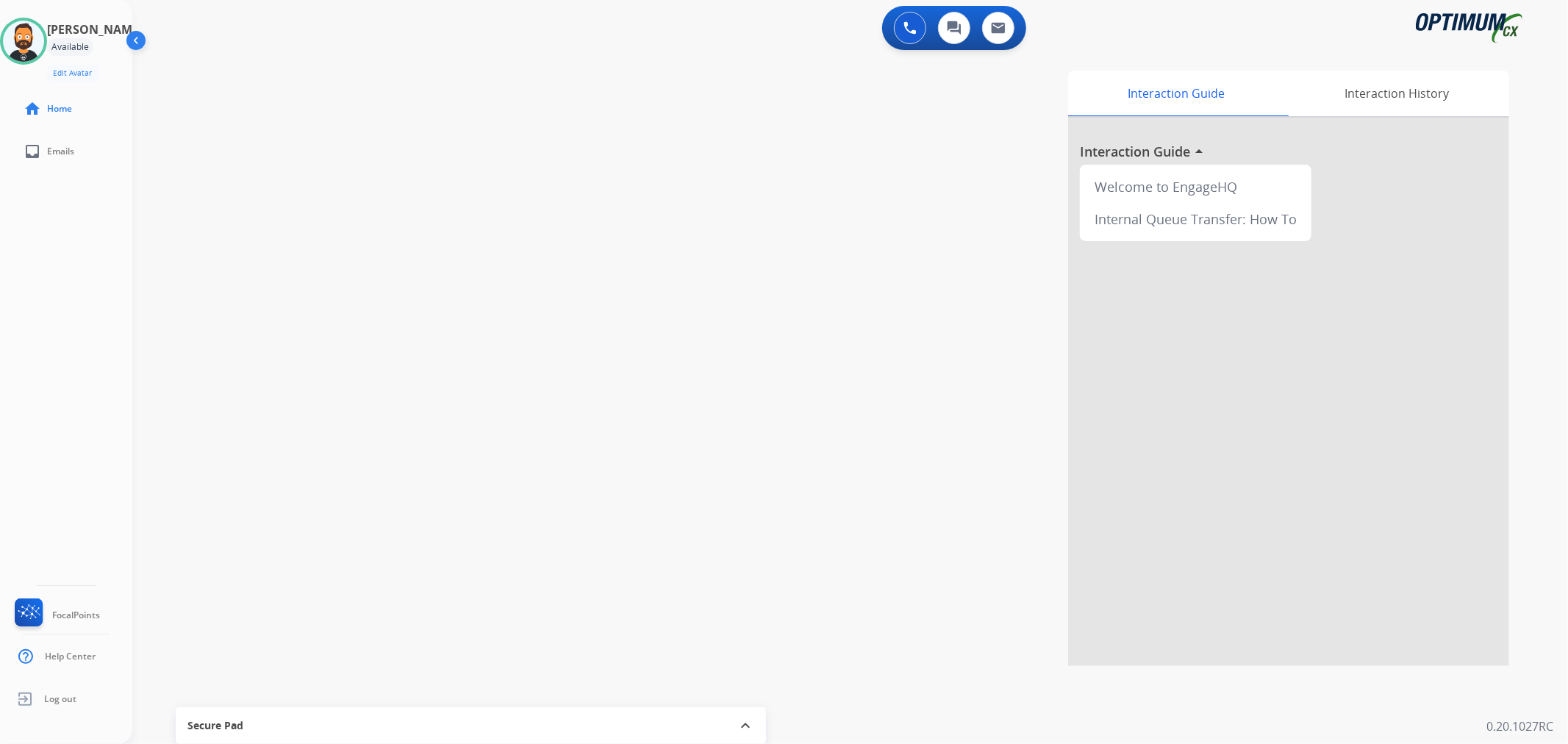
drag, startPoint x: 33, startPoint y: 35, endPoint x: 96, endPoint y: 60, distance: 67.8
click at [33, 35] on img at bounding box center [23, 41] width 41 height 41
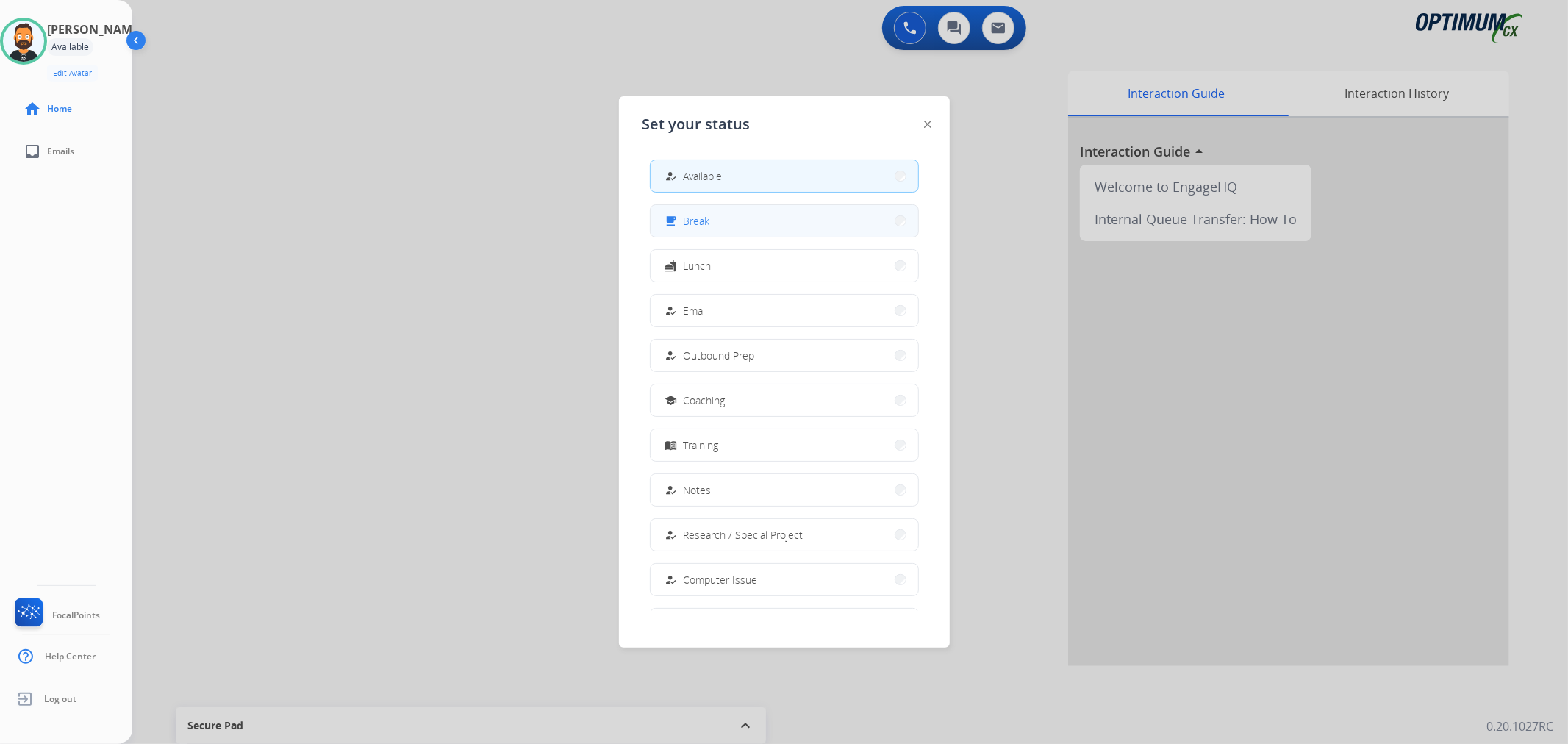
click at [704, 213] on span "Break" at bounding box center [697, 221] width 27 height 16
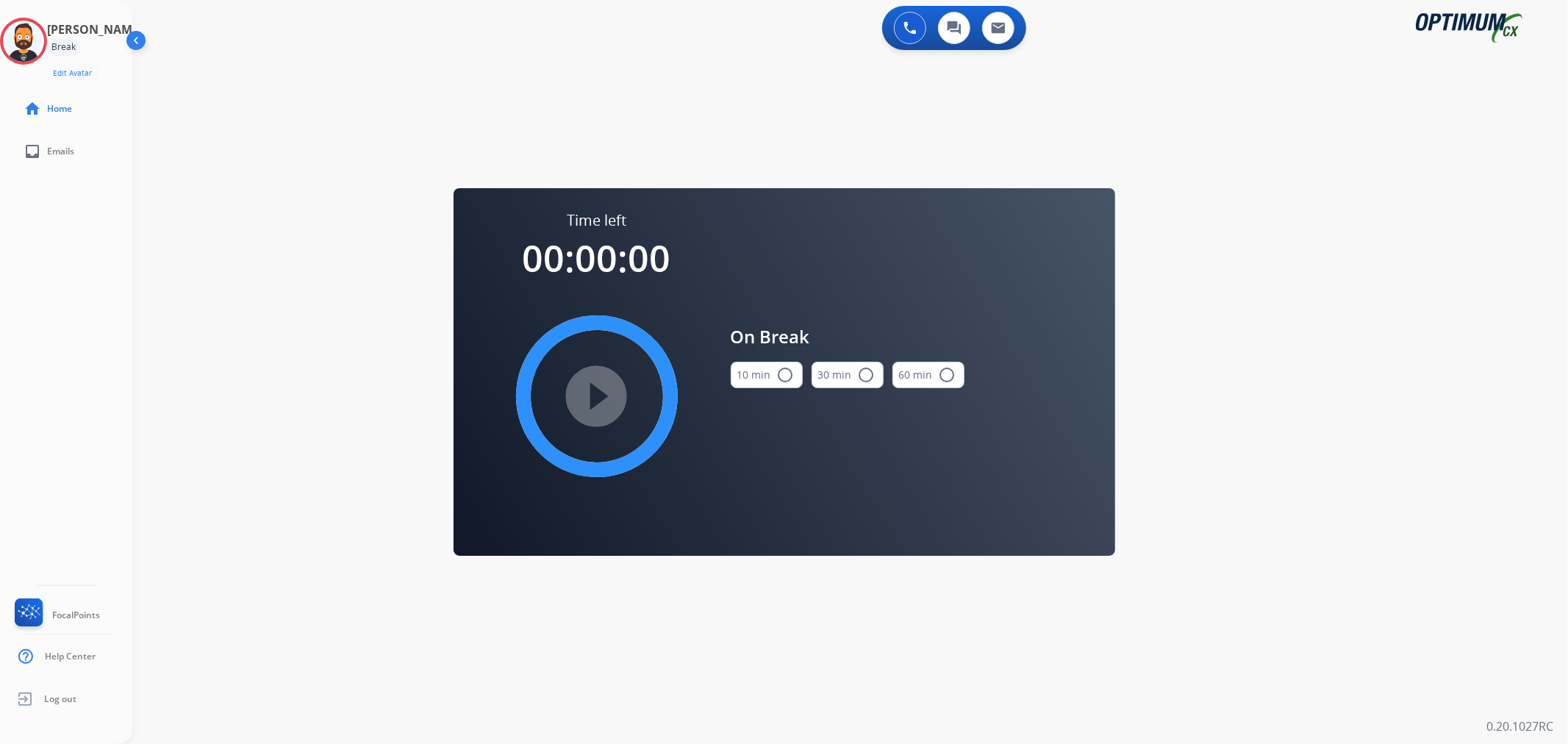
click at [760, 371] on button "10 min radio_button_unchecked" at bounding box center [767, 375] width 72 height 27
click at [597, 394] on mat-icon "play_circle_filled" at bounding box center [597, 396] width 18 height 18
click at [41, 38] on icon at bounding box center [23, 41] width 48 height 48
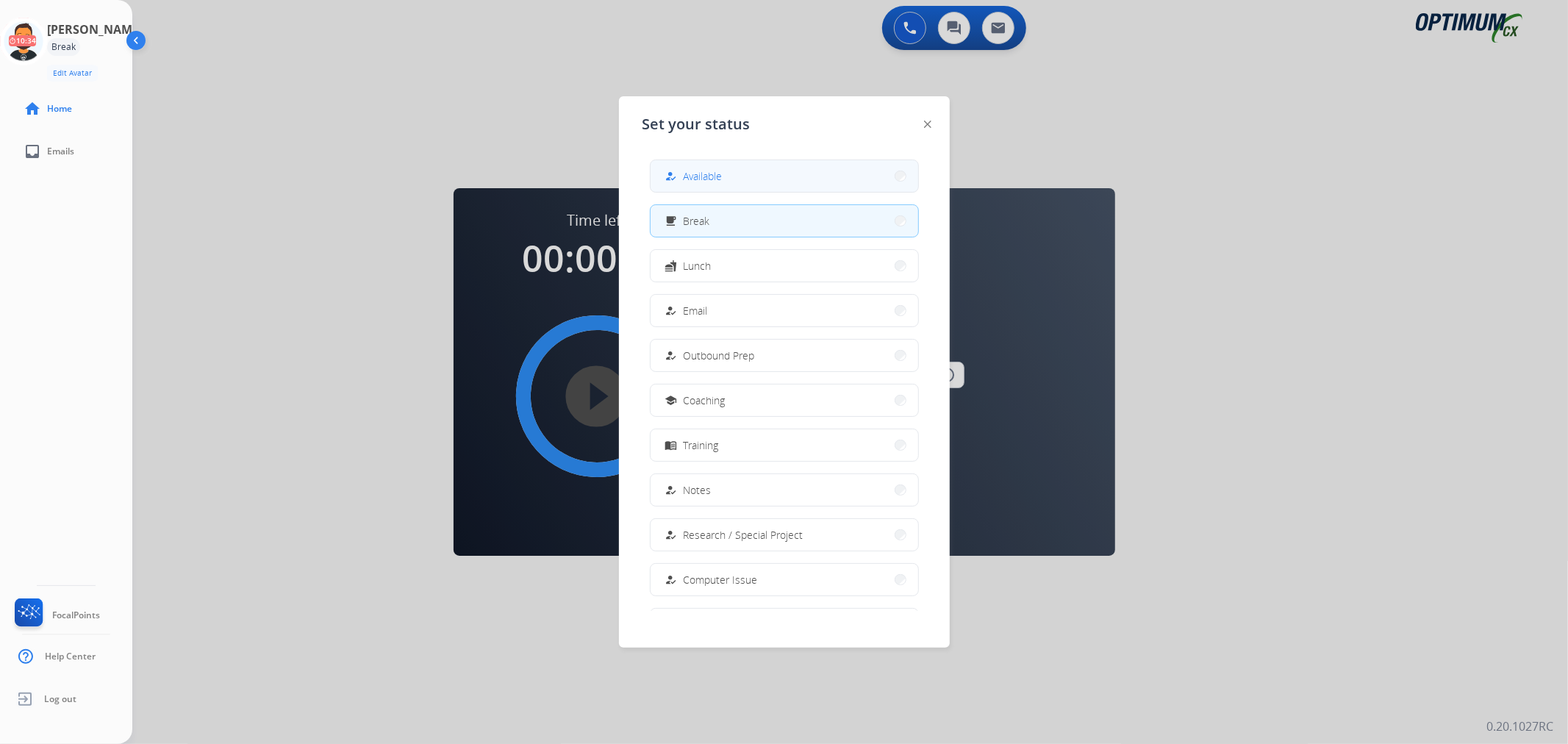
click at [718, 183] on div "how_to_reg Available" at bounding box center [692, 176] width 60 height 18
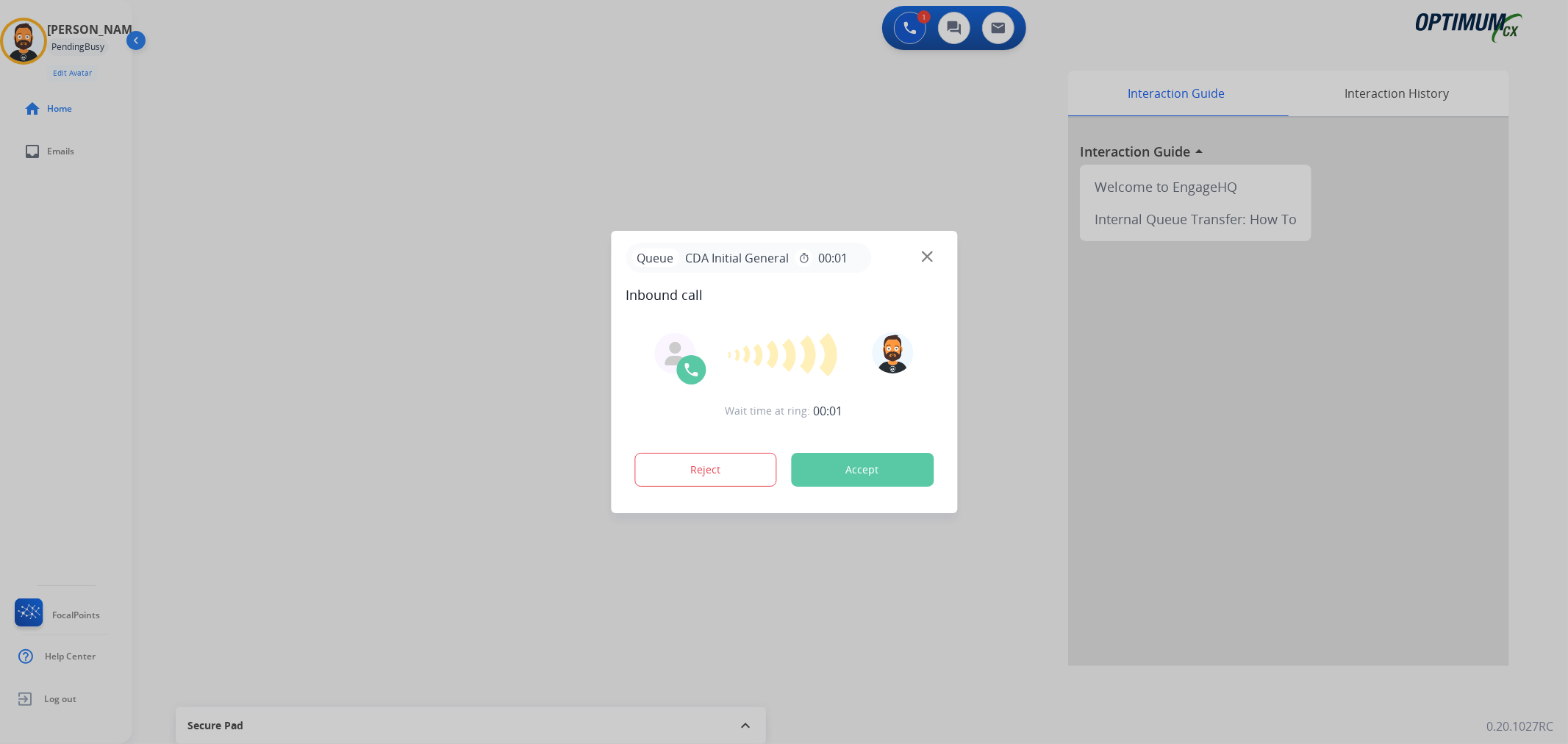
click at [262, 281] on div at bounding box center [784, 372] width 1568 height 744
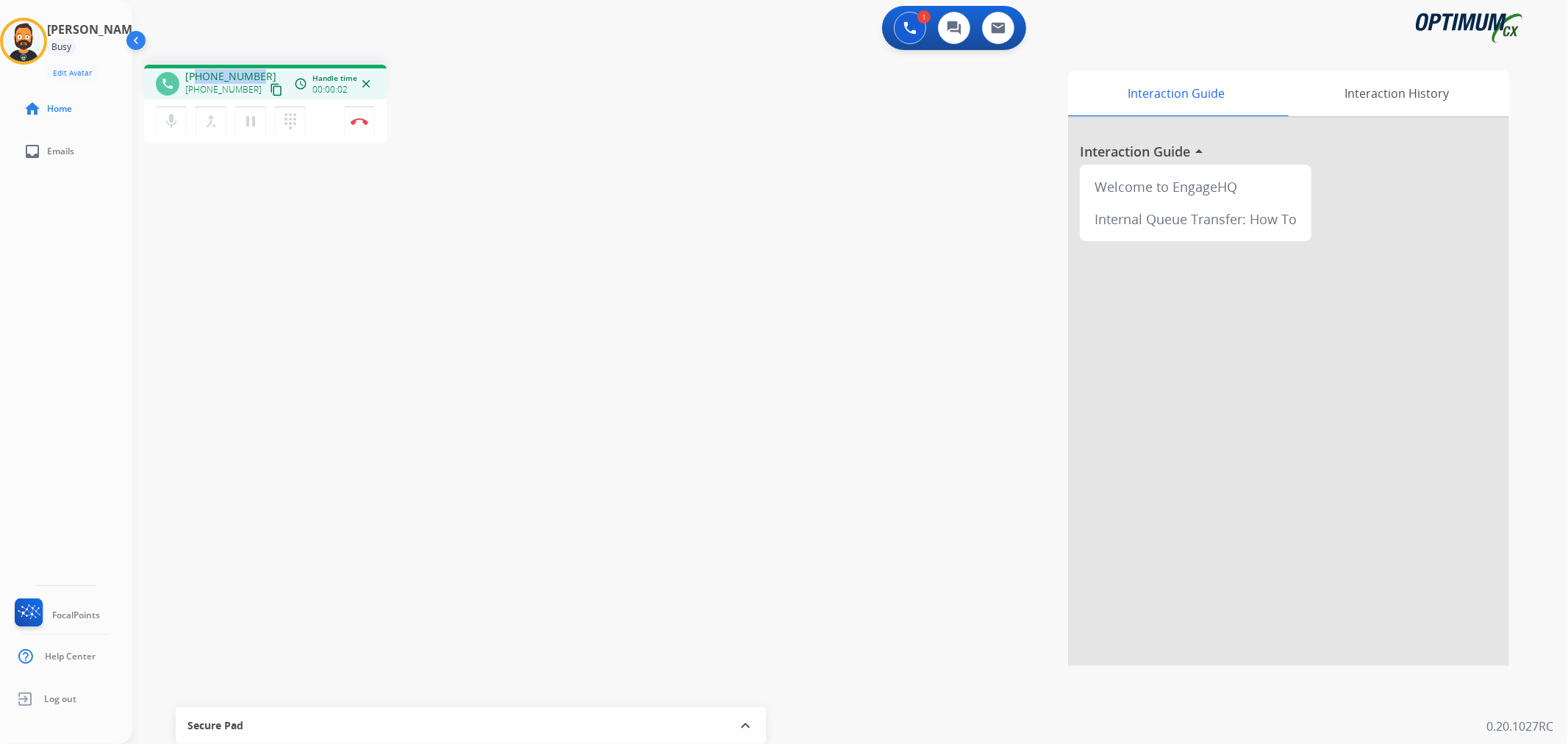
drag, startPoint x: 256, startPoint y: 70, endPoint x: 195, endPoint y: 76, distance: 61.3
click at [195, 76] on div "[PHONE_NUMBER] [PHONE_NUMBER] content_copy" at bounding box center [235, 84] width 100 height 30
click at [357, 123] on img at bounding box center [359, 121] width 18 height 7
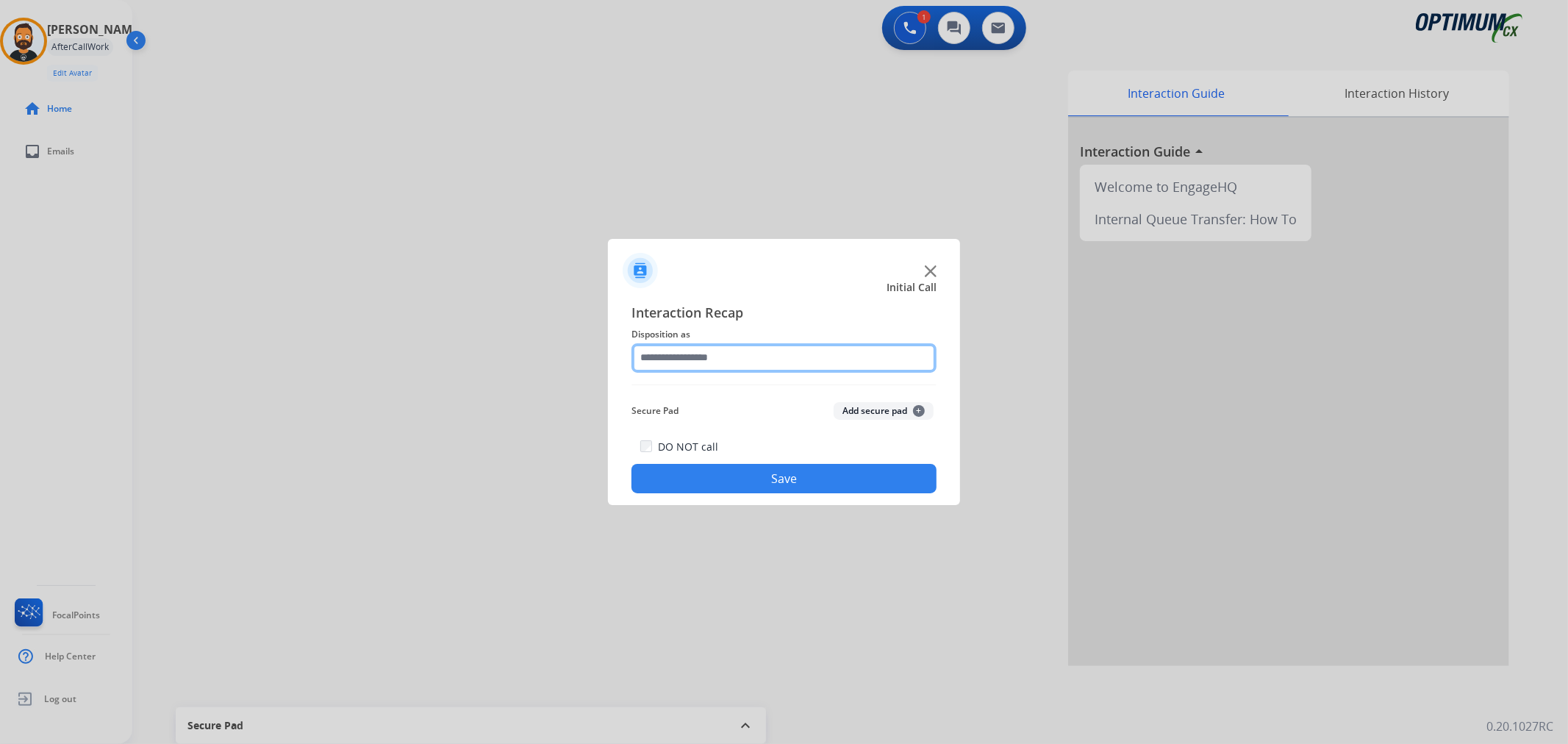
click at [670, 356] on input "text" at bounding box center [784, 358] width 305 height 30
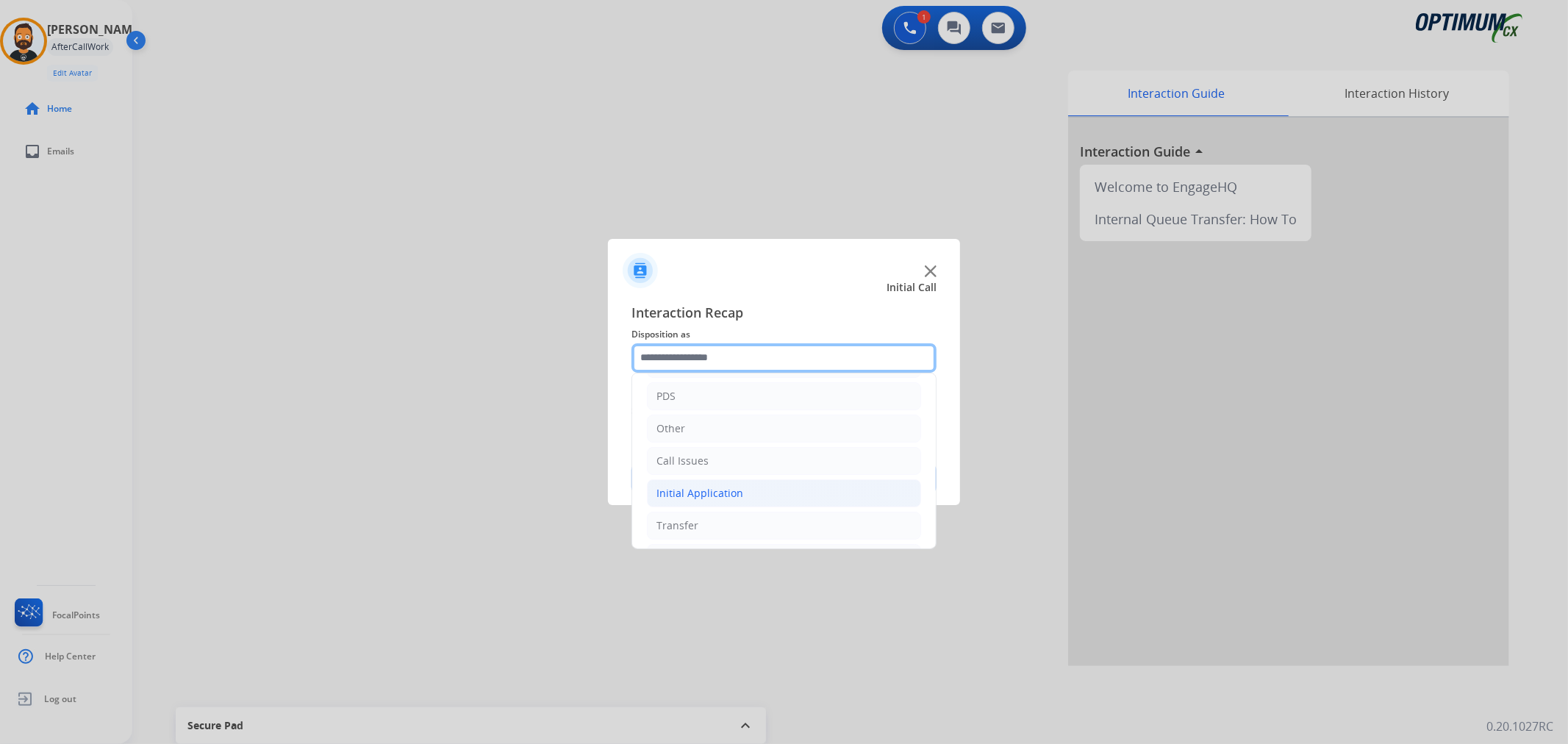
scroll to position [101, 0]
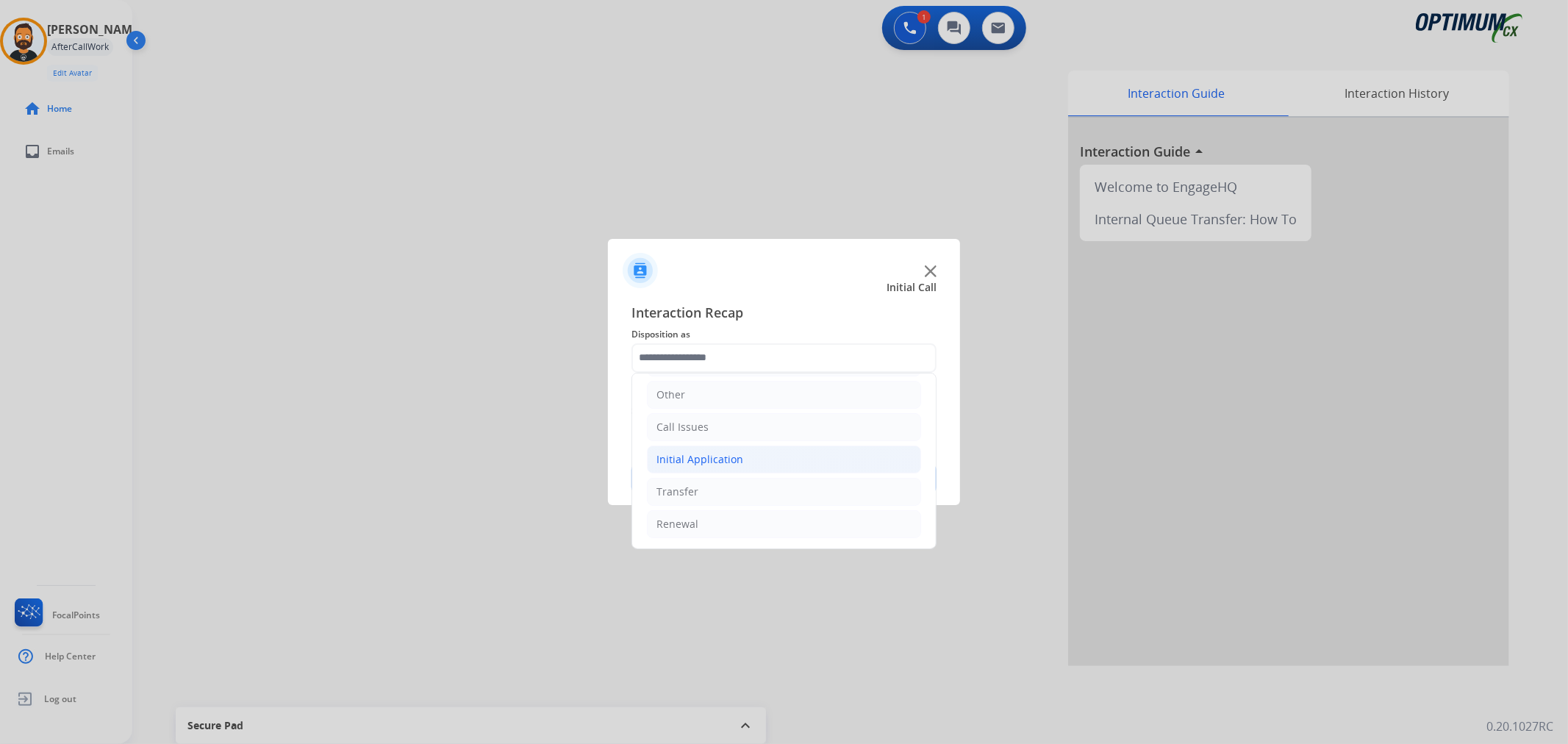
click at [726, 458] on div "Initial Application" at bounding box center [700, 459] width 87 height 15
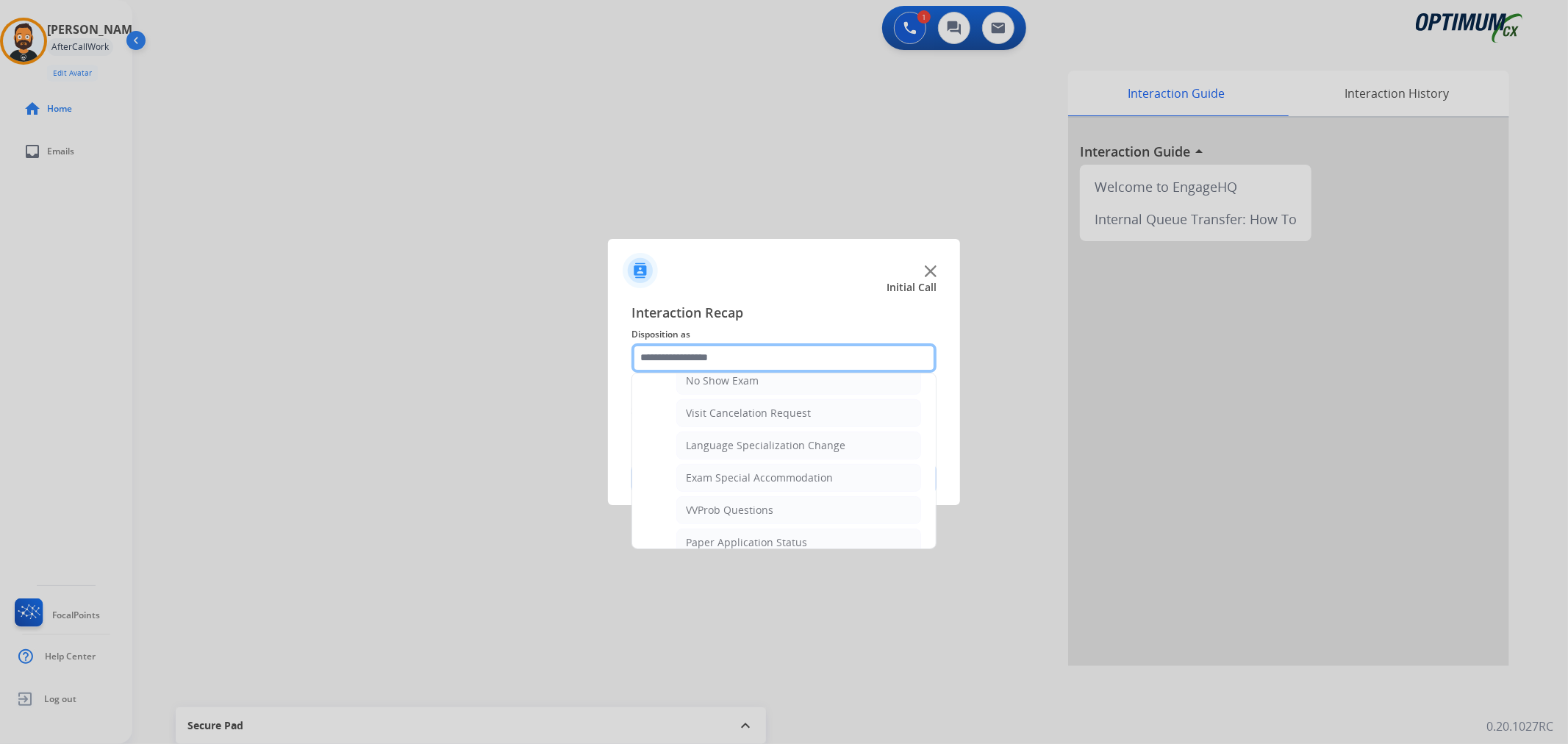
scroll to position [781, 0]
click at [725, 461] on li "General Questions (Initial application)" at bounding box center [798, 472] width 244 height 28
type input "**********"
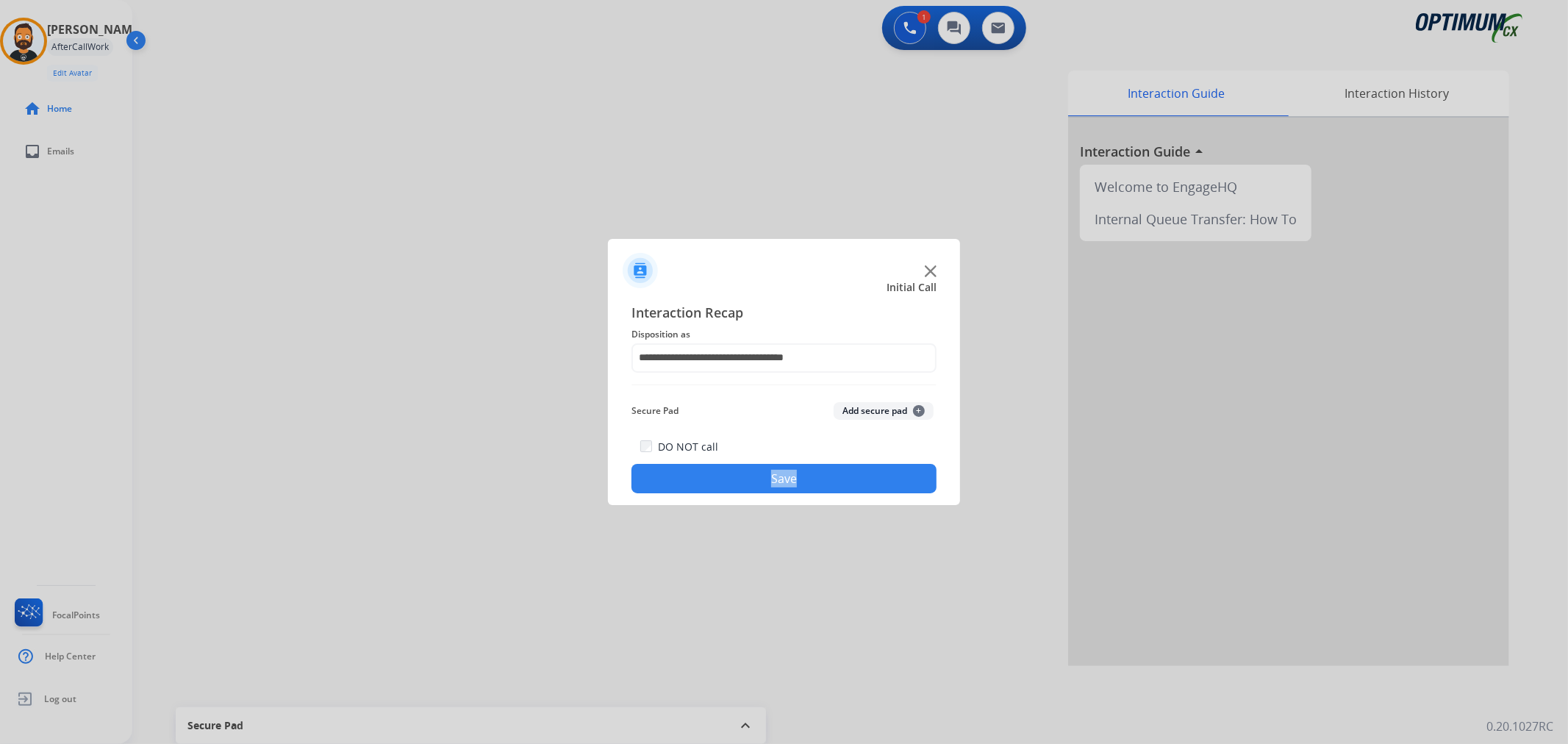
click at [725, 461] on div "DO NOT call Save" at bounding box center [784, 465] width 305 height 56
click at [718, 479] on button "Save" at bounding box center [784, 479] width 305 height 30
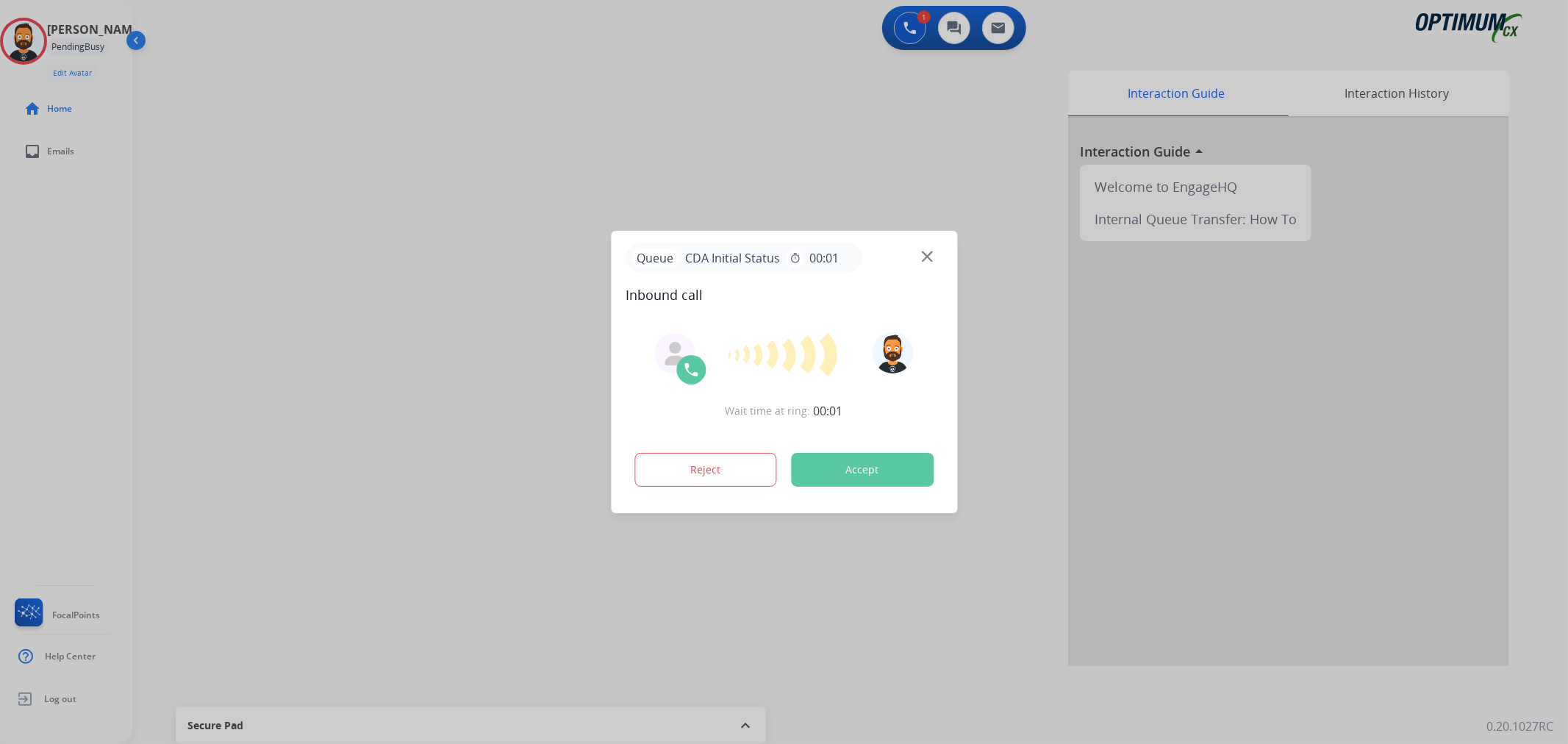
click at [196, 333] on div at bounding box center [784, 372] width 1568 height 744
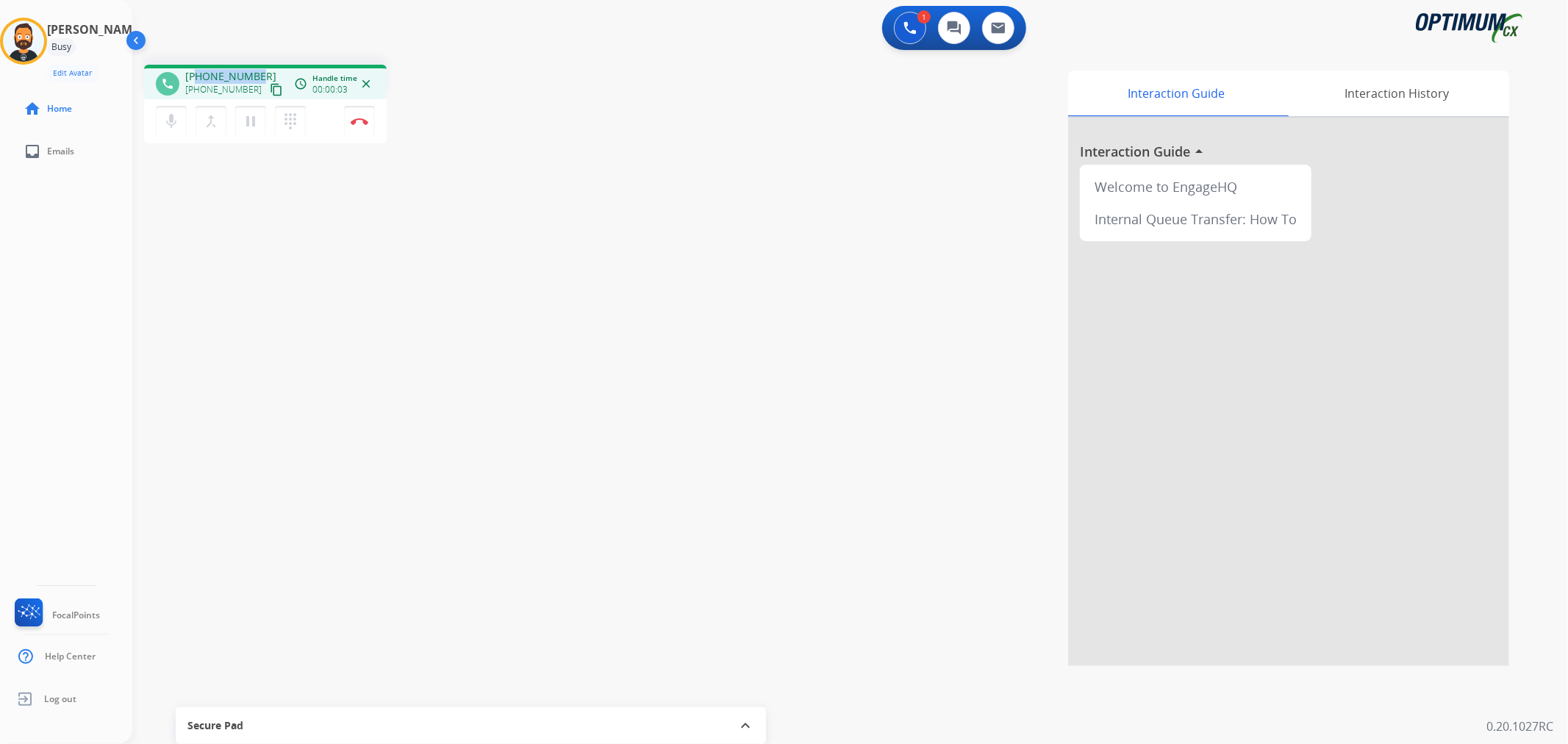
drag, startPoint x: 258, startPoint y: 69, endPoint x: 194, endPoint y: 75, distance: 64.3
click at [194, 75] on div "[PHONE_NUMBER] [PHONE_NUMBER] content_copy" at bounding box center [235, 84] width 100 height 30
click at [362, 119] on img at bounding box center [359, 121] width 18 height 7
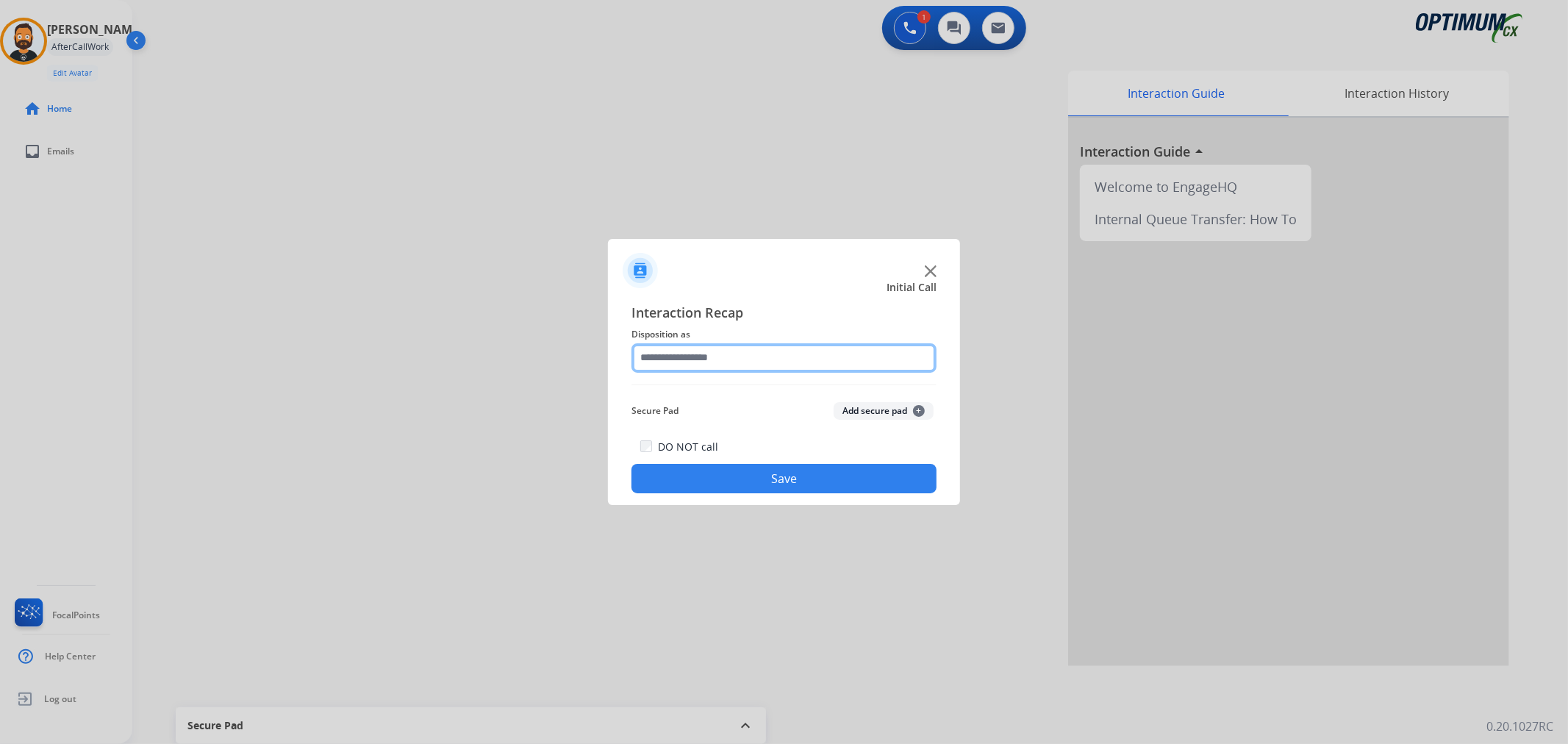
click at [688, 357] on input "text" at bounding box center [784, 358] width 305 height 30
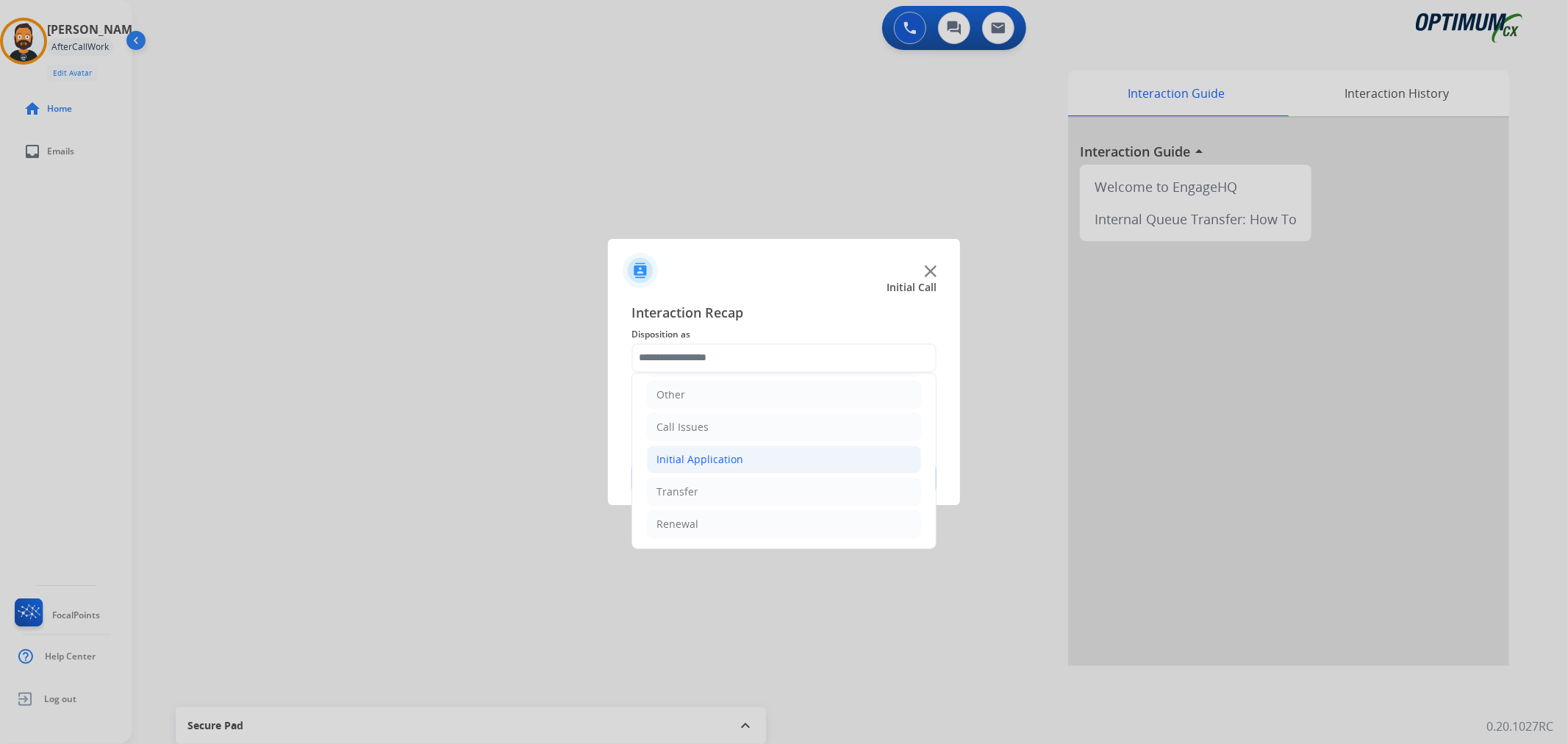
click at [710, 452] on div "Initial Application" at bounding box center [700, 459] width 87 height 15
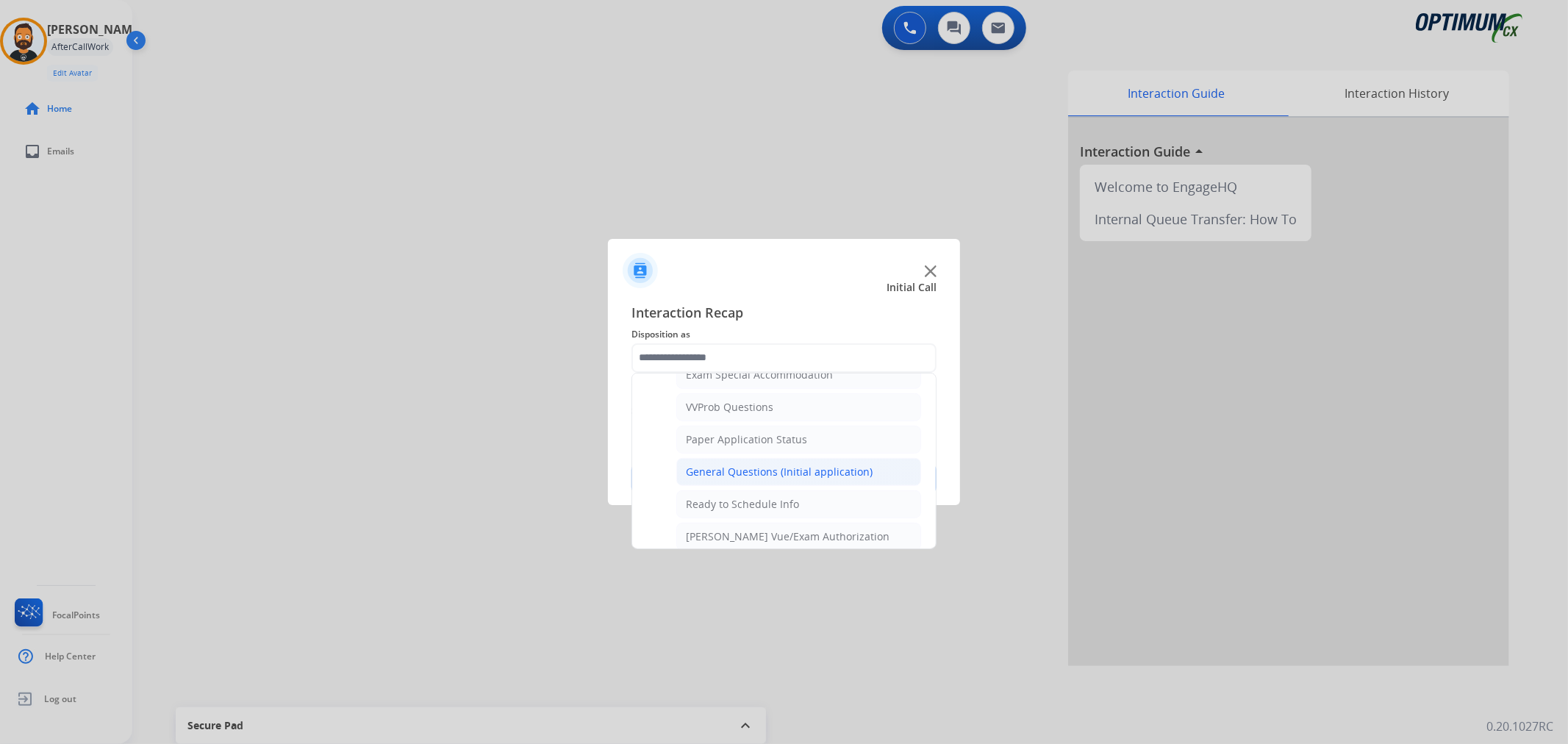
click at [736, 468] on div "General Questions (Initial application)" at bounding box center [779, 472] width 187 height 15
type input "**********"
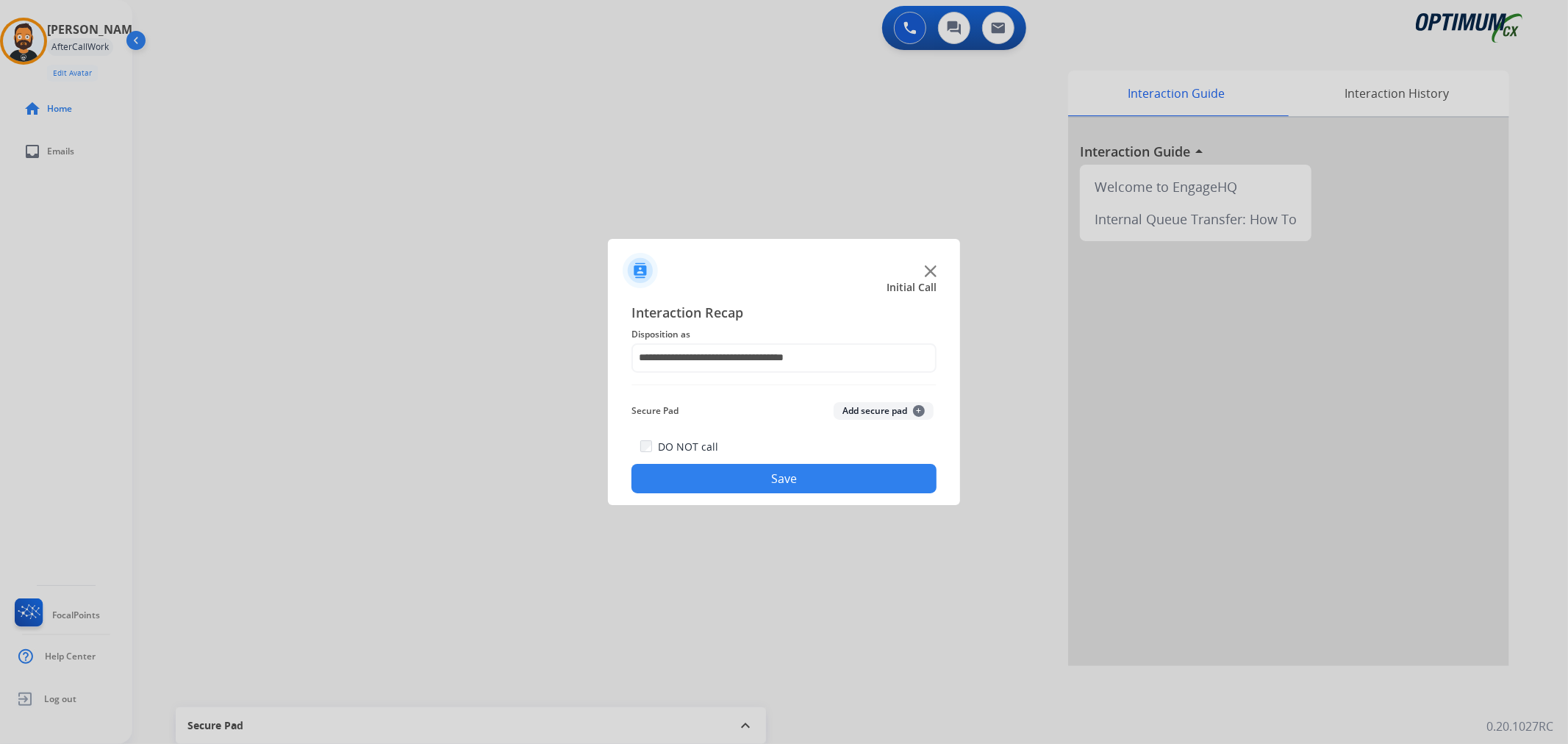
click at [725, 482] on button "Save" at bounding box center [784, 479] width 305 height 30
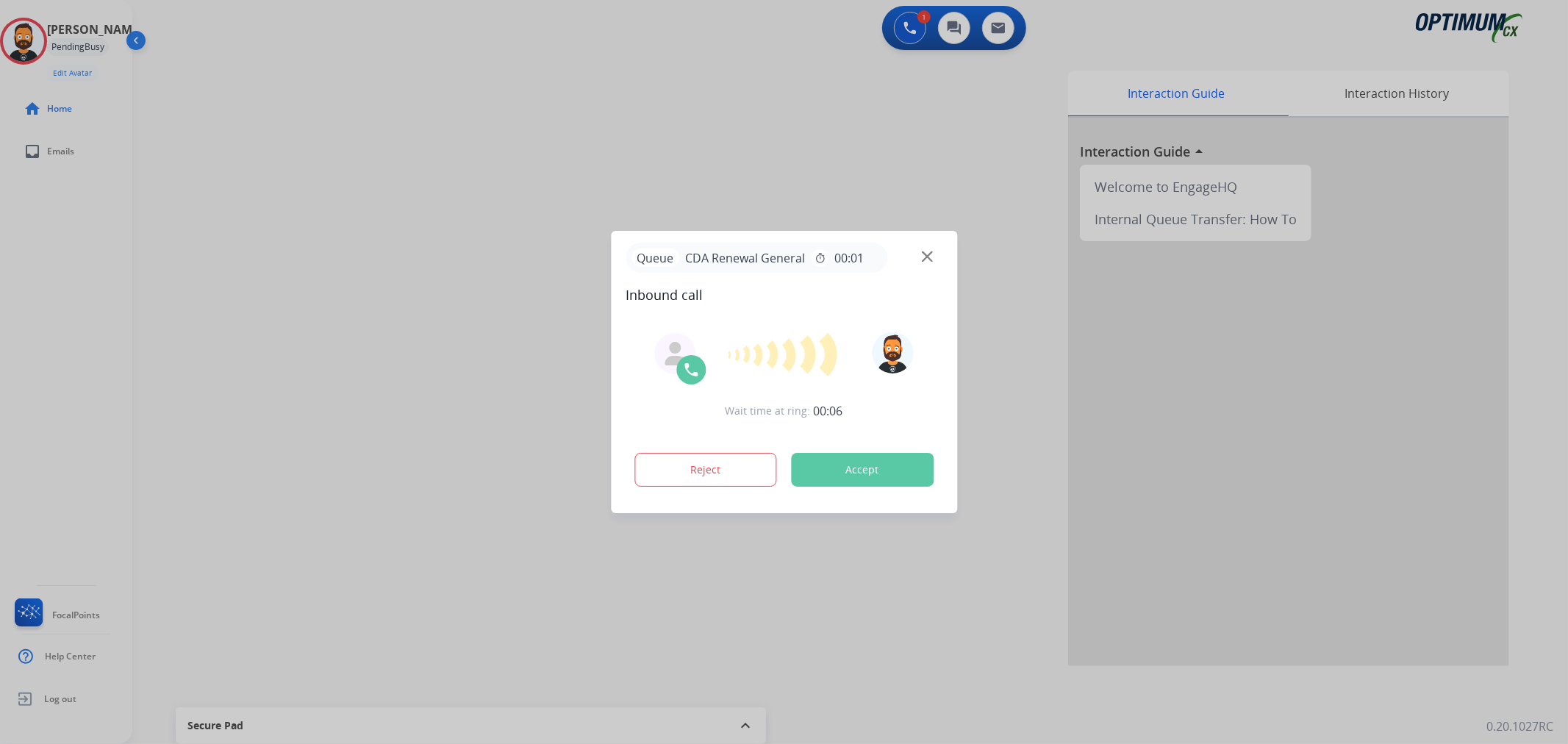
click at [244, 297] on div at bounding box center [784, 372] width 1568 height 744
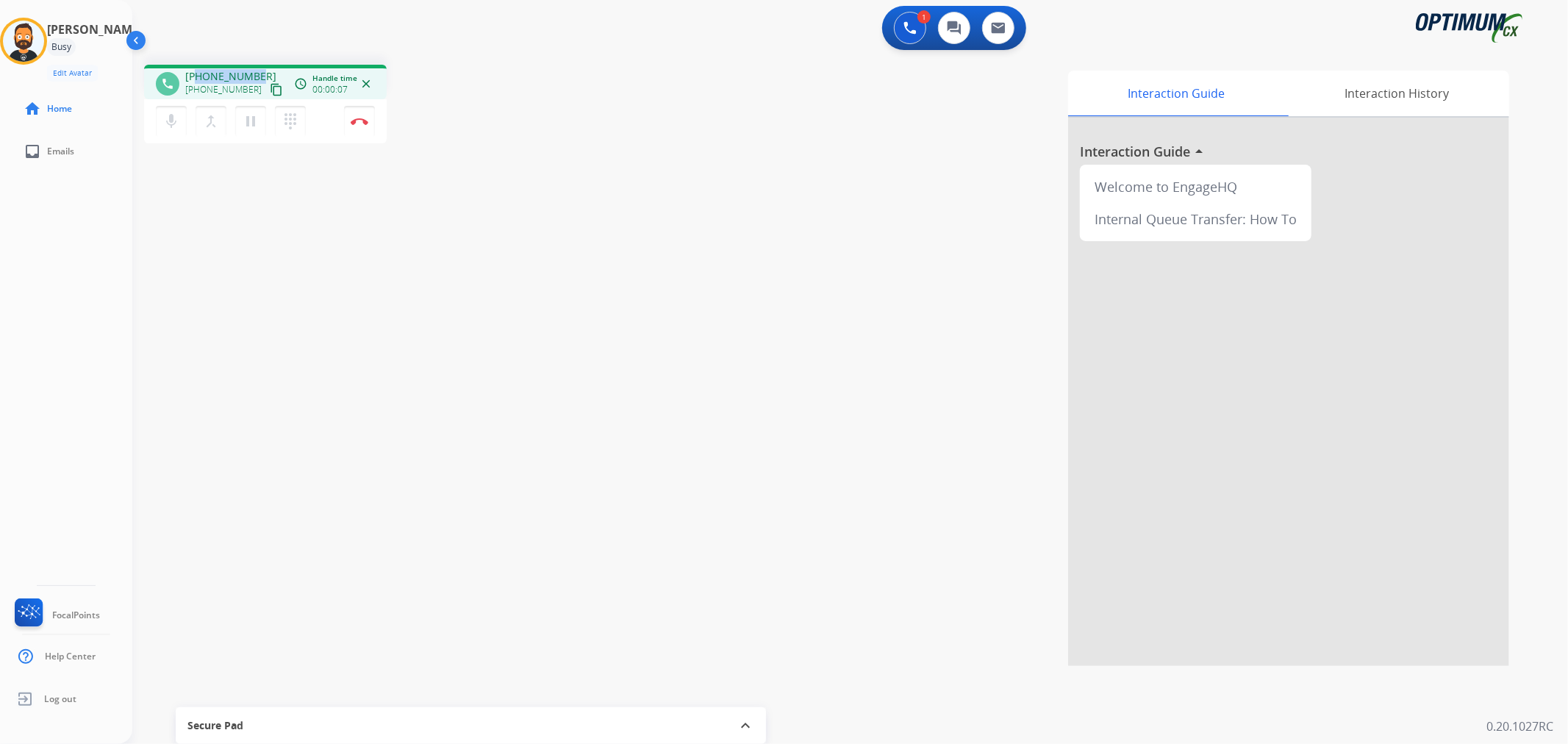
drag, startPoint x: 255, startPoint y: 68, endPoint x: 197, endPoint y: 70, distance: 58.0
click at [197, 70] on div "phone [PHONE_NUMBER] [PHONE_NUMBER] content_copy access_time Call metrics Queue…" at bounding box center [265, 82] width 243 height 34
click at [358, 119] on img at bounding box center [359, 121] width 18 height 7
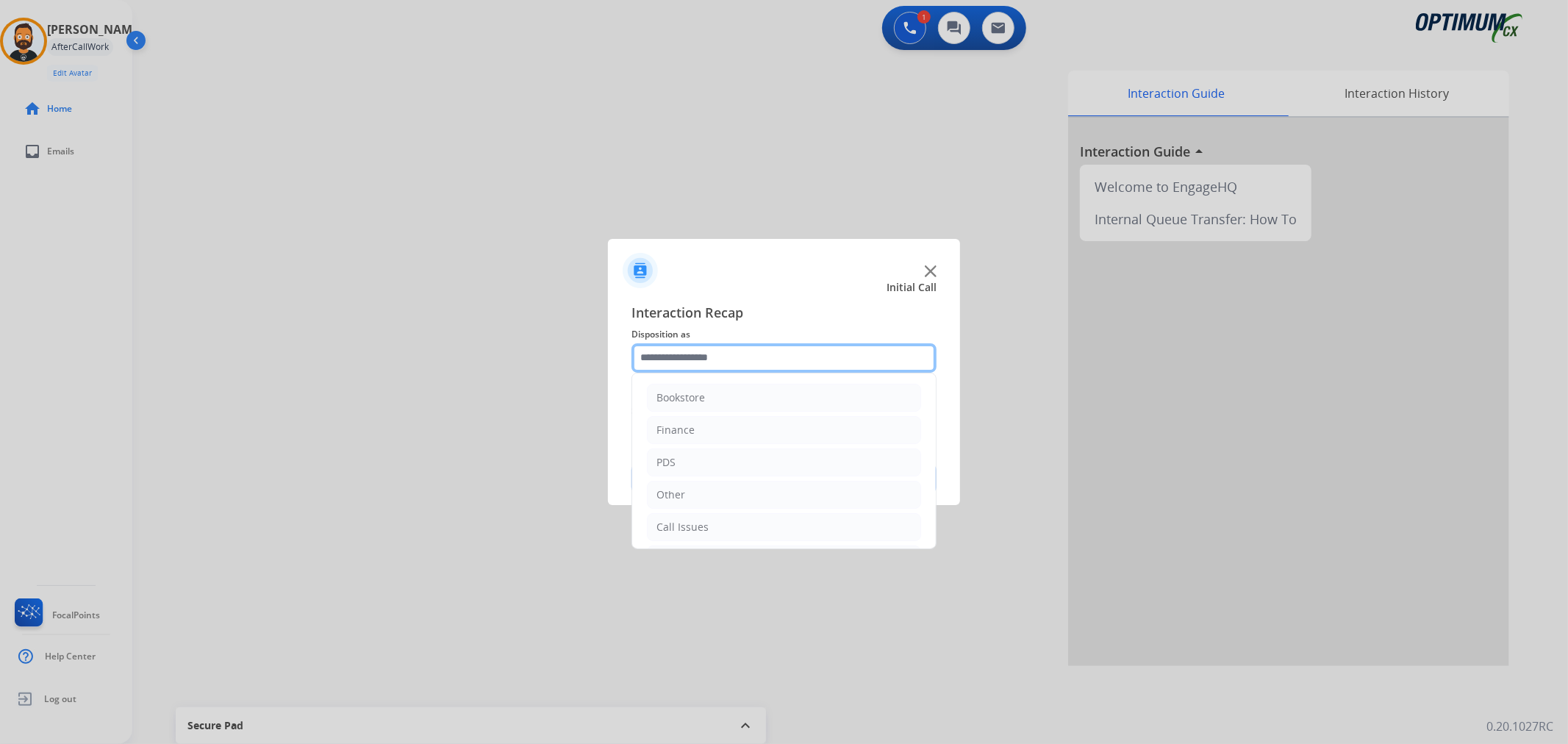
drag, startPoint x: 678, startPoint y: 360, endPoint x: 690, endPoint y: 368, distance: 14.4
click at [679, 360] on input "text" at bounding box center [784, 358] width 305 height 30
click at [710, 517] on li "Renewal" at bounding box center [783, 524] width 274 height 28
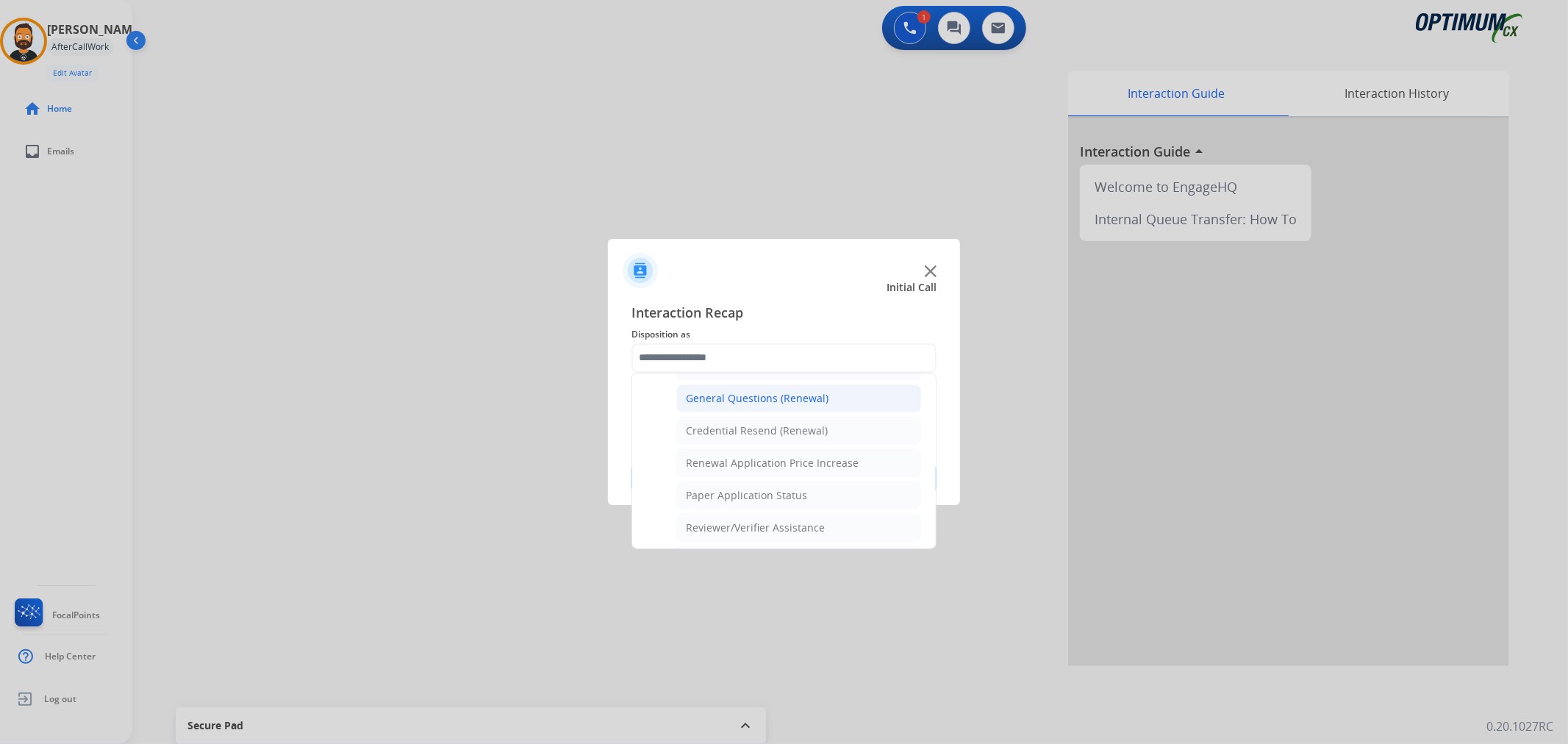
click at [725, 405] on div "General Questions (Renewal)" at bounding box center [757, 398] width 143 height 15
type input "**********"
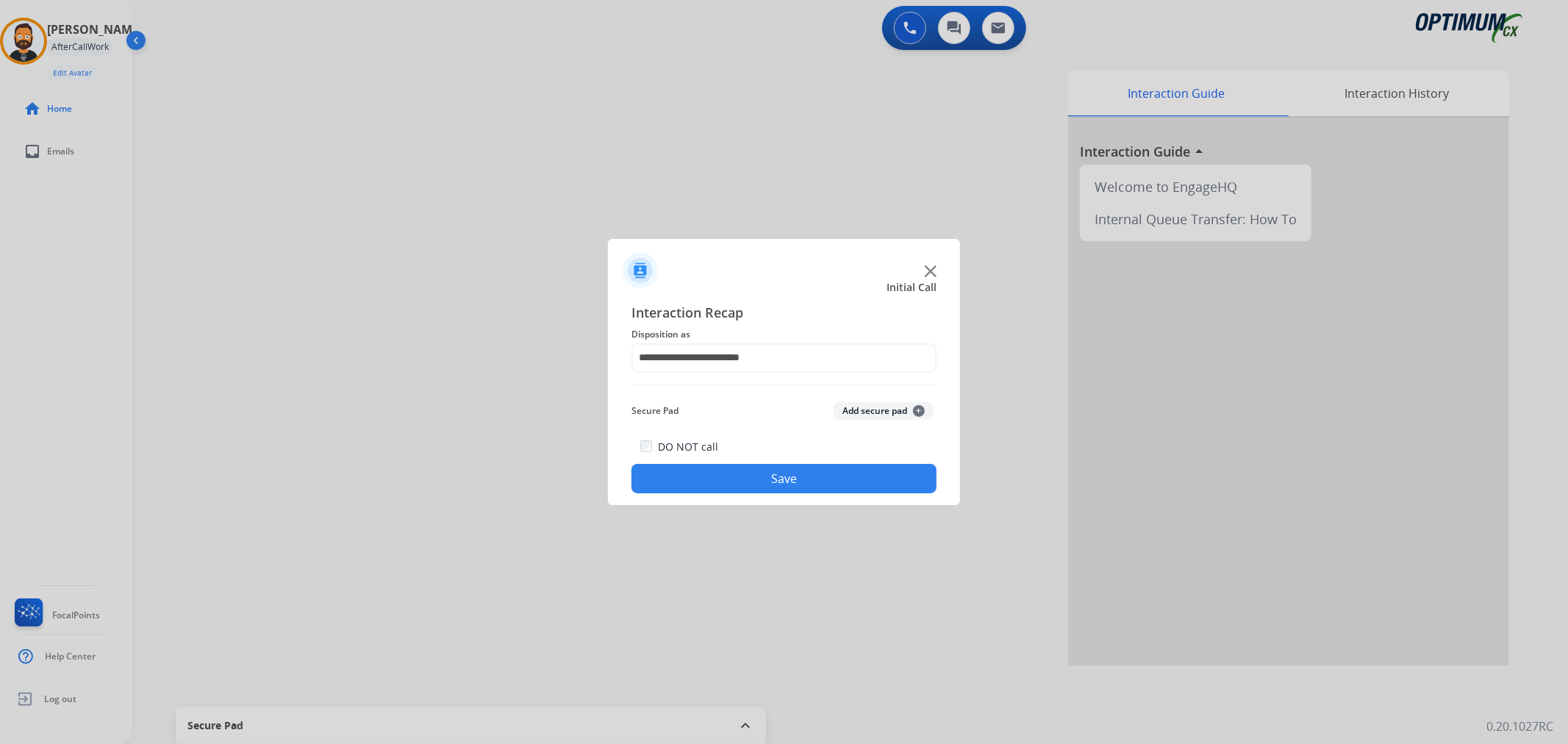
click at [733, 473] on button "Save" at bounding box center [784, 479] width 305 height 30
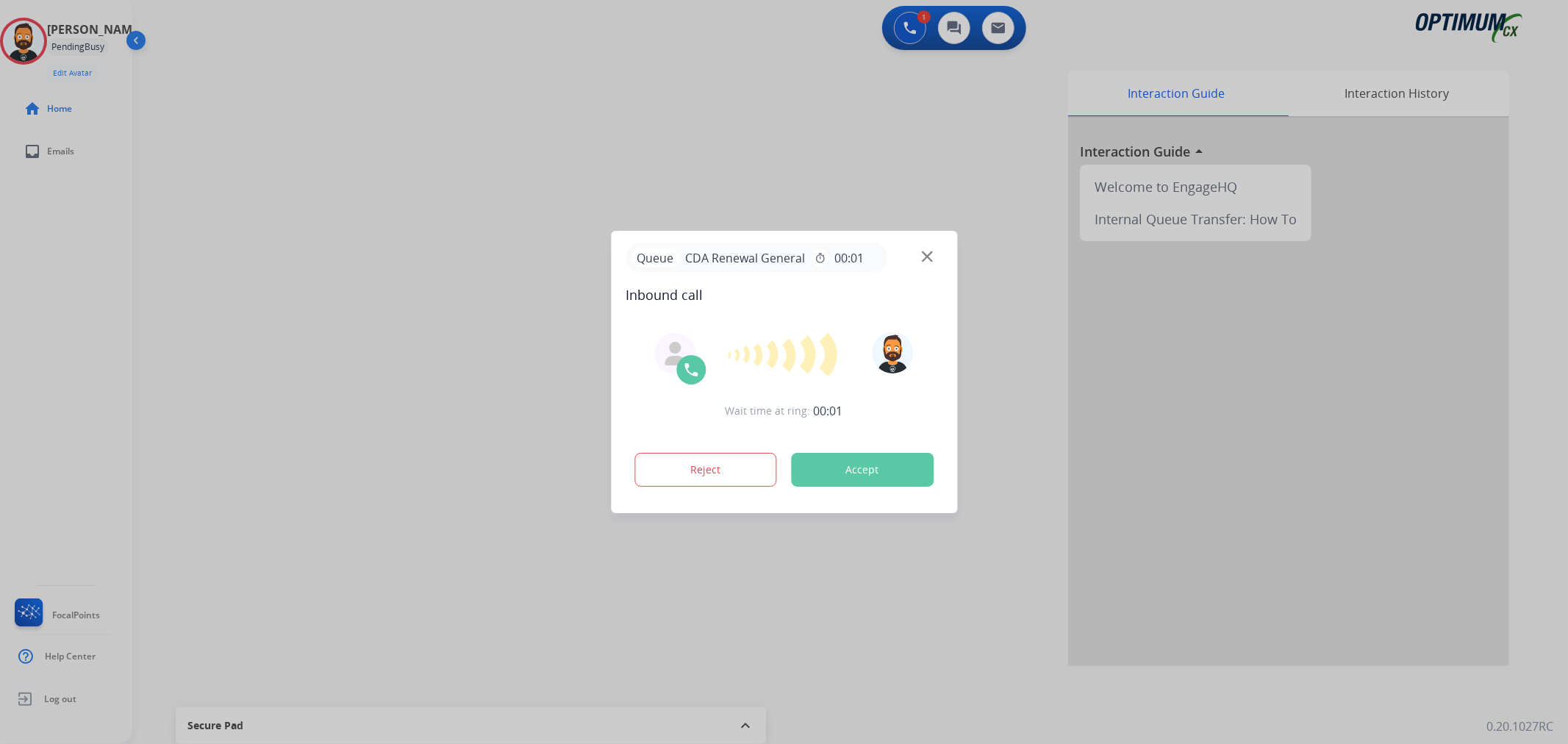
click at [244, 272] on div at bounding box center [784, 372] width 1568 height 744
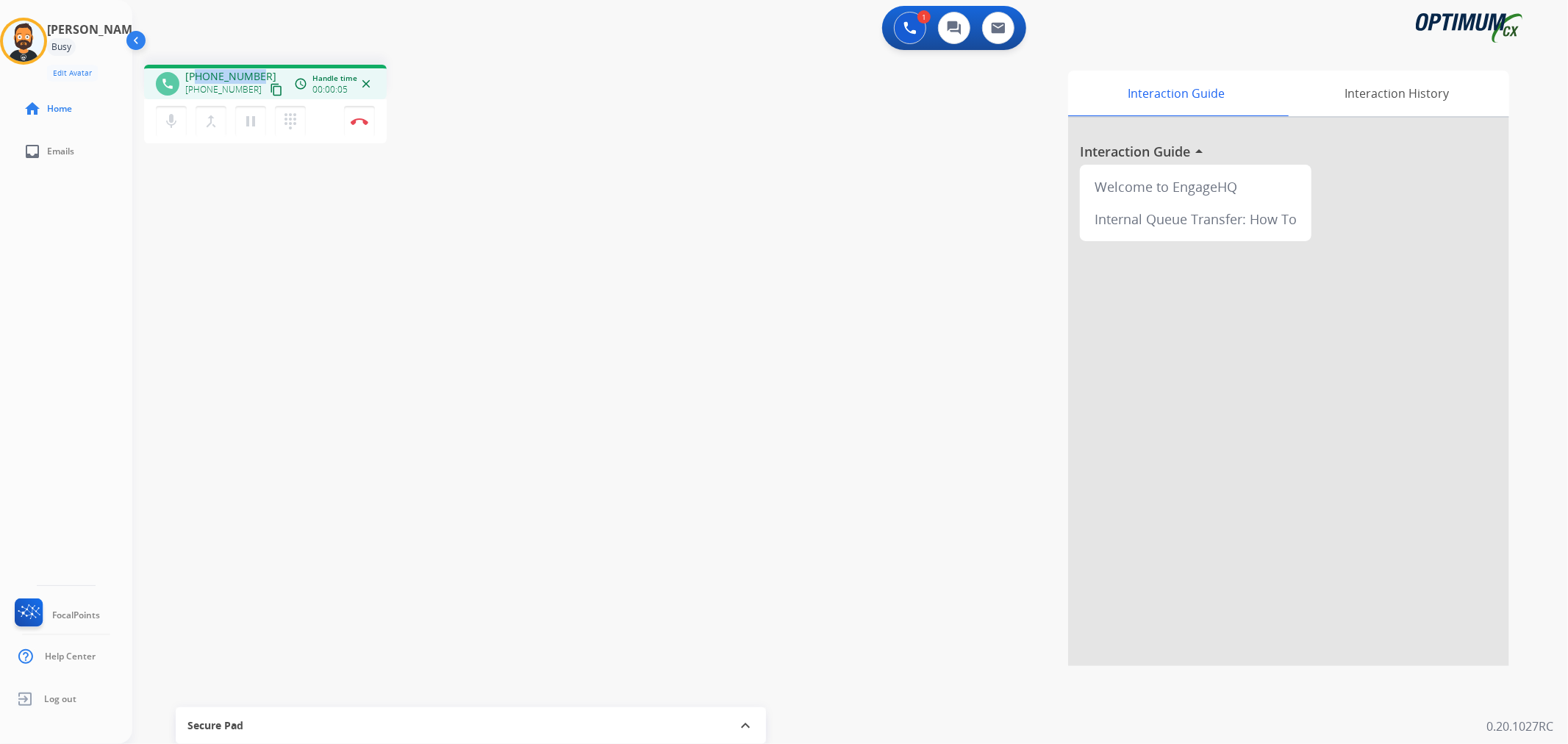
drag, startPoint x: 258, startPoint y: 73, endPoint x: 198, endPoint y: 71, distance: 60.0
click at [198, 71] on div "[PHONE_NUMBER] [PHONE_NUMBER] content_copy" at bounding box center [235, 84] width 100 height 30
click at [363, 118] on img at bounding box center [359, 121] width 18 height 7
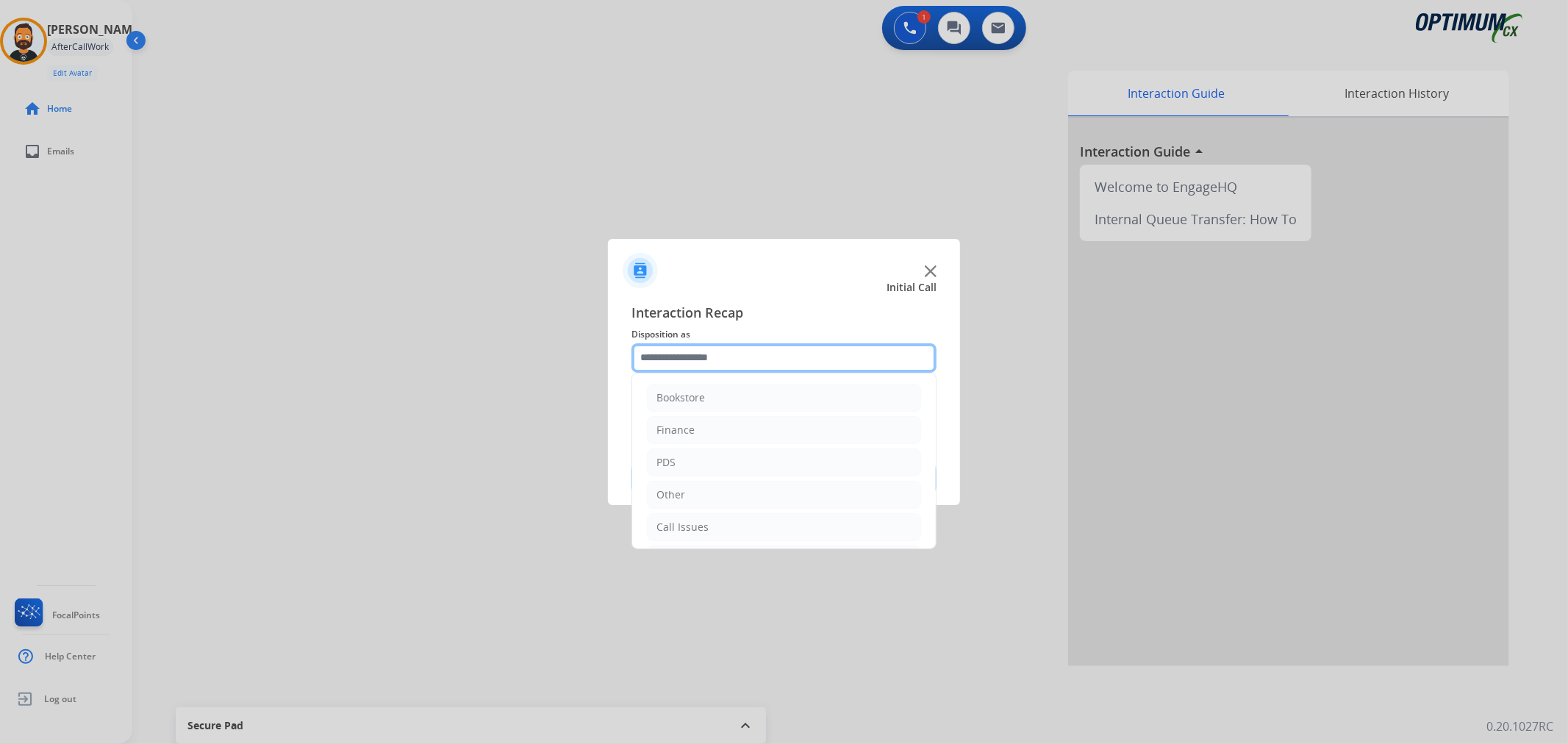
click at [681, 369] on input "text" at bounding box center [784, 358] width 305 height 30
click at [711, 519] on li "Renewal" at bounding box center [783, 524] width 274 height 28
click at [693, 466] on li "Other" at bounding box center [783, 469] width 274 height 28
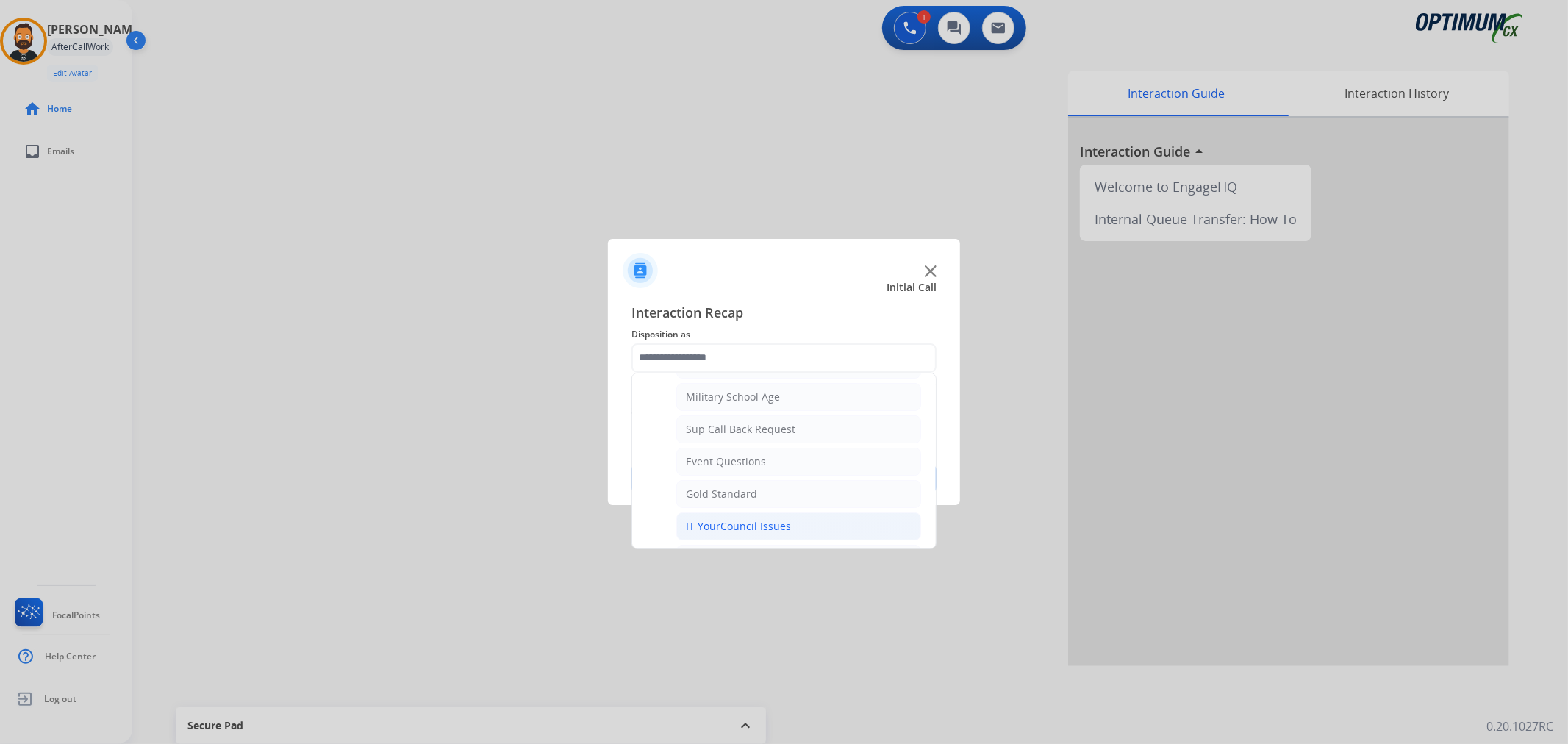
click at [759, 520] on div "IT YourCouncil Issues" at bounding box center [738, 526] width 105 height 15
type input "**********"
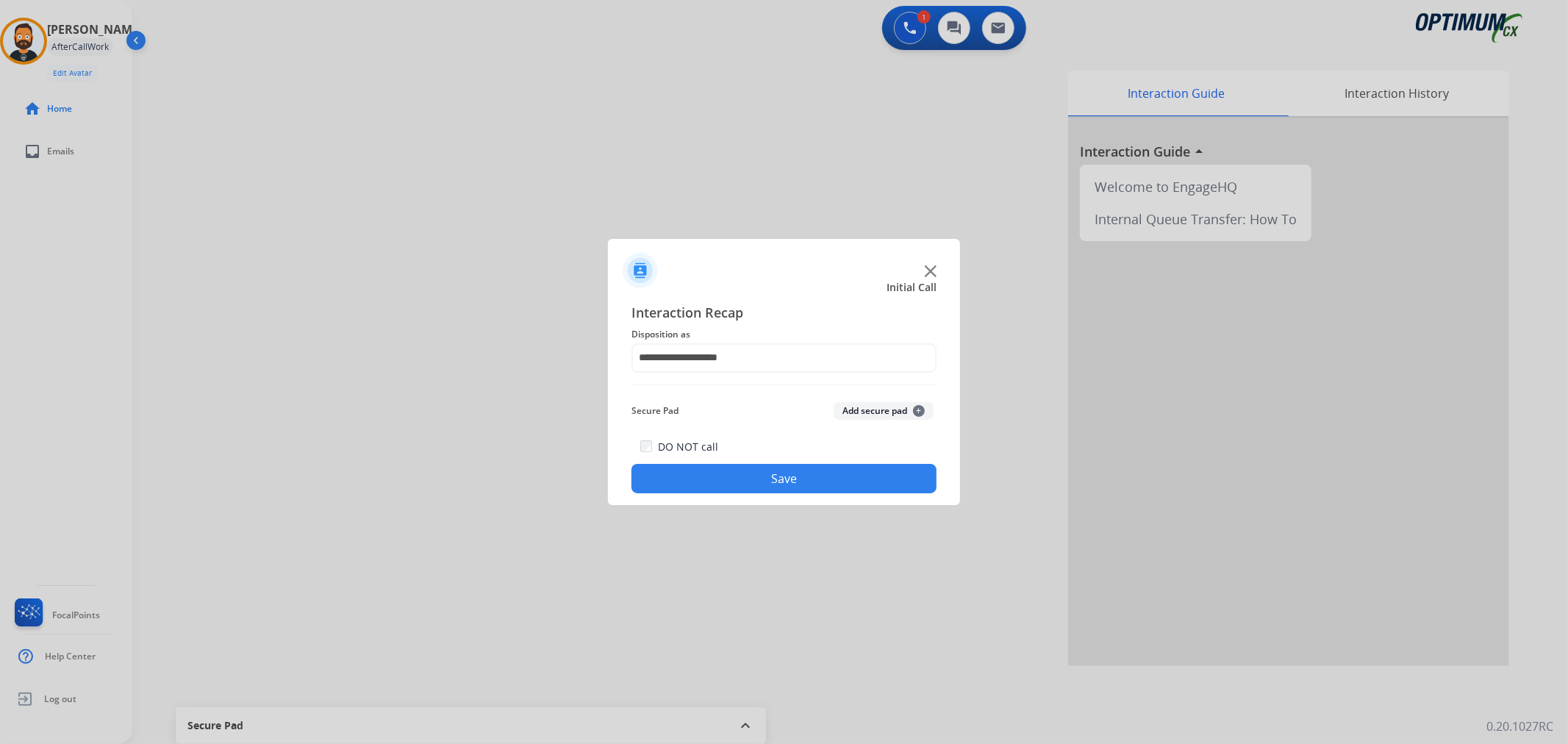
click at [761, 483] on button "Save" at bounding box center [784, 479] width 305 height 30
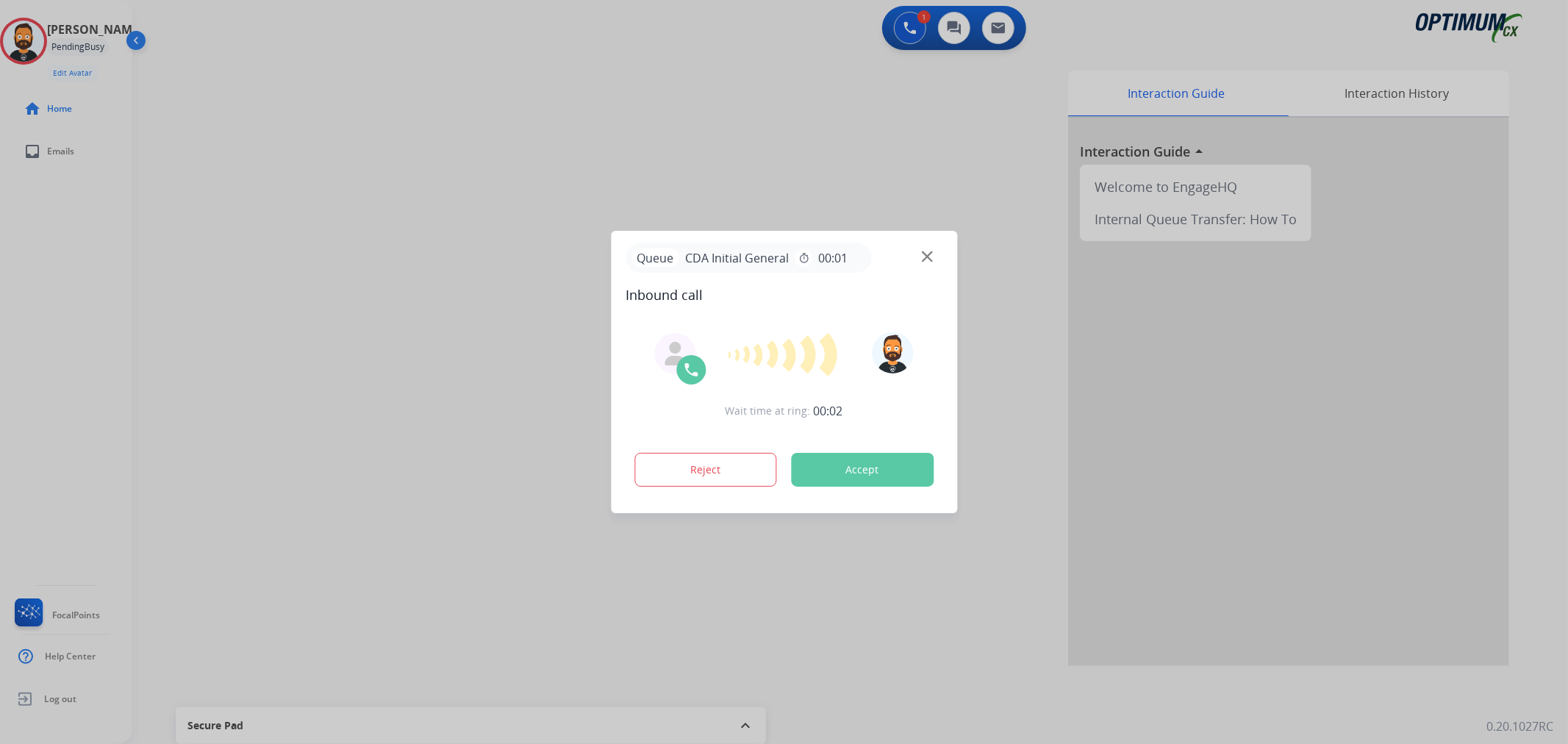
click at [148, 311] on div at bounding box center [784, 372] width 1568 height 744
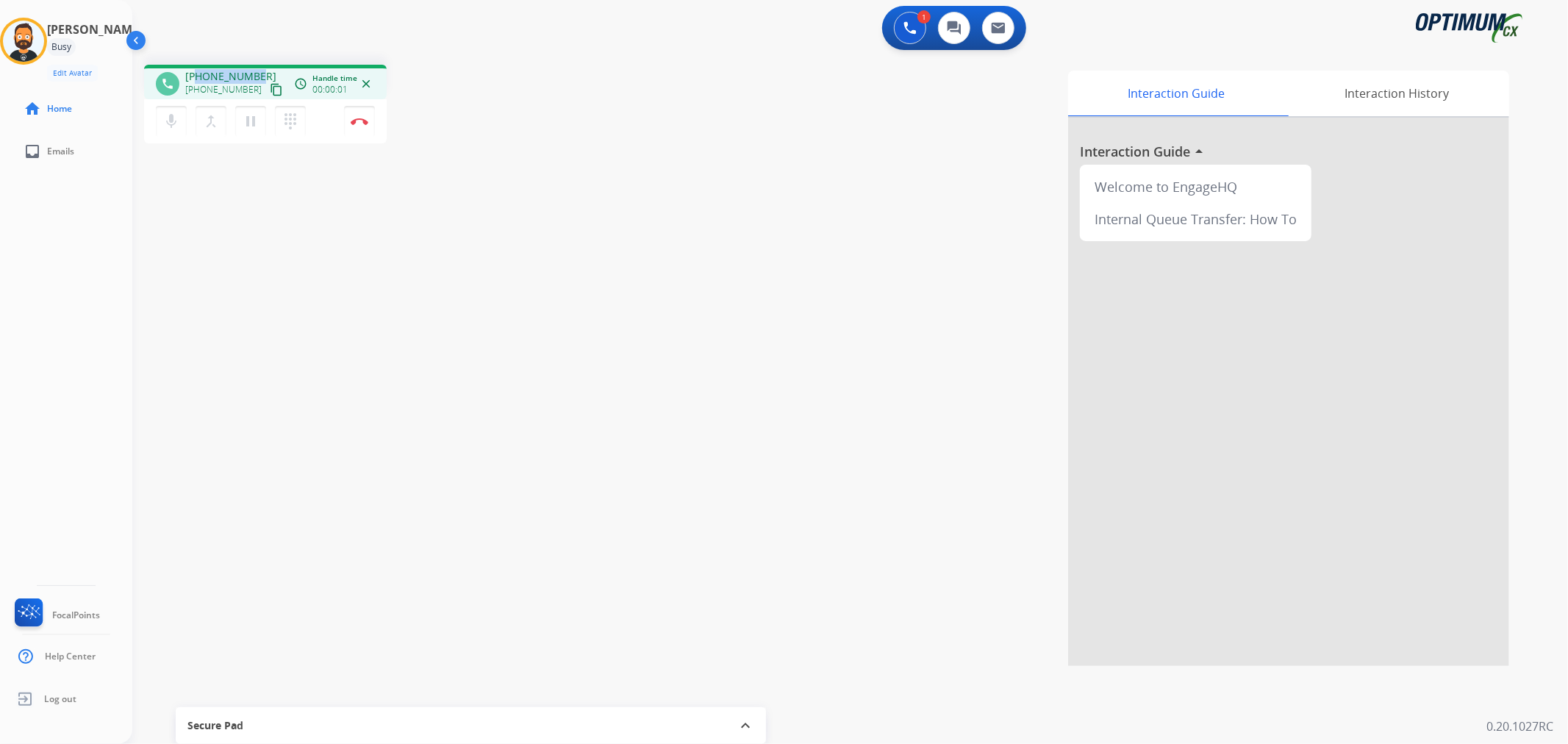
drag, startPoint x: 258, startPoint y: 68, endPoint x: 196, endPoint y: 71, distance: 62.1
click at [196, 71] on div "phone [PHONE_NUMBER] [PHONE_NUMBER] content_copy access_time Call metrics Queue…" at bounding box center [265, 82] width 243 height 34
click at [350, 115] on button "Disconnect" at bounding box center [360, 122] width 31 height 31
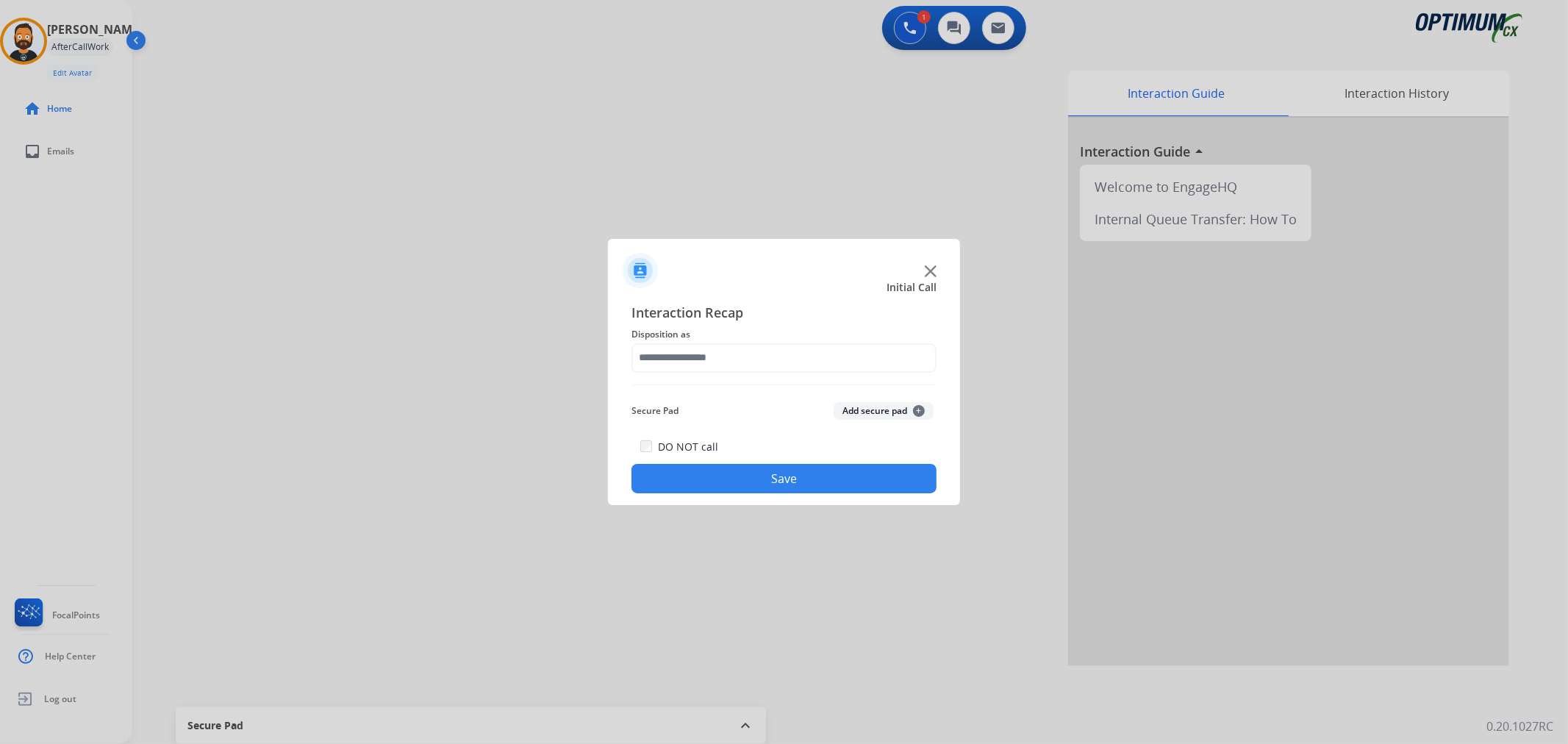
click at [745, 376] on div "Interaction Recap Disposition as Secure Pad Add secure pad + DO NOT call Save" at bounding box center [784, 398] width 305 height 192
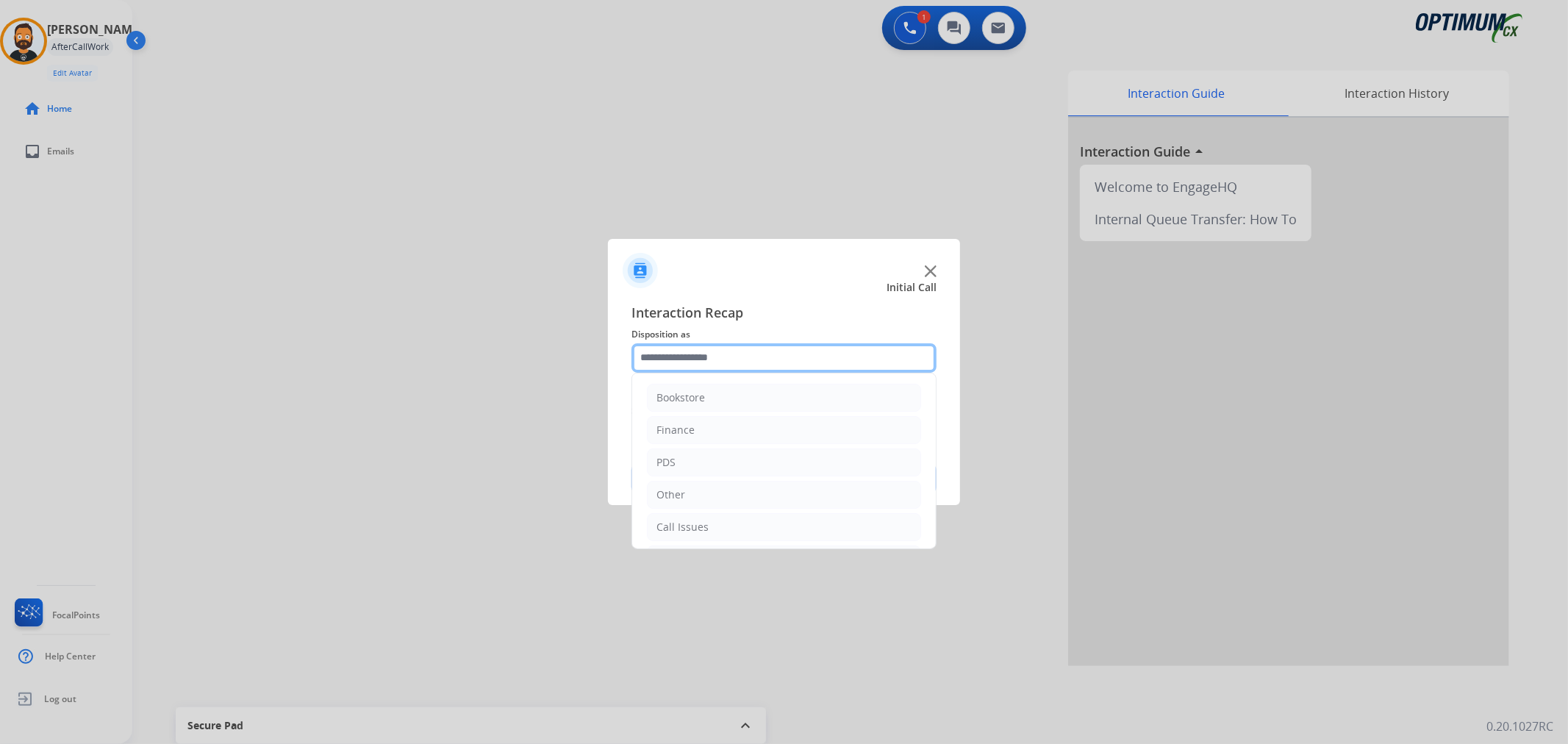
click at [730, 362] on input "text" at bounding box center [784, 358] width 305 height 30
click at [694, 522] on div "Renewal" at bounding box center [678, 524] width 42 height 15
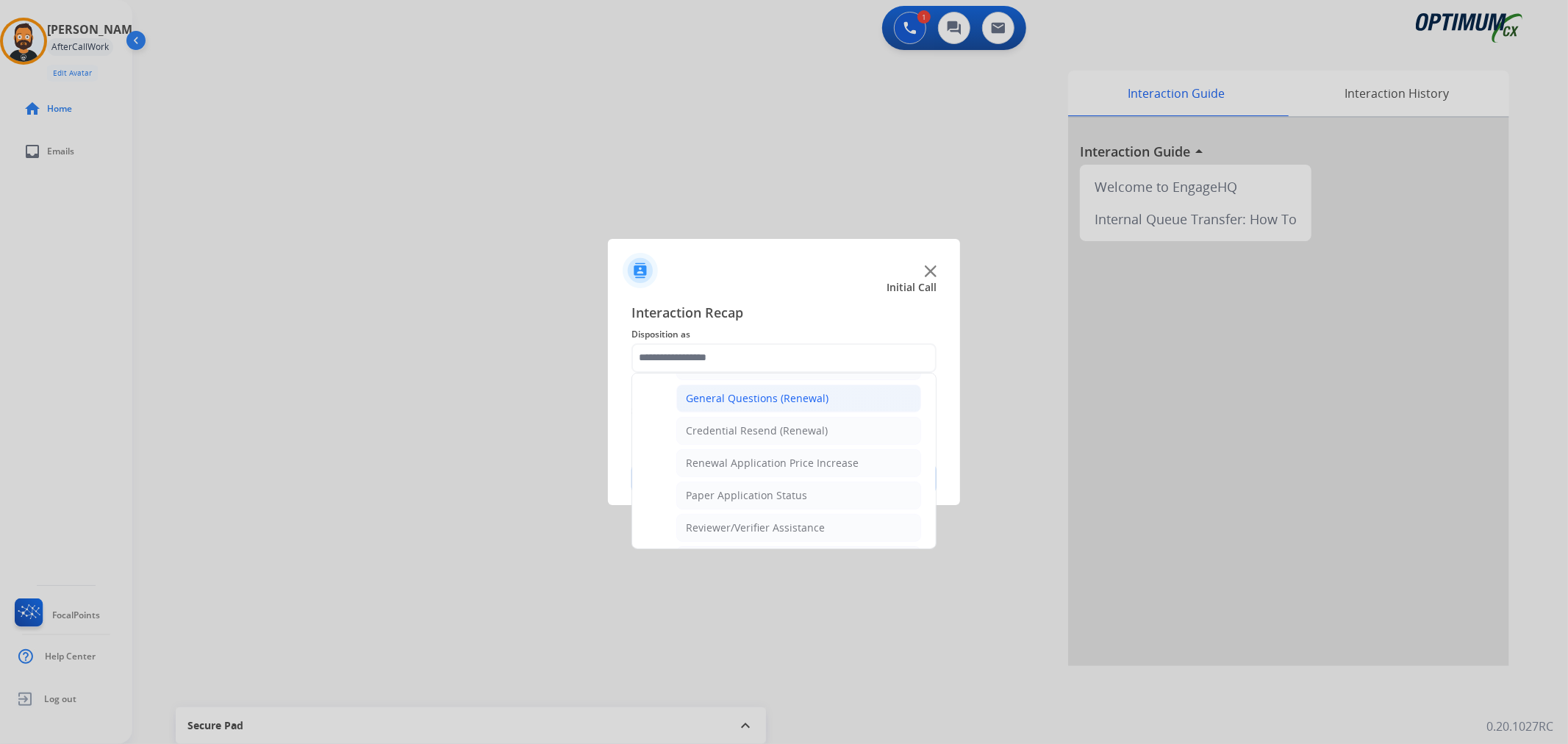
click at [736, 406] on div "General Questions (Renewal)" at bounding box center [757, 398] width 143 height 15
type input "**********"
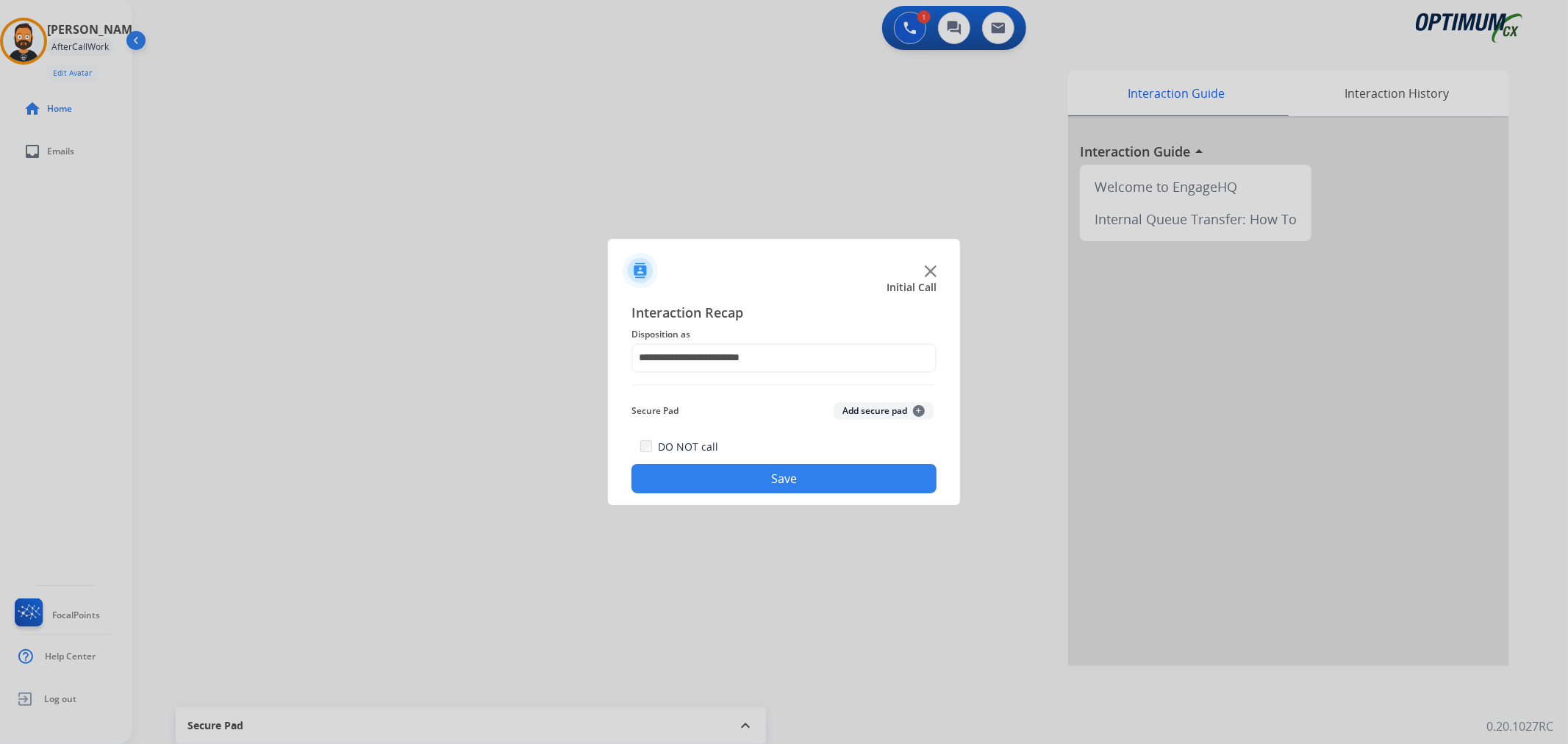
click at [731, 459] on div "DO NOT call Save" at bounding box center [784, 465] width 305 height 56
click at [722, 468] on button "Save" at bounding box center [784, 479] width 305 height 30
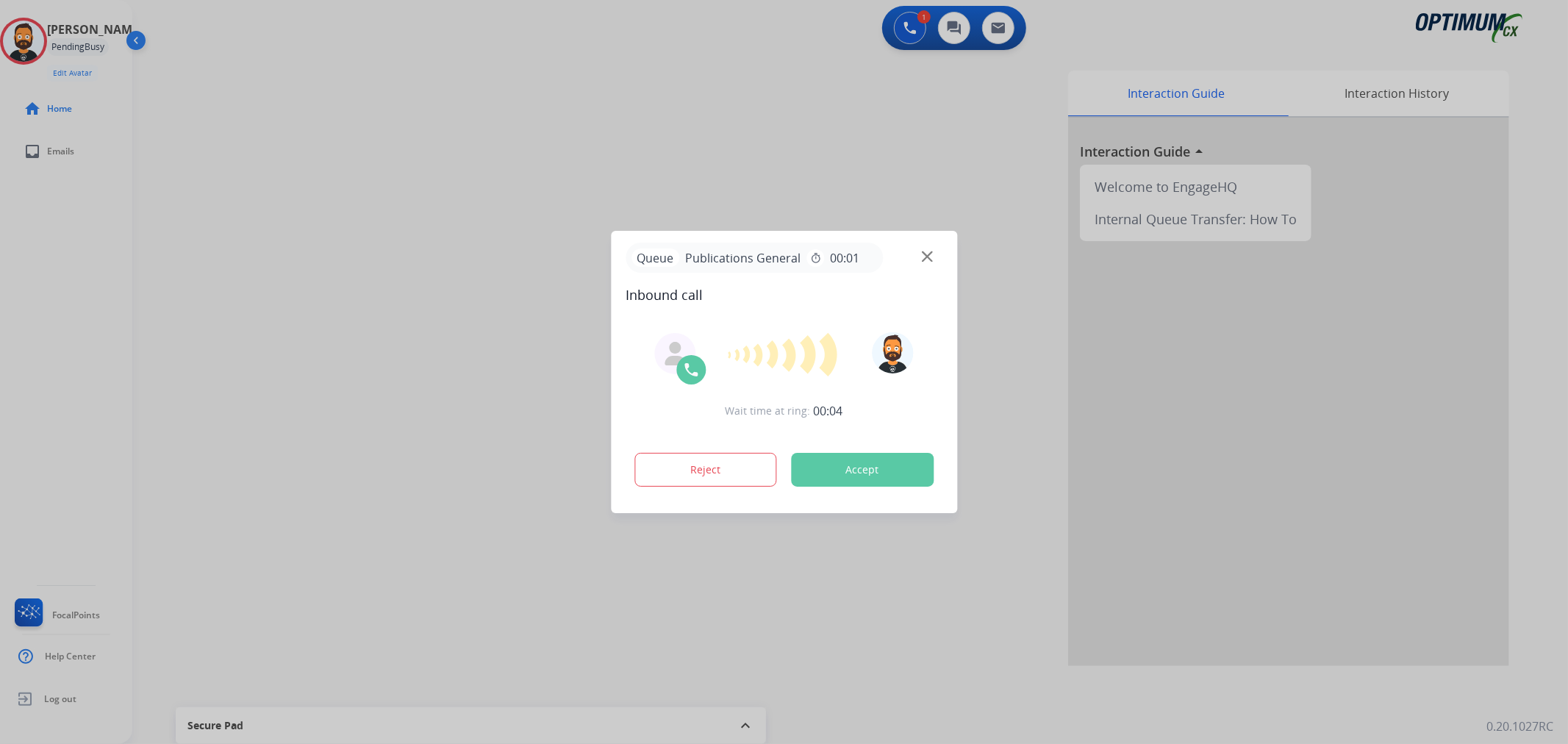
click at [155, 194] on div at bounding box center [784, 372] width 1568 height 744
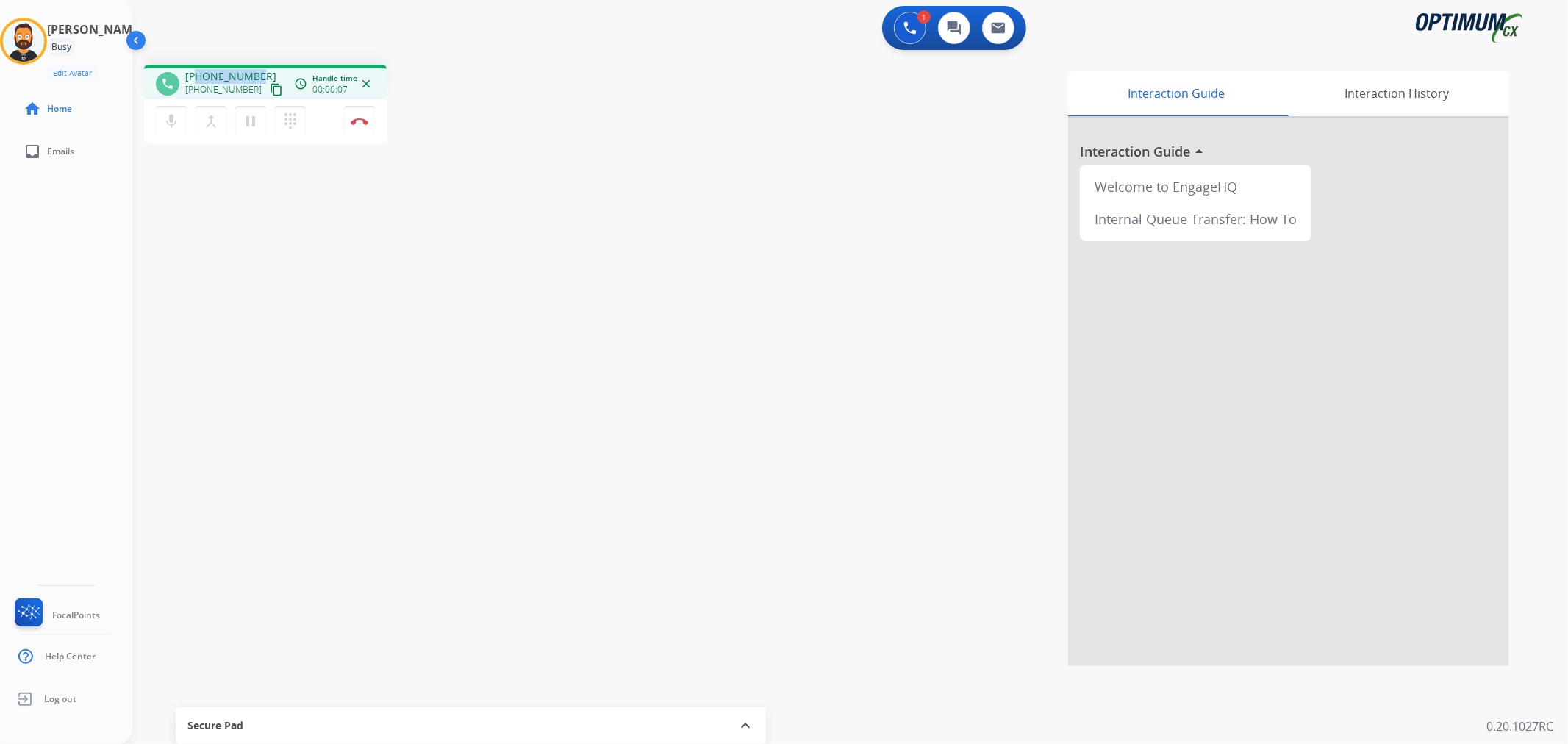
drag, startPoint x: 255, startPoint y: 72, endPoint x: 195, endPoint y: 72, distance: 60.0
click at [195, 72] on span "[PHONE_NUMBER]" at bounding box center [230, 76] width 91 height 15
click at [248, 114] on mat-icon "pause" at bounding box center [251, 121] width 18 height 18
click at [261, 110] on button "play_arrow Hold" at bounding box center [251, 122] width 31 height 31
click at [356, 118] on img at bounding box center [359, 121] width 18 height 7
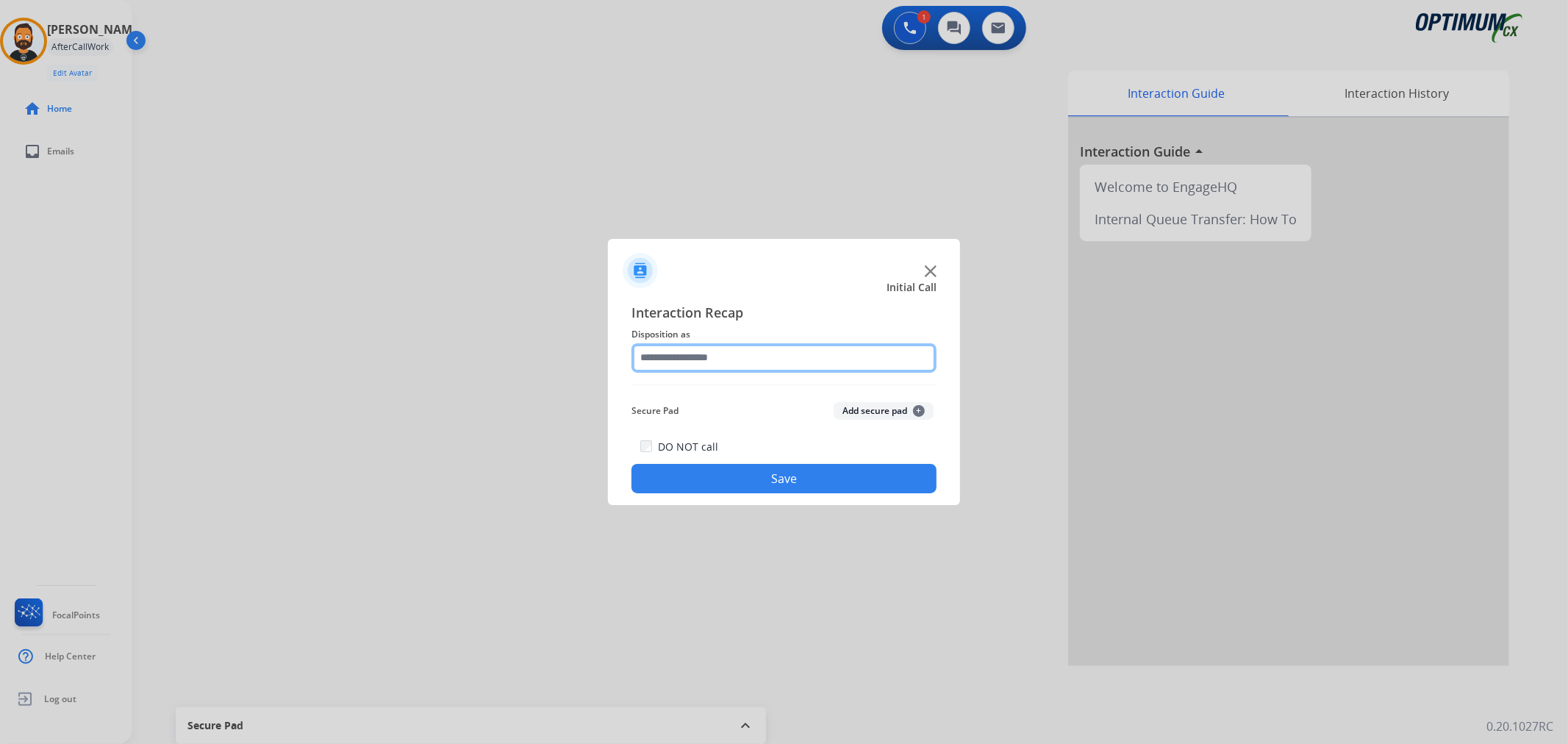
click at [748, 363] on input "text" at bounding box center [784, 358] width 305 height 30
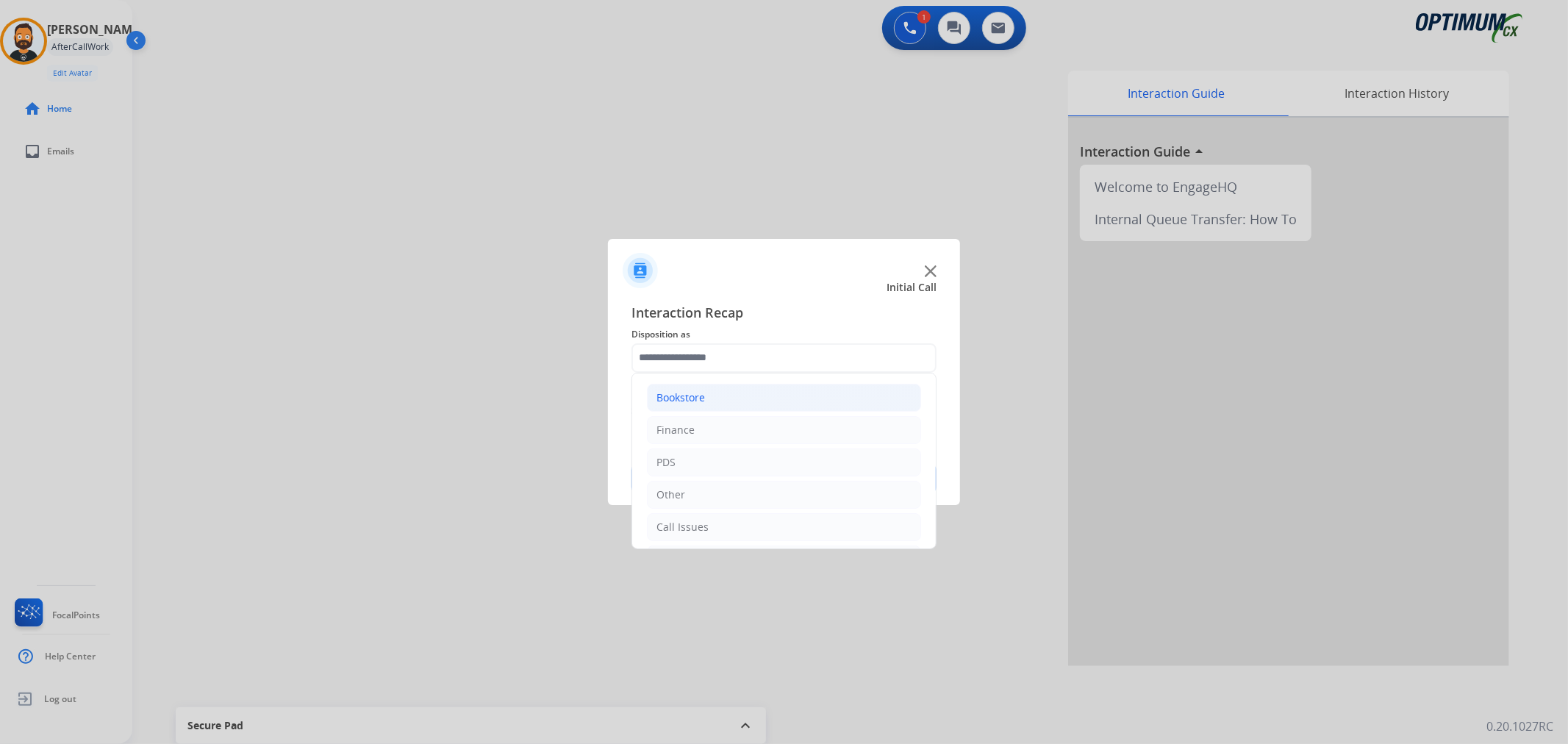
click at [725, 410] on li "Bookstore" at bounding box center [783, 397] width 274 height 28
click at [755, 463] on div "General Questions (Bookstore)" at bounding box center [760, 462] width 149 height 15
type input "**********"
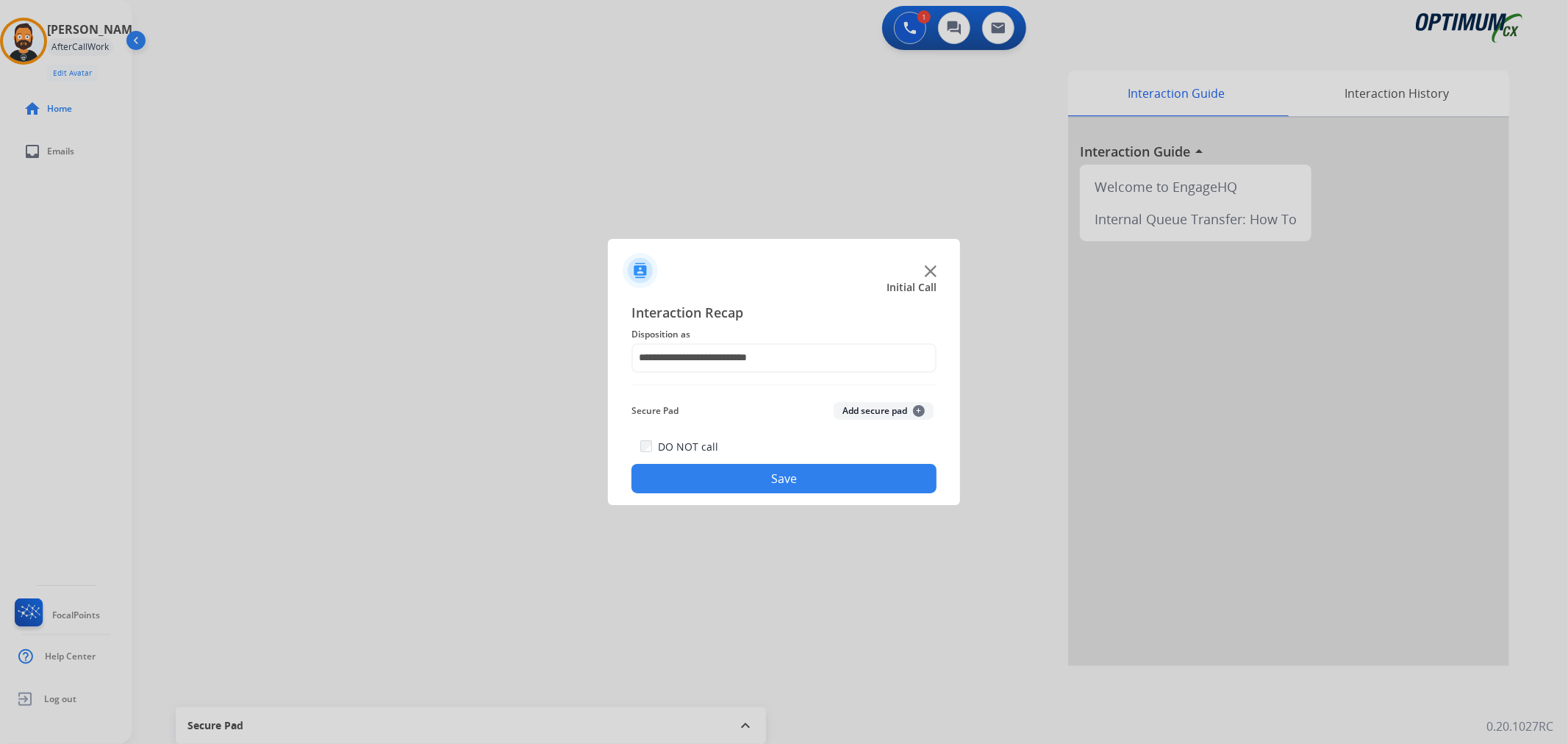
click at [757, 473] on button "Save" at bounding box center [784, 479] width 305 height 30
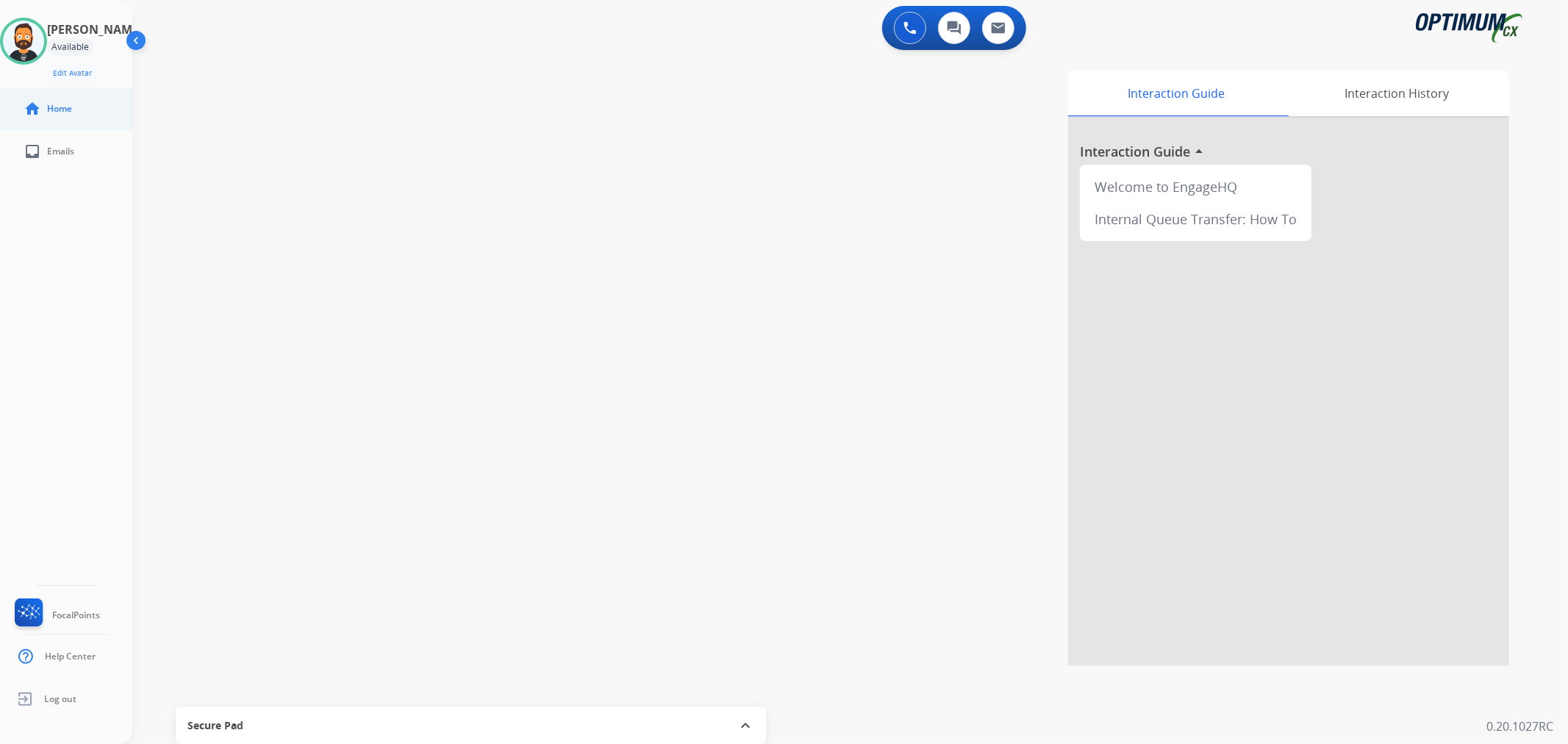
drag, startPoint x: 38, startPoint y: 55, endPoint x: 137, endPoint y: 94, distance: 106.4
click at [38, 55] on img at bounding box center [23, 41] width 41 height 41
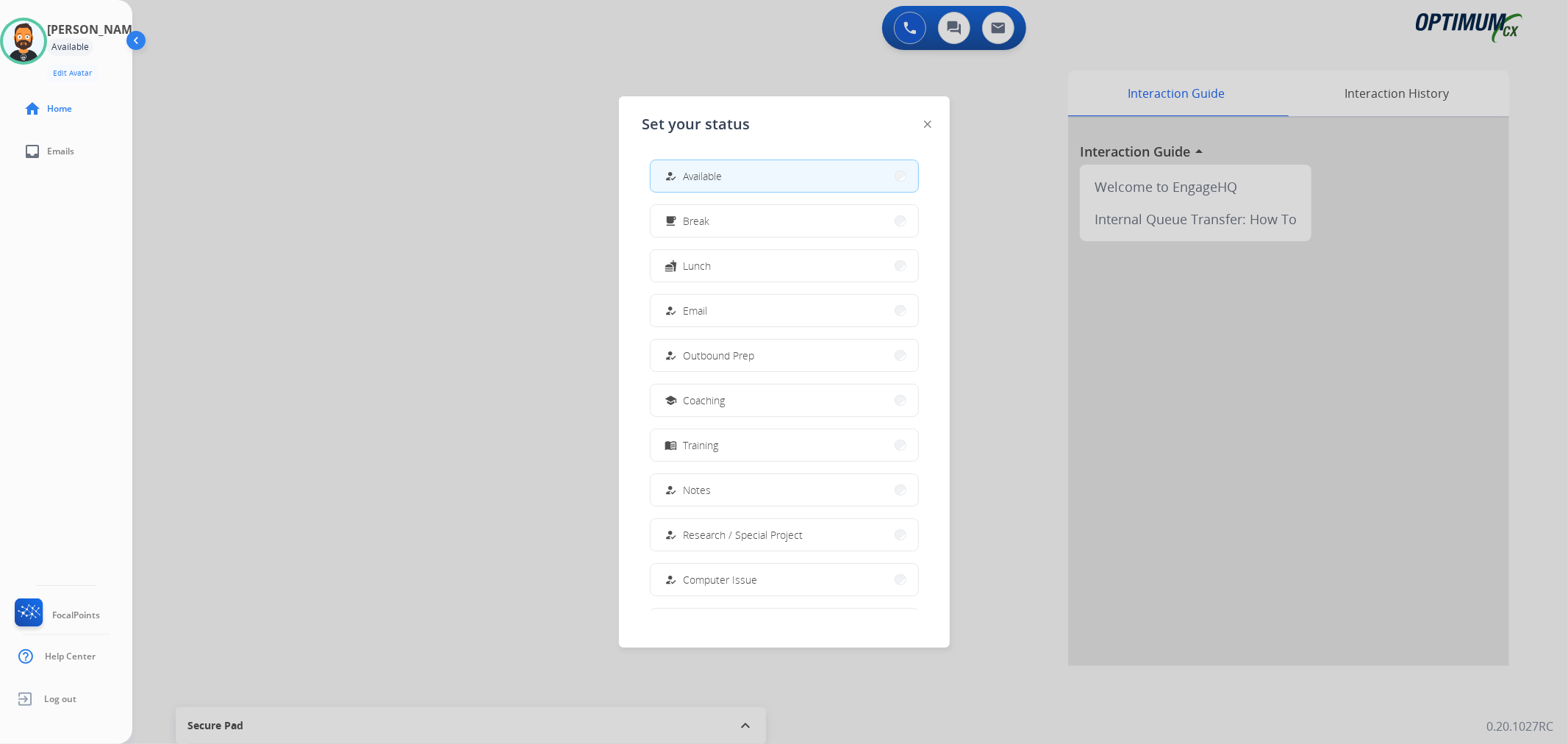
click at [731, 218] on button "free_breakfast Break" at bounding box center [784, 221] width 268 height 31
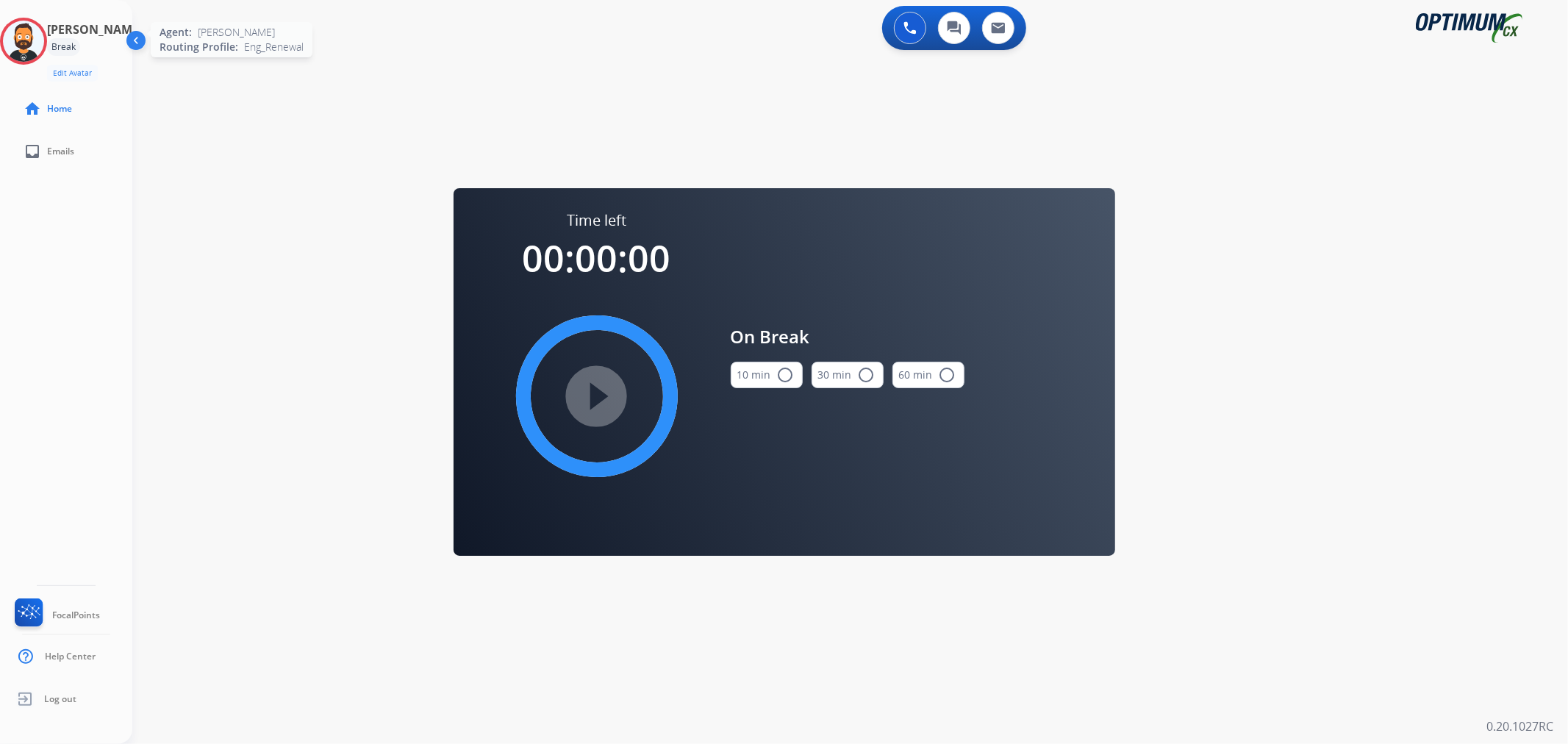
click at [39, 47] on img at bounding box center [23, 41] width 41 height 41
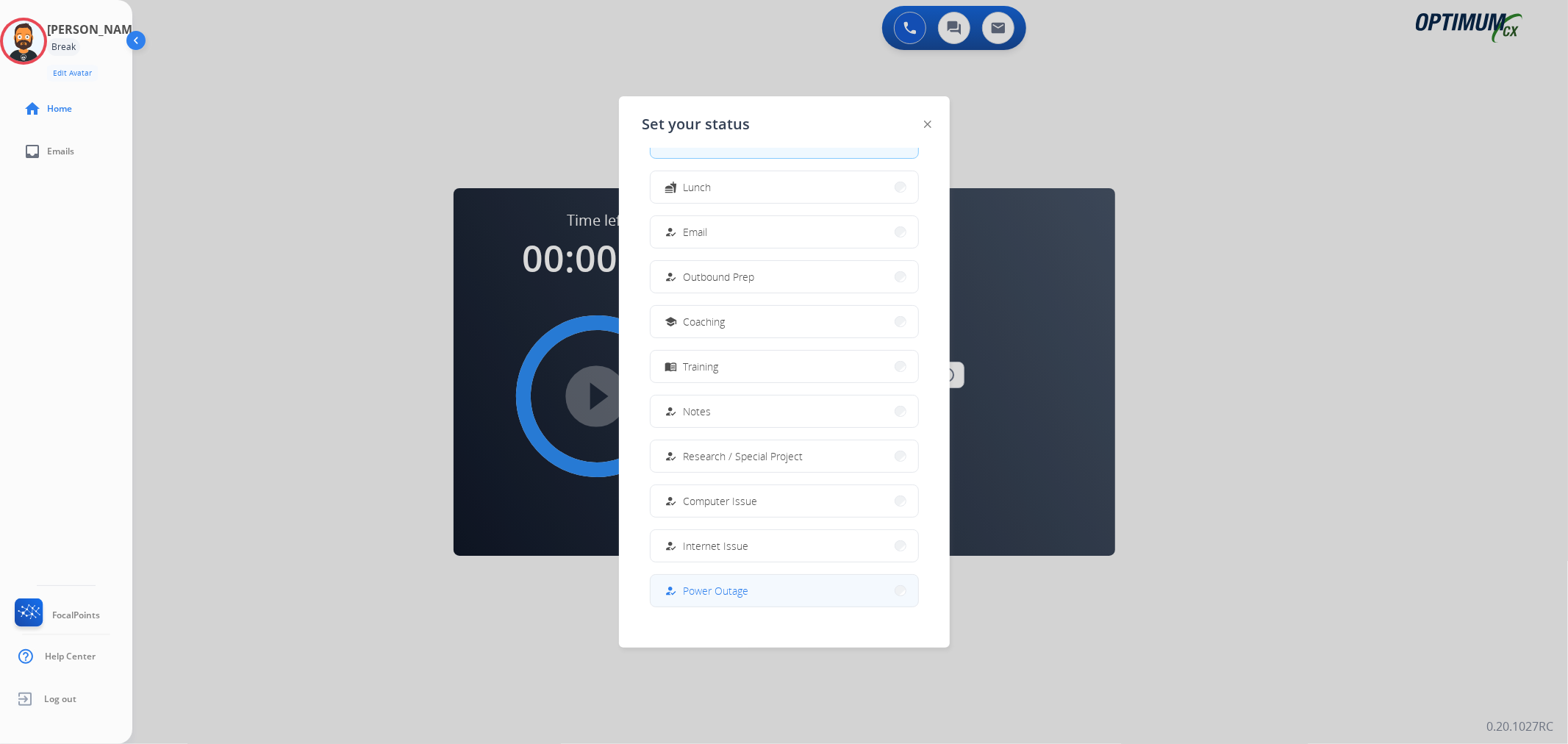
scroll to position [137, 0]
click at [704, 569] on span "Offline" at bounding box center [699, 577] width 31 height 16
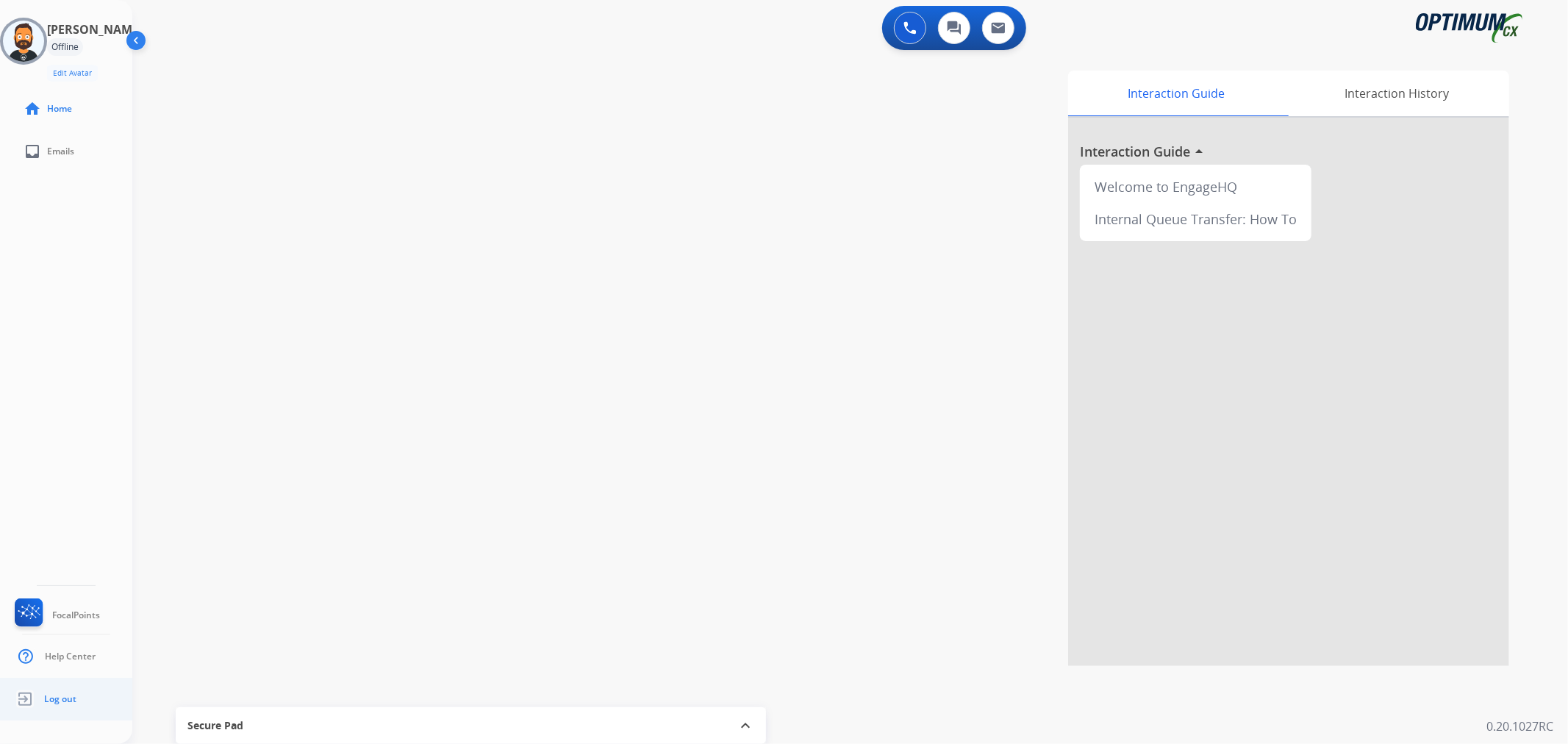
click at [69, 704] on link "Log out" at bounding box center [44, 699] width 65 height 28
